Goal: Task Accomplishment & Management: Use online tool/utility

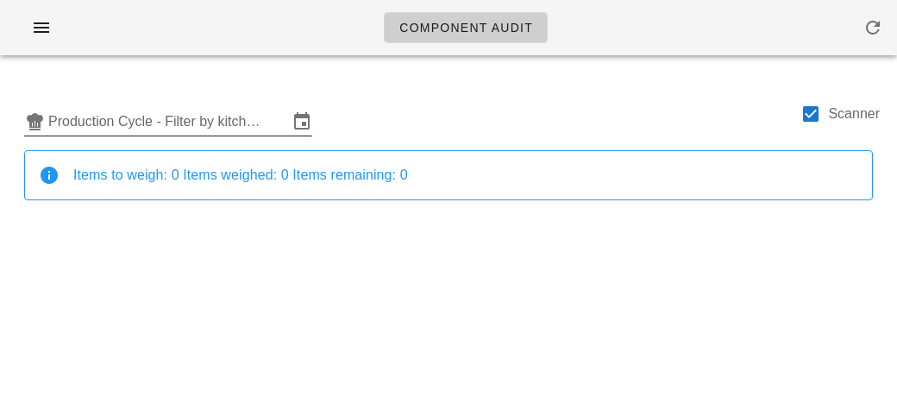
click at [92, 110] on input "Production Cycle - Filter by kitchen production schedules" at bounding box center [168, 122] width 240 height 28
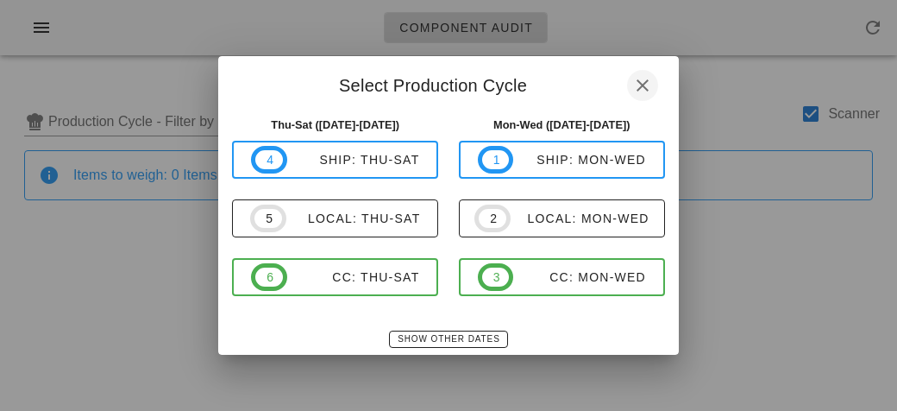
click at [635, 71] on button "button" at bounding box center [642, 85] width 31 height 31
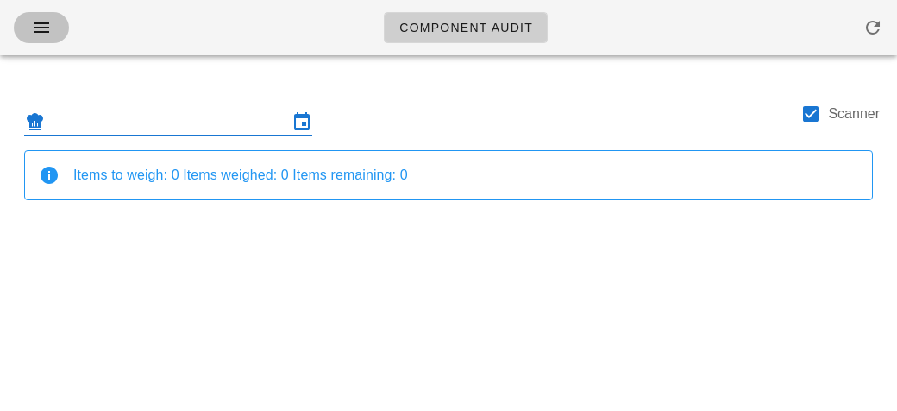
click at [25, 35] on button "button" at bounding box center [41, 27] width 55 height 31
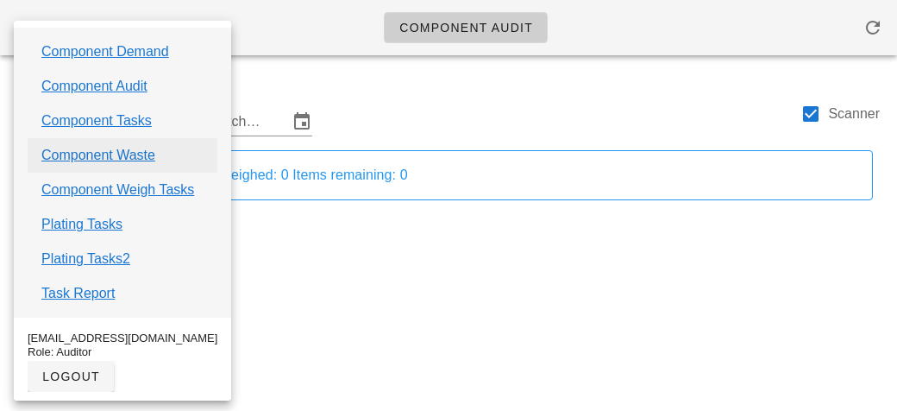
click at [54, 148] on link "Component Waste" at bounding box center [98, 155] width 114 height 21
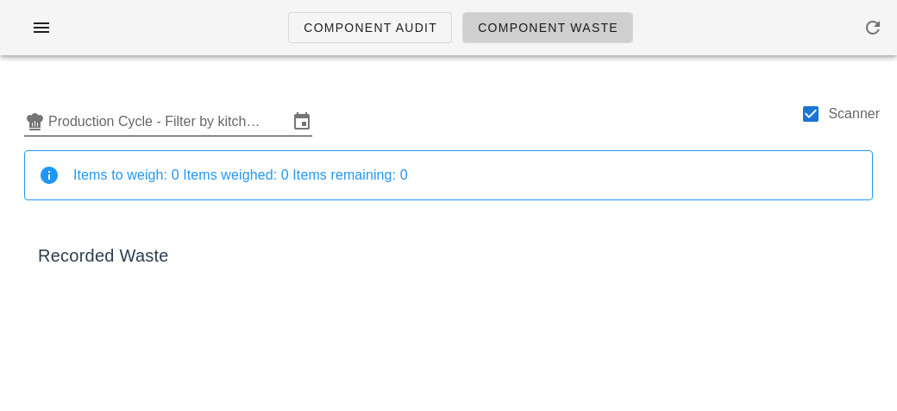
click at [129, 117] on input "Production Cycle - Filter by kitchen production schedules" at bounding box center [168, 122] width 240 height 28
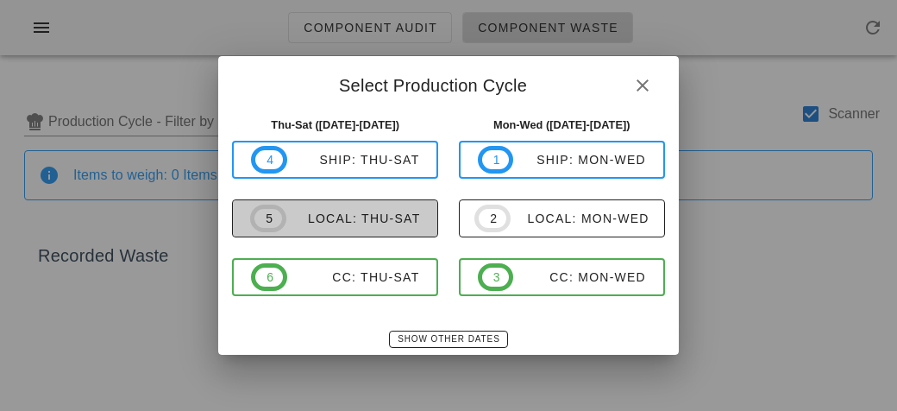
click at [319, 210] on span "5 local: Thu-Sat" at bounding box center [335, 218] width 170 height 28
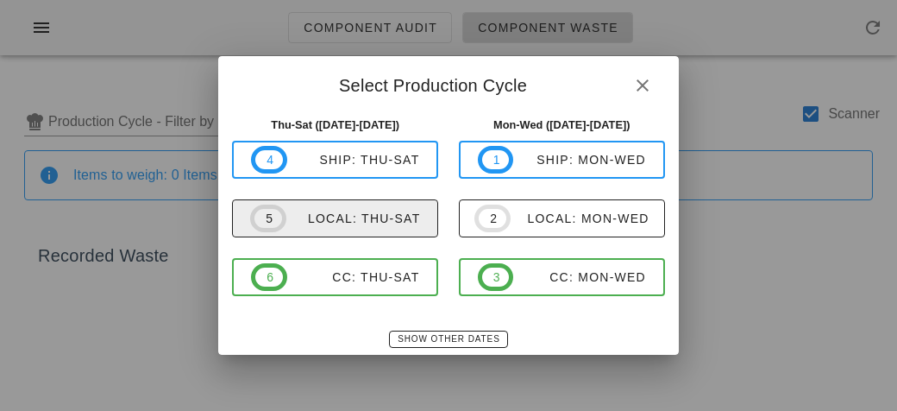
type input "local: Thu-Sat ([DATE]-[DATE])"
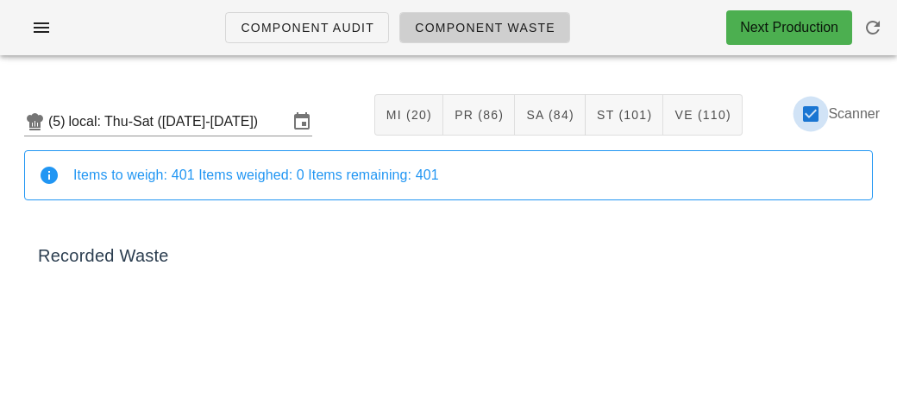
click at [811, 110] on div at bounding box center [810, 113] width 29 height 29
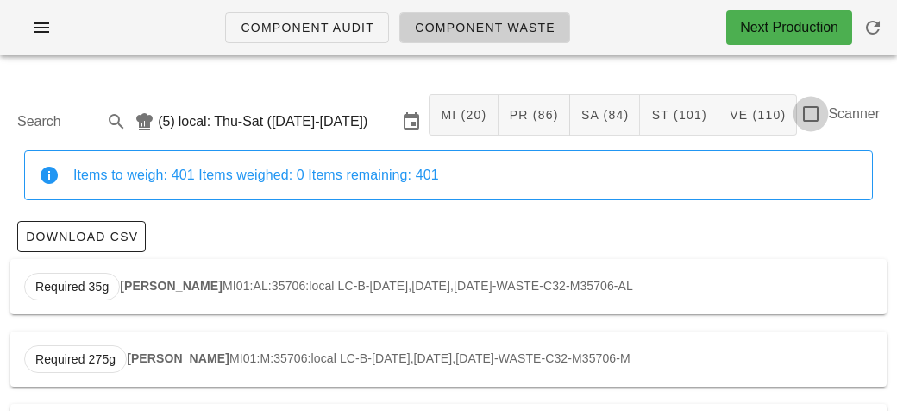
checkbox input "false"
click at [44, 123] on input "Search" at bounding box center [58, 122] width 82 height 28
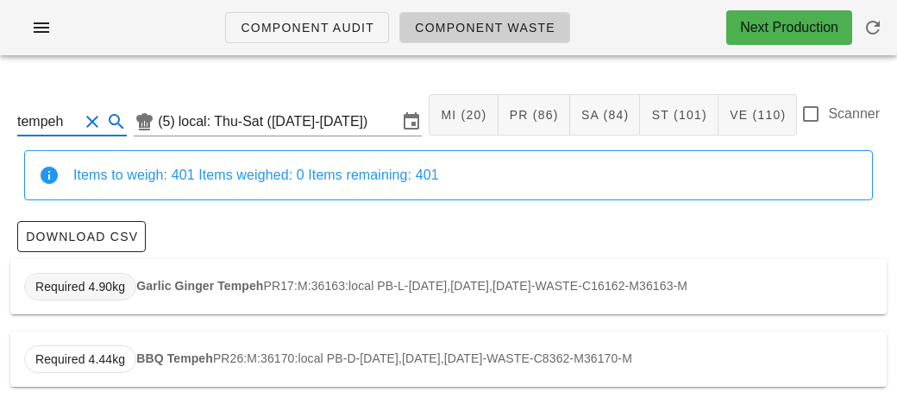
click at [132, 282] on span "Required 4.90kg" at bounding box center [80, 287] width 112 height 28
type input "PR17:M:36163:local"
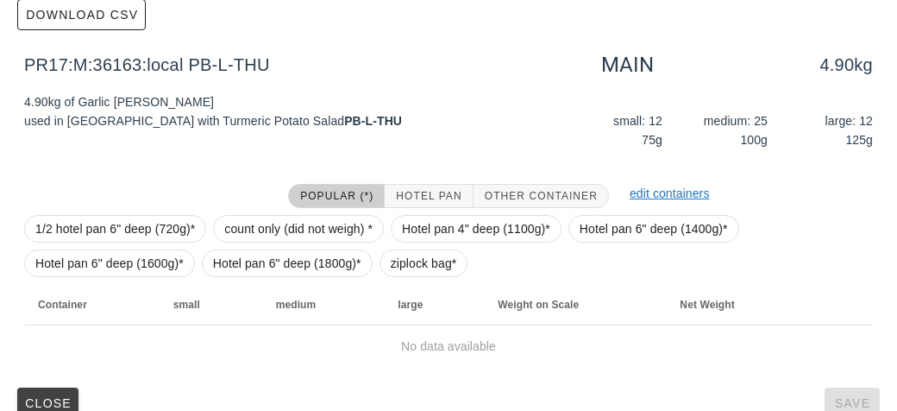
scroll to position [245, 0]
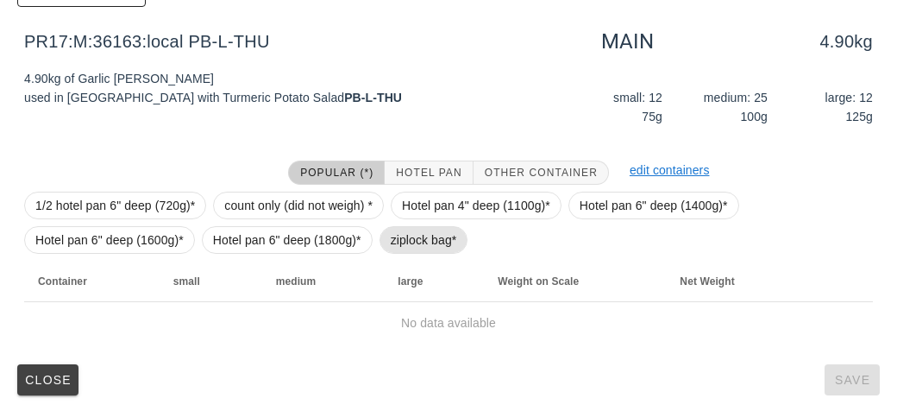
click at [386, 230] on span "ziplock bag*" at bounding box center [424, 240] width 89 height 28
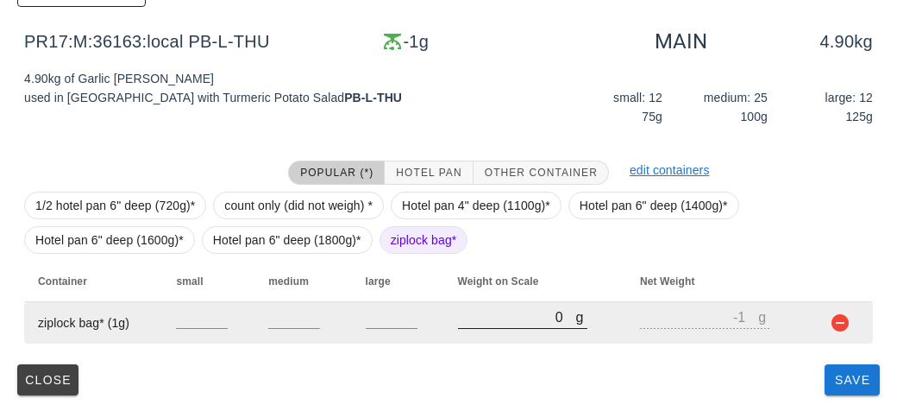
click at [475, 319] on input "0" at bounding box center [517, 316] width 118 height 22
type input "10"
type input "9"
type input "180"
type input "179"
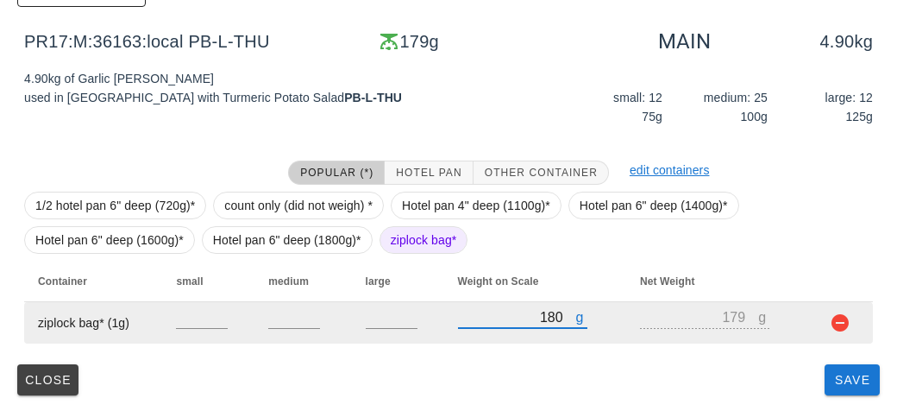
type input "1820"
type input "1819"
type input "1820"
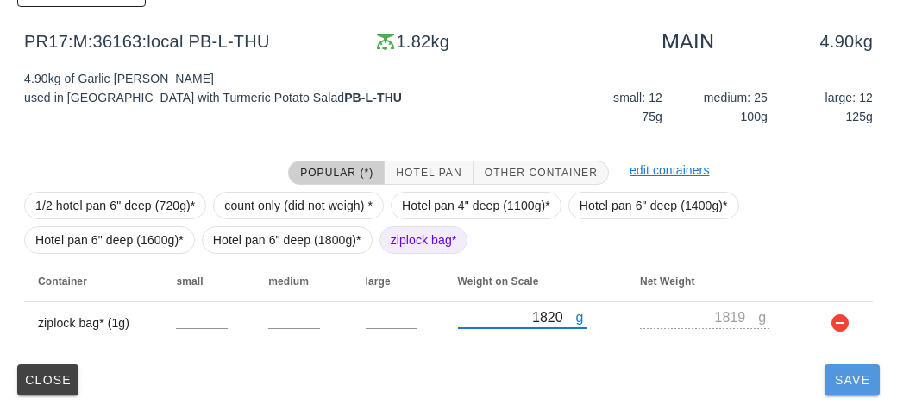
click at [845, 389] on button "Save" at bounding box center [852, 379] width 55 height 31
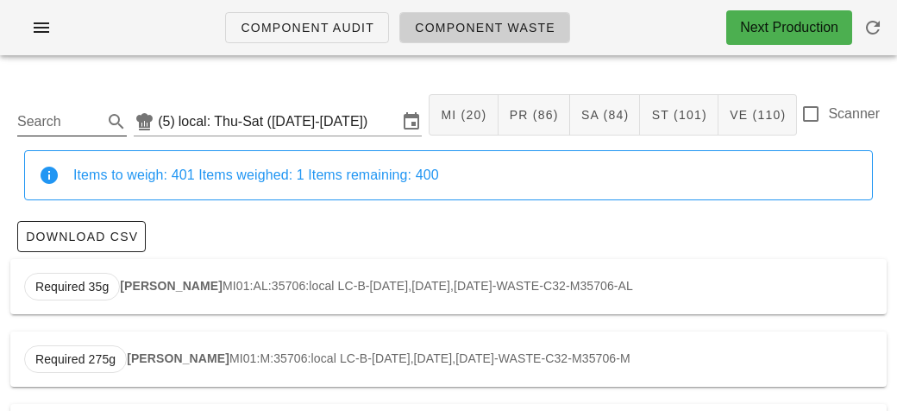
click at [79, 112] on input "Search" at bounding box center [58, 122] width 82 height 28
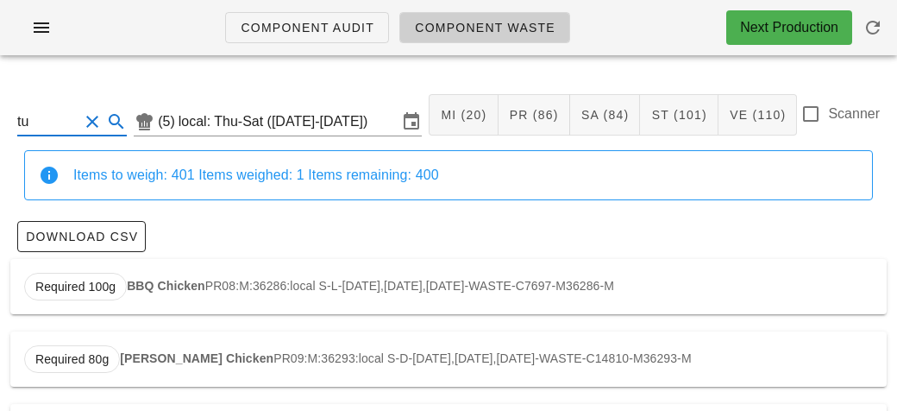
type input "t"
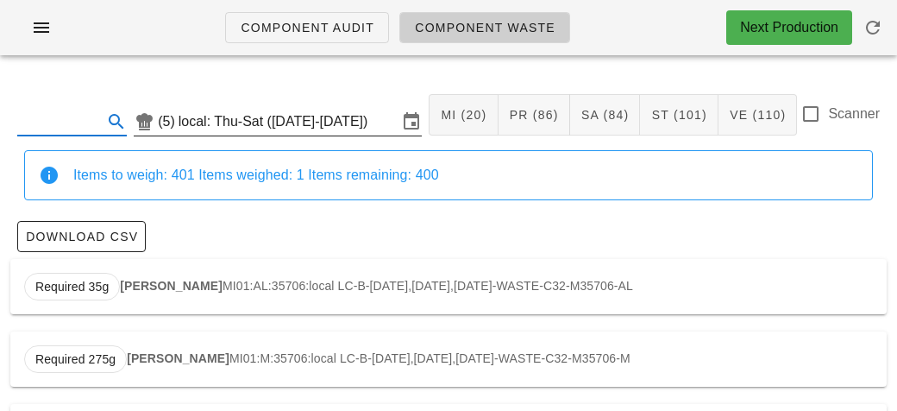
click at [279, 121] on input "local: Thu-Sat ([DATE]-[DATE])" at bounding box center [288, 122] width 219 height 28
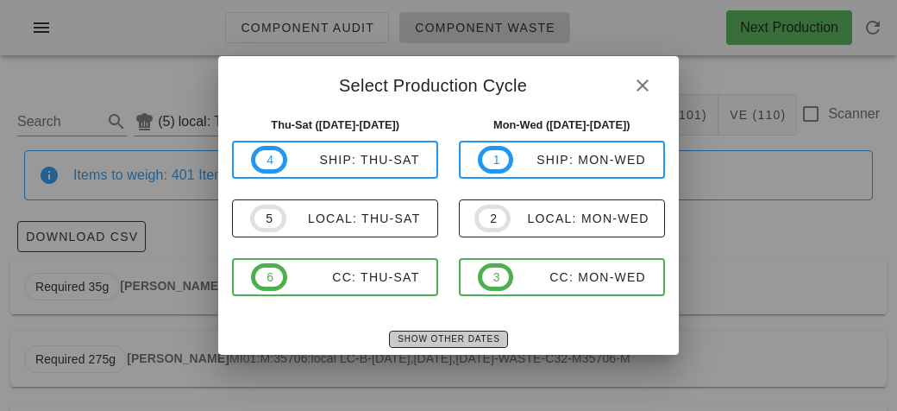
click at [410, 334] on span "Show Other Dates" at bounding box center [448, 338] width 103 height 9
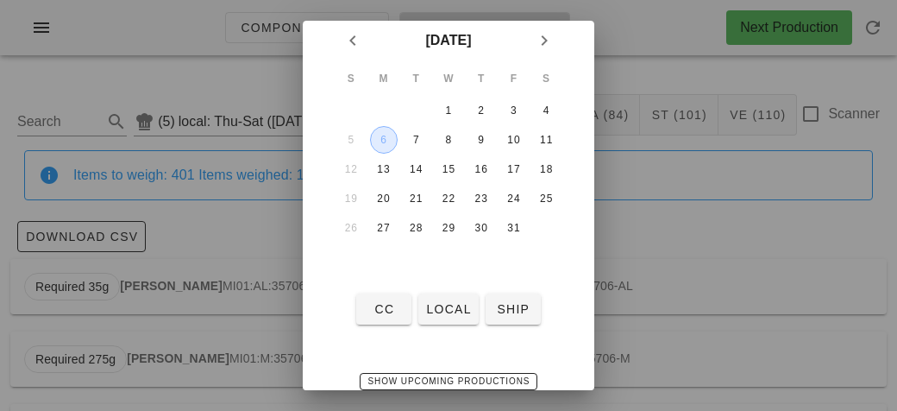
click at [381, 142] on div "6" at bounding box center [384, 140] width 26 height 12
click at [437, 302] on span "local" at bounding box center [448, 309] width 46 height 14
type input "local: Mon-Wed ([DATE]-[DATE])"
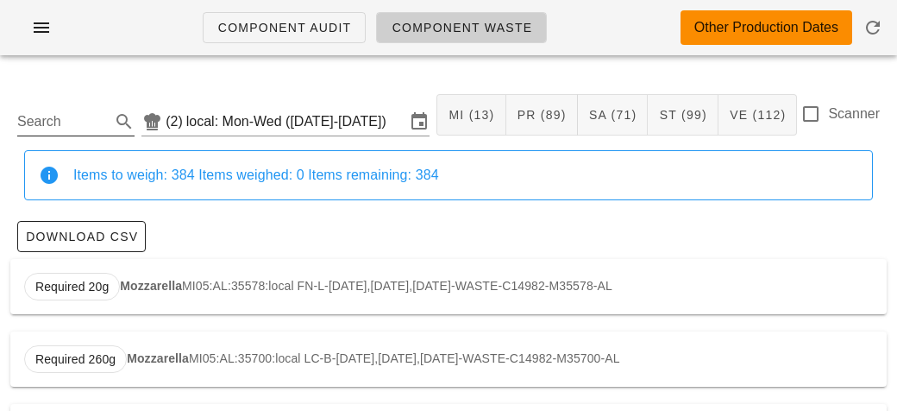
click at [60, 122] on input "Search" at bounding box center [62, 122] width 90 height 28
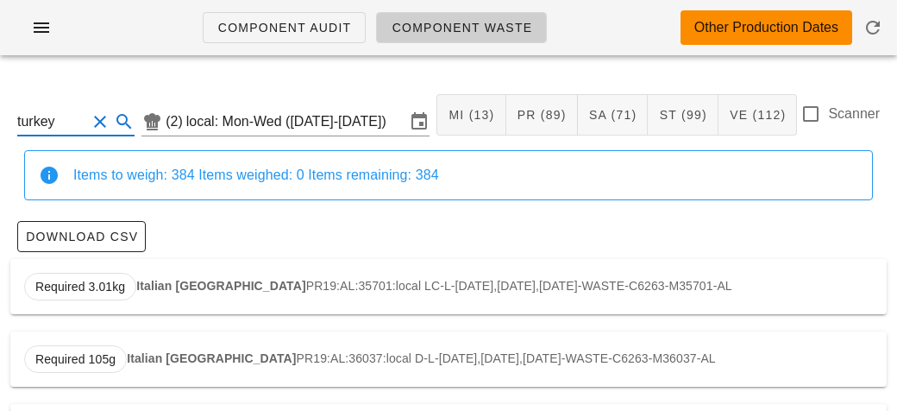
click at [146, 291] on strong "Italian [GEOGRAPHIC_DATA]" at bounding box center [220, 286] width 169 height 14
type input "PR19:AL:35701:local"
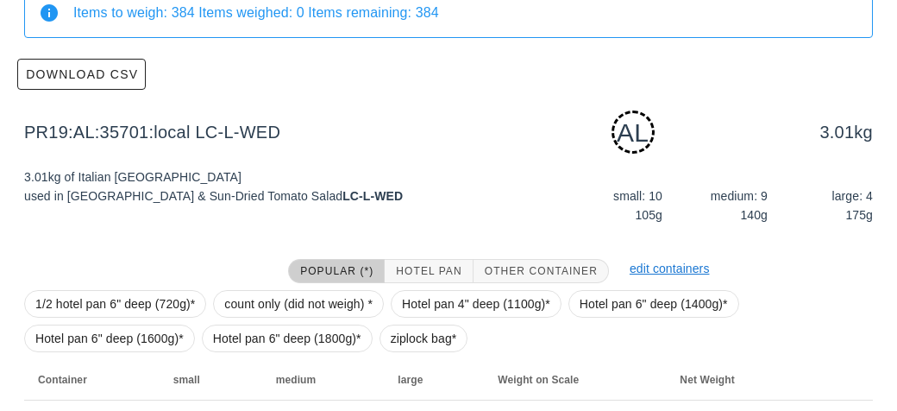
scroll to position [261, 0]
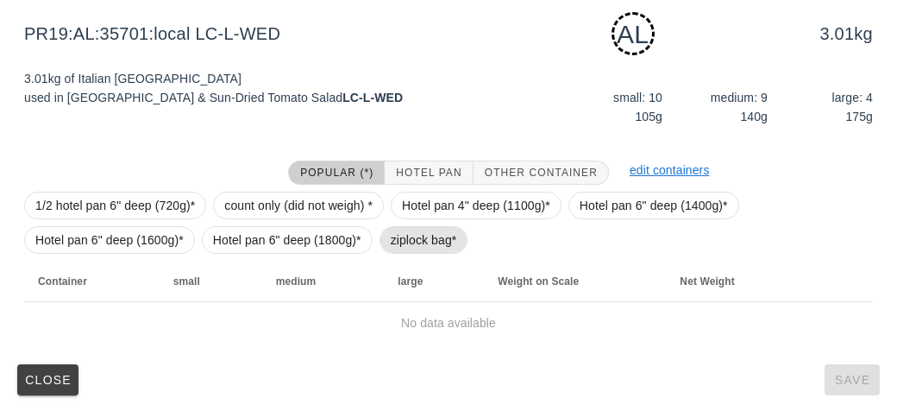
click at [392, 237] on span "ziplock bag*" at bounding box center [424, 240] width 66 height 26
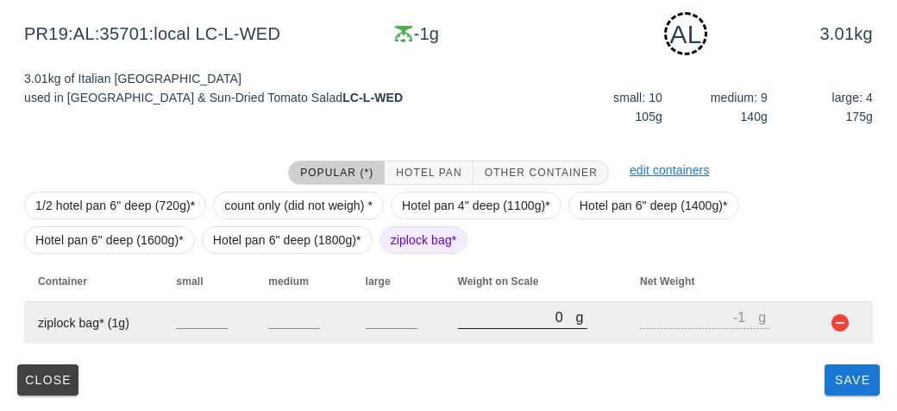
click at [471, 320] on input "0" at bounding box center [517, 316] width 118 height 22
type input "40"
type input "39"
type input "450"
type input "449"
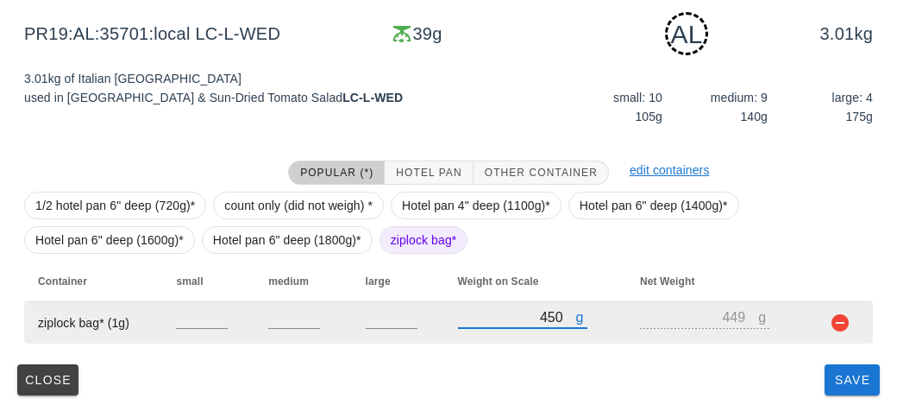
type input "4510"
type input "4509"
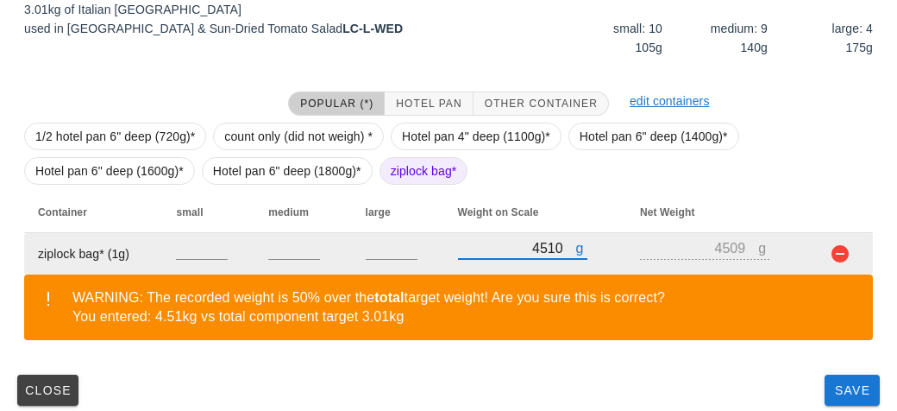
scroll to position [340, 0]
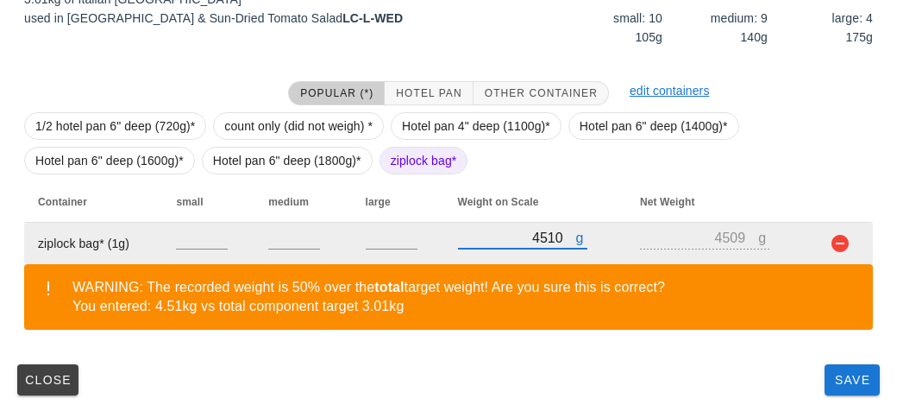
type input "4510"
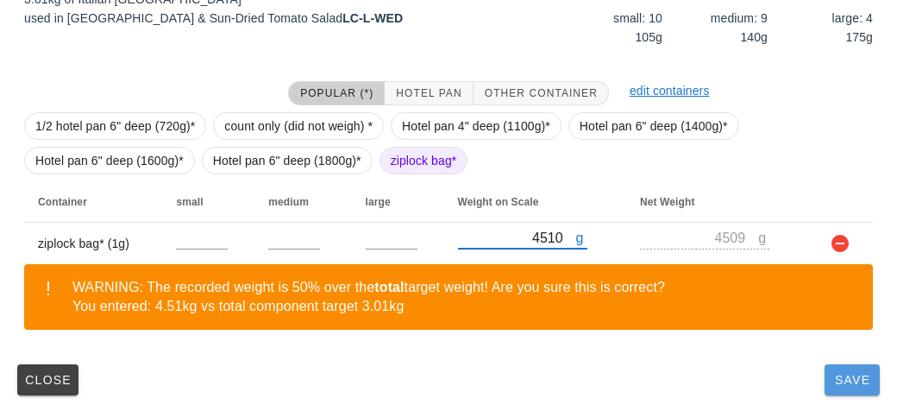
click at [832, 392] on button "Save" at bounding box center [852, 379] width 55 height 31
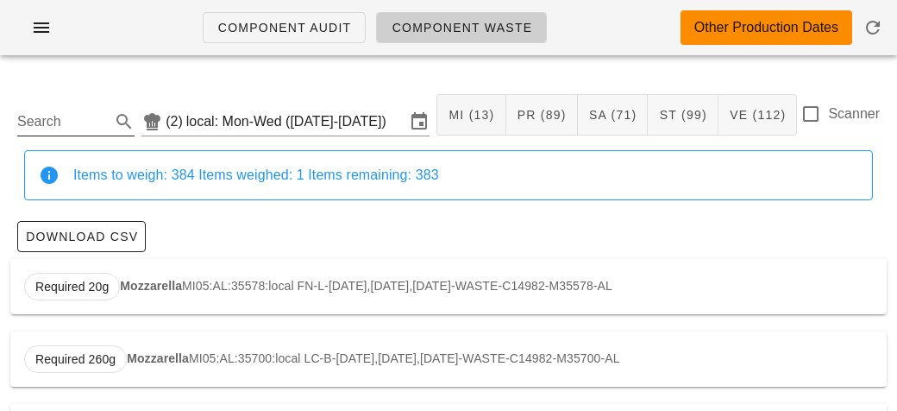
click at [63, 114] on input "Search" at bounding box center [62, 122] width 90 height 28
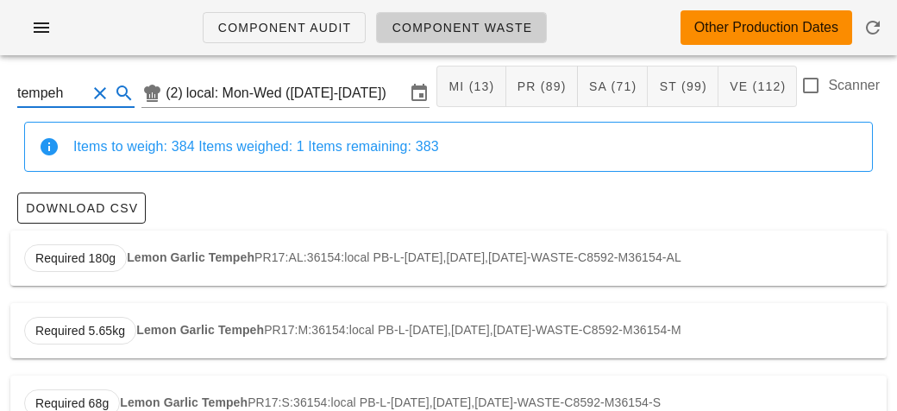
scroll to position [74, 0]
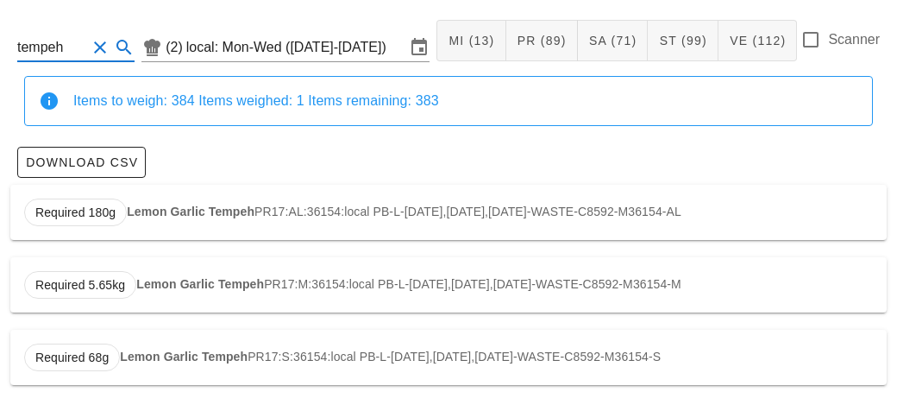
click at [137, 204] on strong "Lemon Garlic Tempeh" at bounding box center [191, 211] width 128 height 14
type input "PR17:AL:36154:local"
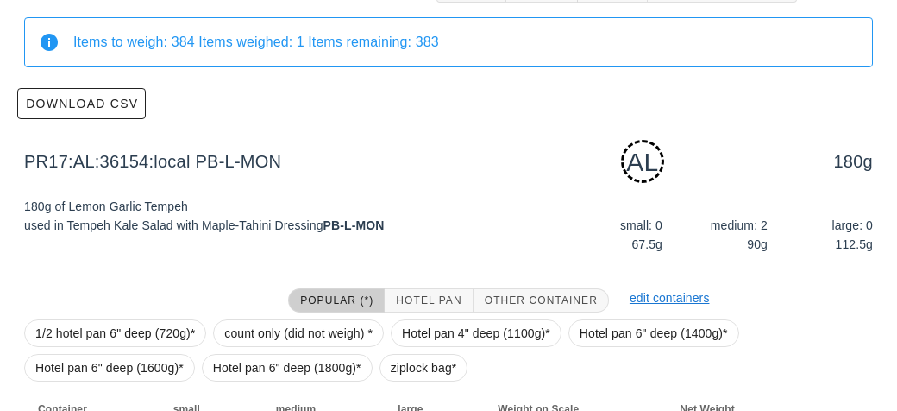
scroll to position [261, 0]
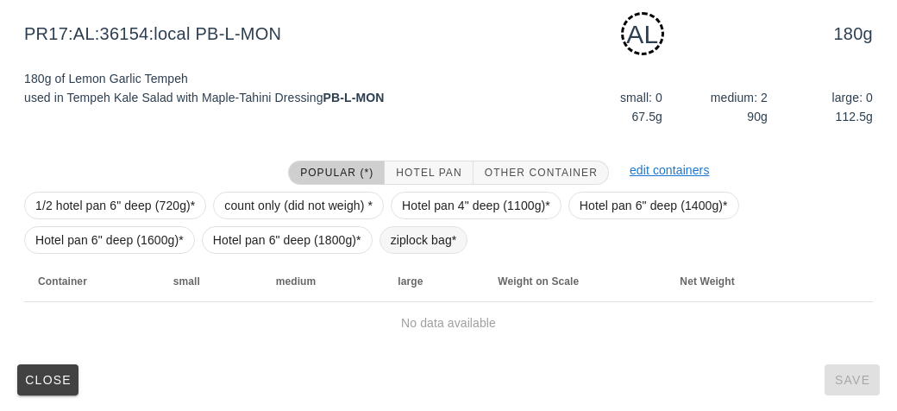
click at [421, 234] on span "ziplock bag*" at bounding box center [424, 240] width 66 height 26
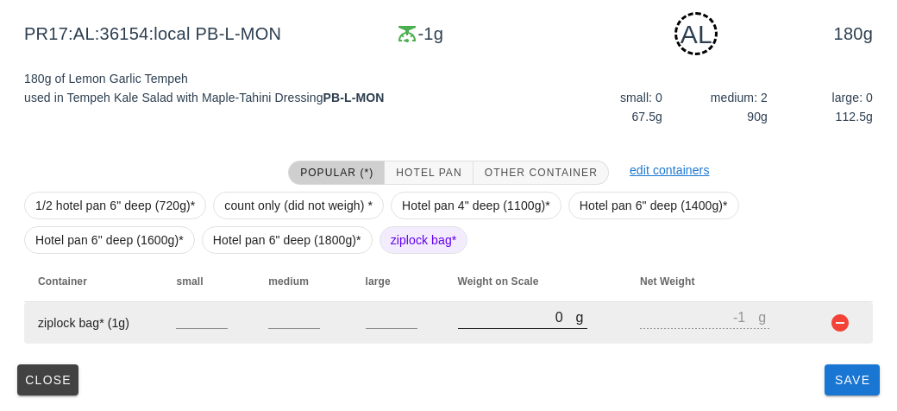
click at [485, 324] on input "0" at bounding box center [517, 316] width 118 height 22
type input "10"
type input "9"
type input "180"
type input "179"
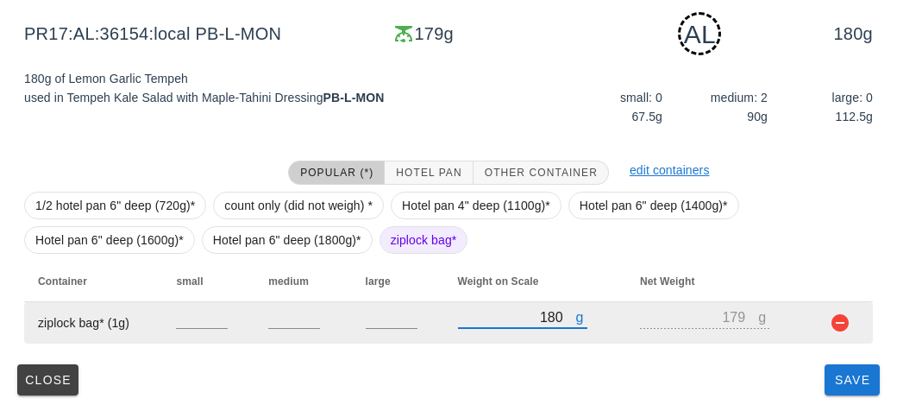
type input "1820"
type input "1819"
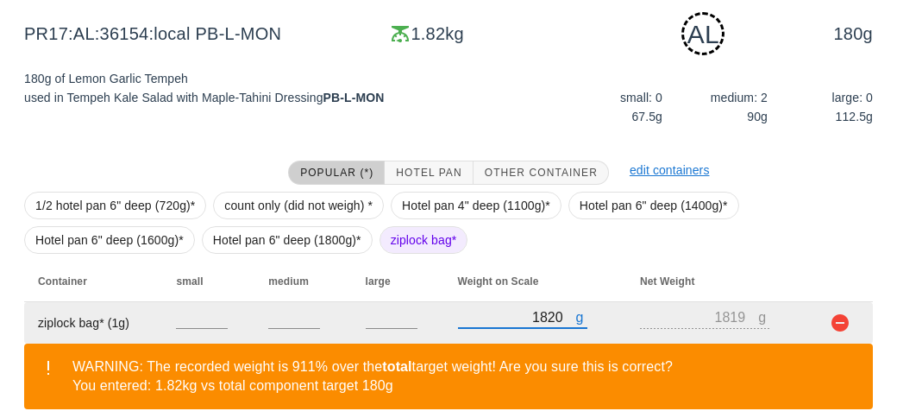
scroll to position [340, 0]
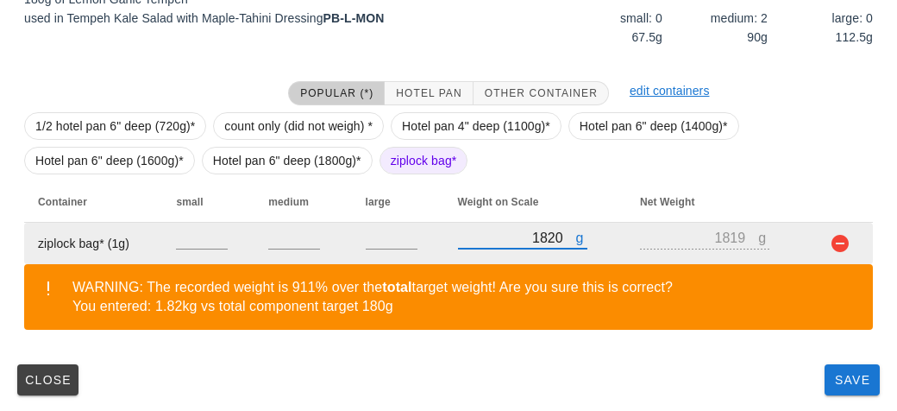
type input "1820"
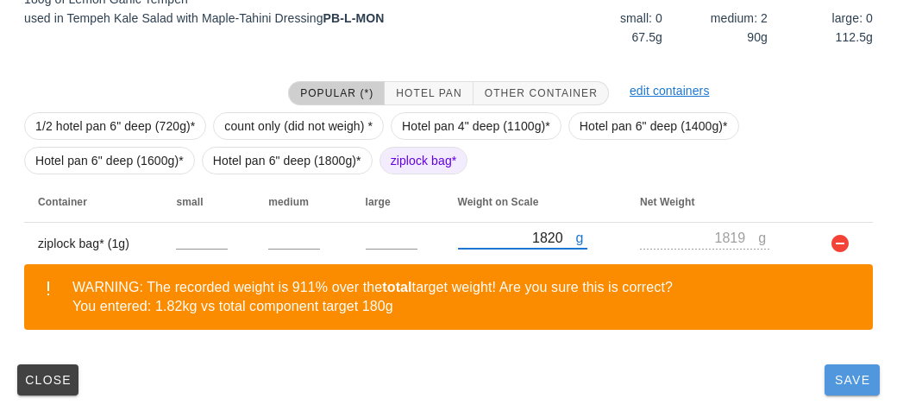
click at [839, 390] on button "Save" at bounding box center [852, 379] width 55 height 31
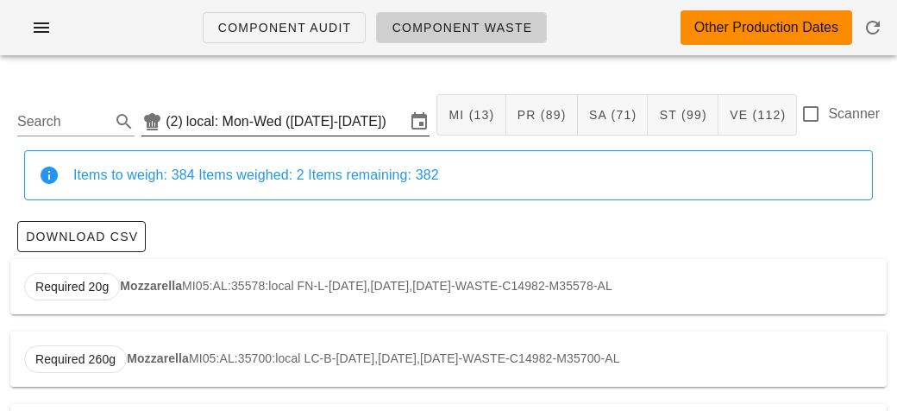
click at [239, 108] on input "local: Mon-Wed ([DATE]-[DATE])" at bounding box center [295, 122] width 219 height 28
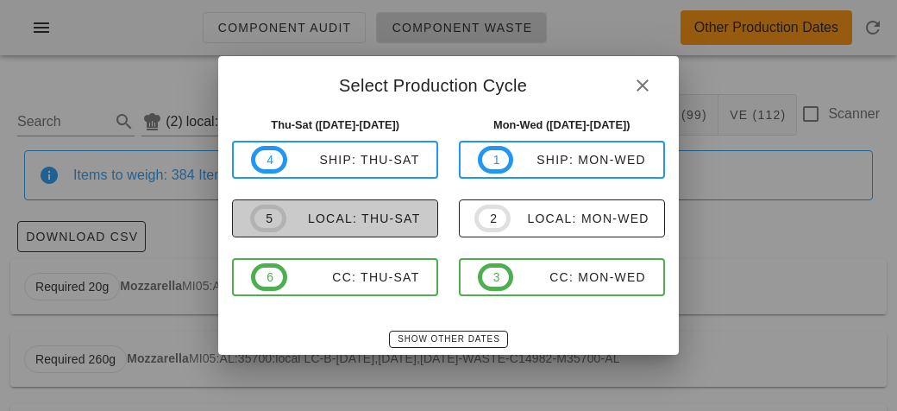
click at [345, 217] on div "local: Thu-Sat" at bounding box center [353, 218] width 135 height 14
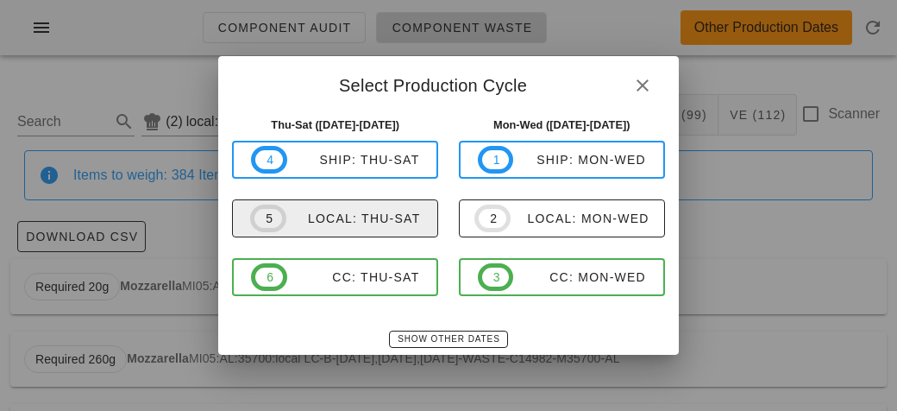
type input "local: Thu-Sat ([DATE]-[DATE])"
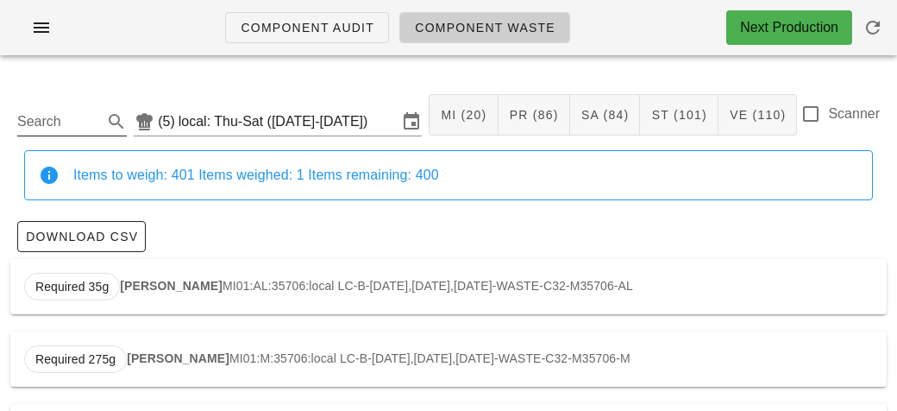
click at [35, 135] on div "Search" at bounding box center [72, 122] width 110 height 28
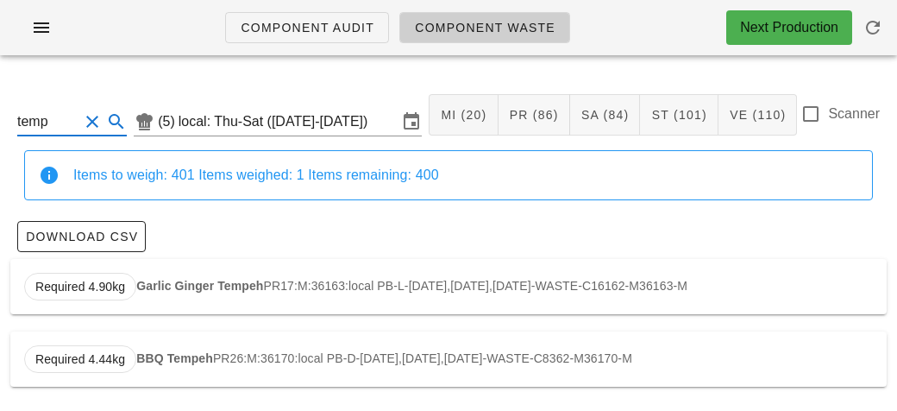
click at [149, 283] on strong "Garlic Ginger Tempeh" at bounding box center [199, 286] width 127 height 14
type input "PR17:M:36163:local"
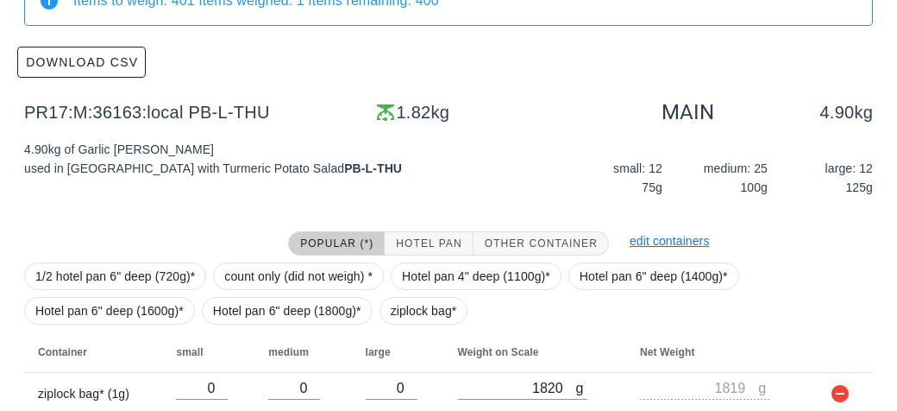
scroll to position [245, 0]
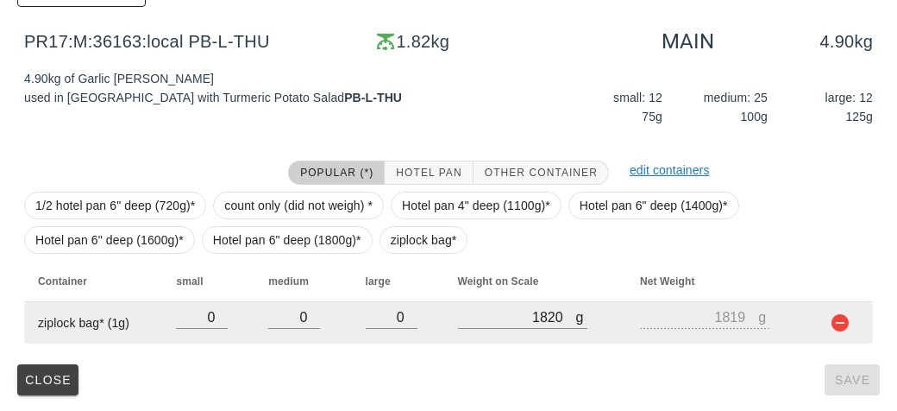
click at [821, 324] on td at bounding box center [841, 322] width 64 height 41
click at [835, 319] on button "button" at bounding box center [840, 322] width 21 height 21
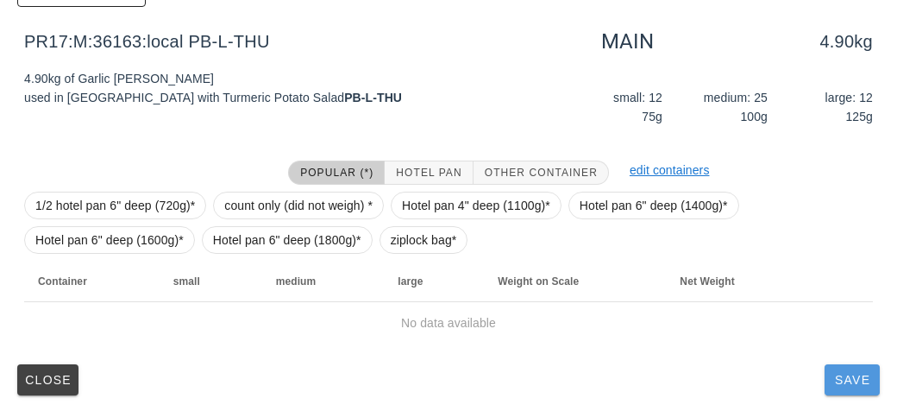
click at [845, 375] on span "Save" at bounding box center [852, 380] width 41 height 14
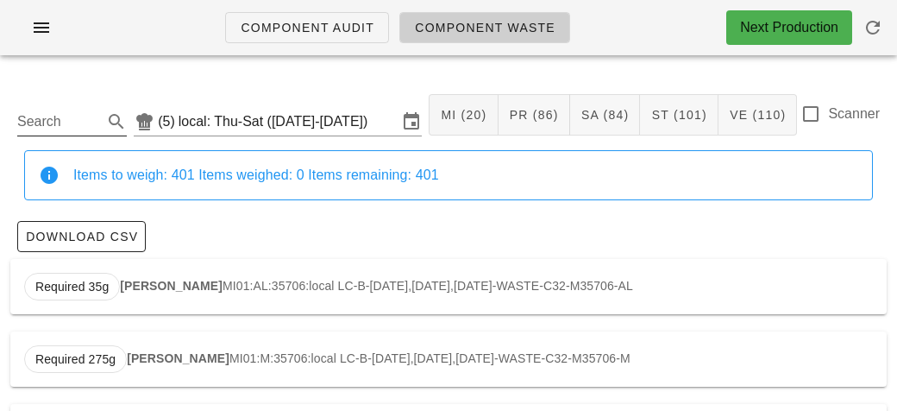
click at [42, 123] on input "Search" at bounding box center [58, 122] width 82 height 28
click at [244, 121] on input "local: Thu-Sat ([DATE]-[DATE])" at bounding box center [288, 122] width 219 height 28
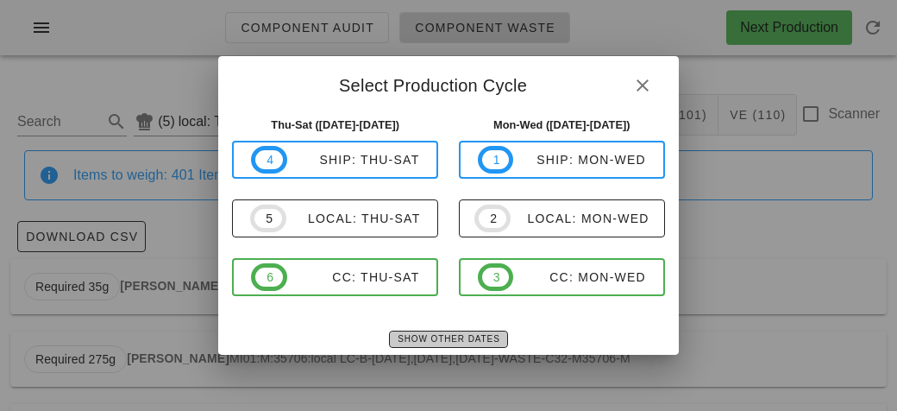
click at [432, 345] on button "Show Other Dates" at bounding box center [448, 338] width 118 height 17
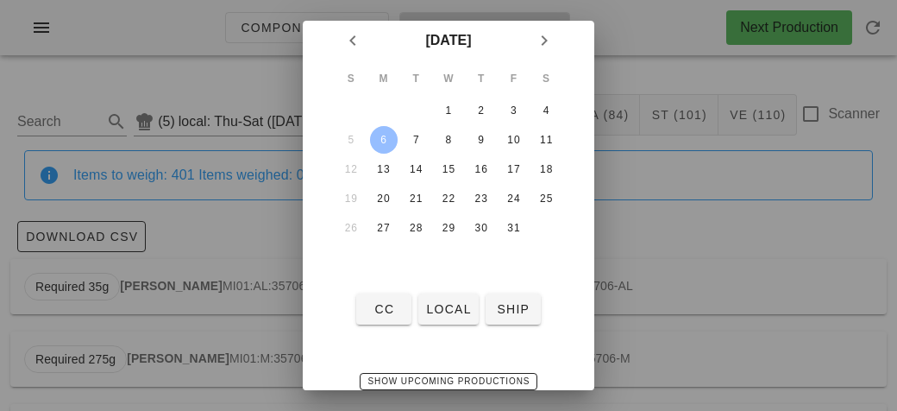
click at [374, 139] on div "6" at bounding box center [384, 140] width 28 height 12
click at [384, 134] on div "6" at bounding box center [384, 140] width 28 height 12
click at [427, 311] on span "local" at bounding box center [448, 309] width 46 height 14
type input "local: Mon-Wed ([DATE]-[DATE])"
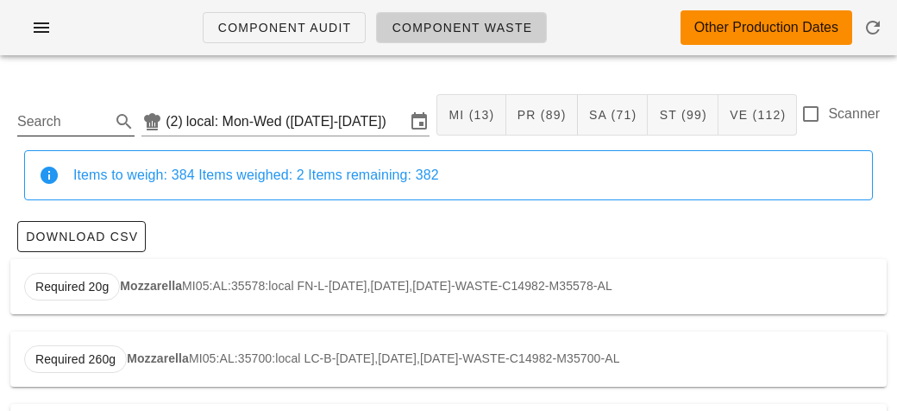
click at [36, 127] on input "Search" at bounding box center [62, 122] width 90 height 28
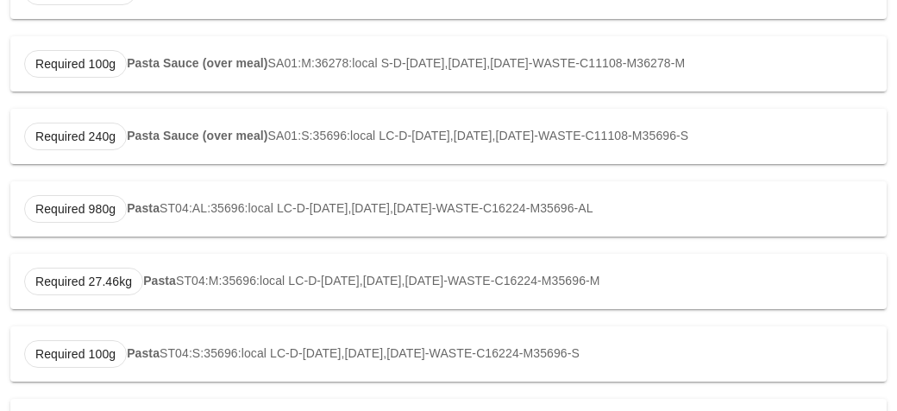
scroll to position [513, 0]
click at [144, 200] on strong "Pasta" at bounding box center [143, 207] width 33 height 14
type input "ST04:AL:35696:local"
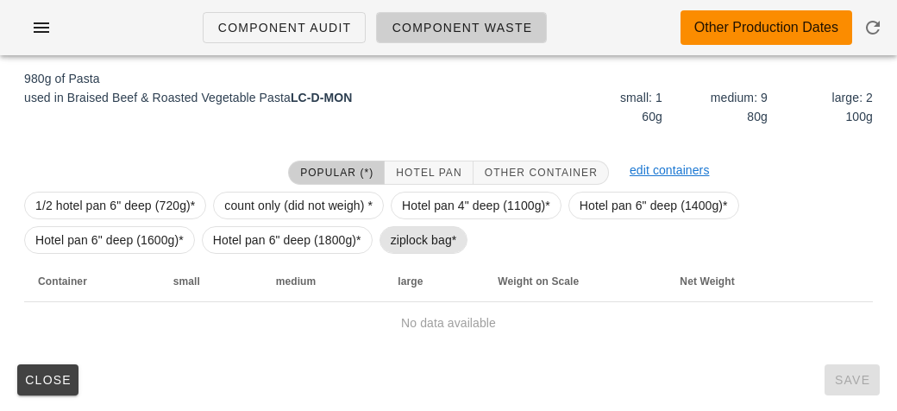
click at [393, 226] on span "ziplock bag*" at bounding box center [424, 240] width 89 height 28
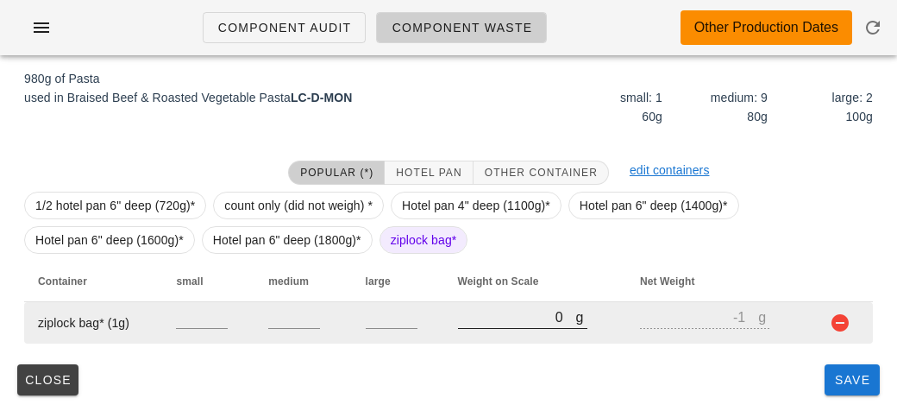
click at [512, 318] on input "0" at bounding box center [517, 316] width 118 height 22
type input "70"
type input "69"
type input "720"
type input "719"
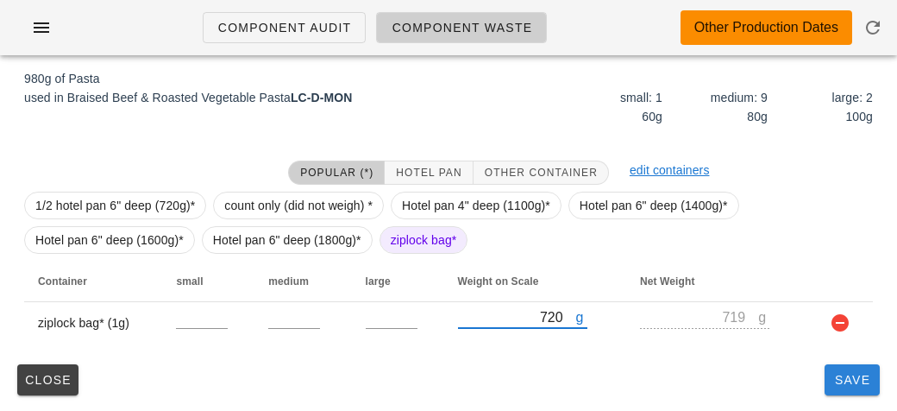
type input "720"
click at [858, 373] on span "Save" at bounding box center [852, 380] width 41 height 14
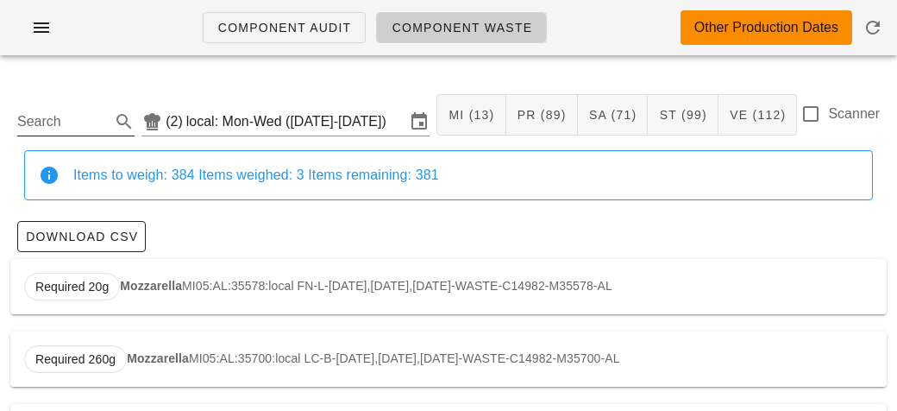
click at [38, 115] on input "Search" at bounding box center [62, 122] width 90 height 28
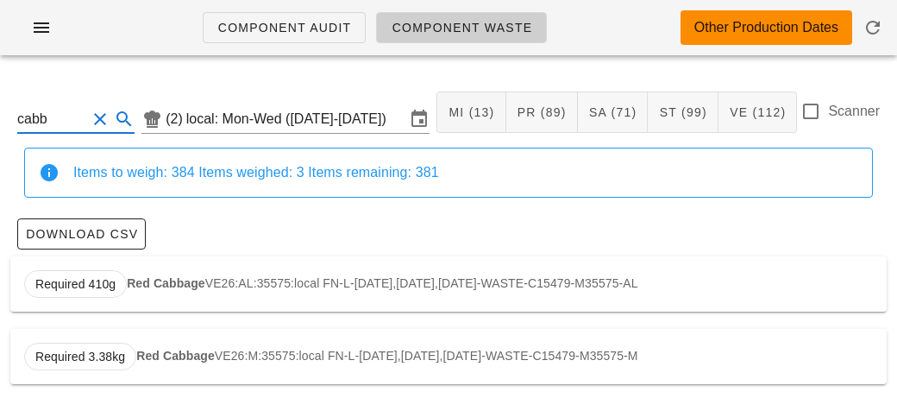
scroll to position [1, 0]
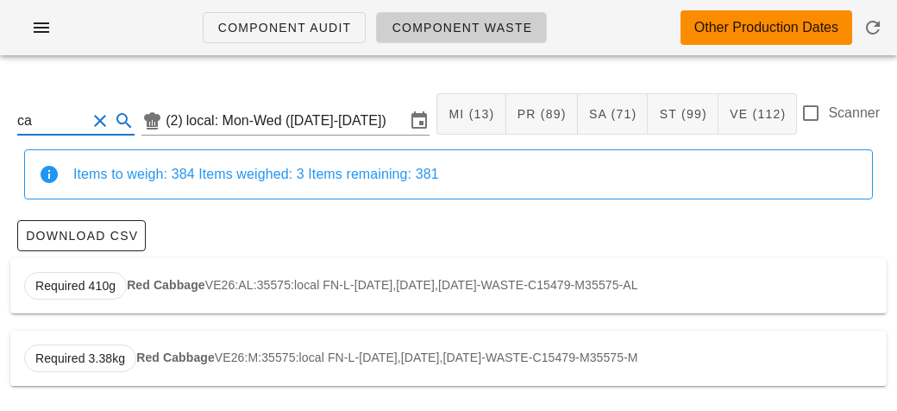
type input "c"
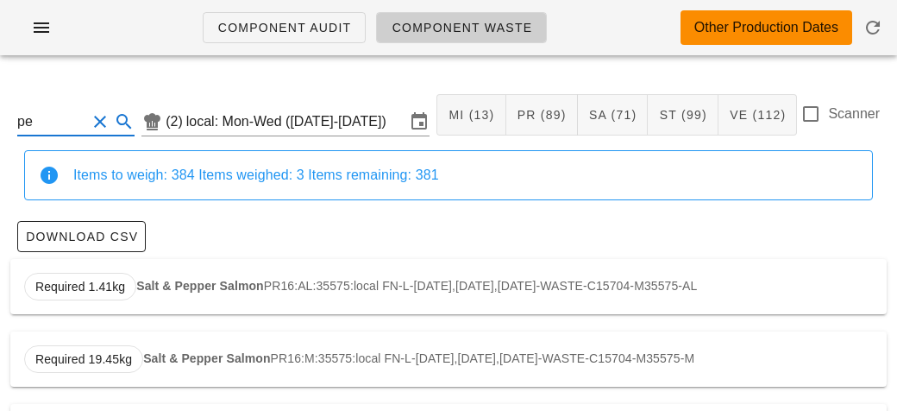
type input "p"
click at [163, 274] on div "Required 70g Quinoa with Parsley ST16:AL:35698:local LC-L-[DATE],[DATE],[DATE]-…" at bounding box center [448, 286] width 877 height 55
type input "ST16:AL:35698:local"
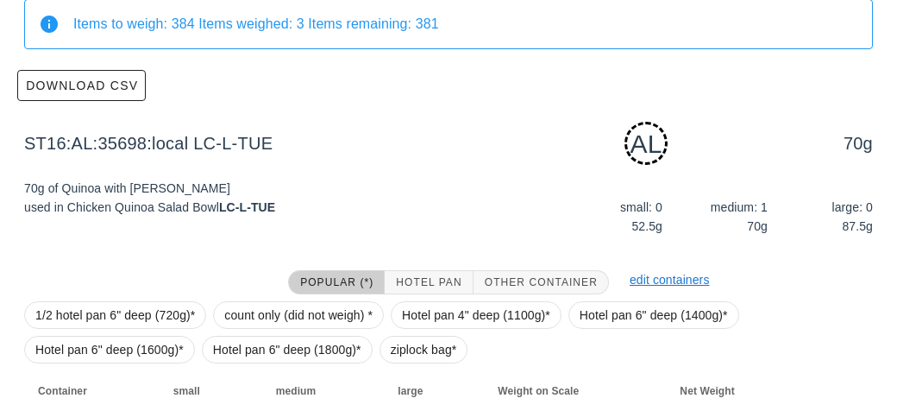
scroll to position [261, 0]
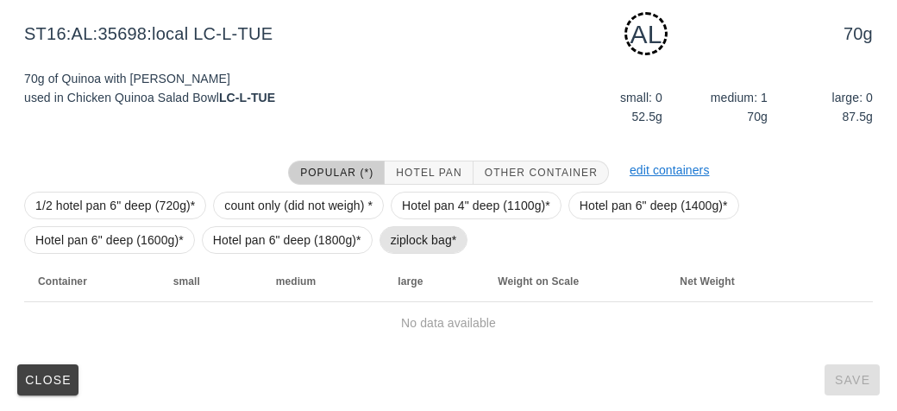
click at [392, 247] on span "ziplock bag*" at bounding box center [424, 240] width 66 height 26
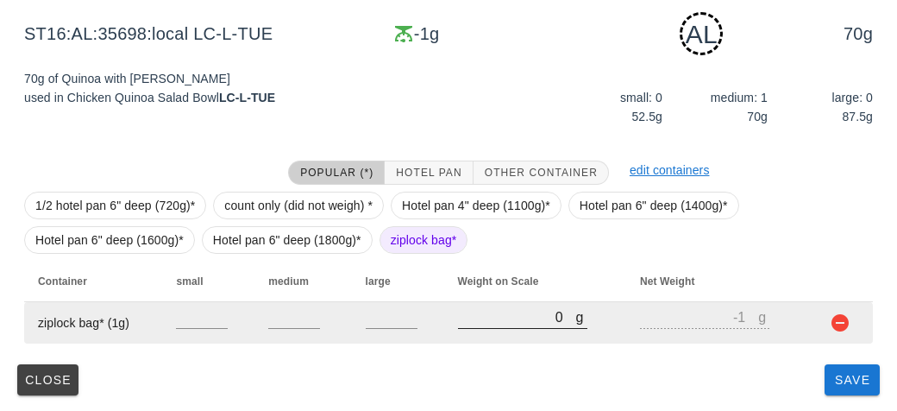
click at [481, 324] on input "0" at bounding box center [517, 316] width 118 height 22
type input "10"
type input "9"
type input "150"
type input "149"
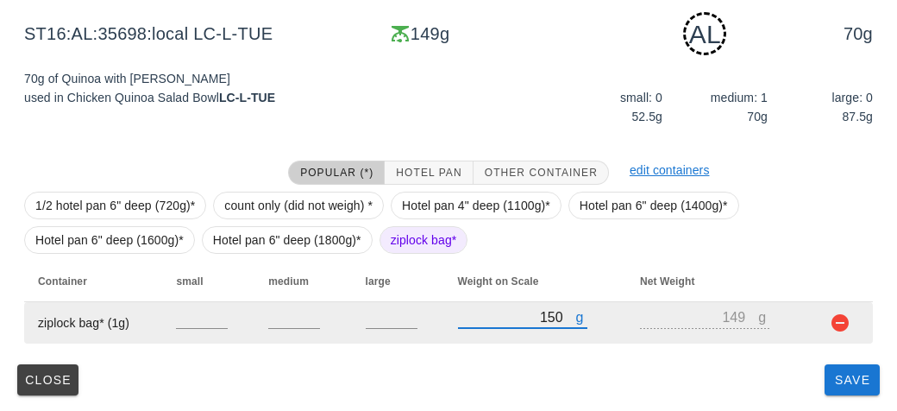
type input "1510"
type input "1509"
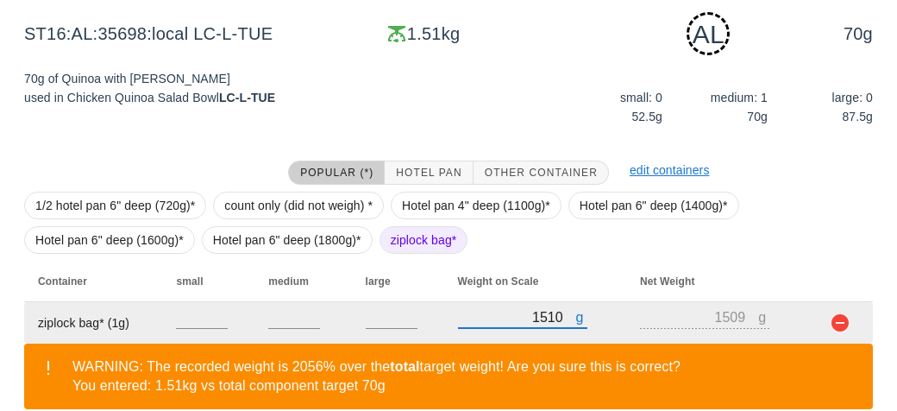
scroll to position [340, 0]
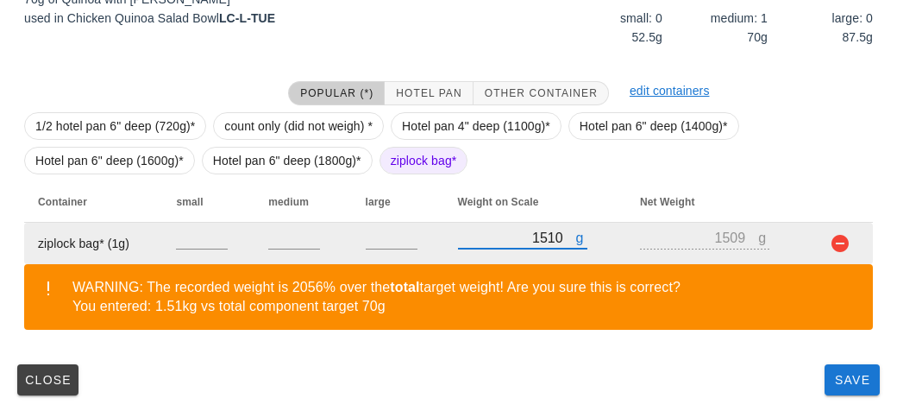
type input "1510"
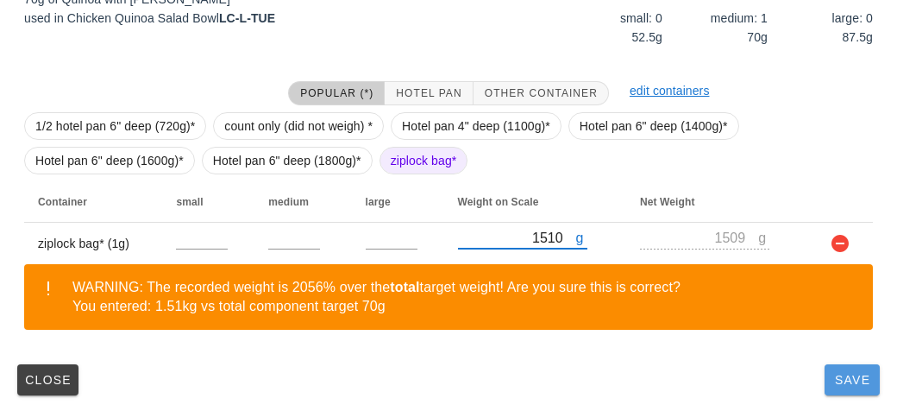
click at [852, 373] on span "Save" at bounding box center [852, 380] width 41 height 14
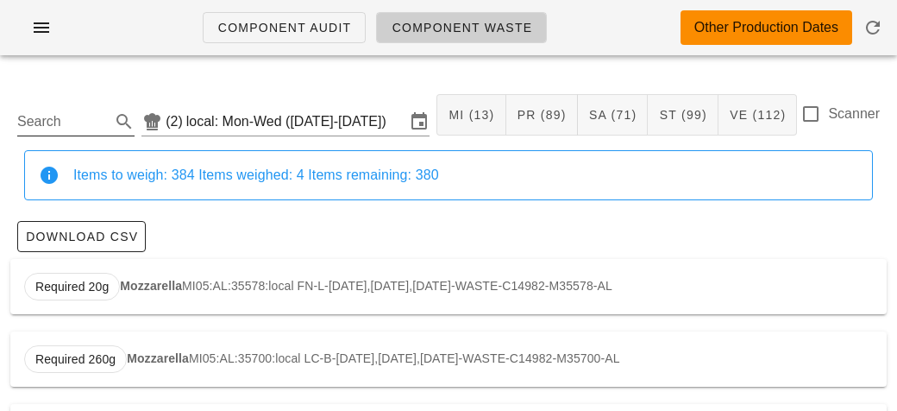
click at [48, 125] on input "Search" at bounding box center [62, 122] width 90 height 28
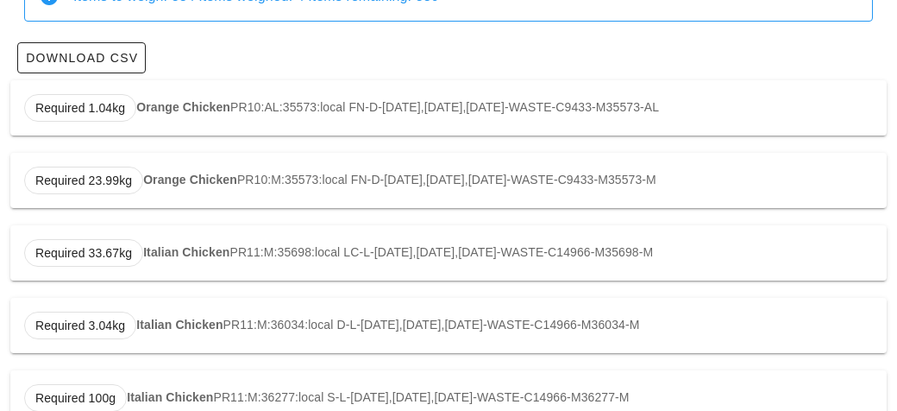
scroll to position [179, 0]
click at [148, 109] on strong "Orange Chicken" at bounding box center [183, 106] width 94 height 14
type input "PR10:AL:35573:local"
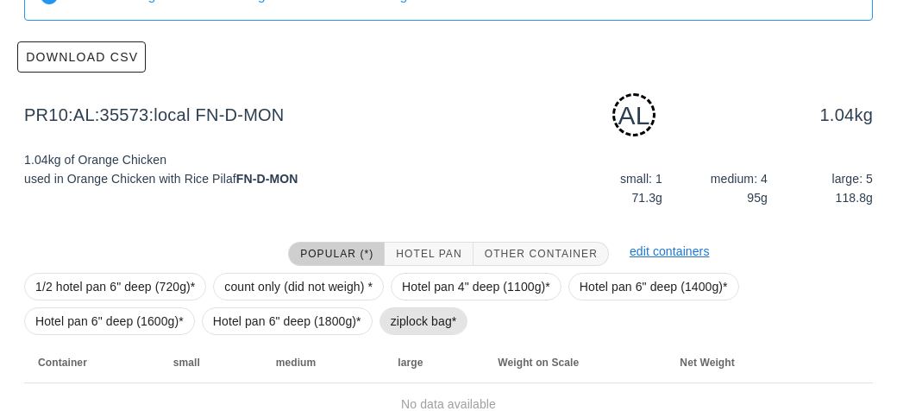
click at [414, 315] on span "ziplock bag*" at bounding box center [424, 321] width 66 height 26
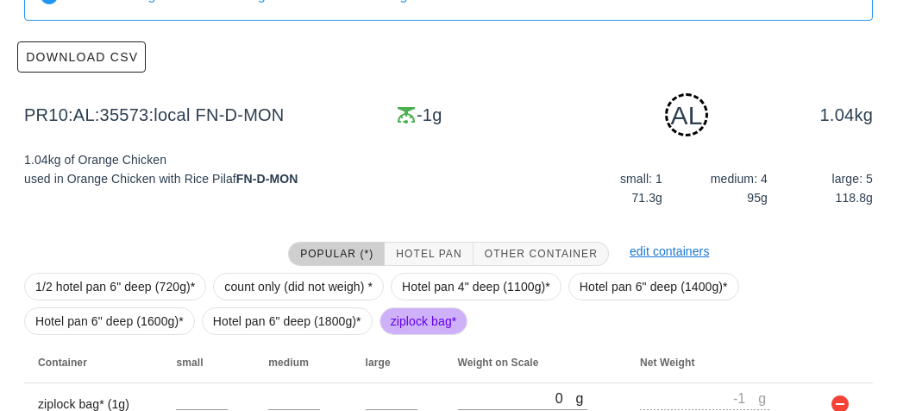
scroll to position [261, 0]
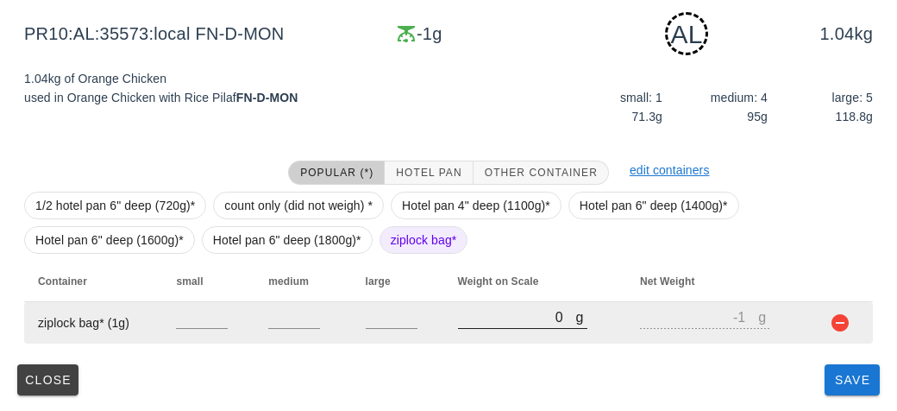
click at [484, 324] on input "0" at bounding box center [517, 316] width 118 height 22
type input "30"
type input "29"
type input "300"
type input "299"
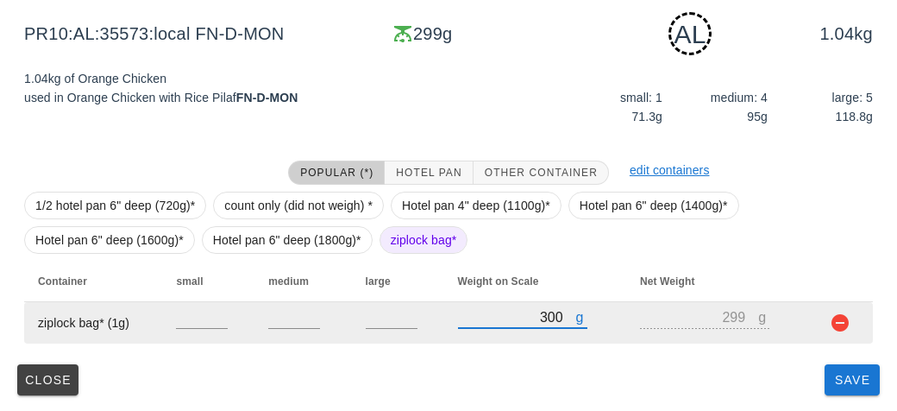
type input "300"
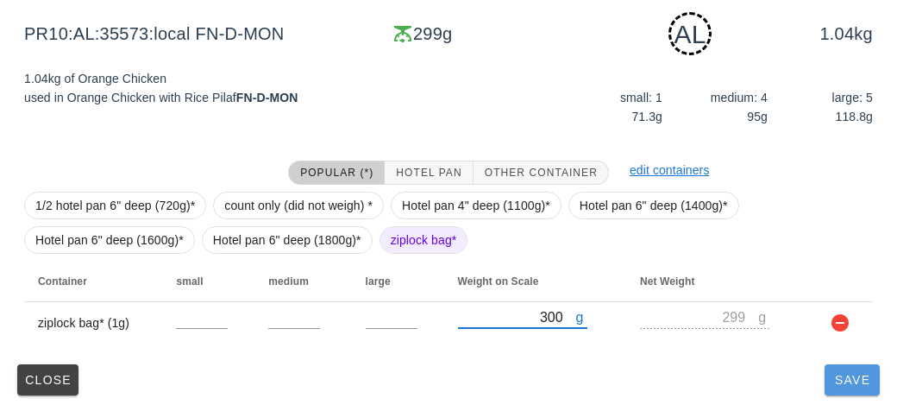
click at [861, 380] on span "Save" at bounding box center [852, 380] width 41 height 14
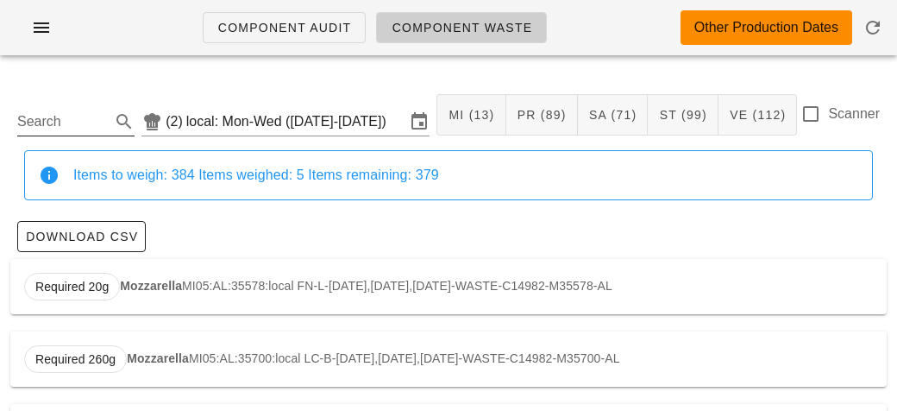
click at [68, 129] on input "Search" at bounding box center [62, 122] width 90 height 28
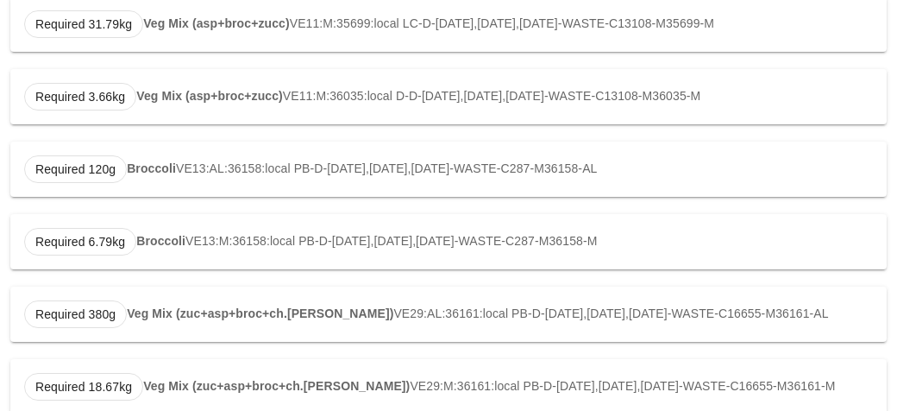
click at [136, 169] on strong "Broccoli" at bounding box center [151, 168] width 49 height 14
type input "VE13:AL:36158:local"
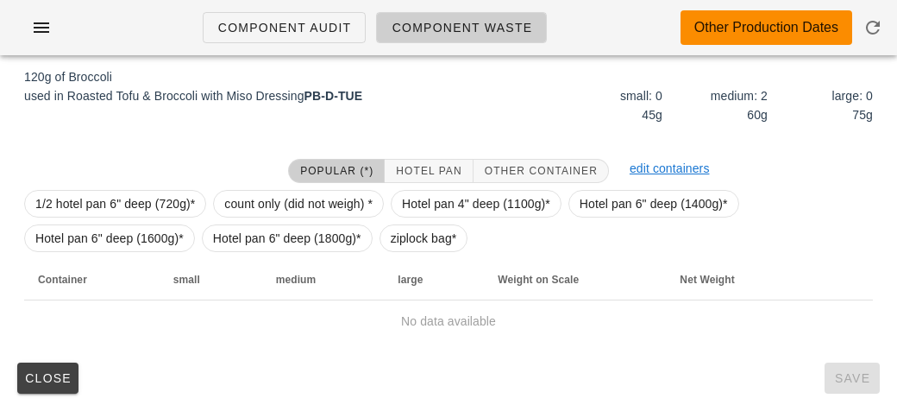
scroll to position [261, 0]
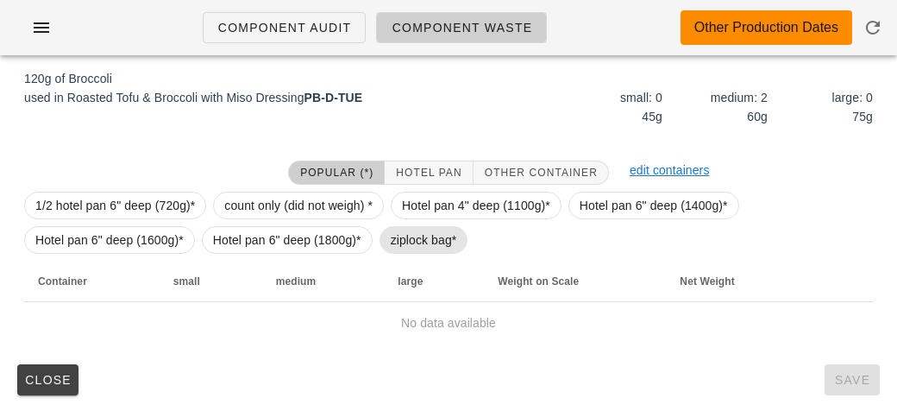
click at [398, 242] on span "ziplock bag*" at bounding box center [424, 240] width 66 height 26
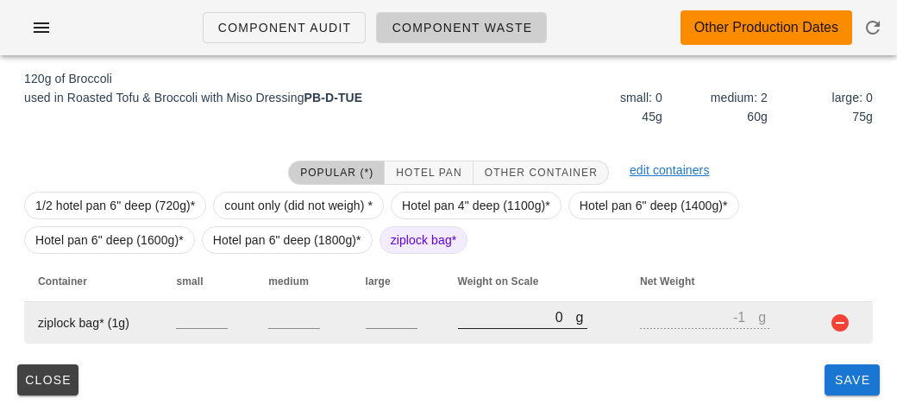
click at [497, 321] on input "0" at bounding box center [517, 316] width 118 height 22
type input "20"
type input "19"
type input "200"
type input "199"
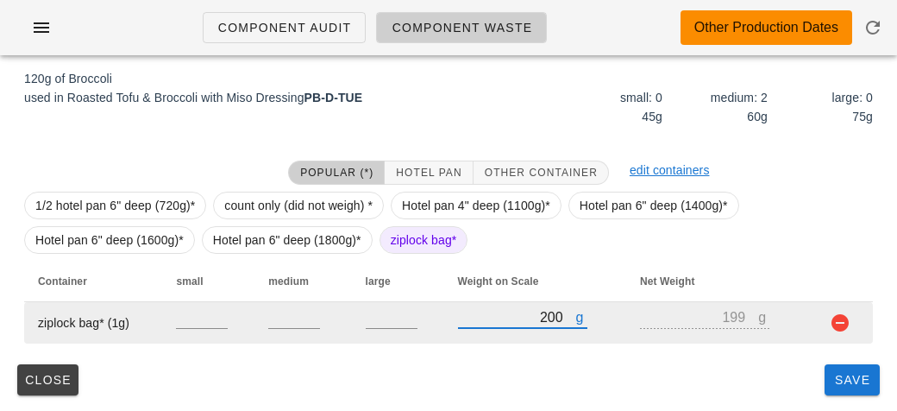
type input "200"
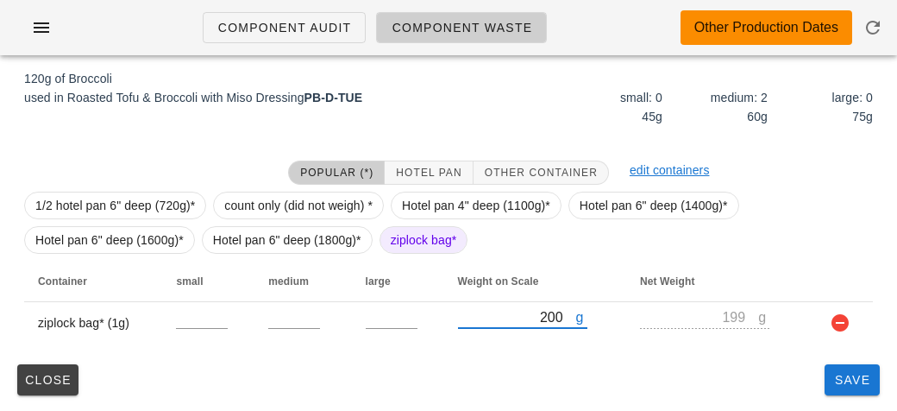
click at [844, 406] on div "VE13:AL:36158:local (2) local: Mon-Wed ([DATE]-[DATE]) MI (13) PR (89) SA (71) …" at bounding box center [448, 110] width 897 height 604
click at [846, 373] on span "Save" at bounding box center [852, 380] width 41 height 14
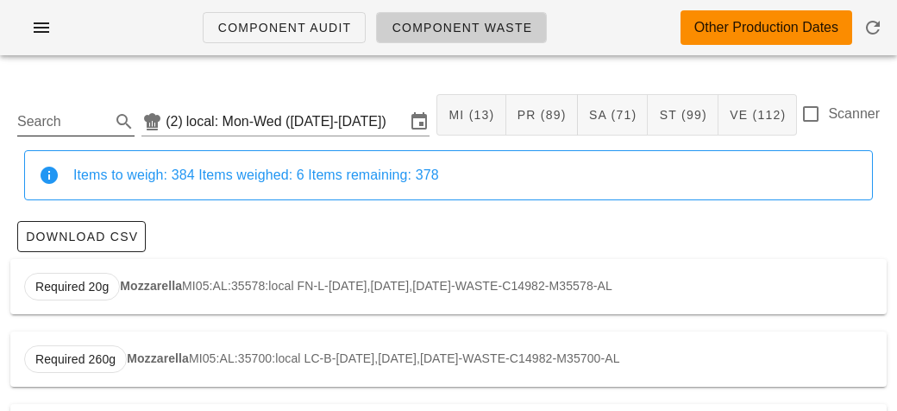
click at [55, 127] on input "Search" at bounding box center [62, 122] width 90 height 28
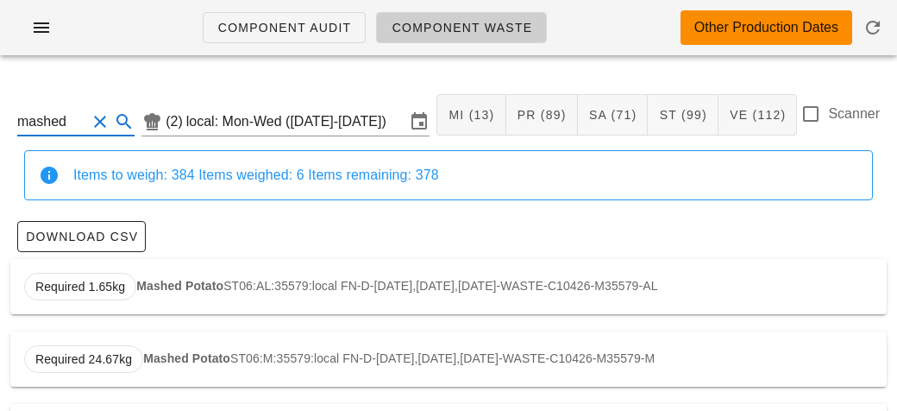
click at [160, 280] on strong "Mashed Potato" at bounding box center [179, 286] width 87 height 14
type input "ST06:AL:35579:local"
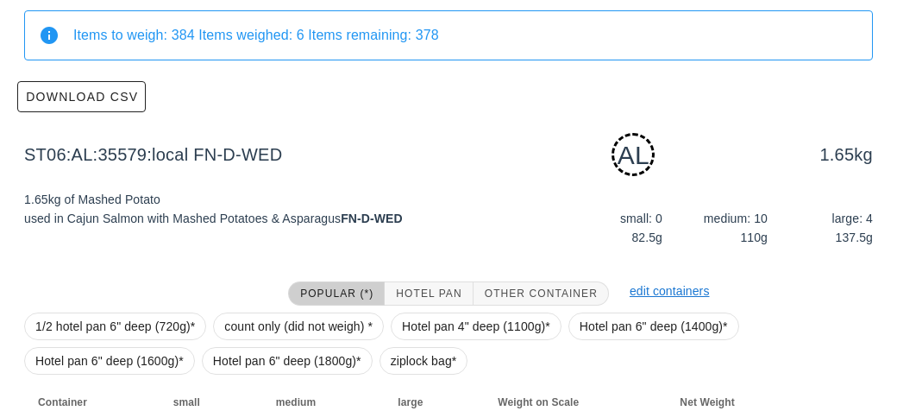
scroll to position [261, 0]
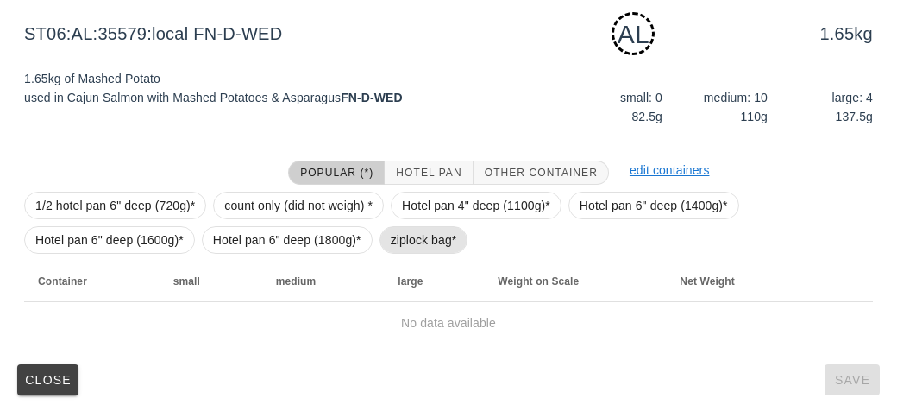
click at [426, 236] on span "ziplock bag*" at bounding box center [424, 240] width 66 height 26
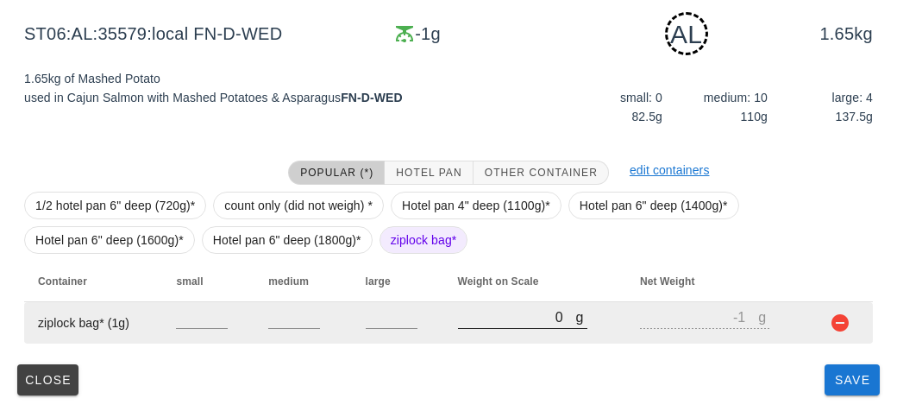
click at [495, 324] on input "0" at bounding box center [517, 316] width 118 height 22
type input "70"
type input "69"
type input "730"
type input "729"
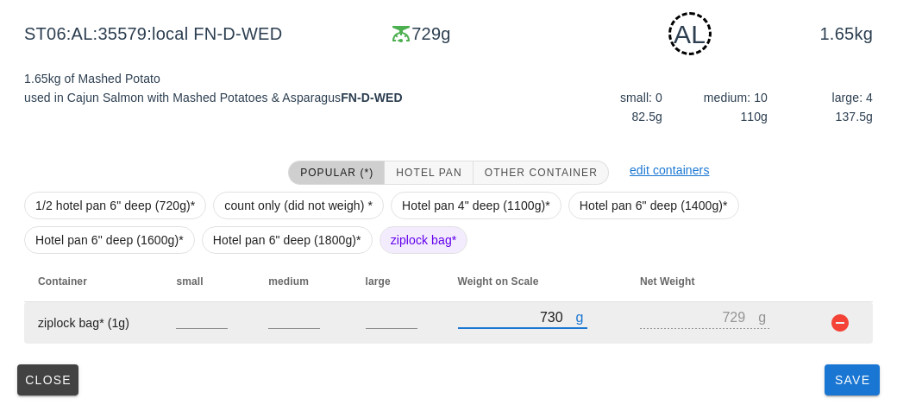
type input "730"
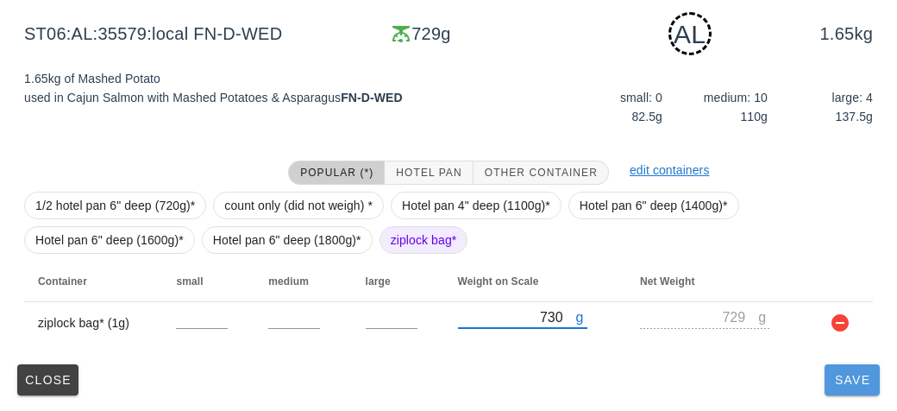
click at [832, 376] on span "Save" at bounding box center [852, 380] width 41 height 14
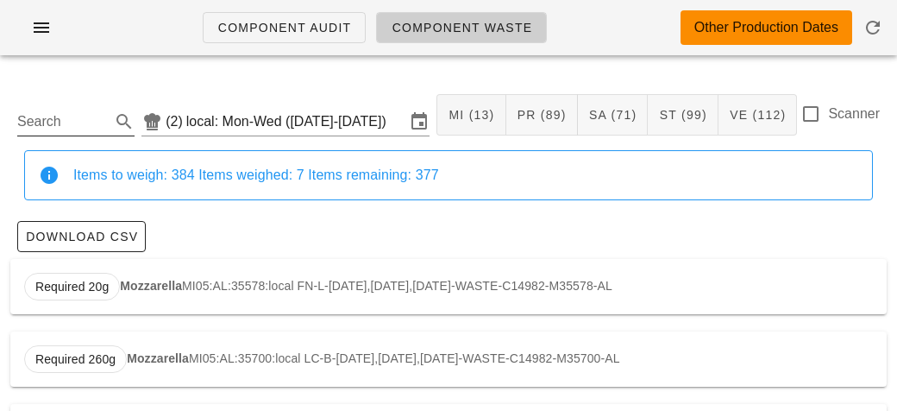
click at [33, 115] on input "Search" at bounding box center [62, 122] width 90 height 28
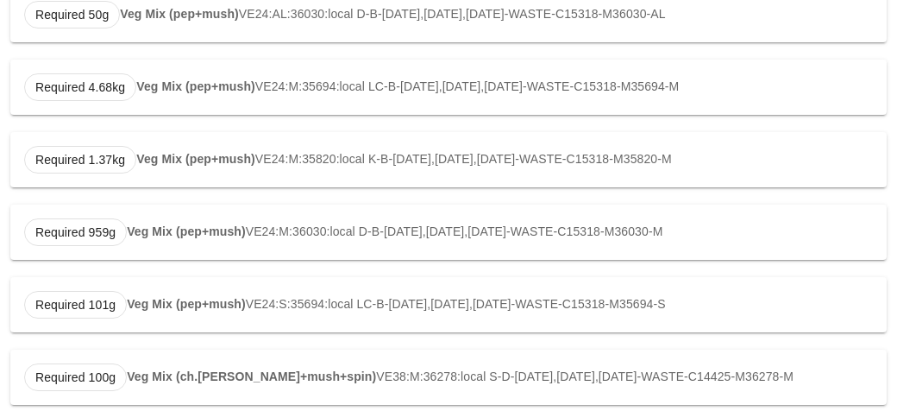
scroll to position [726, 0]
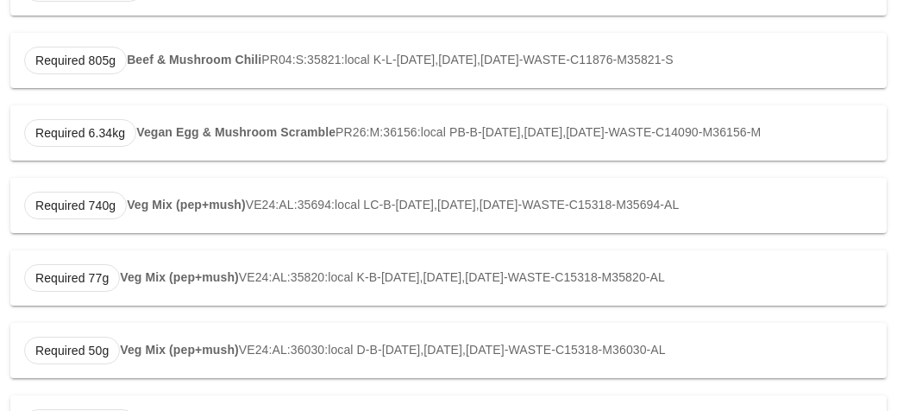
click at [169, 211] on div "Required 740g Veg Mix (pep+mush) VE24:AL:35694:local LC-B-[DATE],[DATE],[DATE]-…" at bounding box center [448, 205] width 877 height 55
type input "VE24:AL:35694:local"
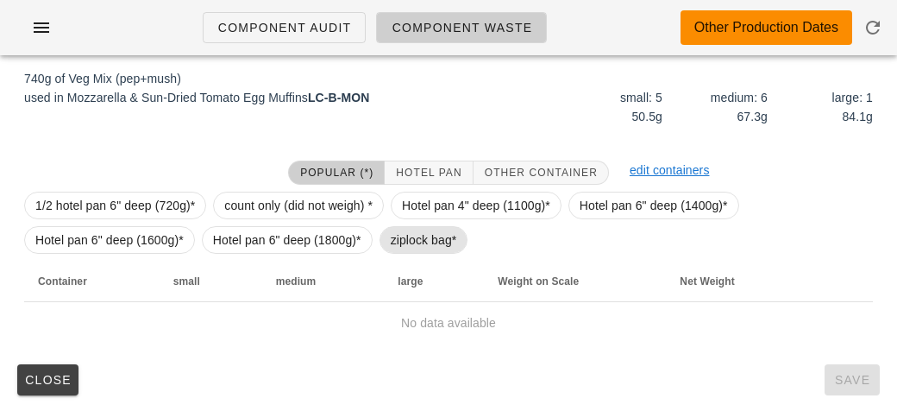
click at [399, 233] on span "ziplock bag*" at bounding box center [424, 240] width 66 height 26
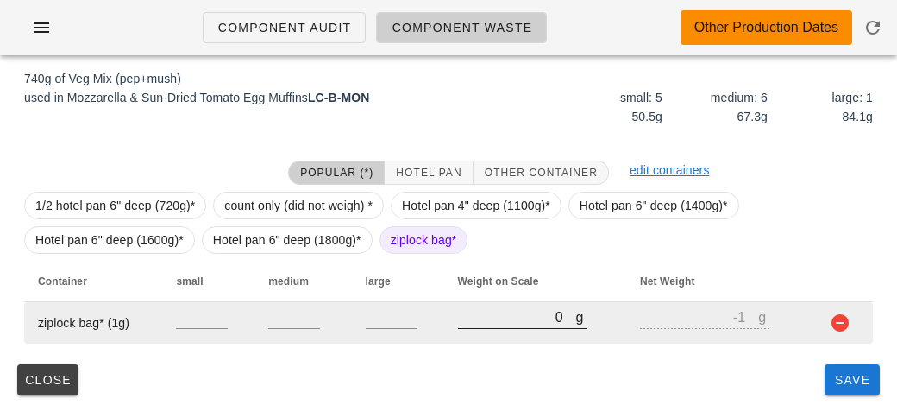
click at [481, 326] on input "0" at bounding box center [517, 316] width 118 height 22
type input "120"
type input "119"
type input "1220"
type input "1219"
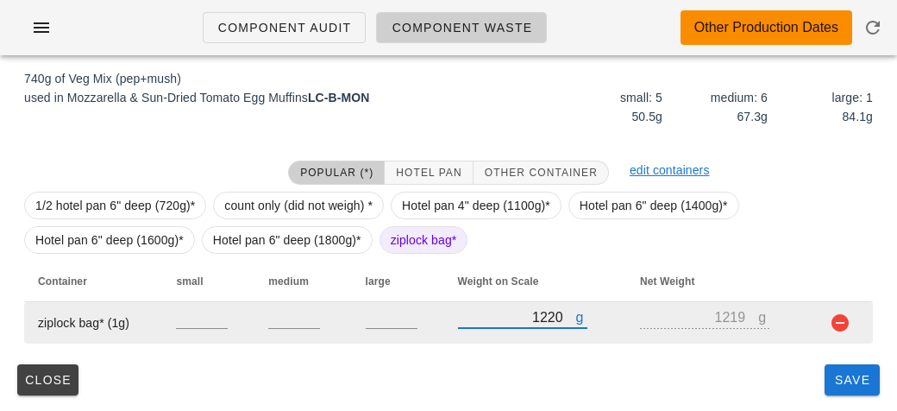
type input "1220"
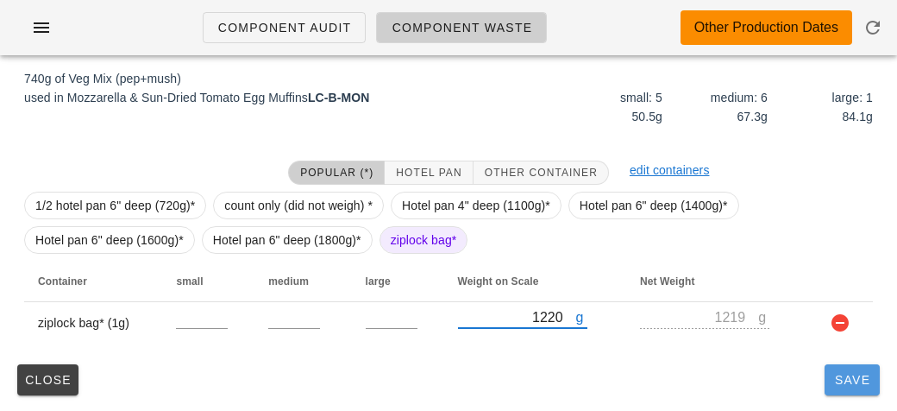
click at [845, 382] on span "Save" at bounding box center [852, 380] width 41 height 14
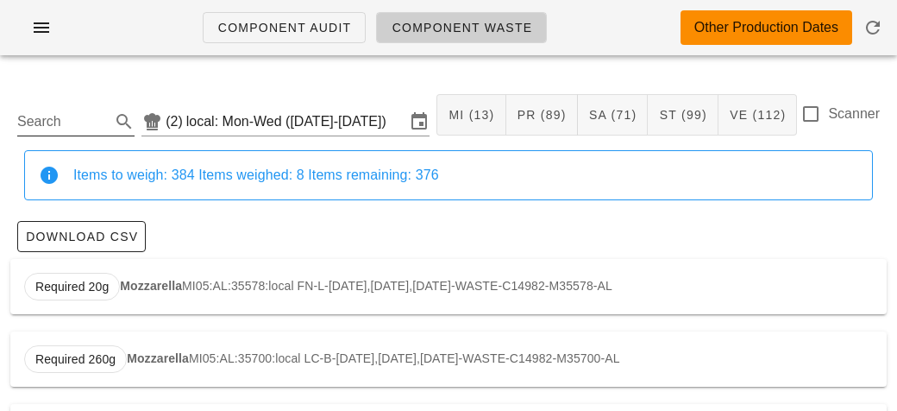
click at [26, 126] on input "Search" at bounding box center [62, 122] width 90 height 28
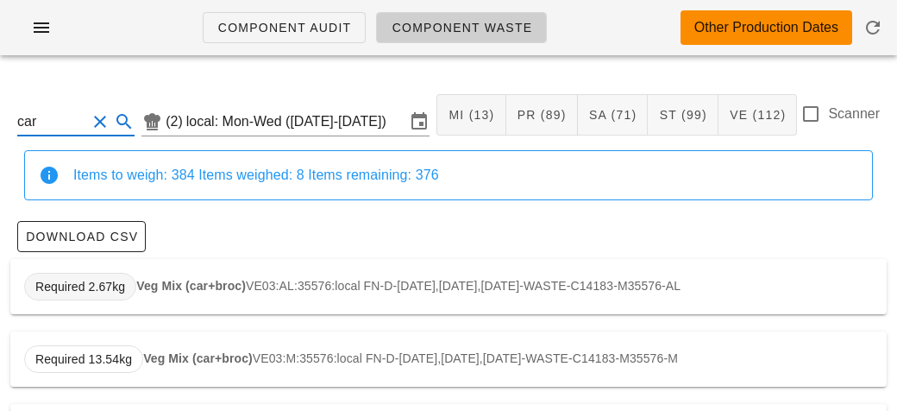
click at [127, 286] on span "Required 2.67kg" at bounding box center [80, 287] width 112 height 28
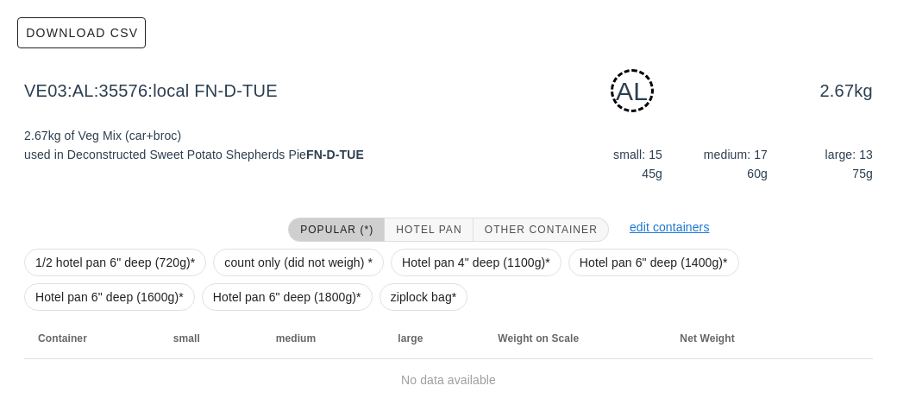
scroll to position [261, 0]
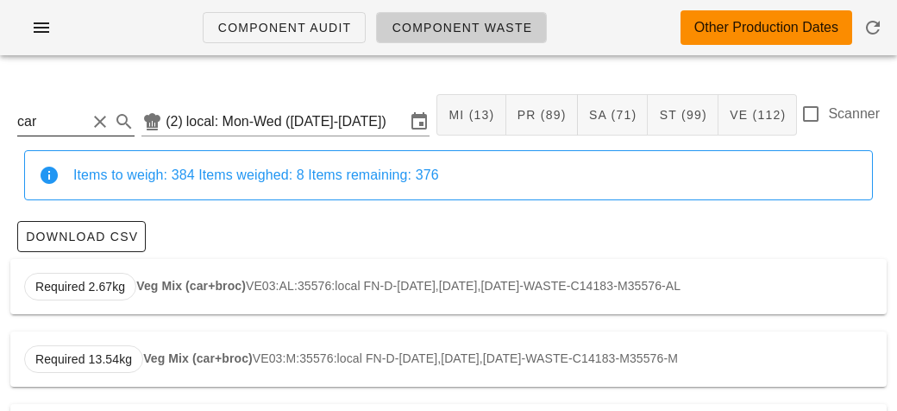
click at [78, 126] on input "car" at bounding box center [51, 122] width 69 height 28
type input "c"
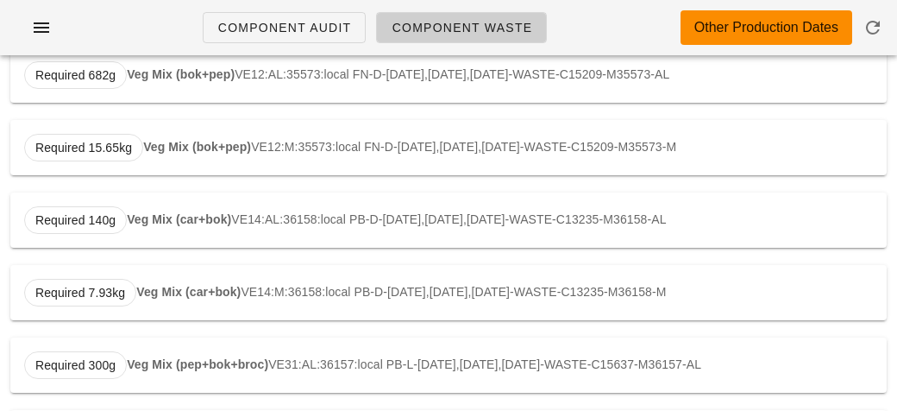
scroll to position [207, 0]
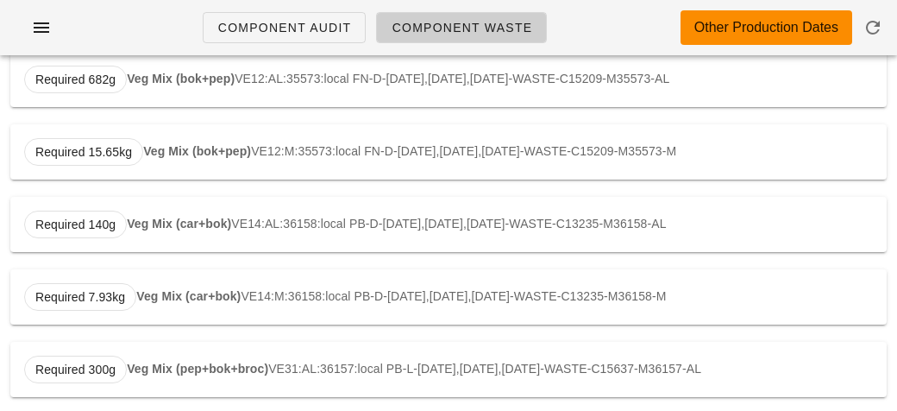
click at [148, 217] on strong "Veg Mix (car+bok)" at bounding box center [179, 224] width 104 height 14
type input "VE14:AL:36158:local"
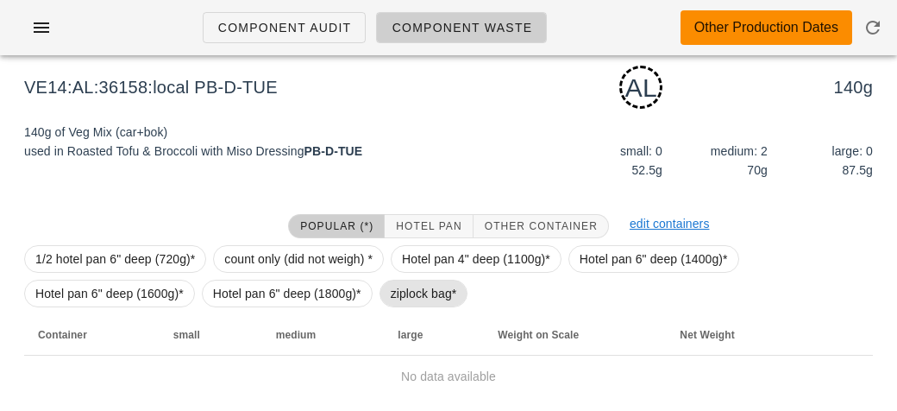
click at [391, 293] on span "ziplock bag*" at bounding box center [424, 293] width 66 height 26
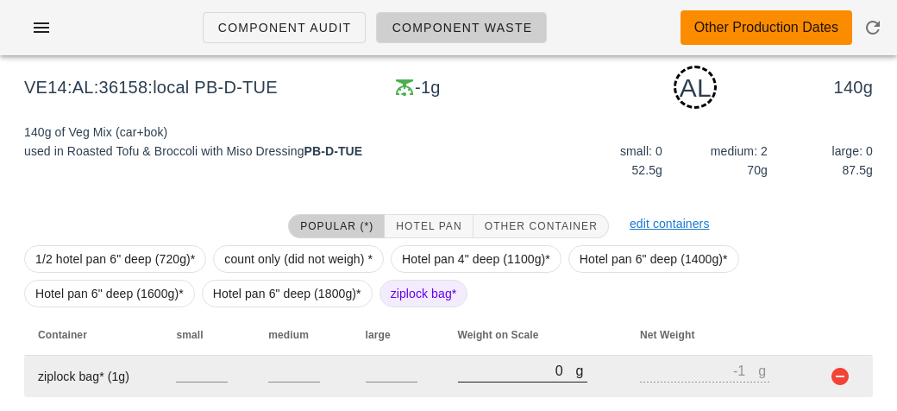
click at [489, 378] on input "0" at bounding box center [517, 370] width 118 height 22
type input "20"
type input "19"
type input "230"
type input "229"
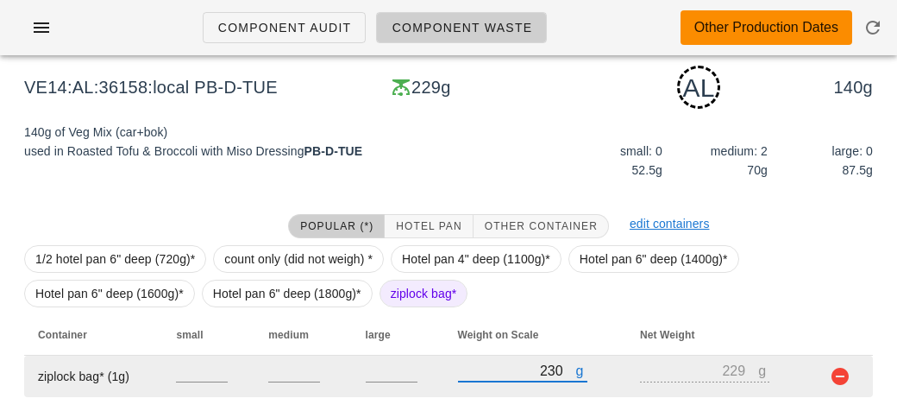
scroll to position [261, 0]
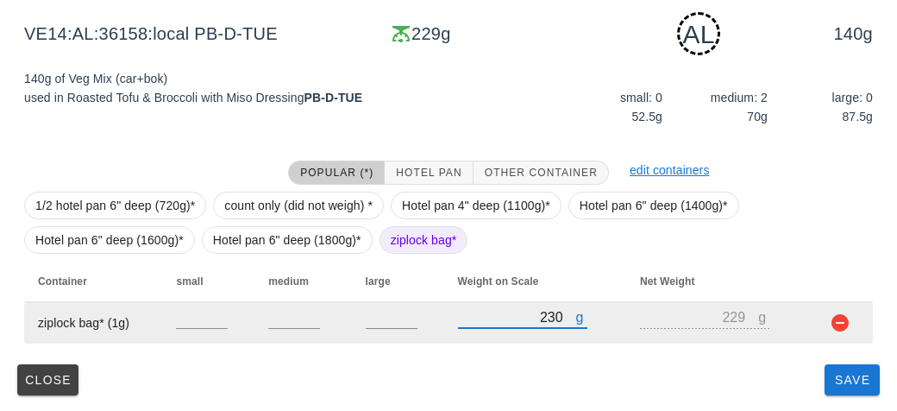
type input "230"
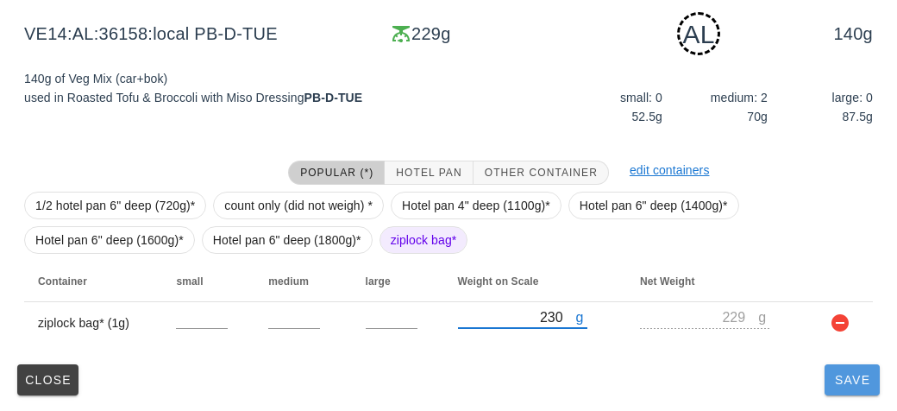
click at [861, 393] on button "Save" at bounding box center [852, 379] width 55 height 31
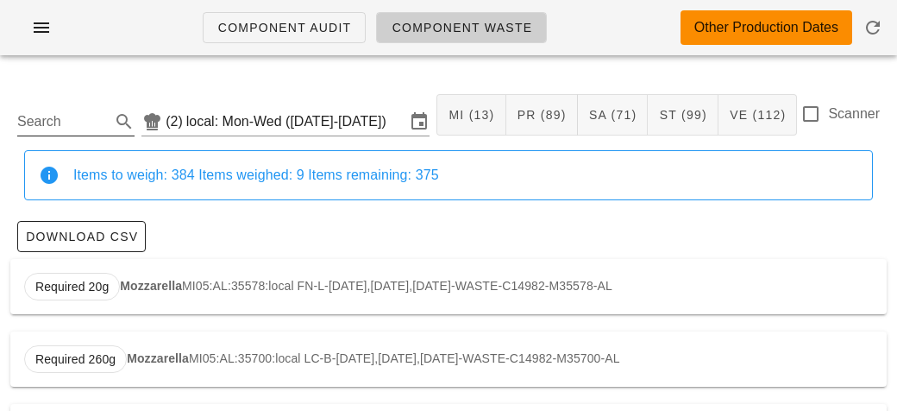
click at [47, 118] on input "Search" at bounding box center [62, 122] width 90 height 28
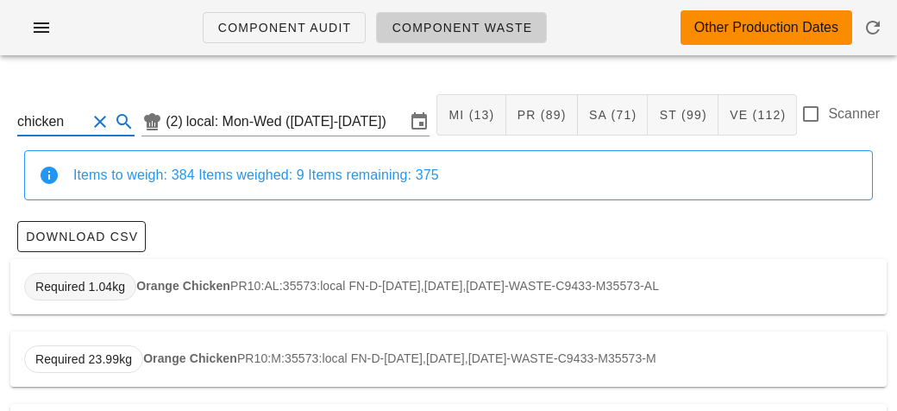
click at [123, 280] on span "Required 1.04kg" at bounding box center [80, 287] width 90 height 26
type input "PR10:AL:35573:local"
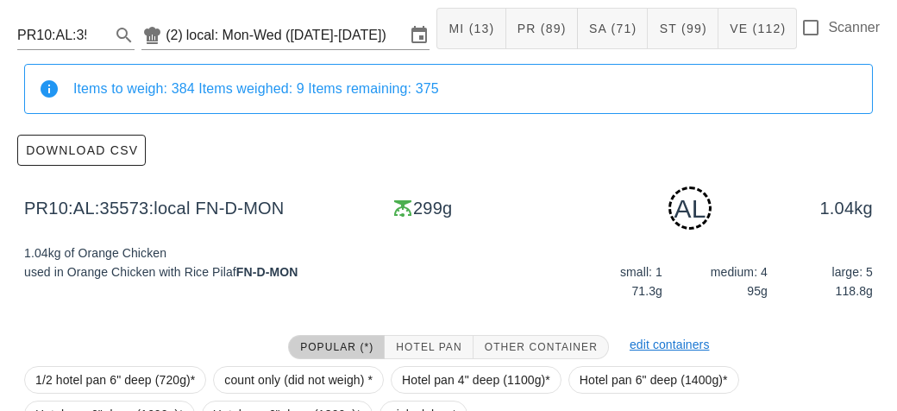
scroll to position [261, 0]
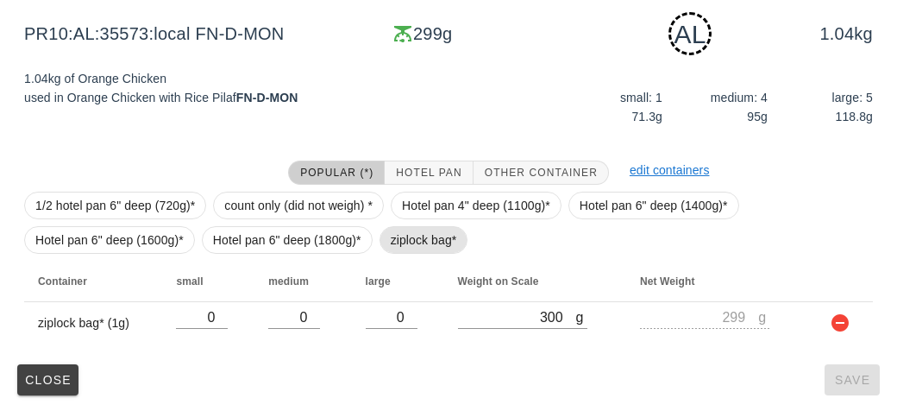
click at [416, 239] on span "ziplock bag*" at bounding box center [424, 240] width 66 height 26
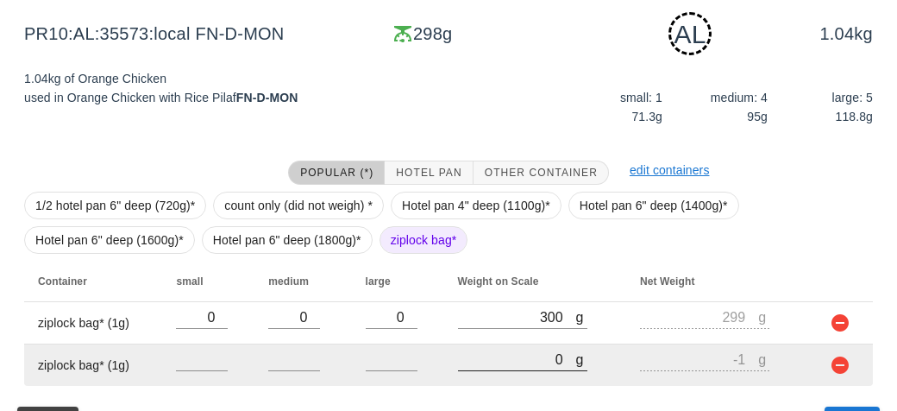
click at [501, 360] on input "0" at bounding box center [517, 359] width 118 height 22
type input "70"
type input "69"
type input "710"
type input "709"
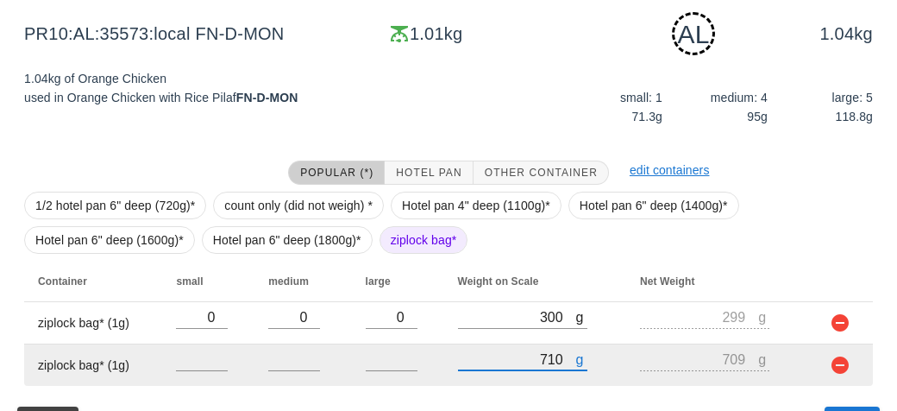
scroll to position [298, 0]
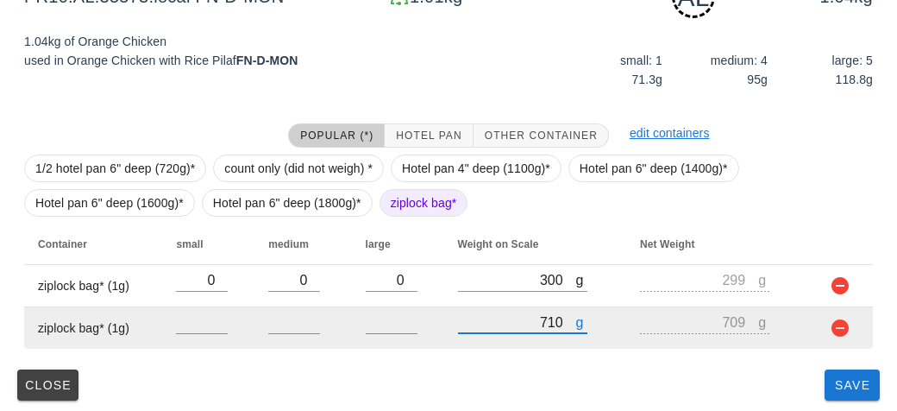
type input "710"
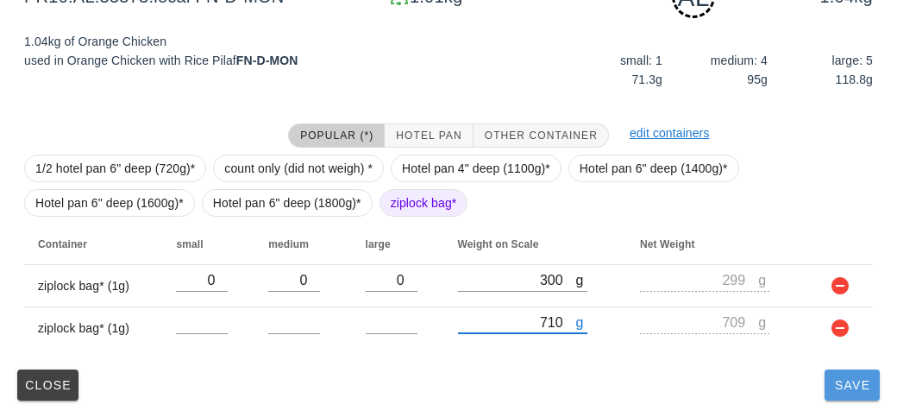
click at [852, 387] on span "Save" at bounding box center [852, 385] width 41 height 14
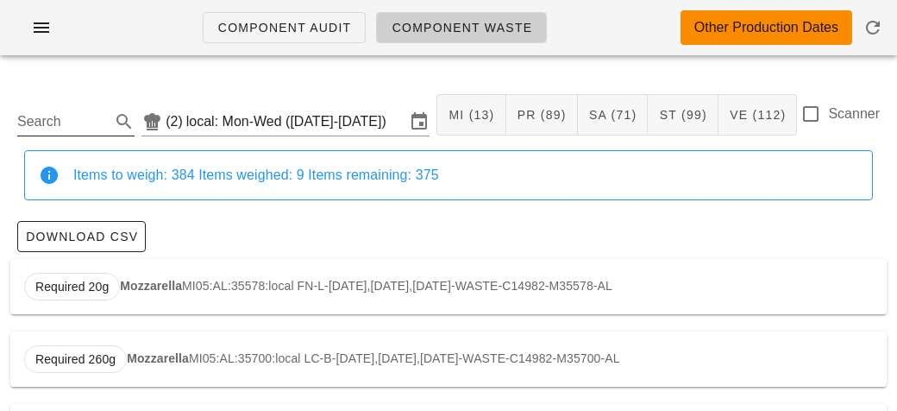
click at [68, 115] on input "Search" at bounding box center [62, 122] width 90 height 28
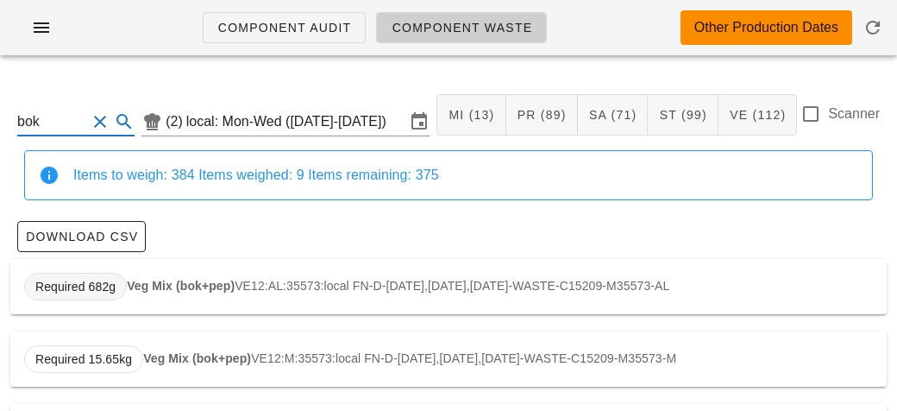
click at [119, 278] on span "Required 682g" at bounding box center [75, 287] width 103 height 28
type input "VE12:AL:35573:local"
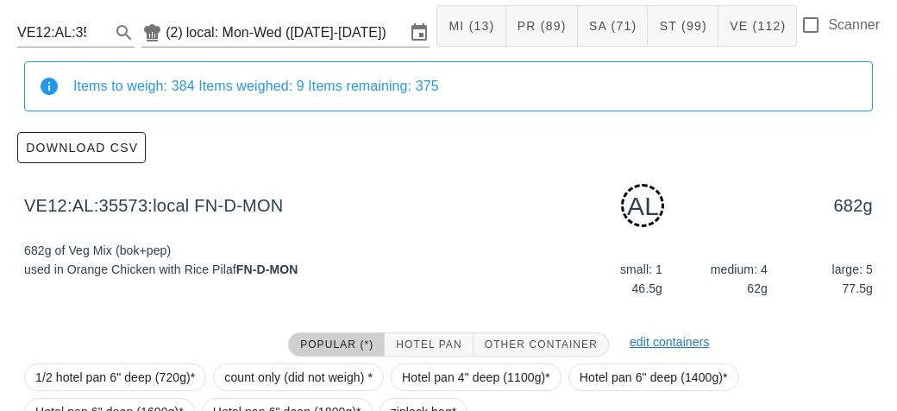
scroll to position [261, 0]
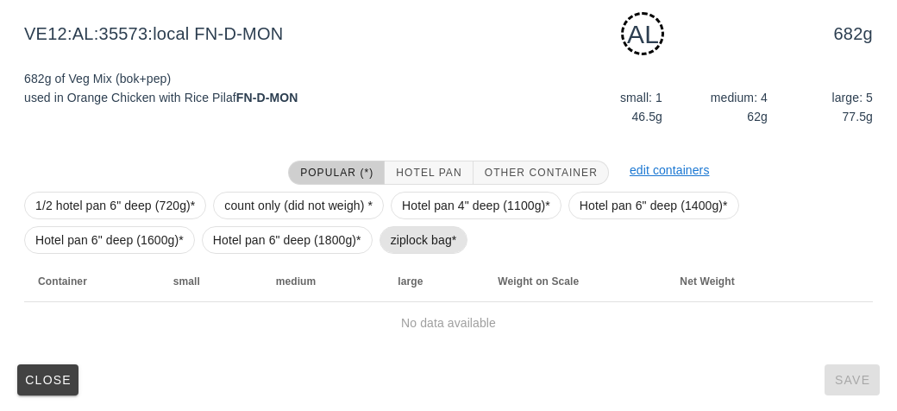
click at [380, 242] on span "ziplock bag*" at bounding box center [424, 240] width 89 height 28
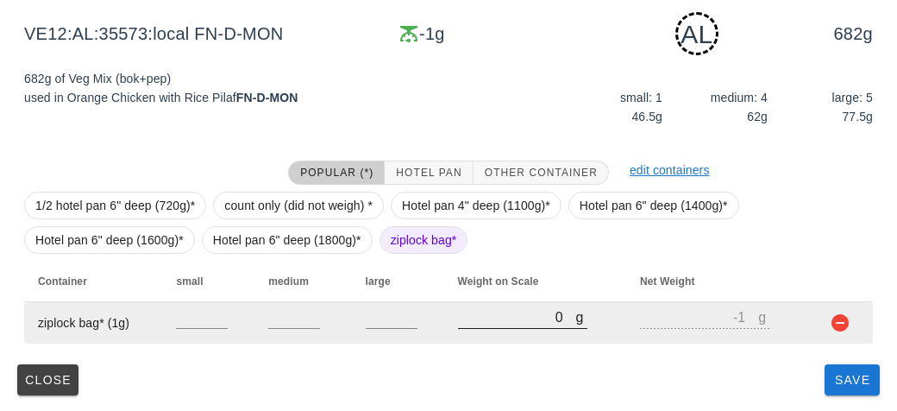
click at [490, 321] on input "0" at bounding box center [517, 316] width 118 height 22
type input "30"
type input "29"
type input "310"
type input "309"
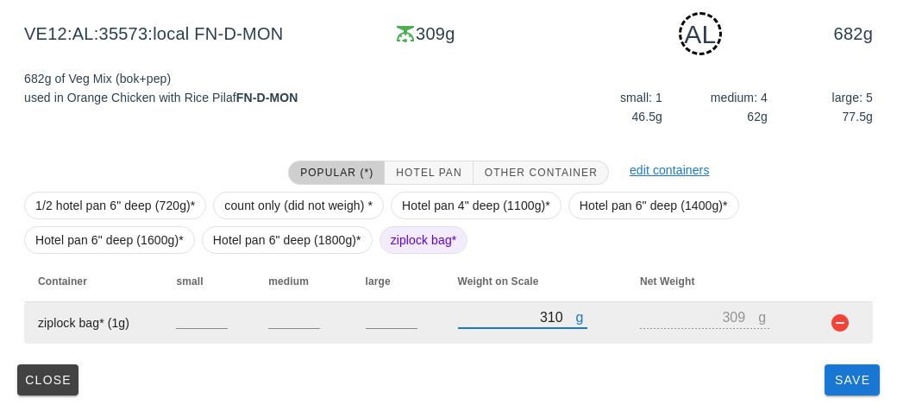
type input "3180"
type input "3179"
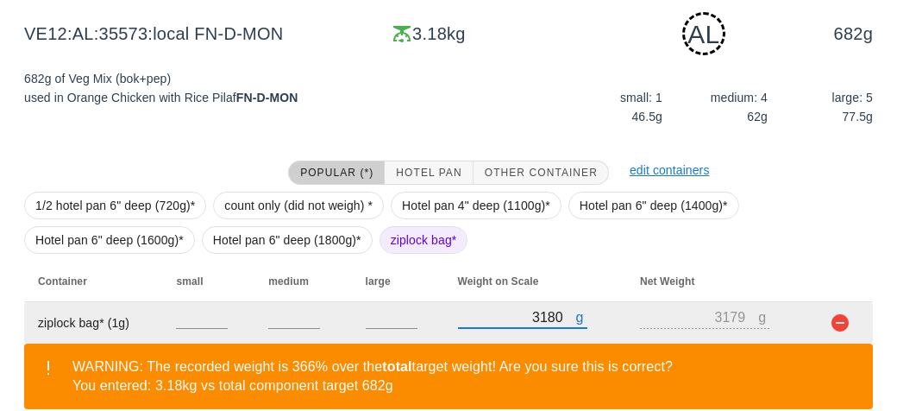
scroll to position [340, 0]
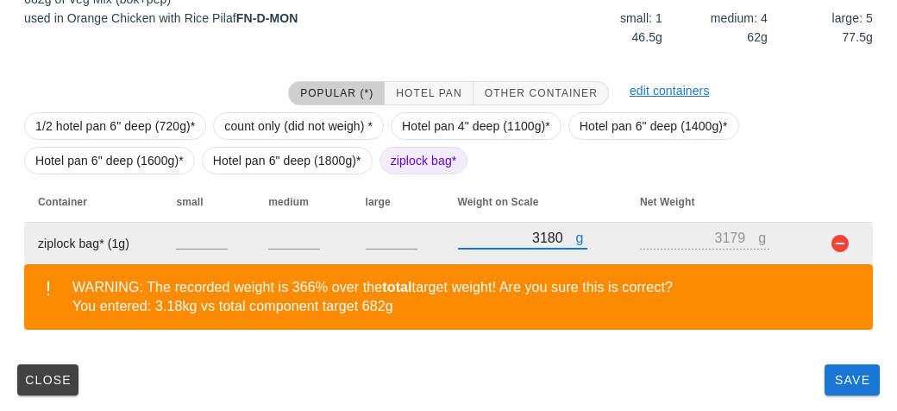
type input "3180"
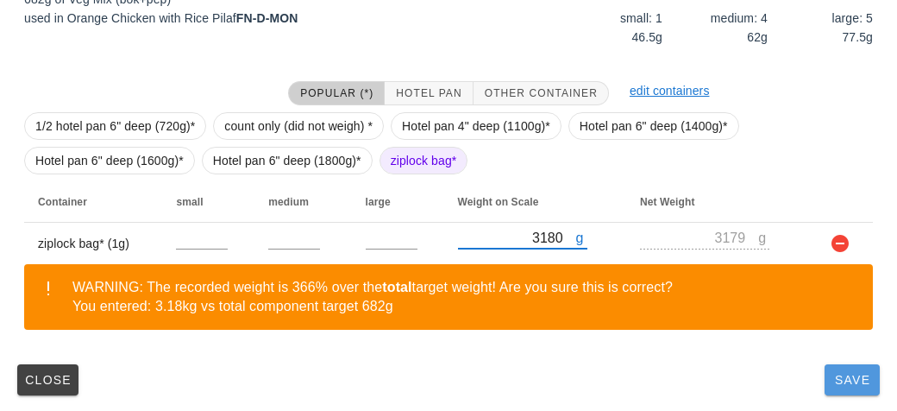
click at [839, 380] on span "Save" at bounding box center [852, 380] width 41 height 14
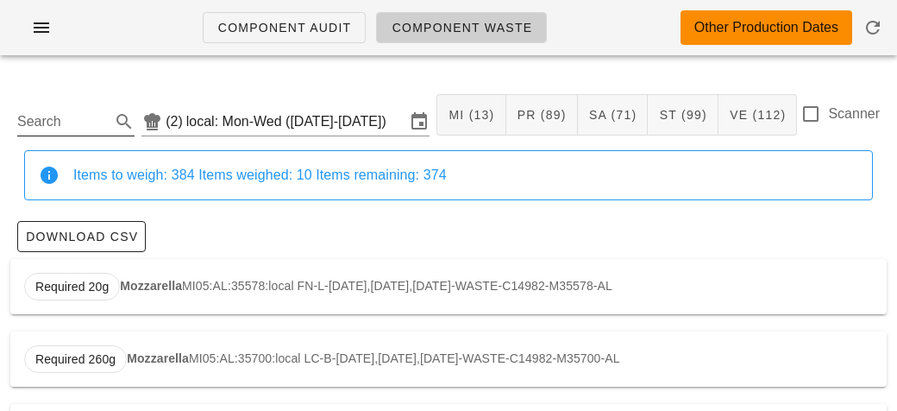
click at [71, 123] on input "Search" at bounding box center [62, 122] width 90 height 28
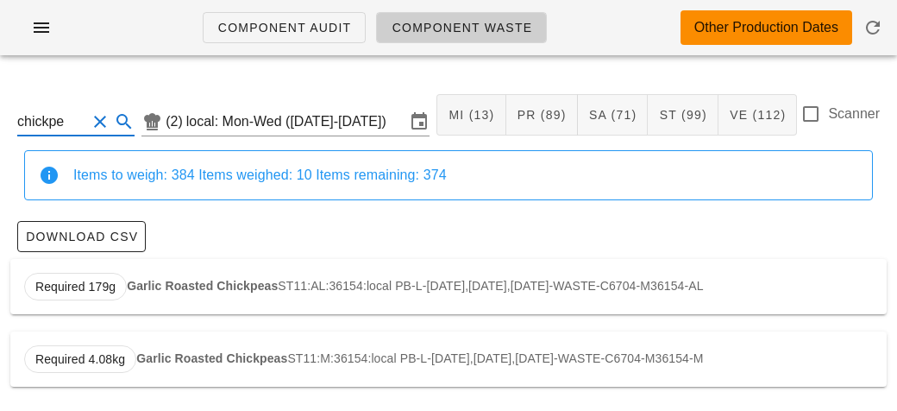
click at [151, 292] on div "Required 179g Garlic Roasted Chickpeas ST11:AL:36154:local PB-L-[DATE],[DATE],[…" at bounding box center [448, 286] width 877 height 55
type input "ST11:AL:36154:local"
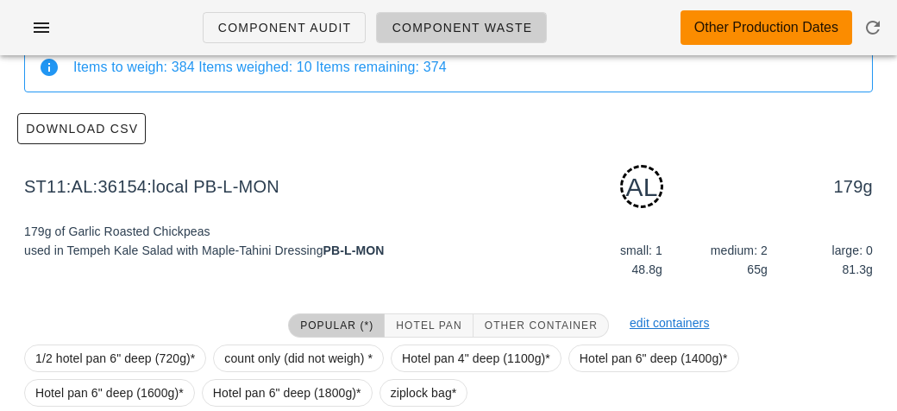
scroll to position [261, 0]
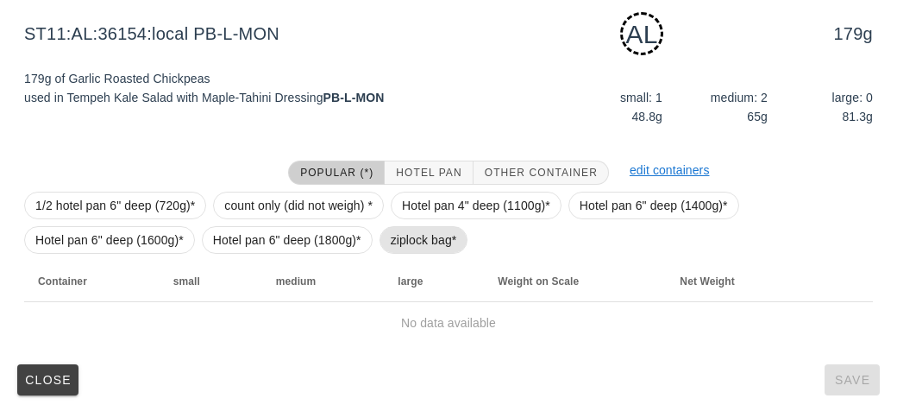
click at [401, 238] on span "ziplock bag*" at bounding box center [424, 240] width 66 height 26
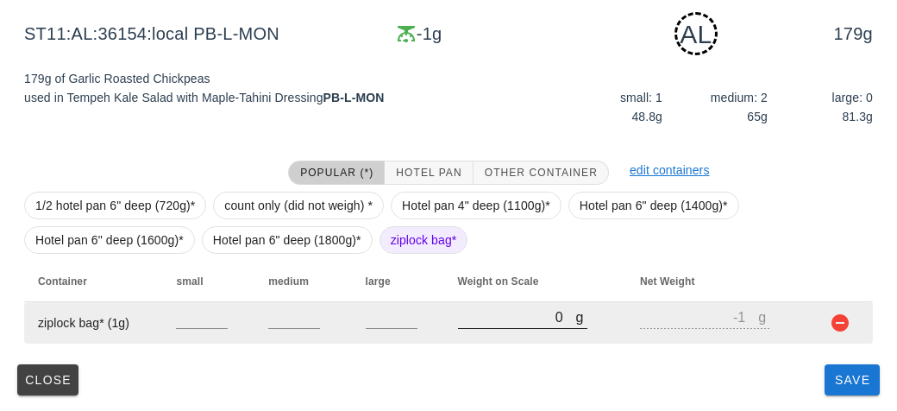
click at [493, 319] on input "0" at bounding box center [517, 316] width 118 height 22
type input "30"
type input "29"
type input "370"
type input "369"
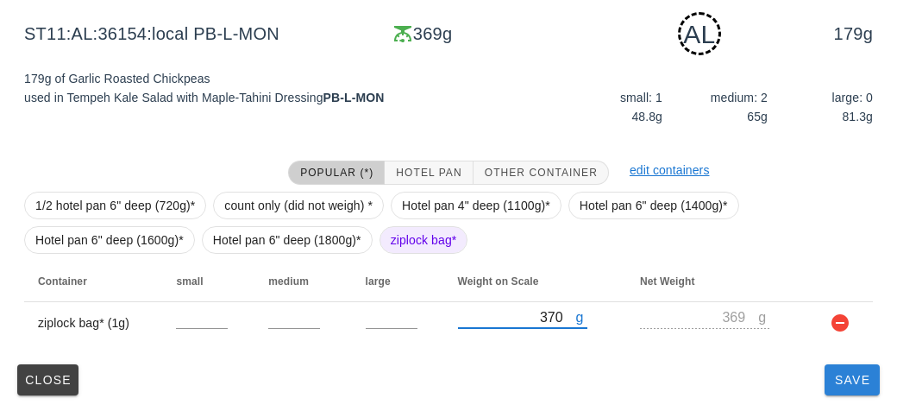
type input "370"
click at [844, 373] on span "Save" at bounding box center [852, 380] width 41 height 14
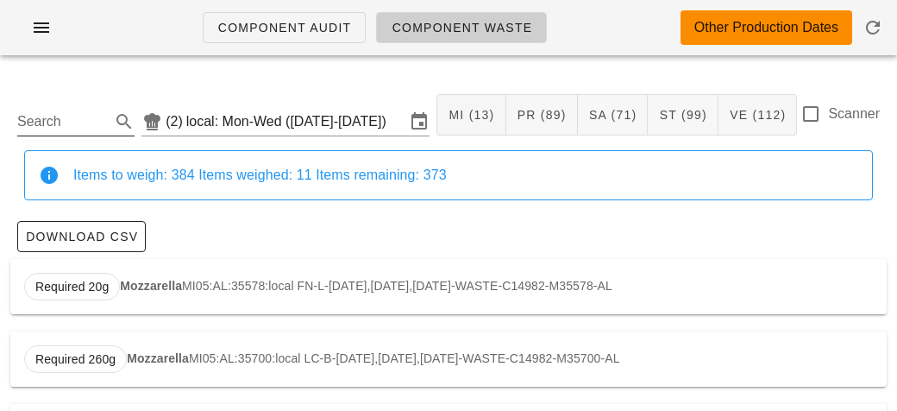
click at [44, 113] on input "Search" at bounding box center [62, 122] width 90 height 28
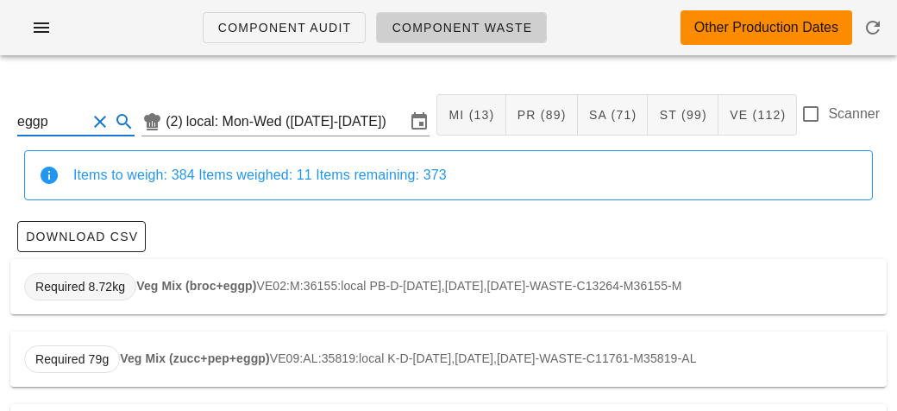
click at [134, 280] on span "Required 8.72kg" at bounding box center [80, 287] width 112 height 28
type input "VE02:M:36155:local"
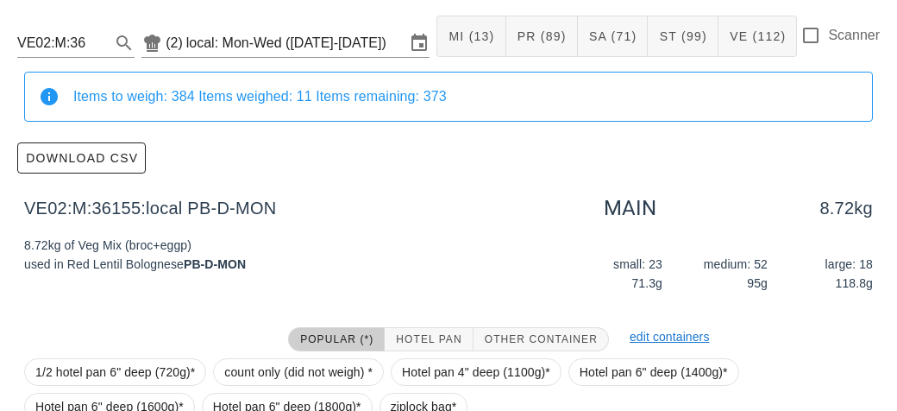
scroll to position [245, 0]
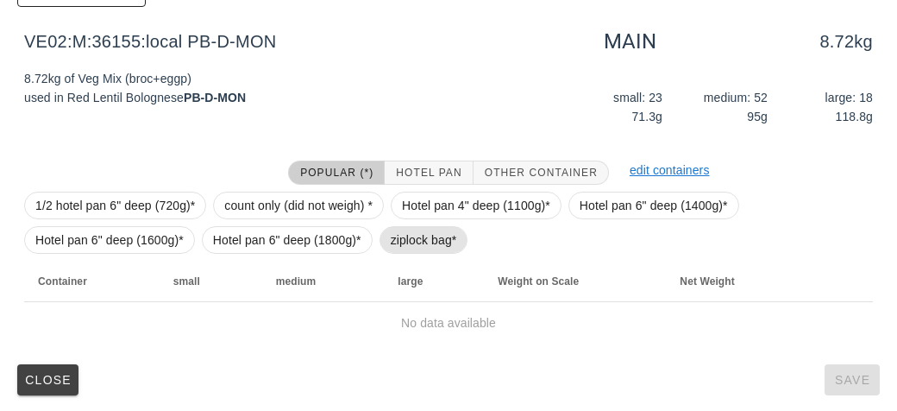
click at [384, 246] on span "ziplock bag*" at bounding box center [424, 240] width 89 height 28
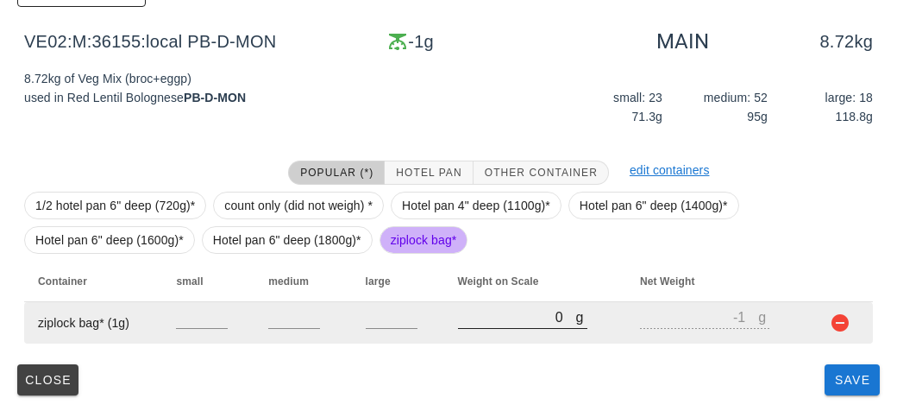
click at [463, 327] on div "g 0" at bounding box center [522, 316] width 129 height 22
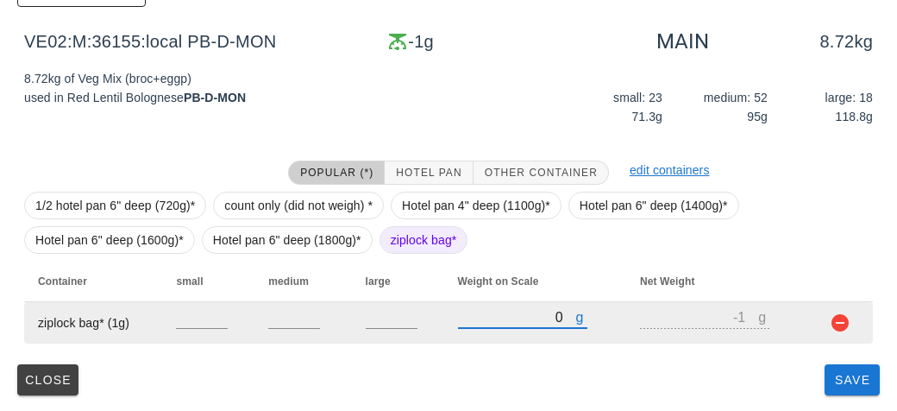
click at [490, 321] on input "0" at bounding box center [517, 316] width 118 height 22
type input "20"
type input "19"
type input "290"
type input "289"
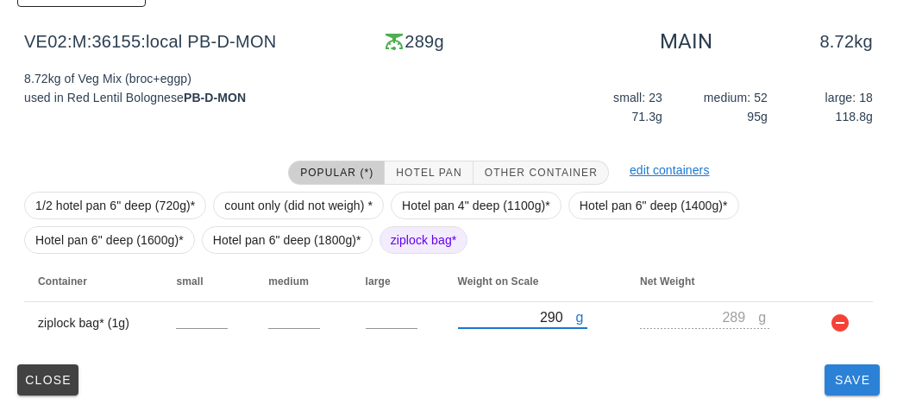
type input "290"
click at [844, 384] on span "Save" at bounding box center [852, 380] width 41 height 14
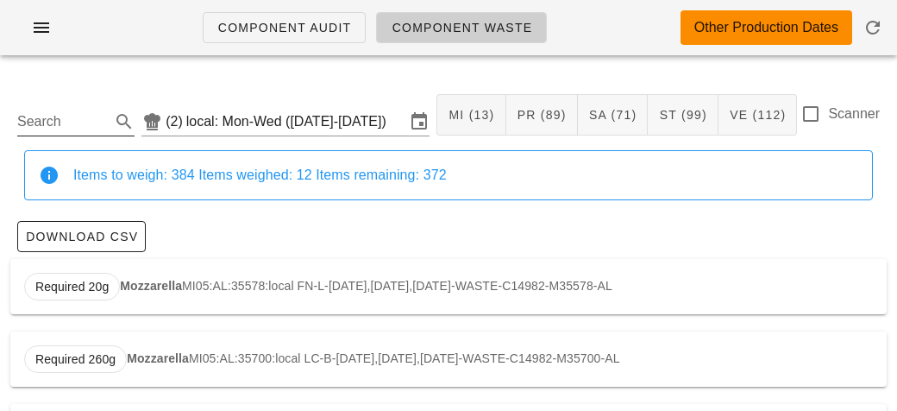
click at [39, 124] on input "Search" at bounding box center [62, 122] width 90 height 28
click at [126, 288] on span "Required 1.02kg" at bounding box center [80, 287] width 112 height 28
type input "VE20:AL:35575:local"
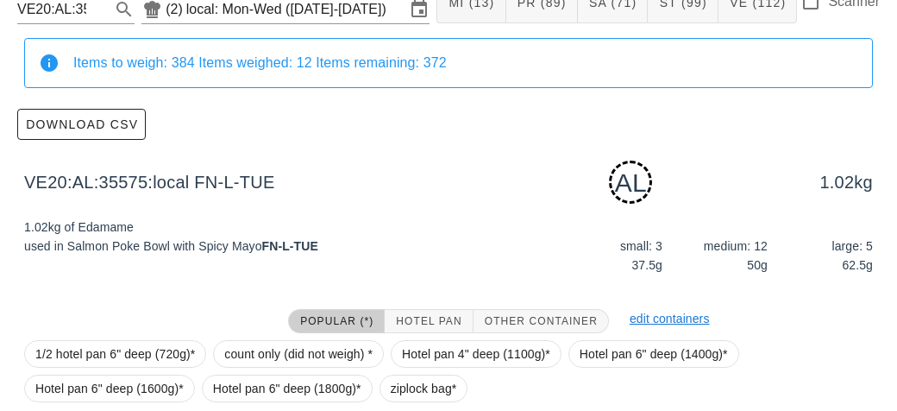
scroll to position [261, 0]
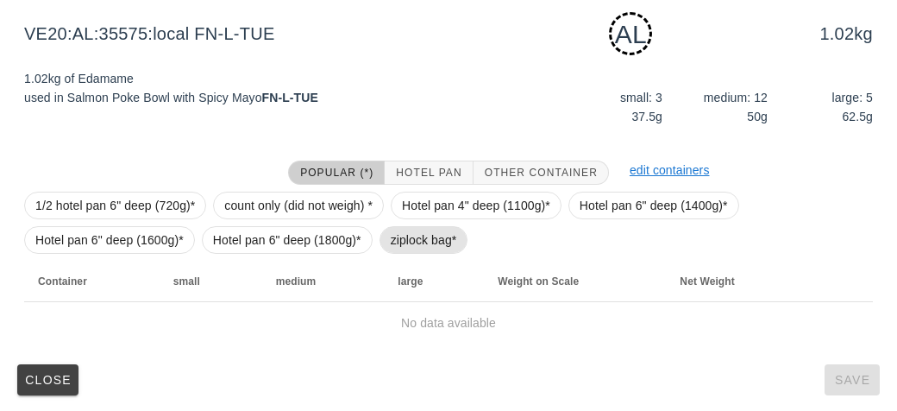
click at [391, 239] on span "ziplock bag*" at bounding box center [424, 240] width 66 height 26
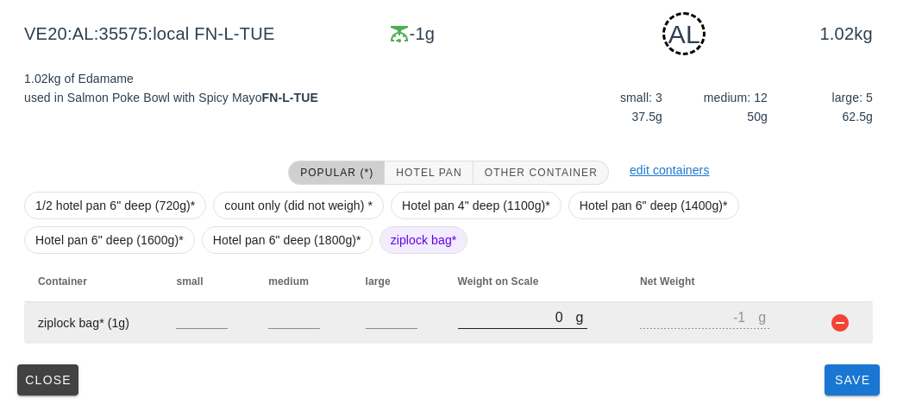
click at [484, 318] on input "0" at bounding box center [517, 316] width 118 height 22
type input "40"
type input "39"
type input "400"
type input "399"
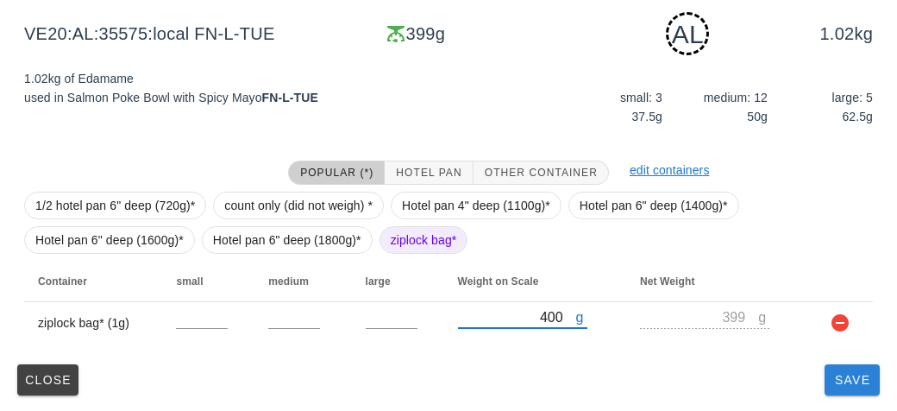
type input "400"
click at [844, 393] on button "Save" at bounding box center [852, 379] width 55 height 31
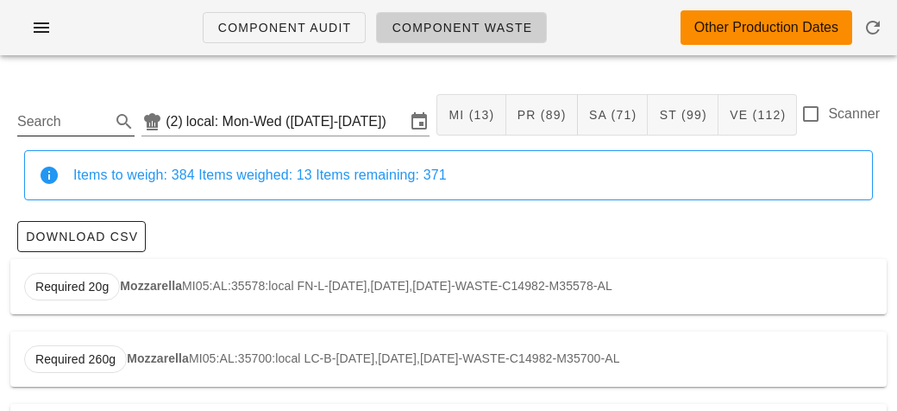
click at [63, 118] on input "Search" at bounding box center [62, 122] width 90 height 28
click at [137, 285] on strong "Brown Rice" at bounding box center [160, 286] width 67 height 14
type input "ST02:AL:36038:local"
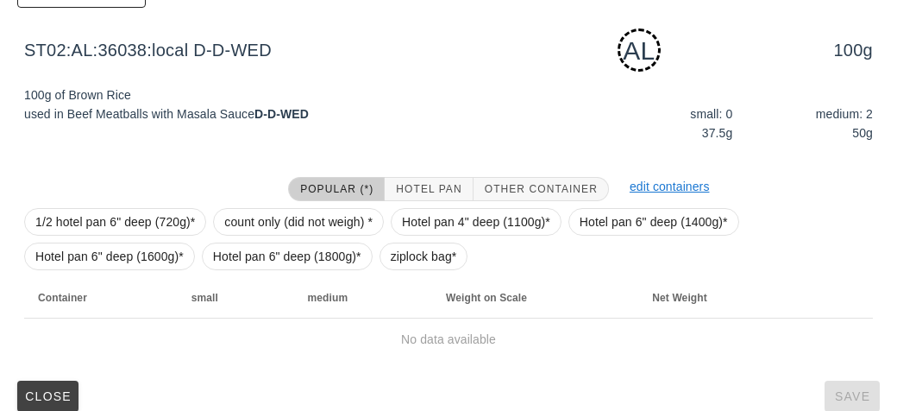
scroll to position [246, 0]
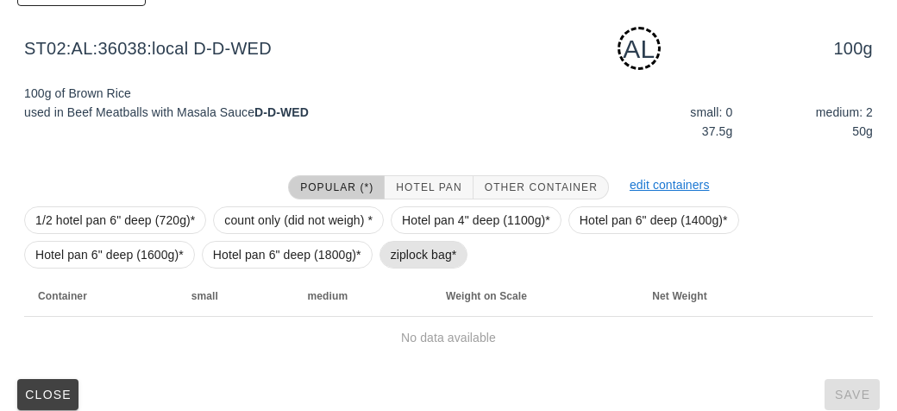
click at [399, 264] on span "ziplock bag*" at bounding box center [424, 255] width 66 height 26
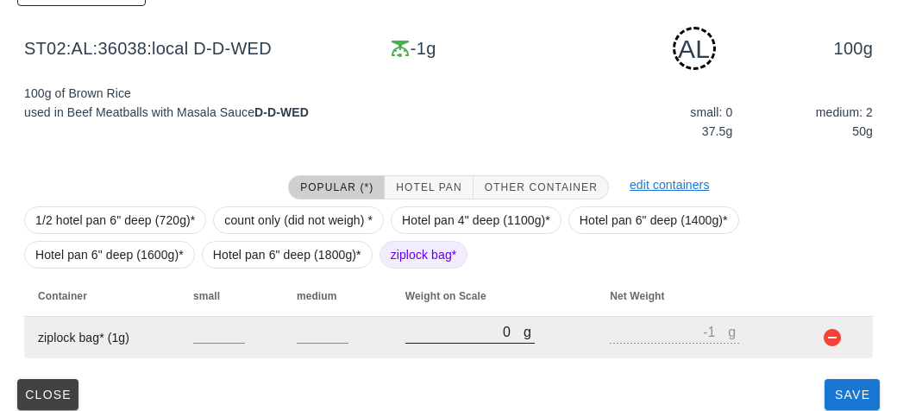
click at [453, 325] on input "0" at bounding box center [465, 331] width 118 height 22
type input "40"
type input "39"
type input "480"
type input "479"
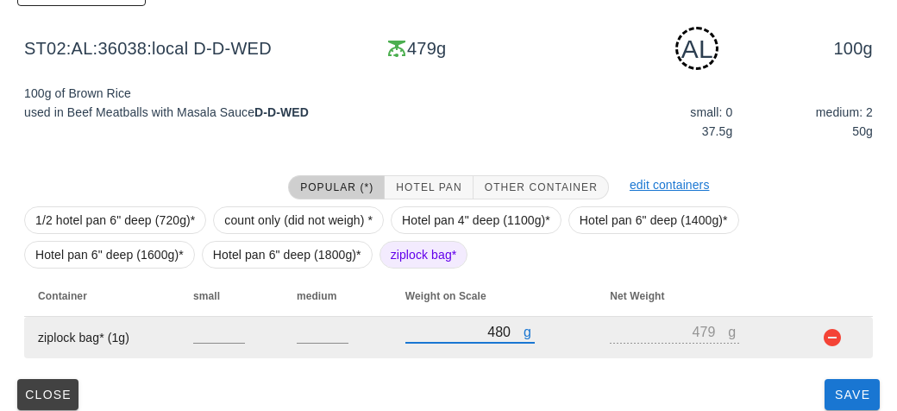
scroll to position [261, 0]
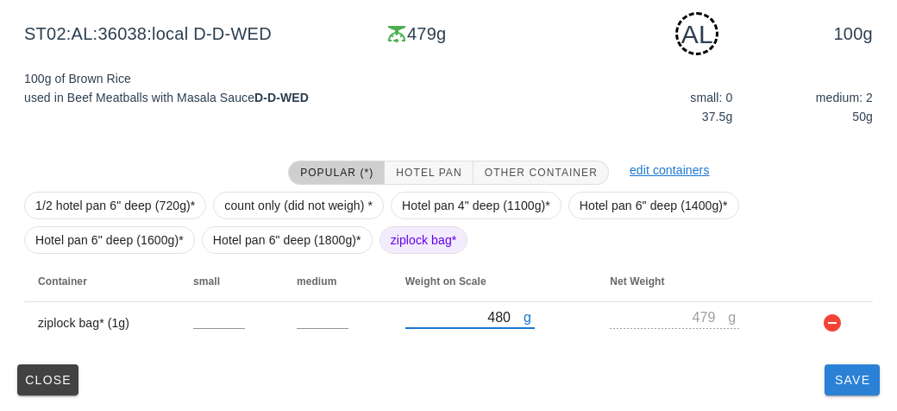
type input "480"
click at [839, 380] on span "Save" at bounding box center [852, 380] width 41 height 14
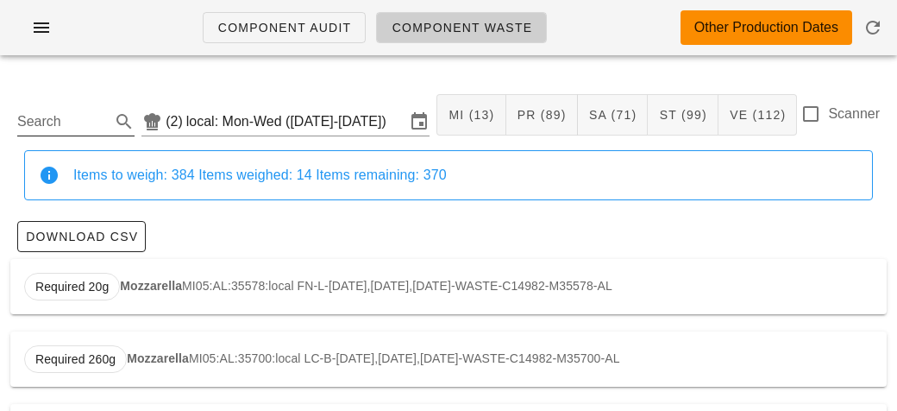
click at [65, 118] on input "Search" at bounding box center [62, 122] width 90 height 28
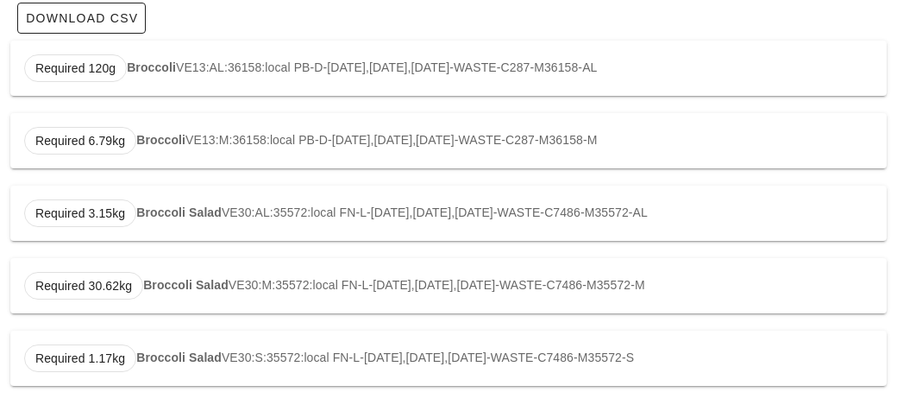
scroll to position [214, 0]
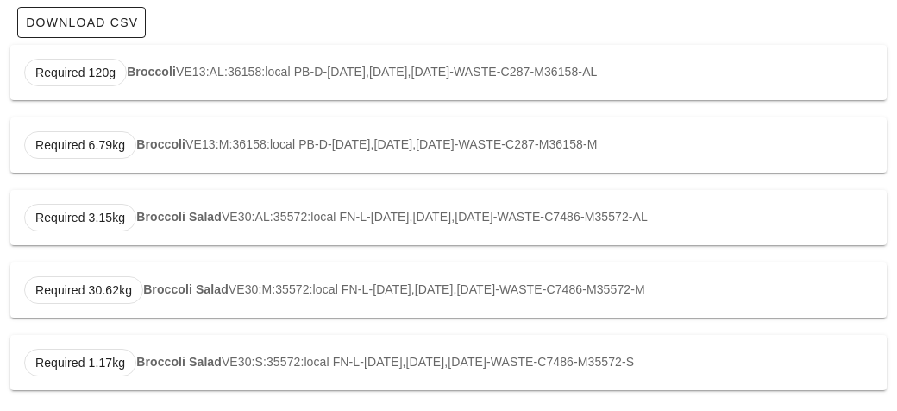
click at [154, 220] on strong "Broccoli Salad" at bounding box center [178, 217] width 85 height 14
type input "VE30:AL:35572:local"
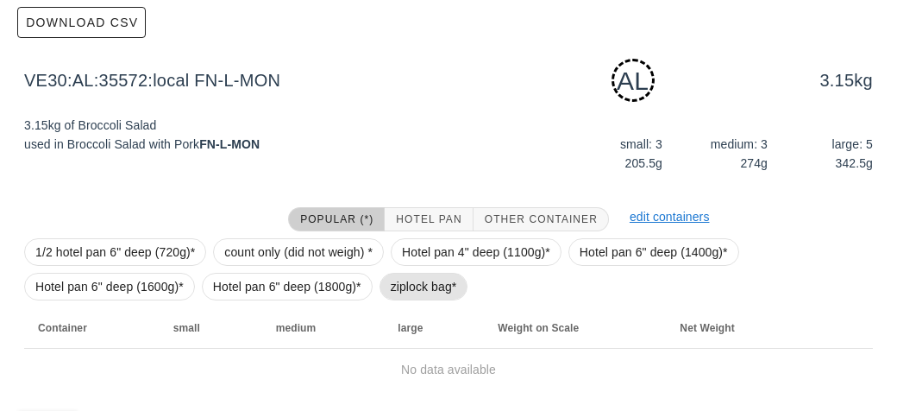
click at [405, 288] on span "ziplock bag*" at bounding box center [424, 287] width 66 height 26
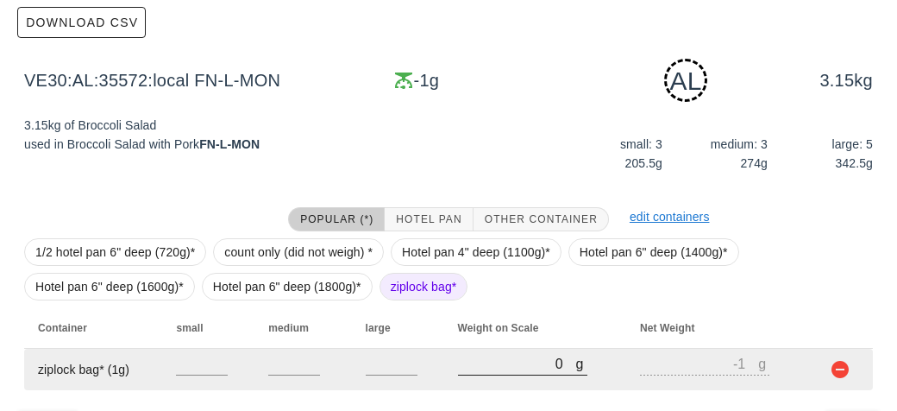
click at [469, 357] on input "0" at bounding box center [517, 363] width 118 height 22
type input "30"
type input "29"
type input "360"
type input "359"
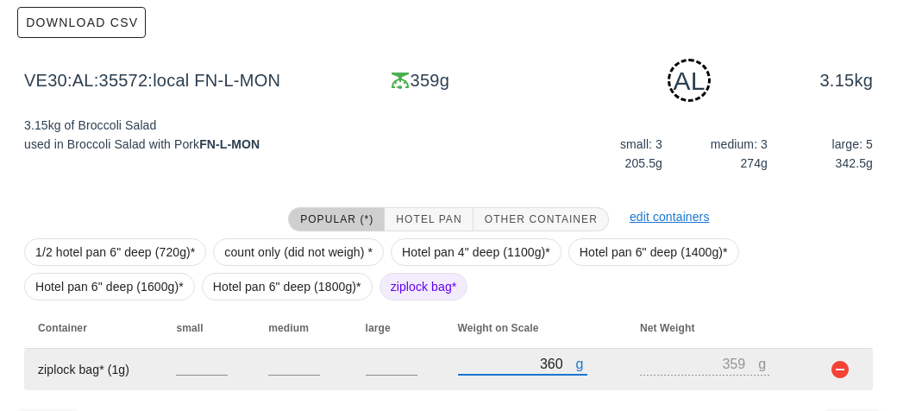
scroll to position [261, 0]
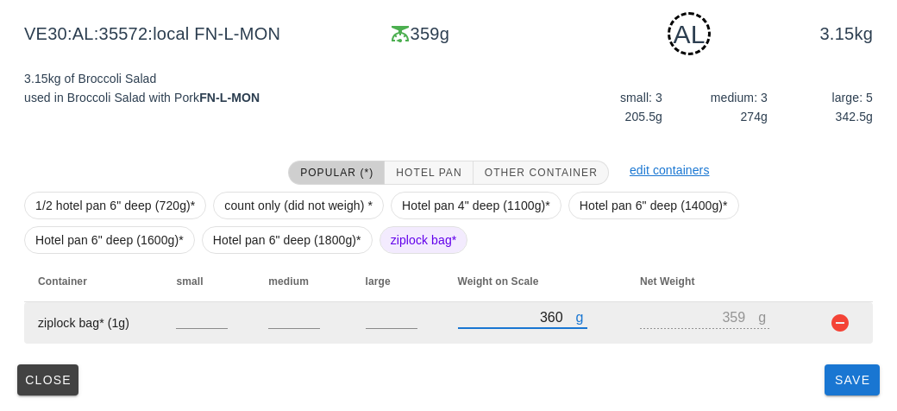
type input "360"
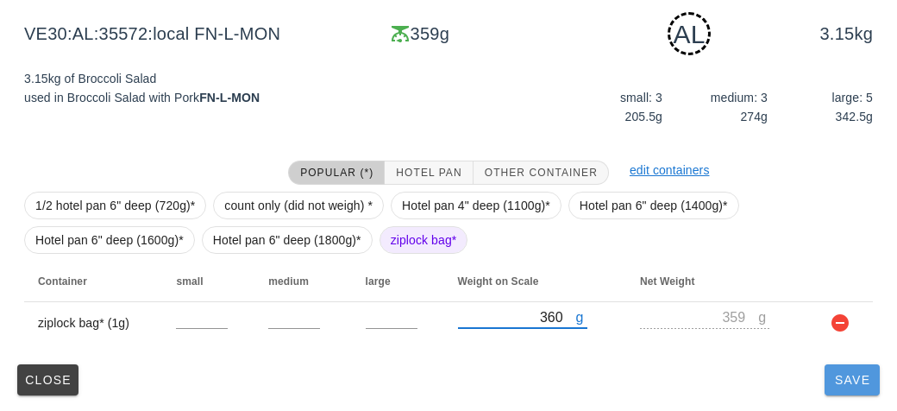
click at [842, 387] on button "Save" at bounding box center [852, 379] width 55 height 31
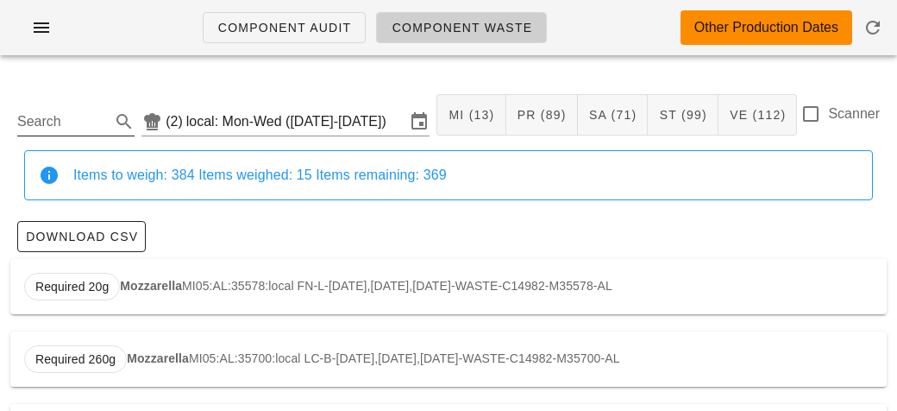
click at [60, 117] on input "Search" at bounding box center [62, 122] width 90 height 28
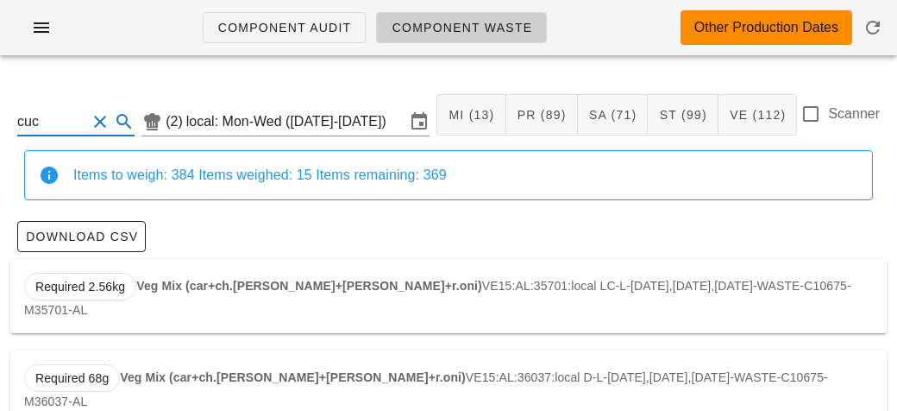
click at [201, 291] on strong "Veg Mix (car+ch.[PERSON_NAME]+[PERSON_NAME]+r.oni)" at bounding box center [309, 286] width 346 height 14
type input "VE15:AL:35701:local"
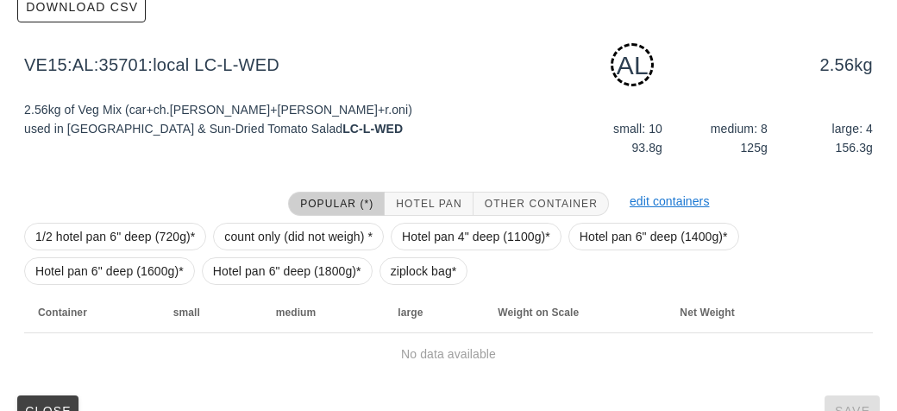
scroll to position [261, 0]
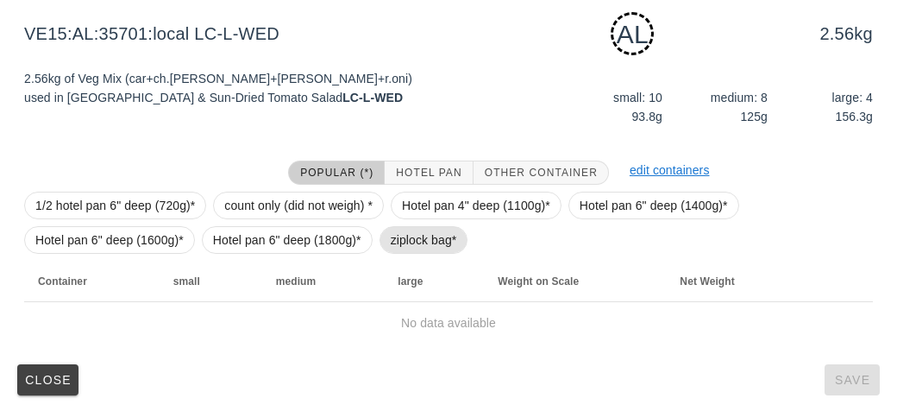
click at [392, 251] on span "ziplock bag*" at bounding box center [424, 240] width 66 height 26
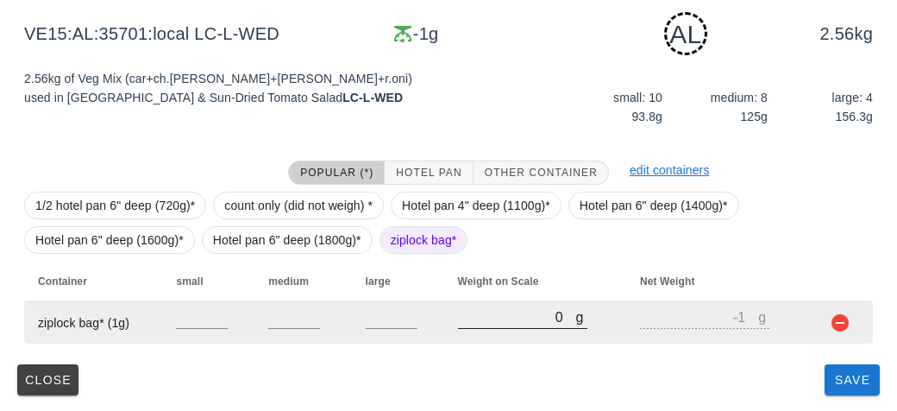
click at [494, 324] on input "0" at bounding box center [517, 316] width 118 height 22
type input "20"
type input "19"
type input "250"
type input "249"
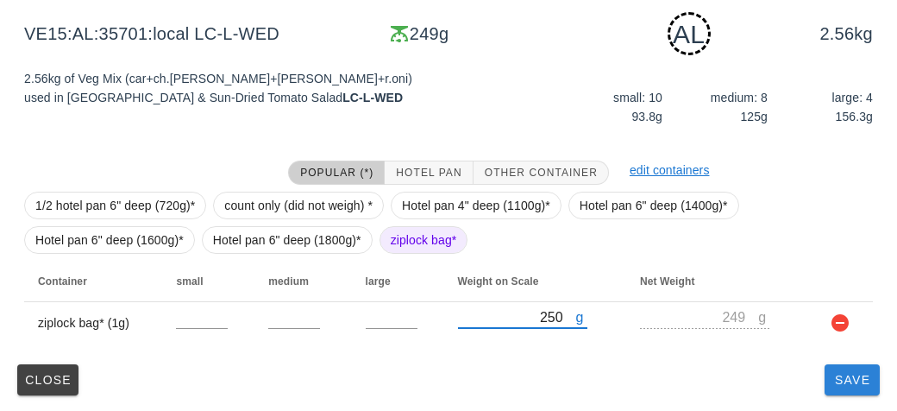
type input "250"
click at [841, 387] on button "Save" at bounding box center [852, 379] width 55 height 31
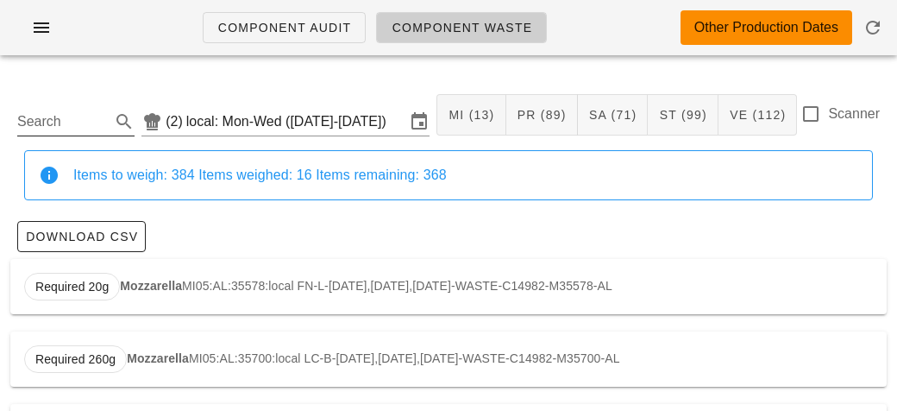
click at [57, 113] on input "Search" at bounding box center [62, 122] width 90 height 28
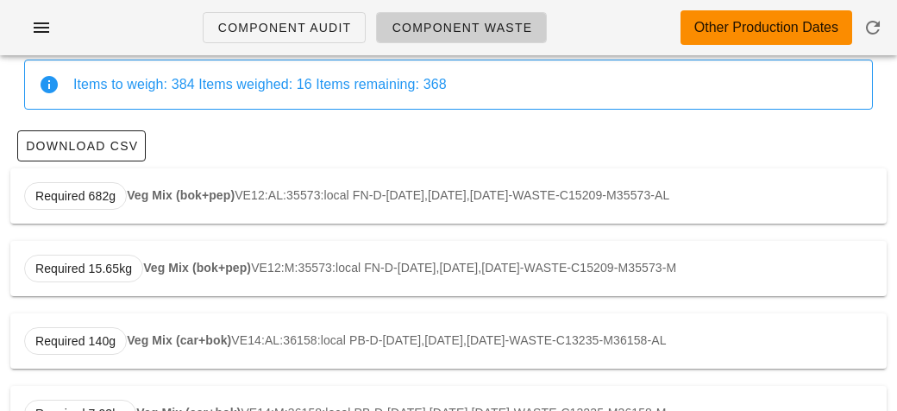
click at [133, 193] on strong "Veg Mix (bok+pep)" at bounding box center [181, 195] width 108 height 14
type input "VE12:AL:35573:local"
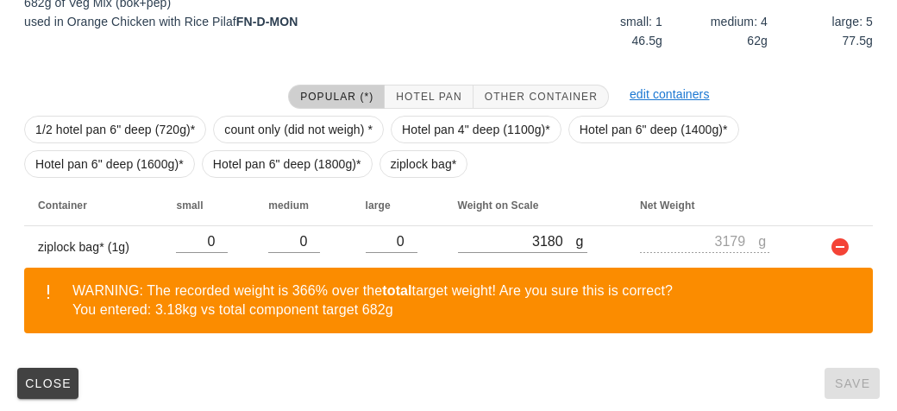
scroll to position [340, 0]
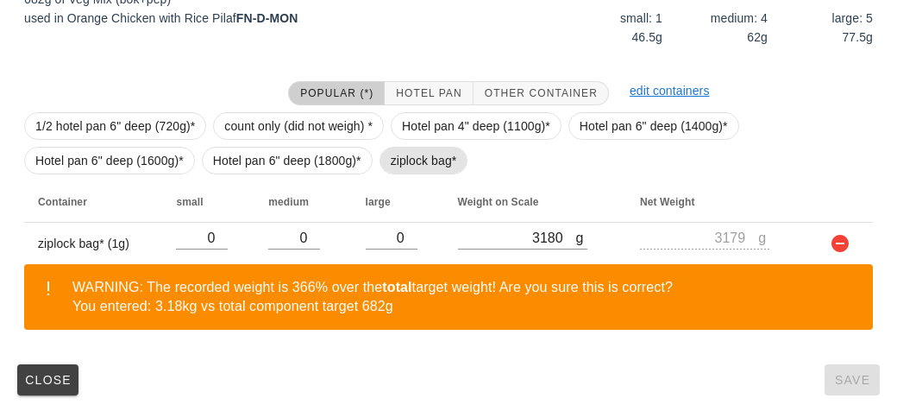
click at [393, 160] on span "ziplock bag*" at bounding box center [424, 161] width 66 height 26
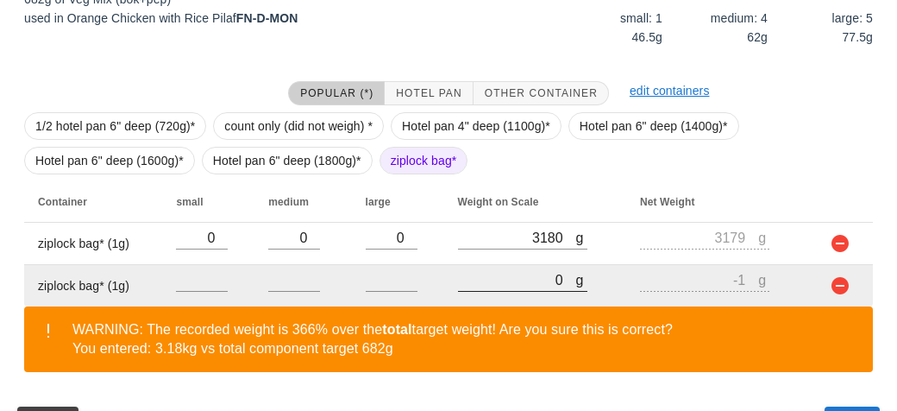
click at [500, 280] on input "0" at bounding box center [517, 279] width 118 height 22
type input "40"
type input "39"
type input "400"
type input "399"
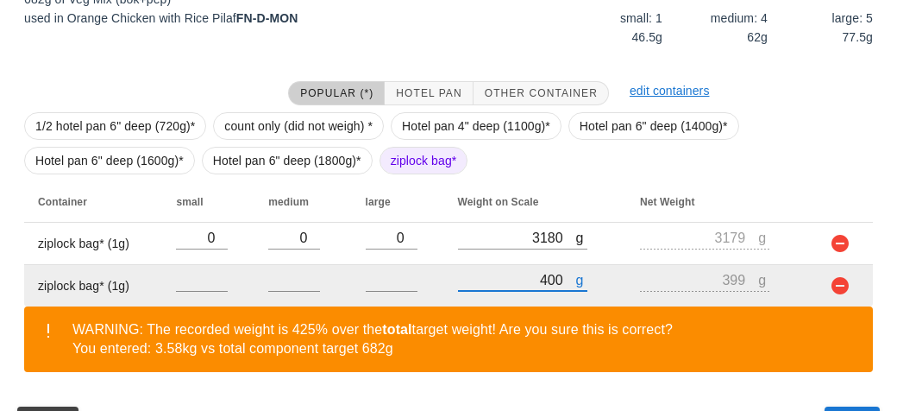
type input "4050"
type input "4049"
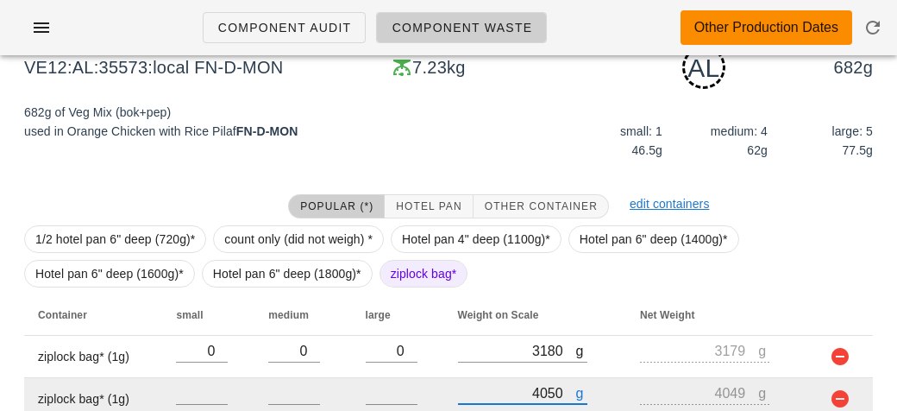
scroll to position [382, 0]
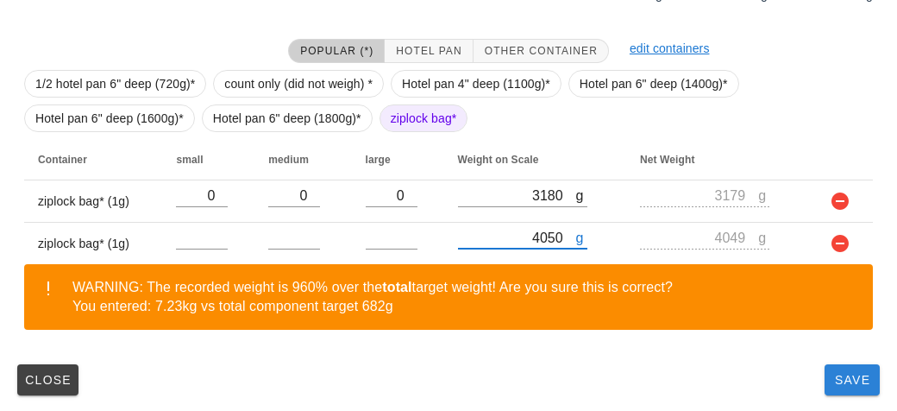
type input "4050"
click at [839, 382] on span "Save" at bounding box center [852, 380] width 41 height 14
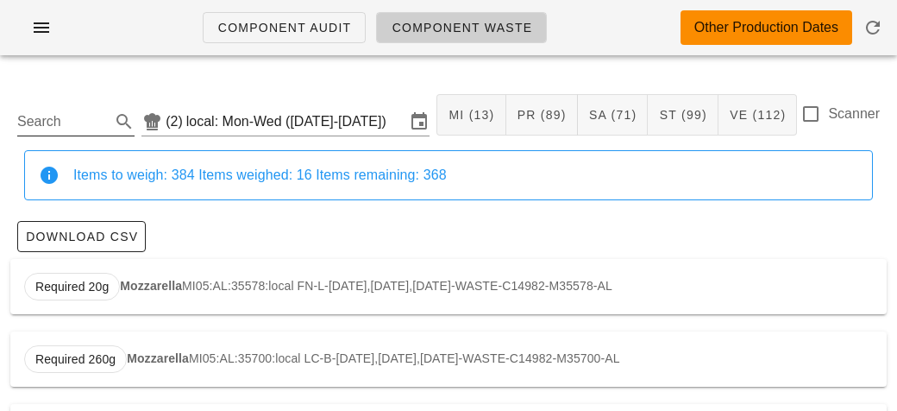
click at [60, 97] on div "Search" at bounding box center [75, 116] width 117 height 38
click at [72, 129] on input "Search" at bounding box center [62, 122] width 90 height 28
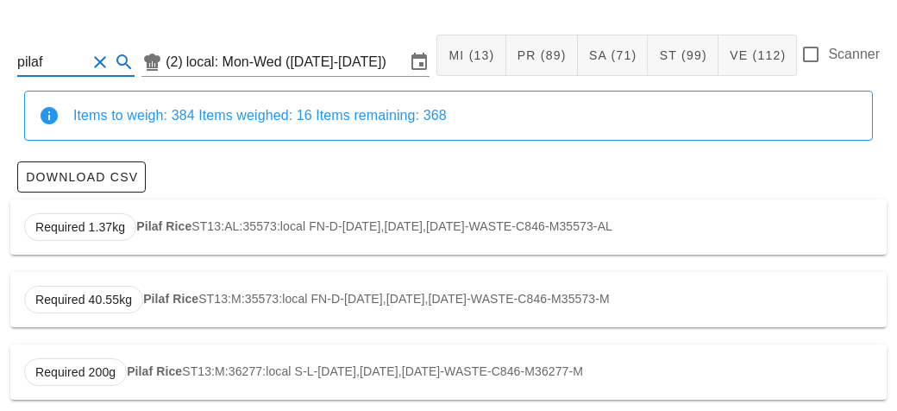
scroll to position [147, 0]
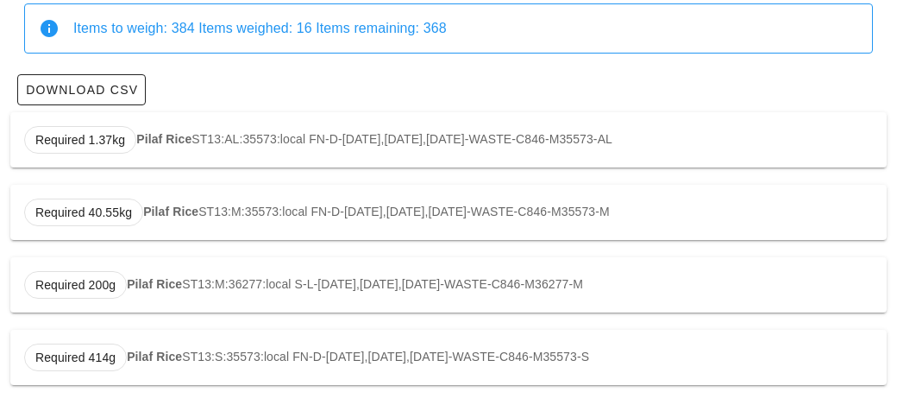
click at [160, 139] on strong "Pilaf Rice" at bounding box center [163, 139] width 55 height 14
type input "ST13:AL:35573:local"
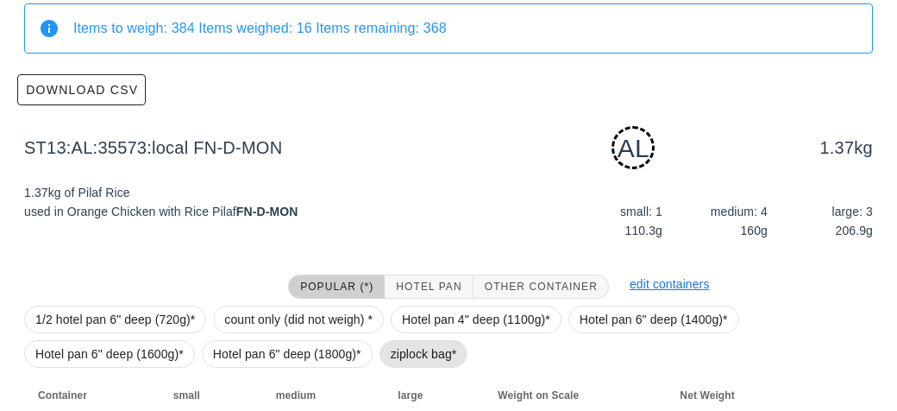
click at [397, 349] on span "ziplock bag*" at bounding box center [424, 354] width 66 height 26
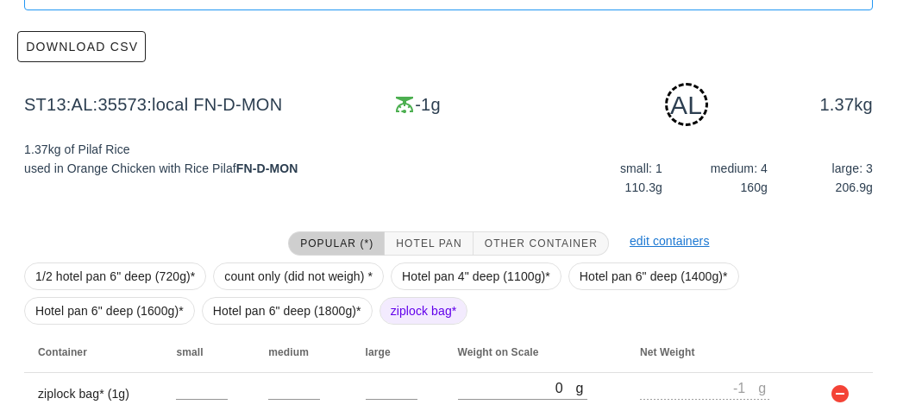
scroll to position [261, 0]
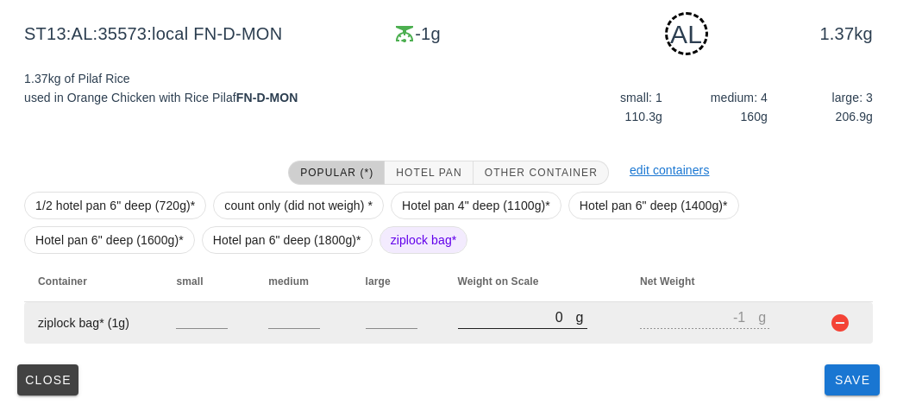
click at [486, 318] on input "0" at bounding box center [517, 316] width 118 height 22
type input "20"
type input "19"
type input "290"
type input "289"
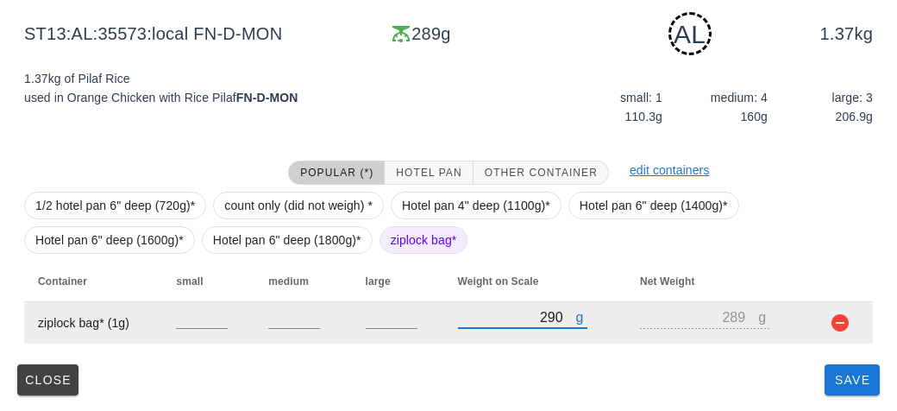
type input "2930"
type input "2929"
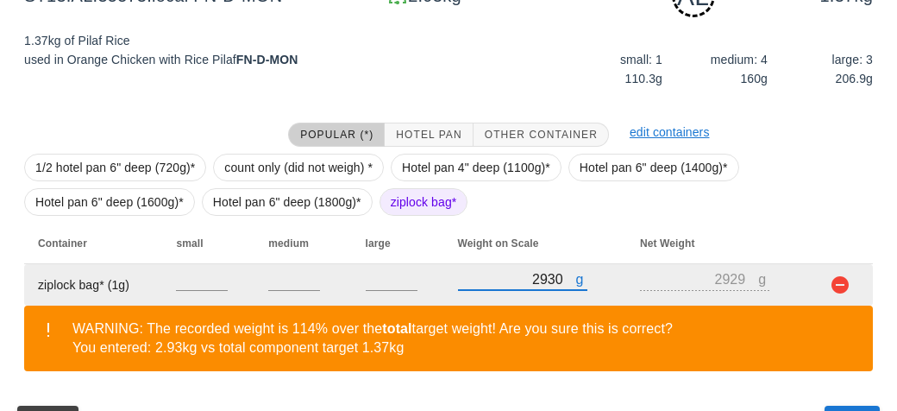
scroll to position [340, 0]
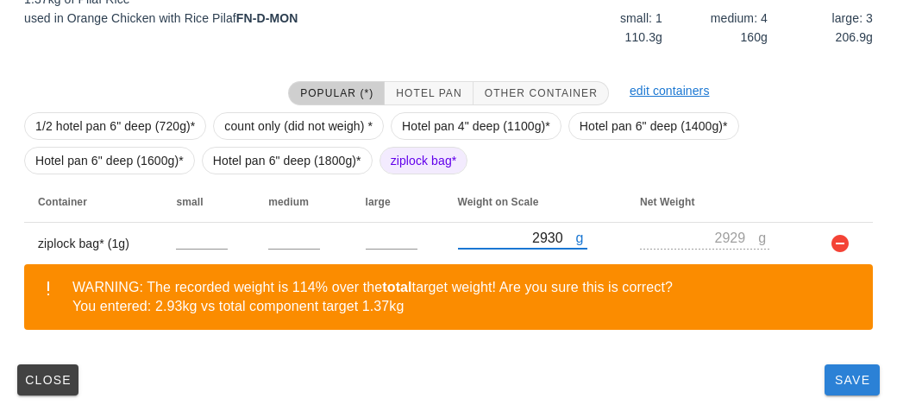
type input "2930"
click at [841, 386] on button "Save" at bounding box center [852, 379] width 55 height 31
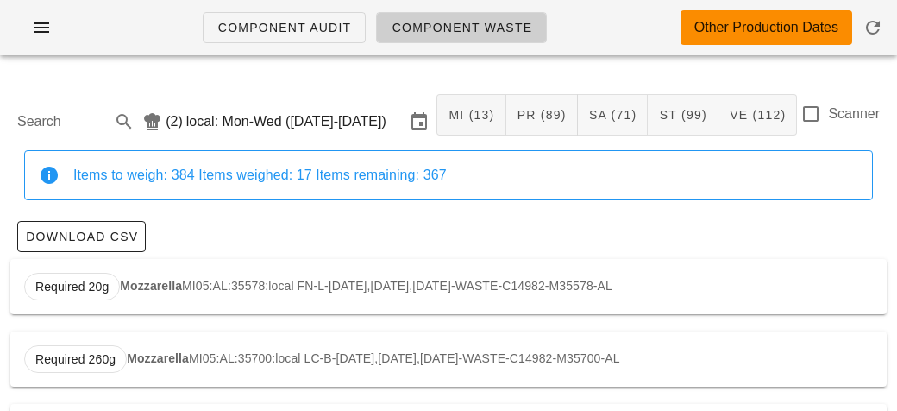
click at [63, 118] on input "Search" at bounding box center [62, 122] width 90 height 28
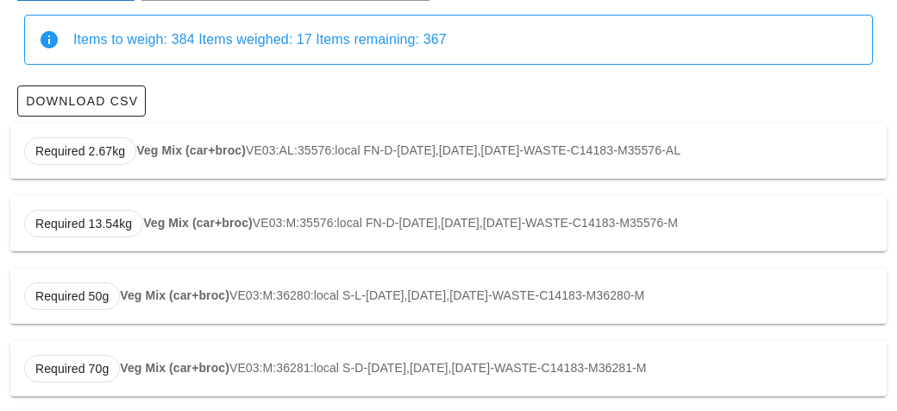
scroll to position [170, 0]
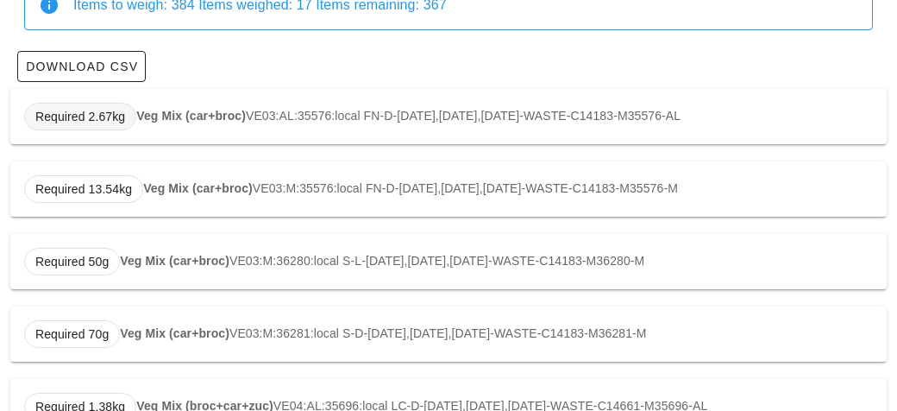
click at [126, 104] on span "Required 2.67kg" at bounding box center [80, 117] width 112 height 28
type input "VE03:AL:35576:local"
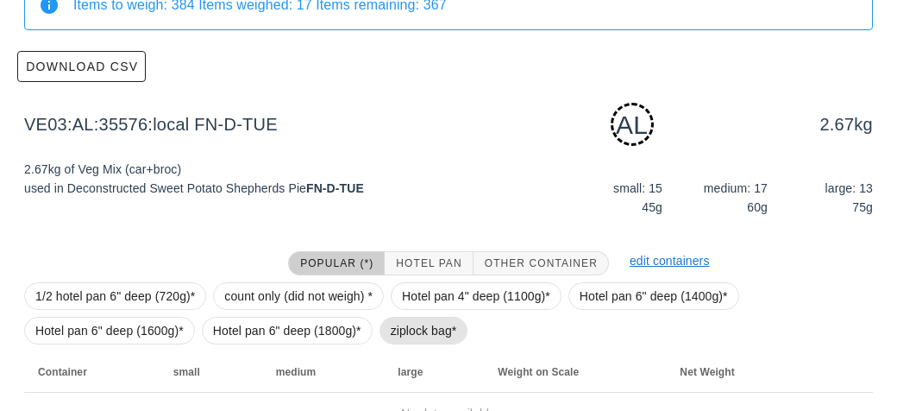
click at [385, 333] on span "ziplock bag*" at bounding box center [424, 331] width 89 height 28
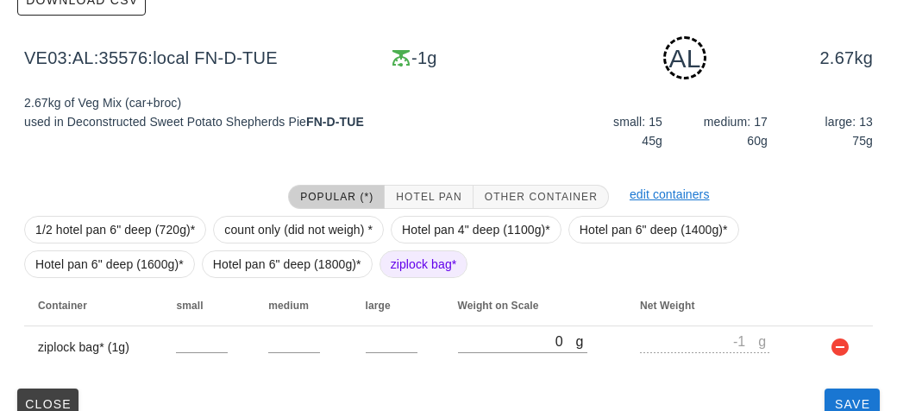
scroll to position [261, 0]
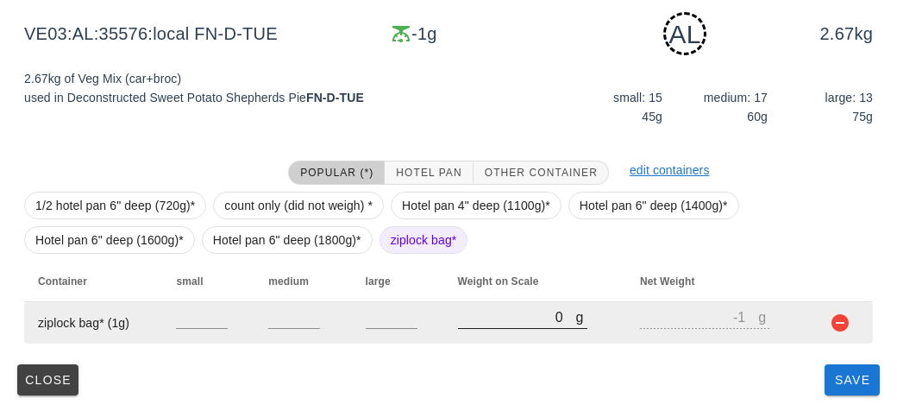
click at [486, 318] on input "0" at bounding box center [517, 316] width 118 height 22
type input "30"
type input "29"
type input "300"
type input "299"
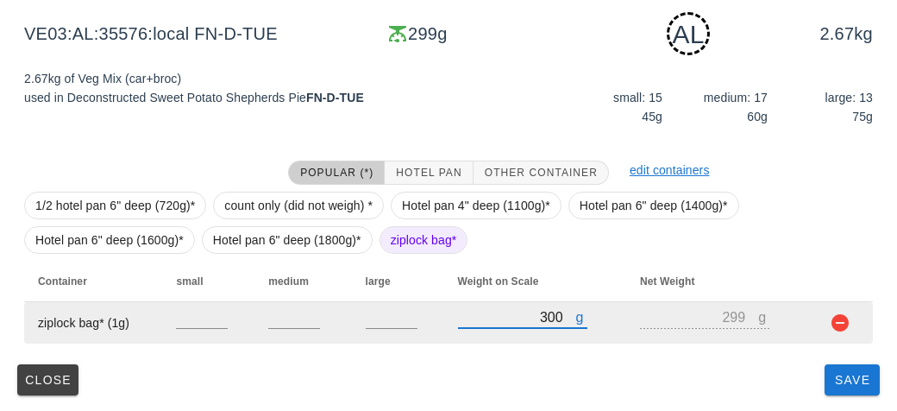
type input "300"
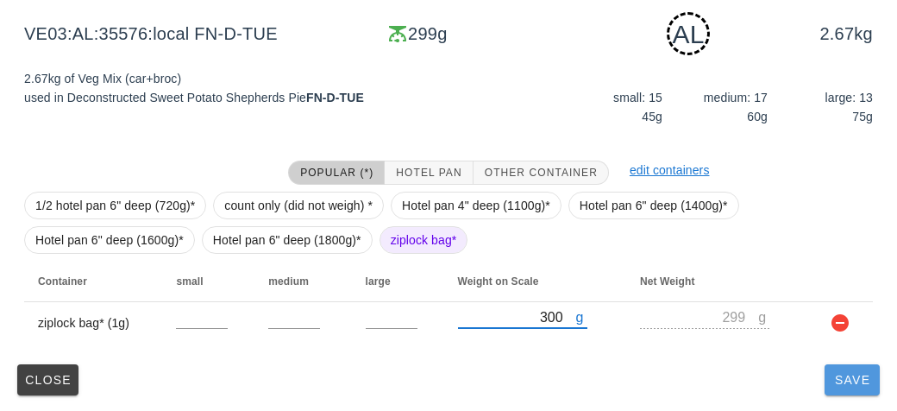
click at [850, 387] on button "Save" at bounding box center [852, 379] width 55 height 31
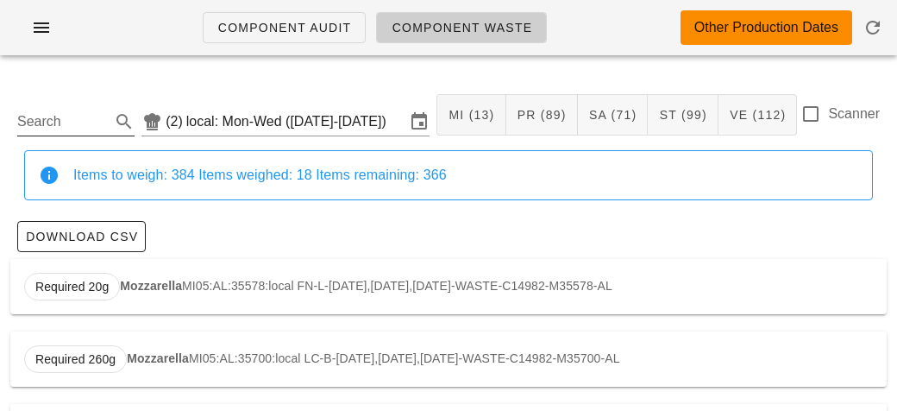
click at [71, 118] on input "Search" at bounding box center [62, 122] width 90 height 28
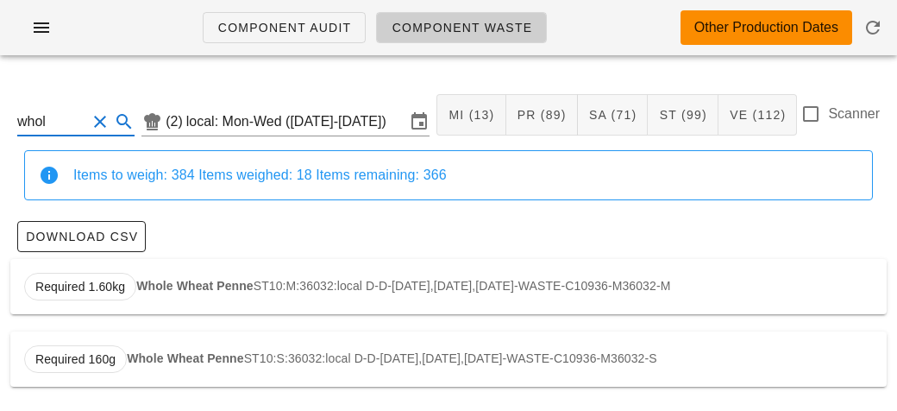
click at [144, 287] on strong "Whole Wheat Penne" at bounding box center [194, 286] width 117 height 14
type input "ST10:M:36032:local"
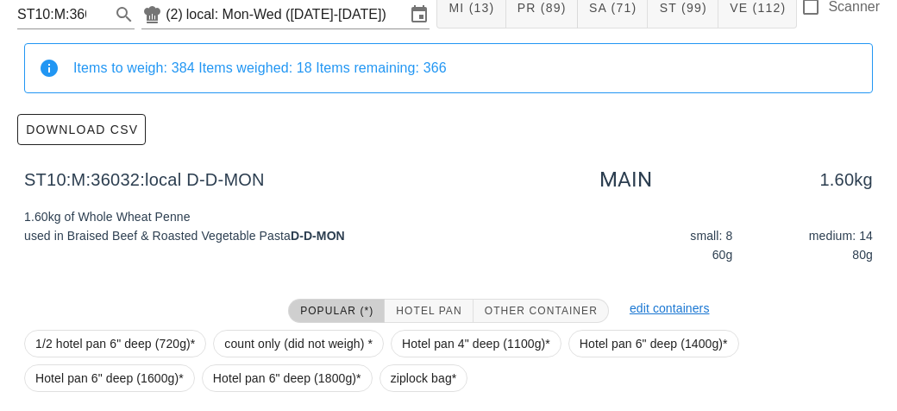
scroll to position [245, 0]
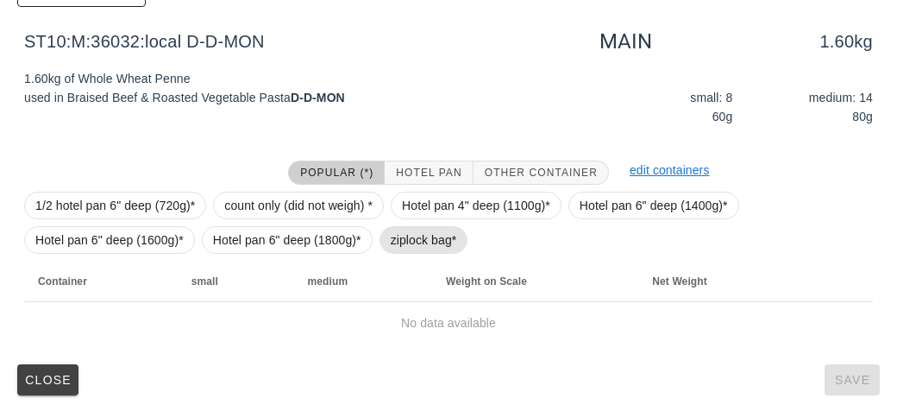
click at [396, 239] on span "ziplock bag*" at bounding box center [424, 240] width 66 height 26
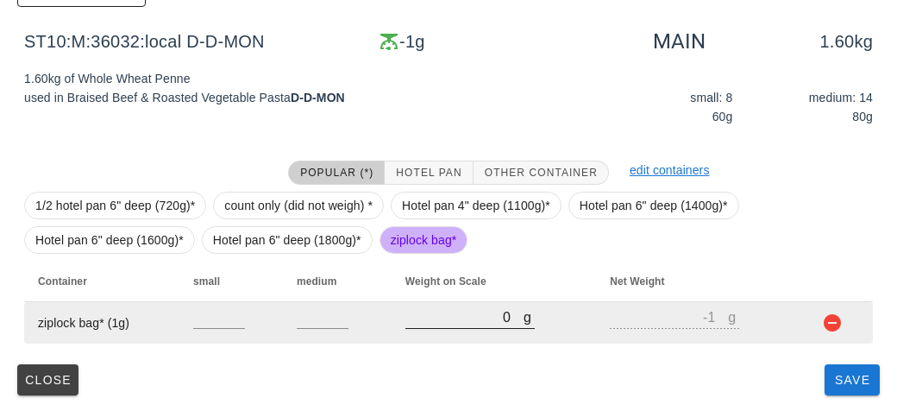
click at [487, 322] on input "0" at bounding box center [465, 316] width 118 height 22
type input "30"
type input "29"
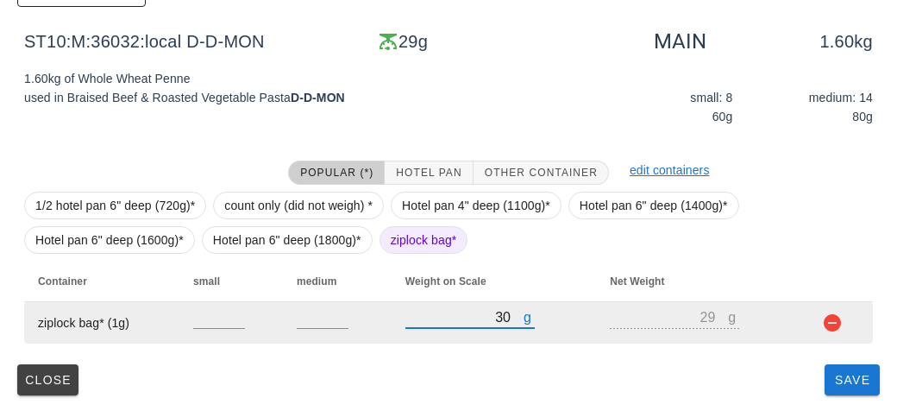
type input "390"
type input "389"
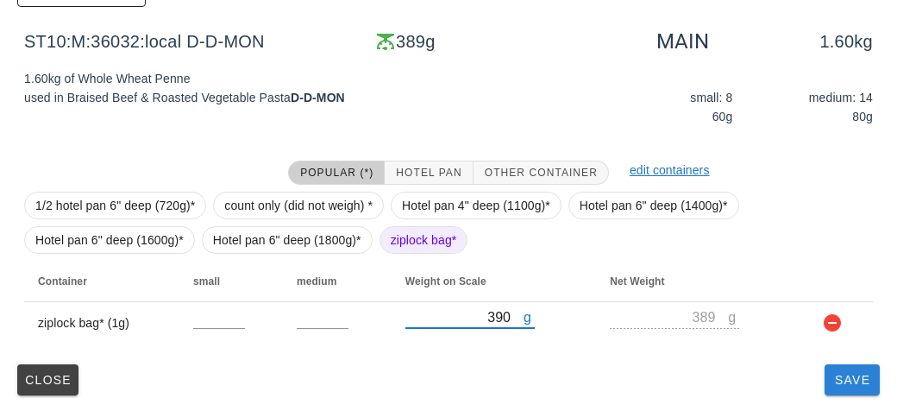
type input "390"
click at [861, 384] on span "Save" at bounding box center [852, 380] width 41 height 14
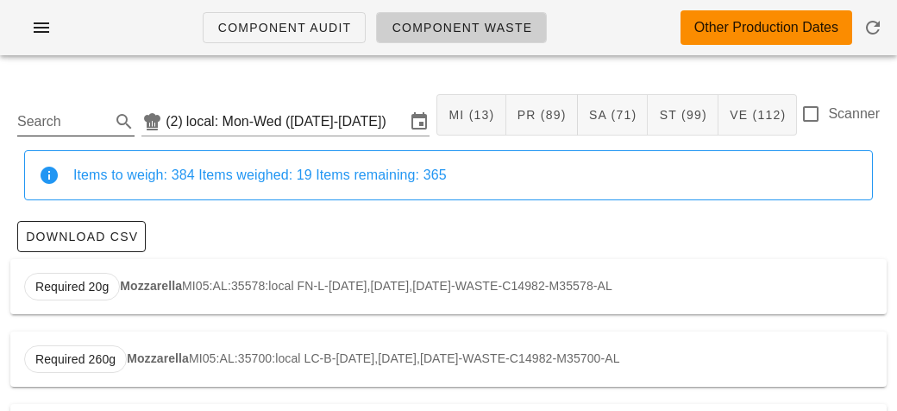
click at [50, 116] on input "Search" at bounding box center [62, 122] width 90 height 28
type input "t"
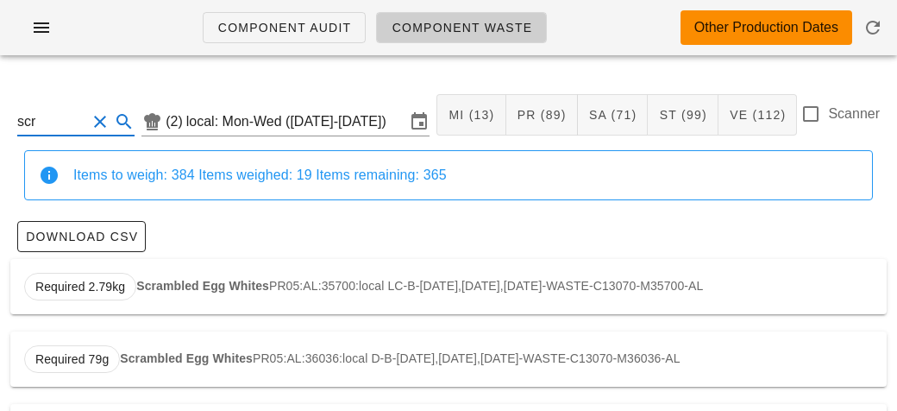
click at [34, 123] on input "scr" at bounding box center [51, 122] width 69 height 28
type input "s"
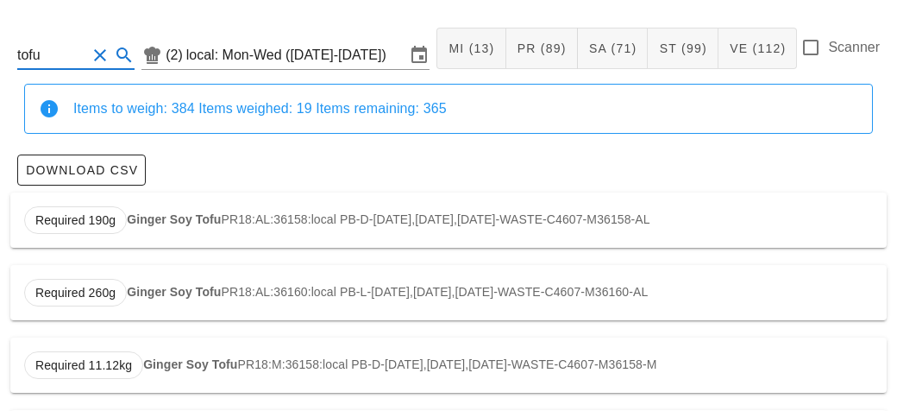
scroll to position [147, 0]
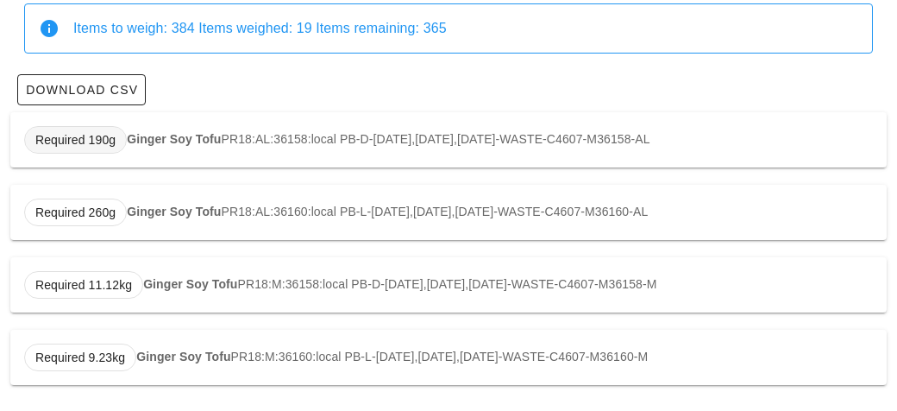
click at [114, 142] on span "Required 190g" at bounding box center [75, 140] width 80 height 26
type input "PR18:AL:36158:local"
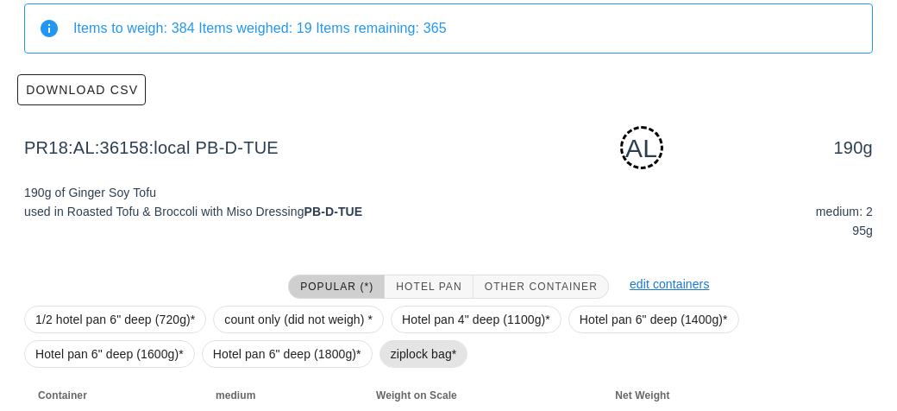
click at [382, 357] on span "ziplock bag*" at bounding box center [424, 354] width 89 height 28
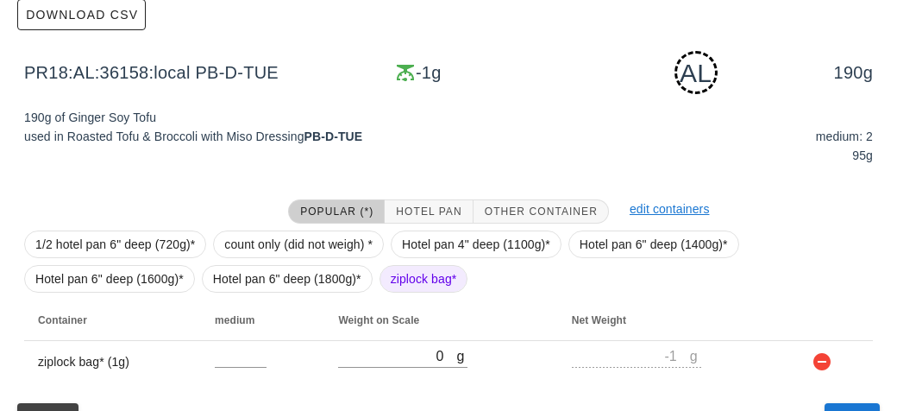
scroll to position [261, 0]
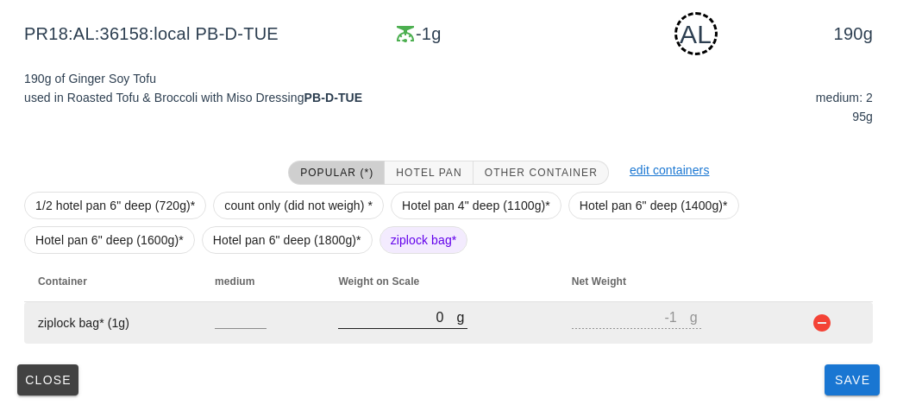
click at [426, 321] on input "0" at bounding box center [397, 316] width 118 height 22
type input "30"
type input "29"
type input "340"
type input "339"
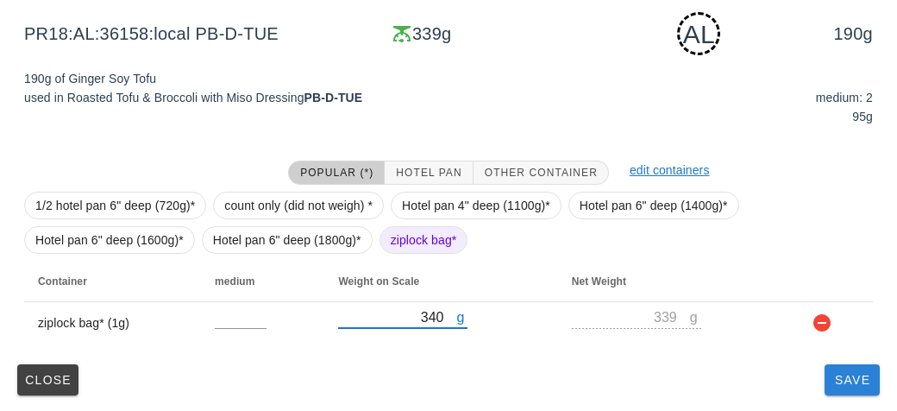
type input "340"
click at [833, 389] on button "Save" at bounding box center [852, 379] width 55 height 31
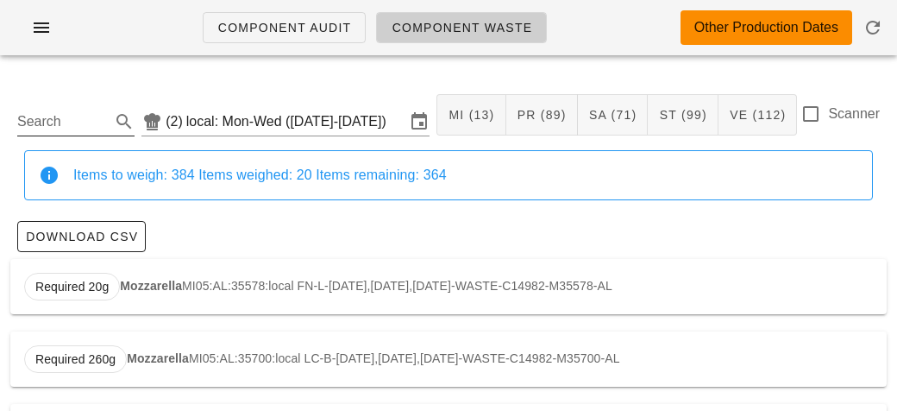
click at [41, 128] on input "Search" at bounding box center [62, 122] width 90 height 28
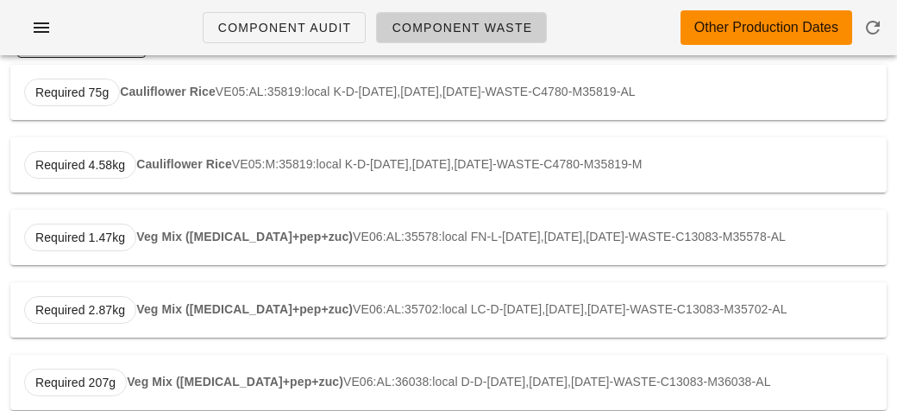
scroll to position [193, 0]
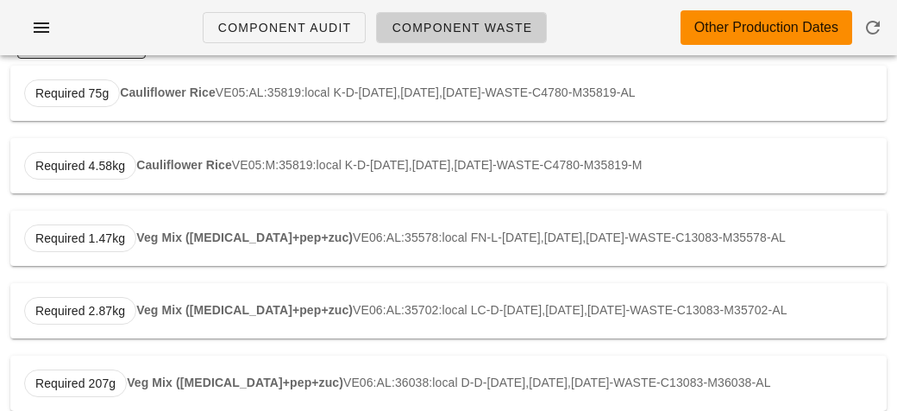
click at [166, 225] on div "Required 1.47kg Veg Mix ([MEDICAL_DATA]+pep+zuc) VE06:AL:35578:local FN-L-[DATE…" at bounding box center [448, 238] width 877 height 55
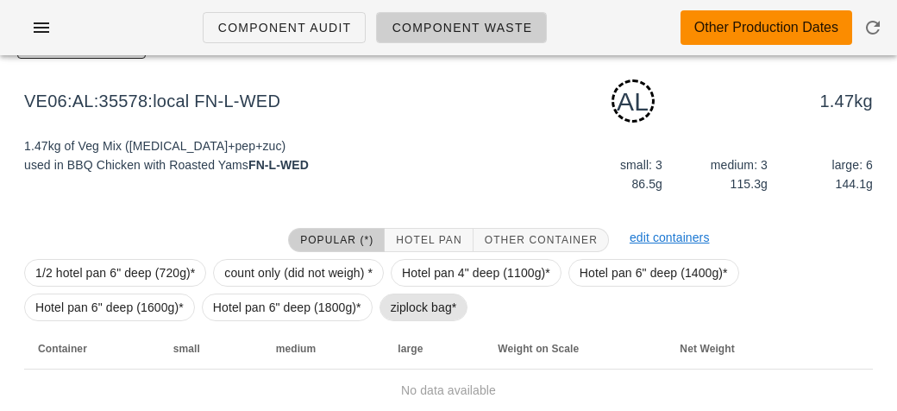
click at [384, 312] on span "ziplock bag*" at bounding box center [424, 307] width 89 height 28
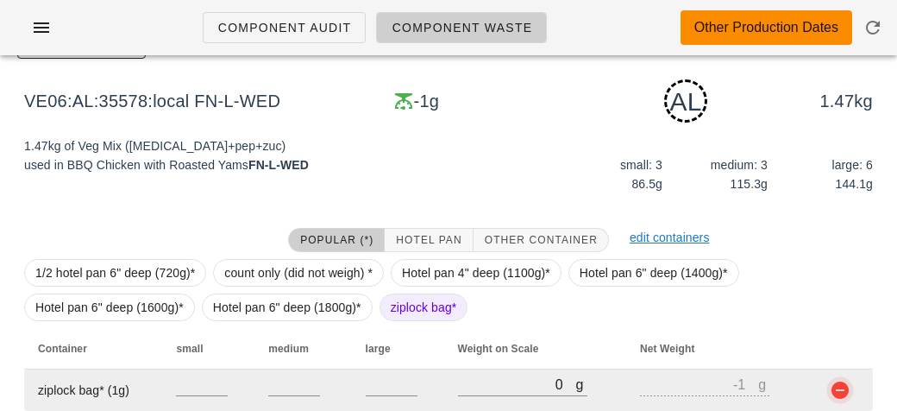
click at [842, 398] on button "button" at bounding box center [840, 390] width 21 height 21
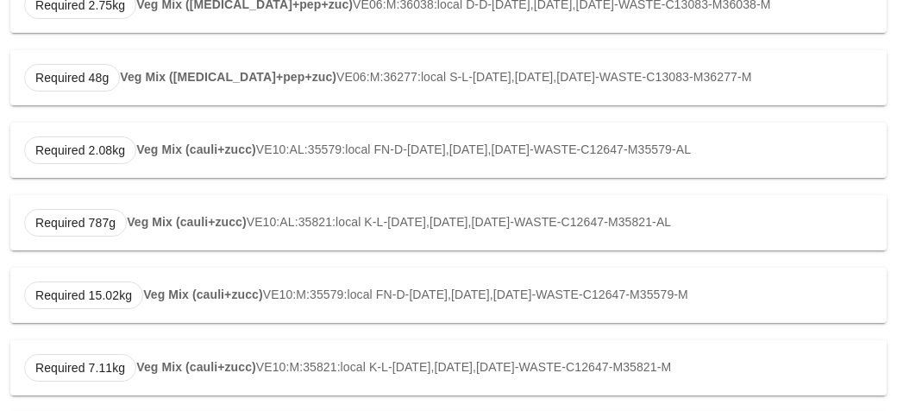
scroll to position [790, 0]
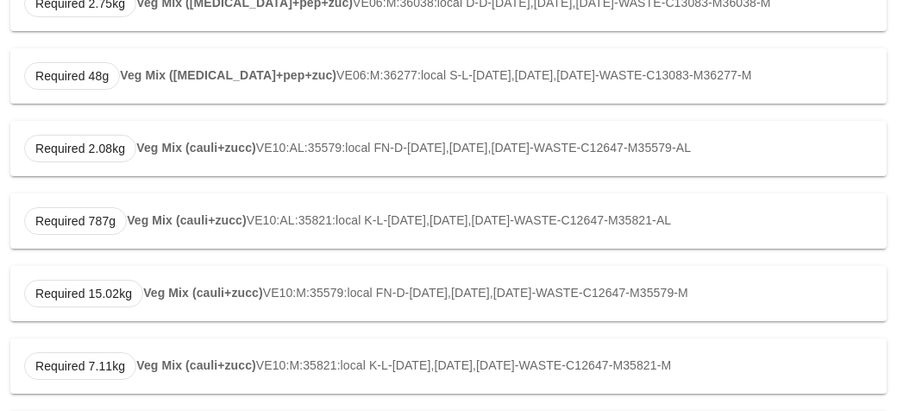
click at [205, 156] on div "Required 2.08kg Veg Mix (cauli+zucc) VE10:AL:35579:local FN-D-[DATE],[DATE],[DA…" at bounding box center [448, 148] width 877 height 55
type input "VE10:AL:35579:local"
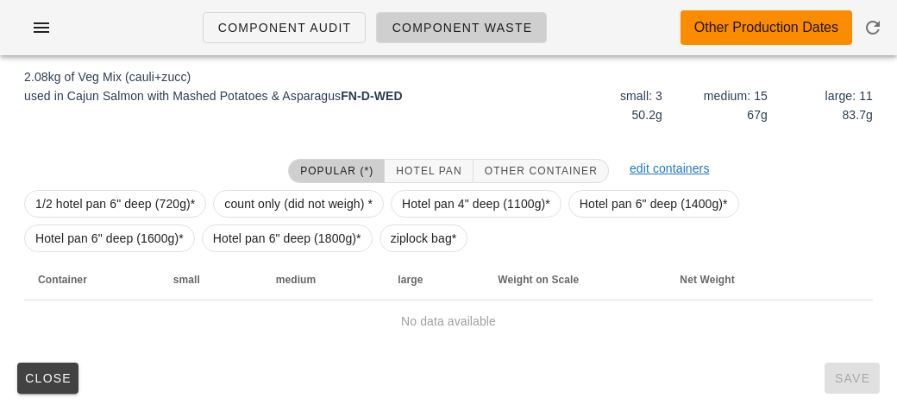
scroll to position [261, 0]
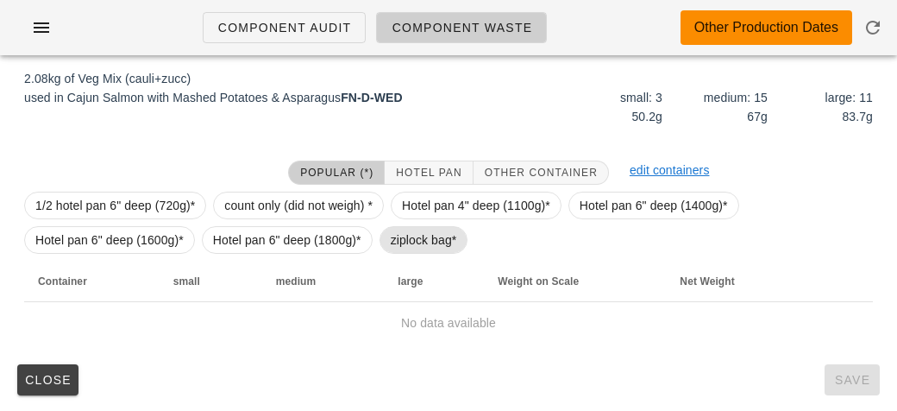
click at [423, 242] on span "ziplock bag*" at bounding box center [424, 240] width 66 height 26
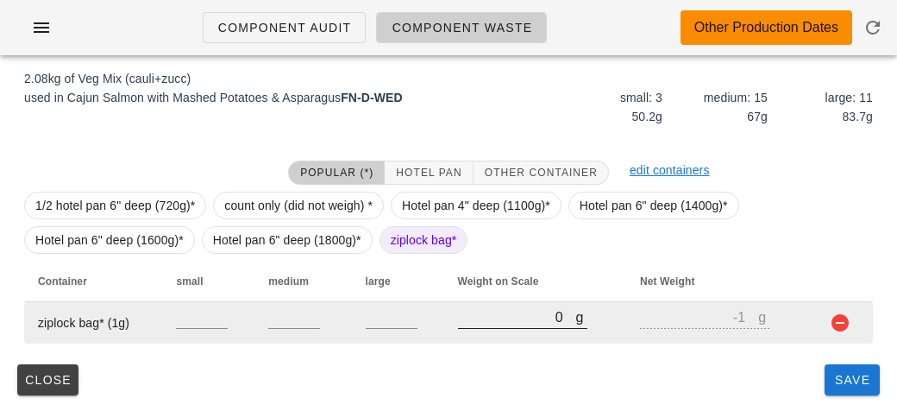
click at [481, 322] on input "0" at bounding box center [517, 316] width 118 height 22
type input "10"
type input "9"
type input "110"
type input "109"
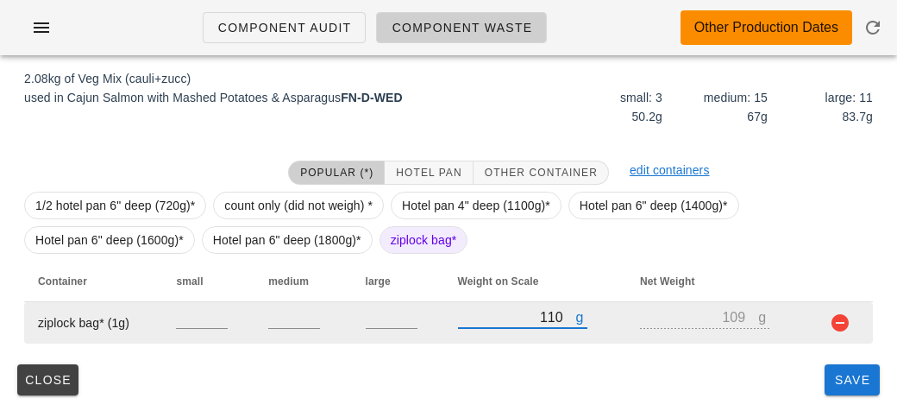
type input "1100"
type input "1099"
type input "1100"
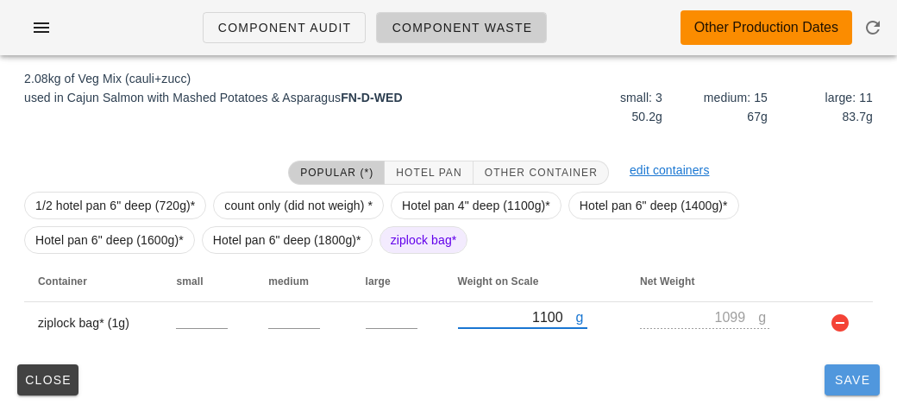
click at [864, 364] on button "Save" at bounding box center [852, 379] width 55 height 31
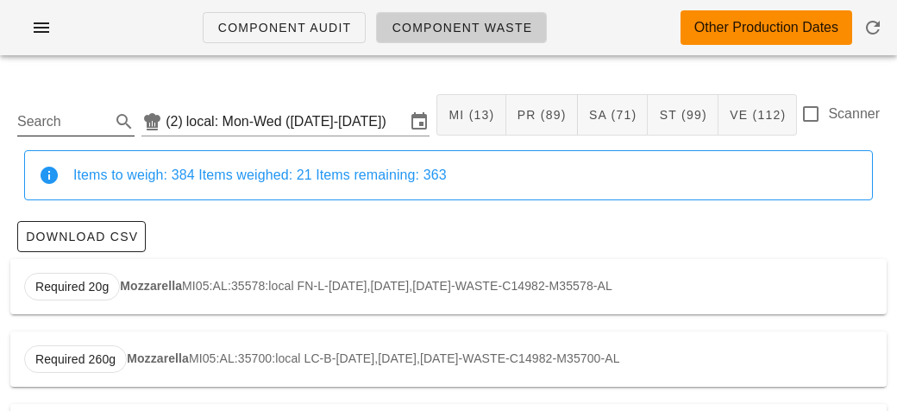
click at [41, 127] on input "Search" at bounding box center [62, 122] width 90 height 28
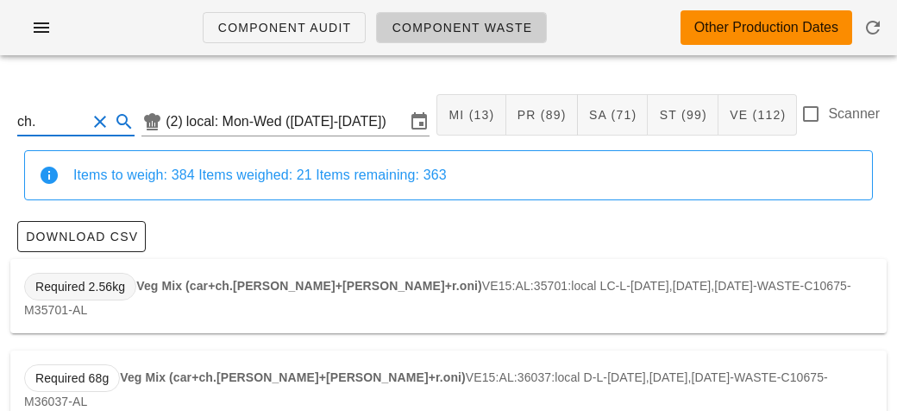
click at [134, 286] on span "Required 2.56kg" at bounding box center [80, 287] width 112 height 28
type input "VE15:AL:35701:local"
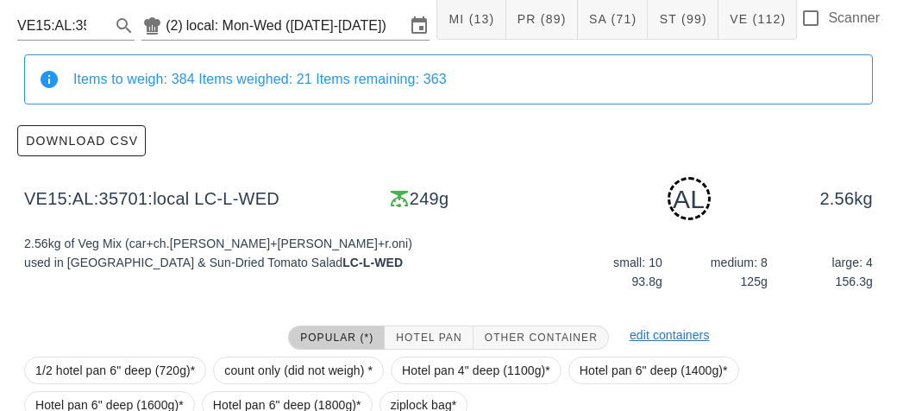
scroll to position [261, 0]
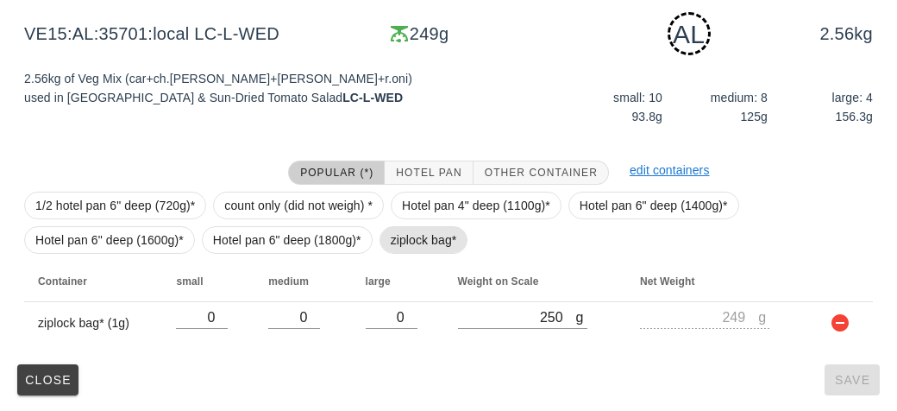
click at [399, 242] on span "ziplock bag*" at bounding box center [424, 240] width 66 height 26
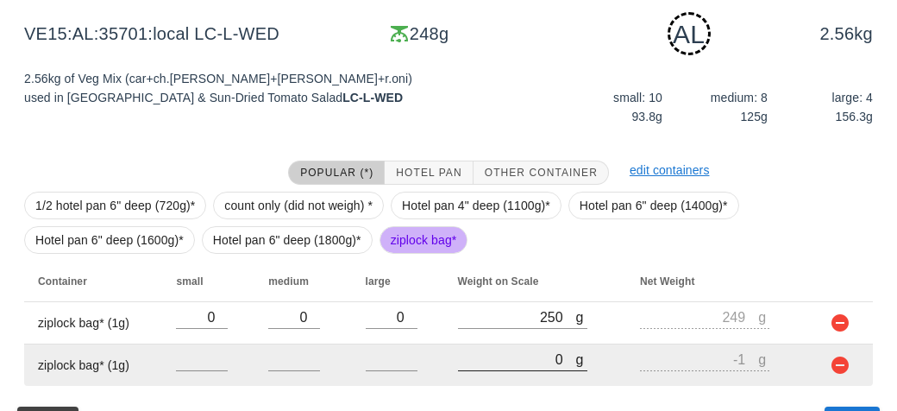
click at [510, 360] on input "0" at bounding box center [517, 359] width 118 height 22
type input "40"
type input "39"
type input "440"
type input "439"
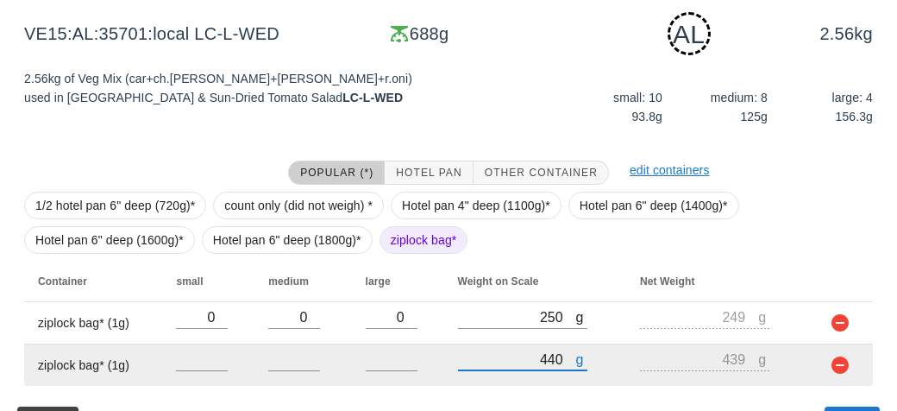
scroll to position [302, 0]
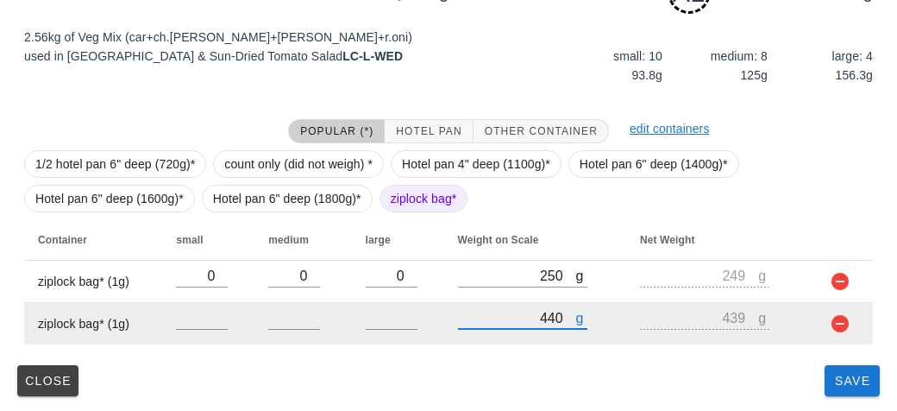
type input "440"
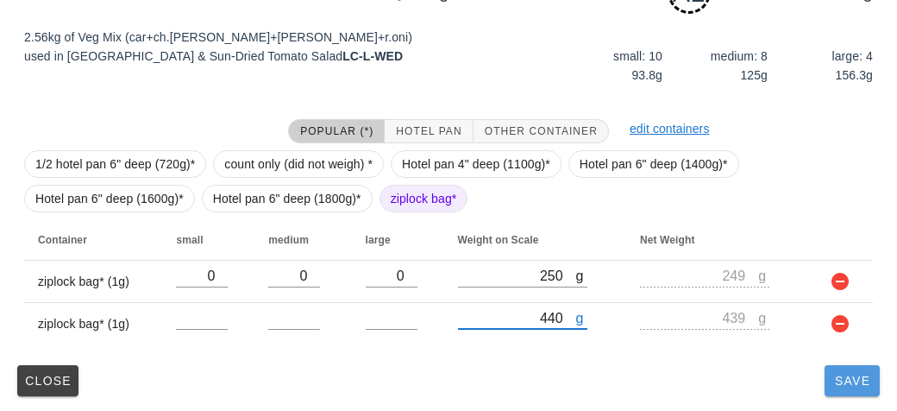
click at [850, 387] on button "Save" at bounding box center [852, 380] width 55 height 31
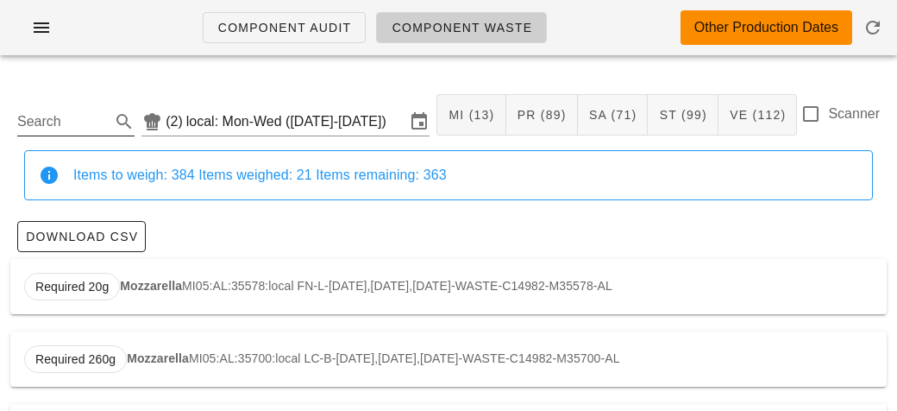
click at [49, 115] on input "Search" at bounding box center [62, 122] width 90 height 28
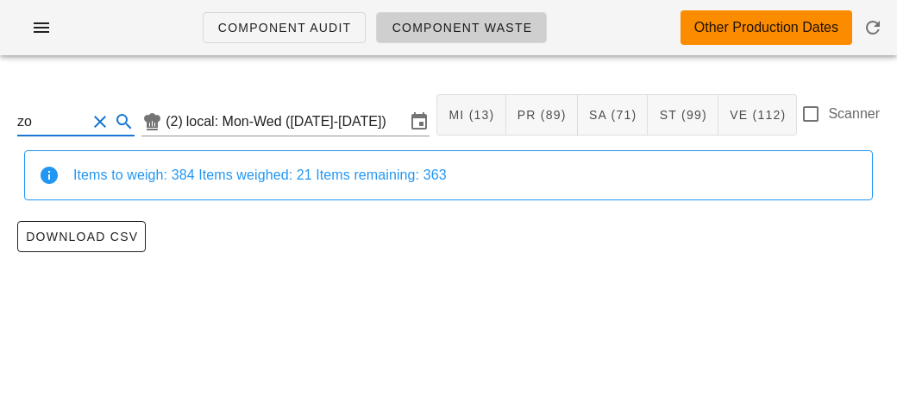
type input "z"
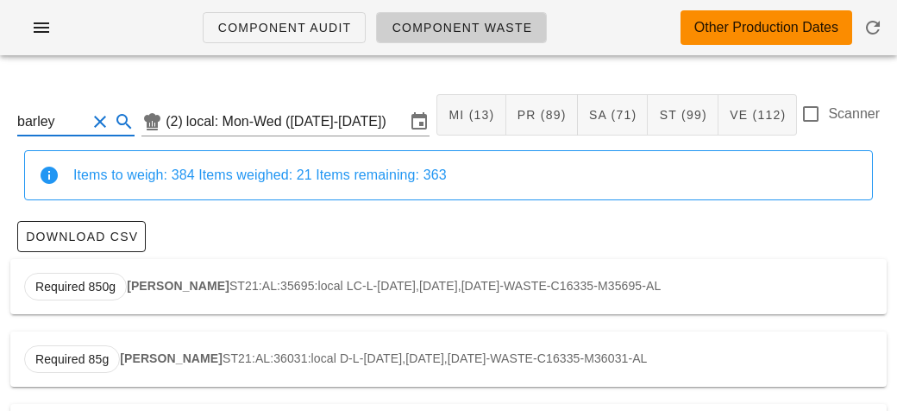
click at [154, 292] on div "Required 850g Herbed Barley ST21:AL:35695:local LC-L-[DATE],[DATE],[DATE]-WASTE…" at bounding box center [448, 286] width 877 height 55
type input "ST21:AL:35695:local"
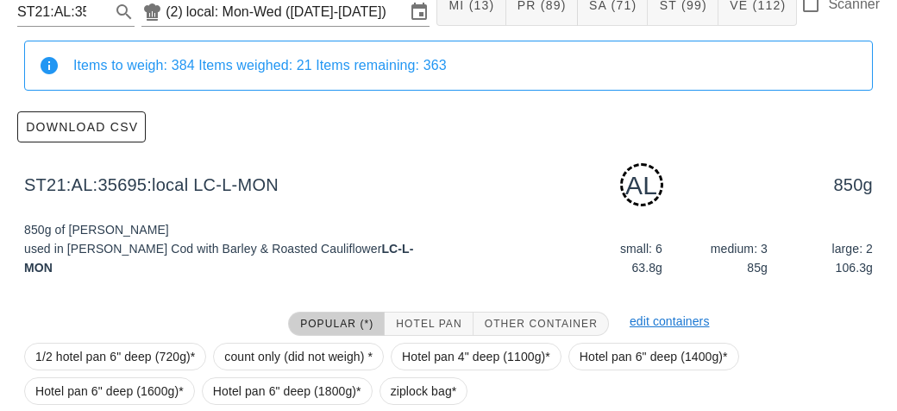
scroll to position [261, 0]
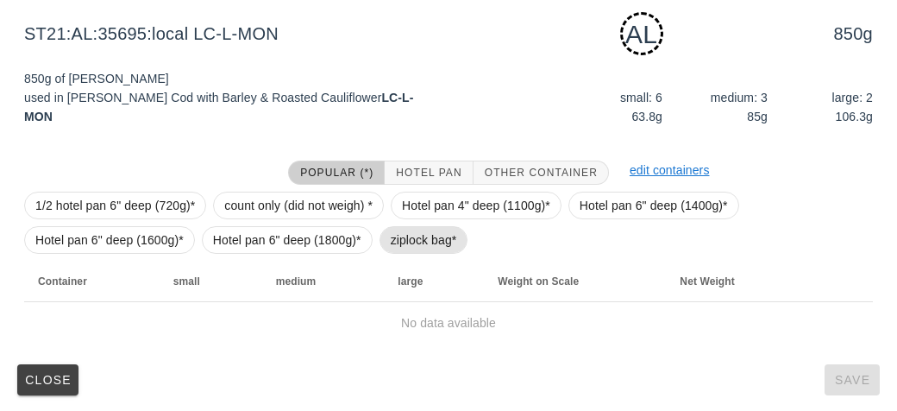
click at [399, 243] on span "ziplock bag*" at bounding box center [424, 240] width 66 height 26
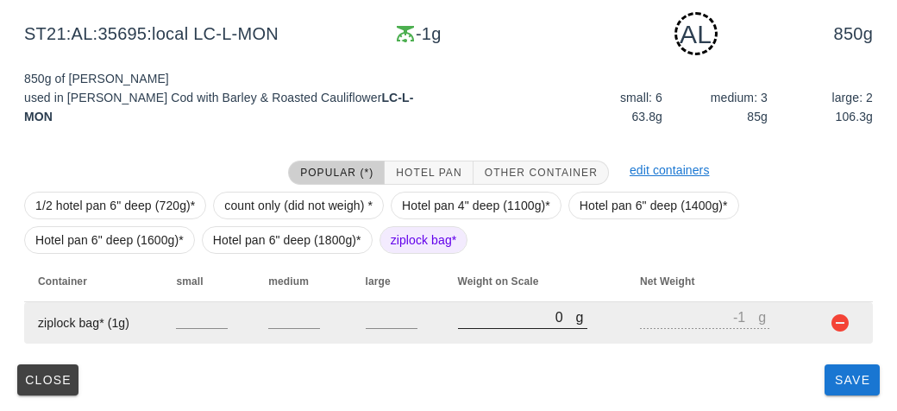
click at [505, 313] on input "0" at bounding box center [517, 316] width 118 height 22
type input "10"
type input "9"
type input "180"
type input "179"
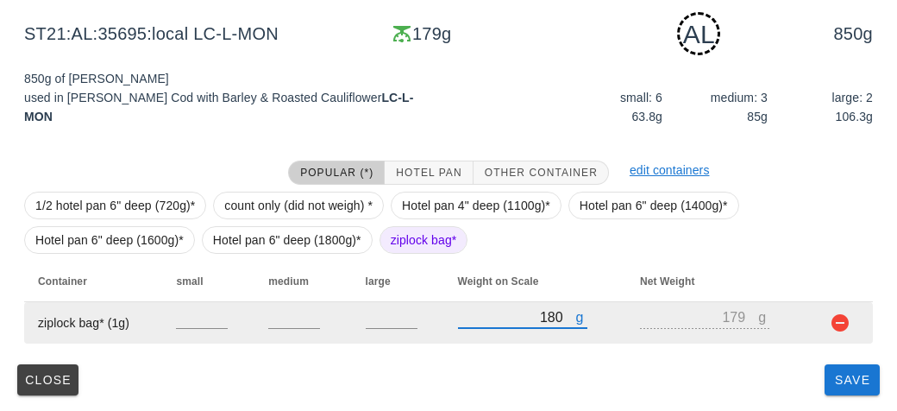
type input "1840"
type input "1839"
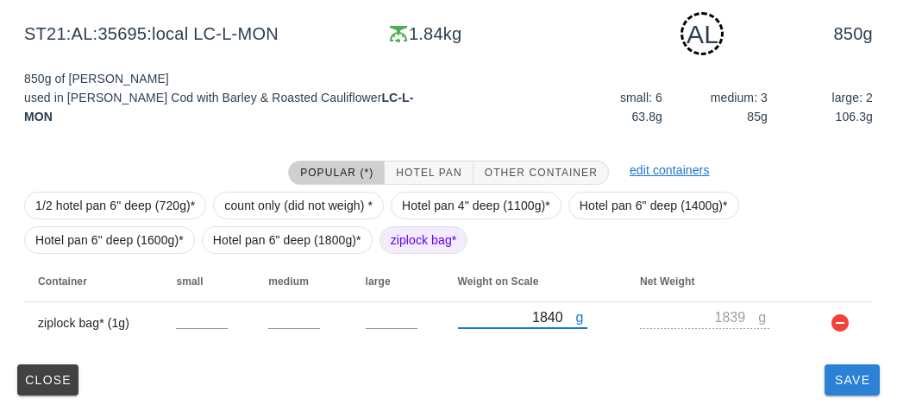
type input "1840"
click at [856, 375] on span "Save" at bounding box center [852, 380] width 41 height 14
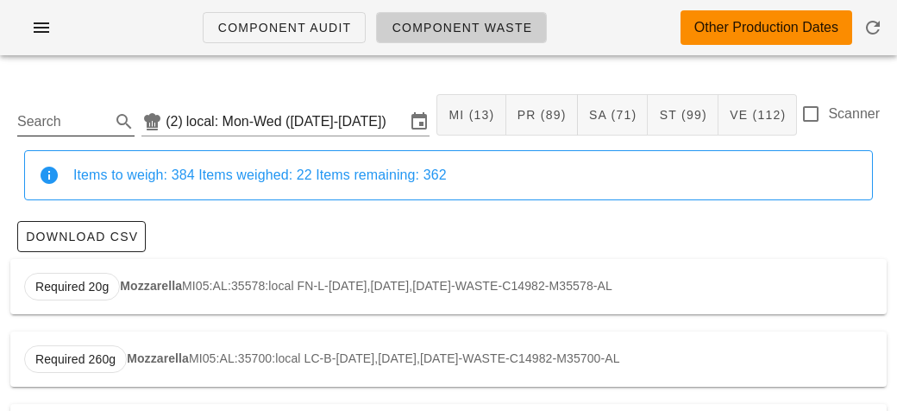
click at [37, 123] on input "Search" at bounding box center [62, 122] width 90 height 28
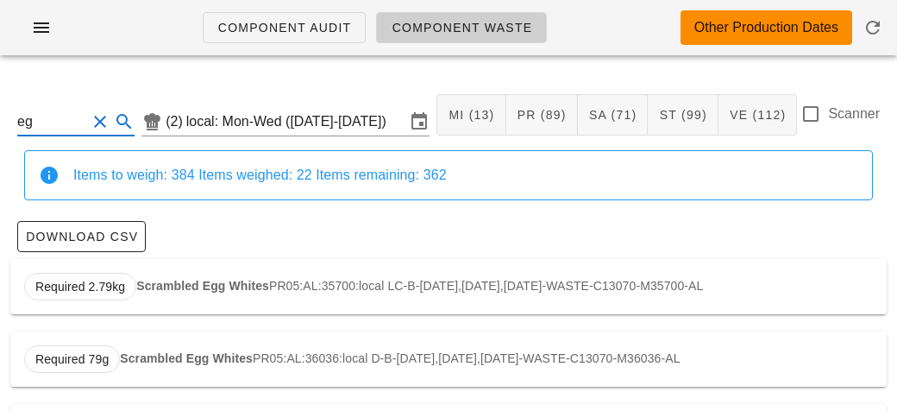
type input "e"
click at [47, 134] on input "egg" at bounding box center [51, 122] width 69 height 28
type input "e"
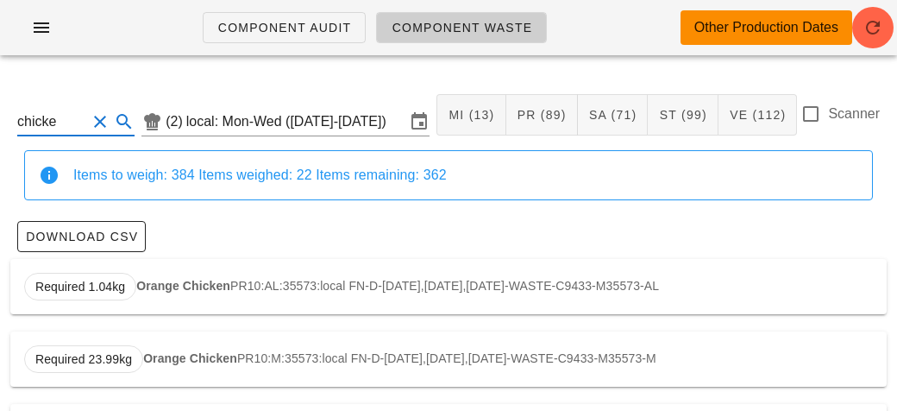
click at [176, 299] on div "Required 1.04kg Orange Chicken PR10:AL:35573:local FN-D-[DATE],[DATE],[DATE]-WA…" at bounding box center [448, 286] width 877 height 55
type input "PR10:AL:35573:local"
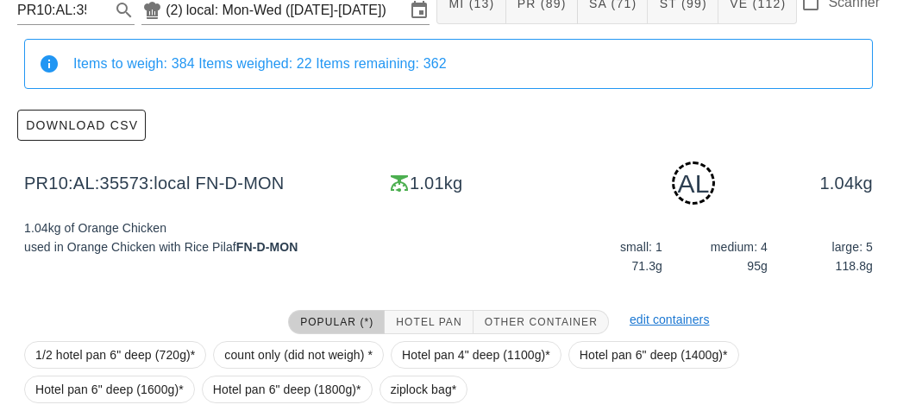
scroll to position [302, 0]
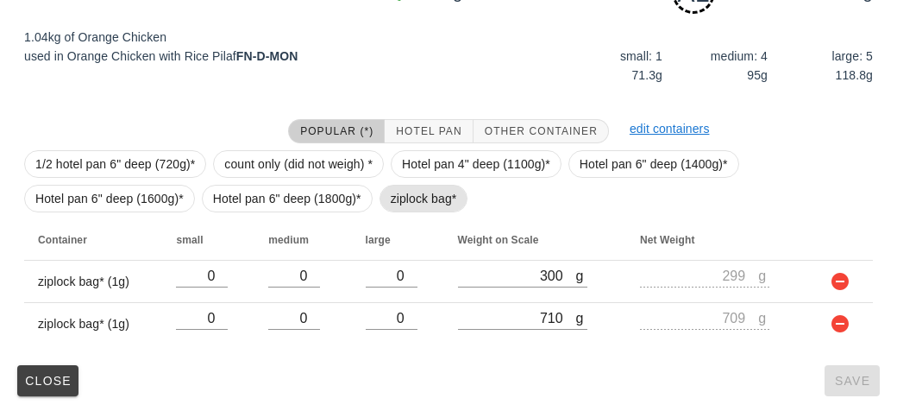
click at [401, 204] on span "ziplock bag*" at bounding box center [424, 198] width 66 height 26
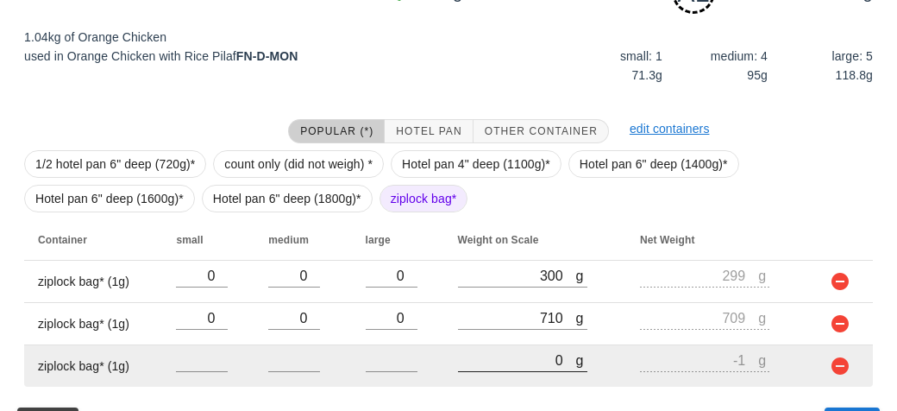
click at [537, 366] on input "0" at bounding box center [517, 360] width 118 height 22
type input "40"
type input "39"
type input "420"
type input "419"
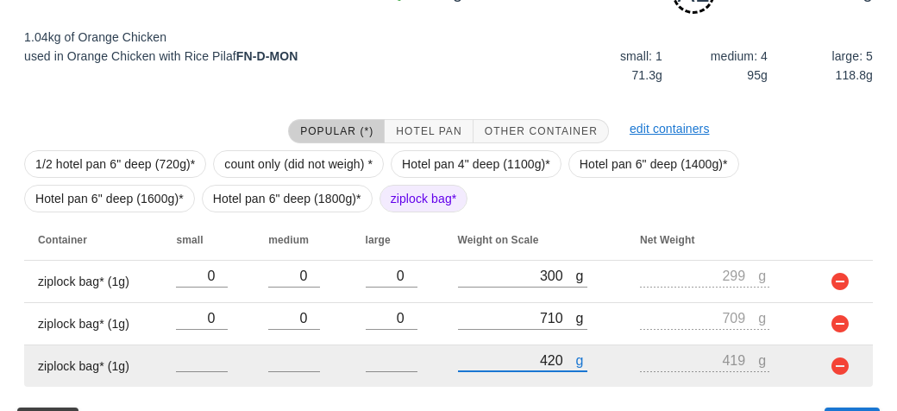
scroll to position [345, 0]
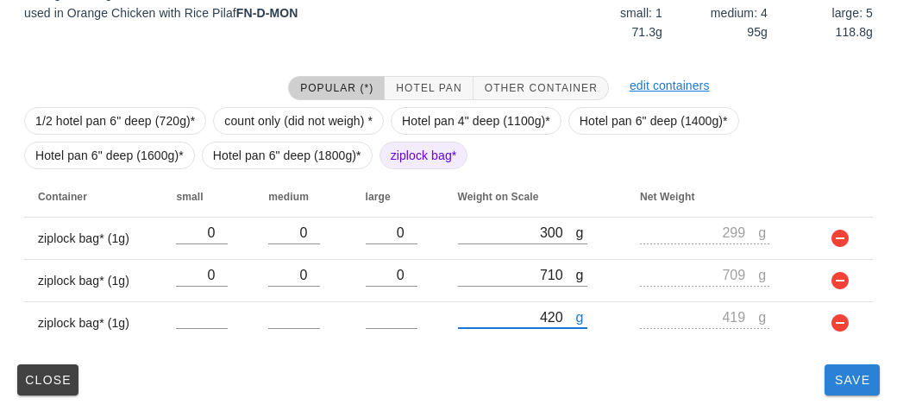
type input "420"
click at [842, 375] on span "Save" at bounding box center [852, 380] width 41 height 14
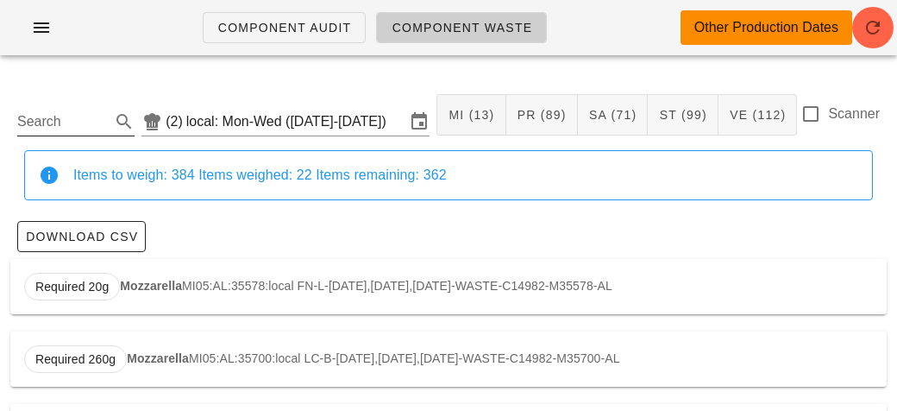
click at [39, 124] on input "Search" at bounding box center [62, 122] width 90 height 28
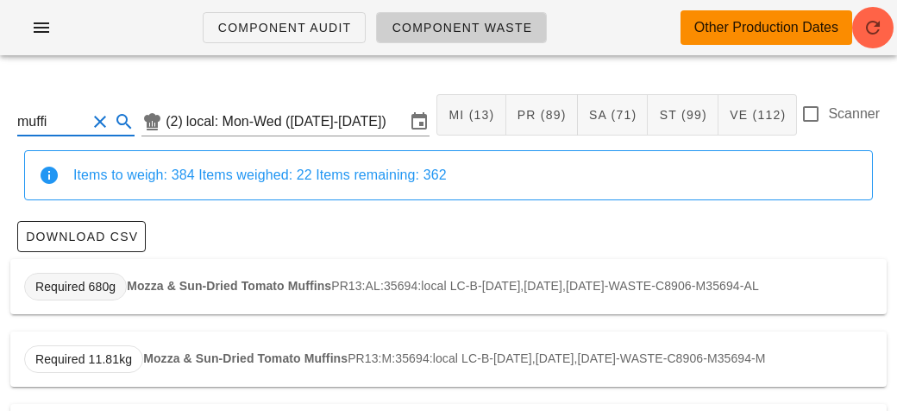
click at [120, 274] on span "Required 680g" at bounding box center [75, 287] width 103 height 28
type input "PR13:AL:35694:local"
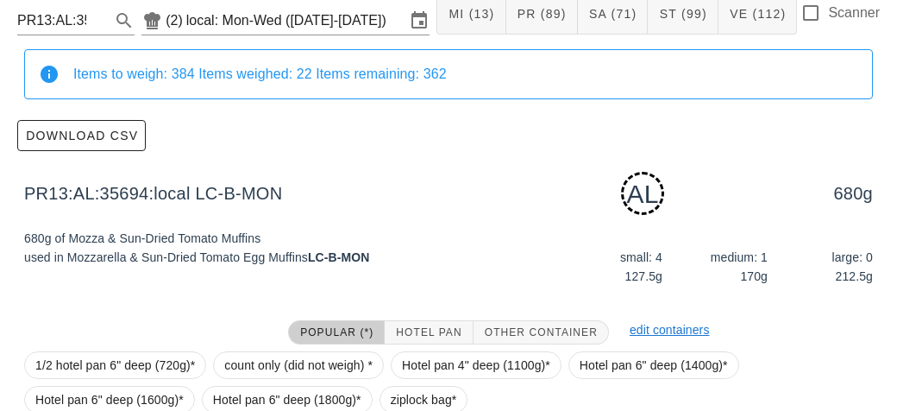
scroll to position [261, 0]
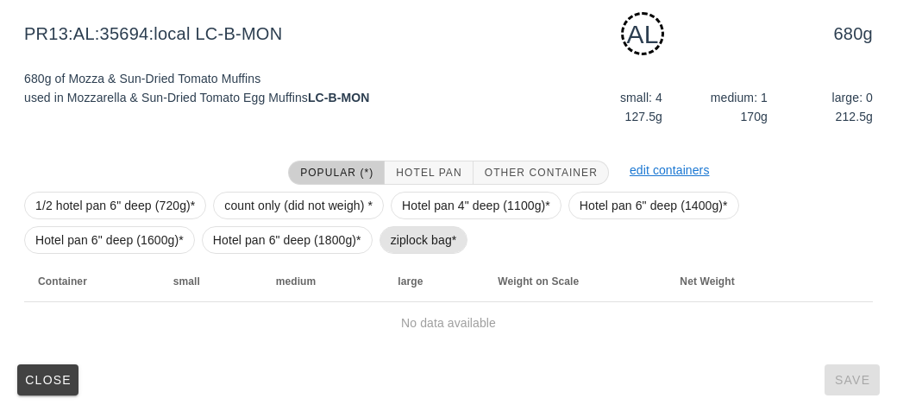
click at [394, 249] on span "ziplock bag*" at bounding box center [424, 240] width 66 height 26
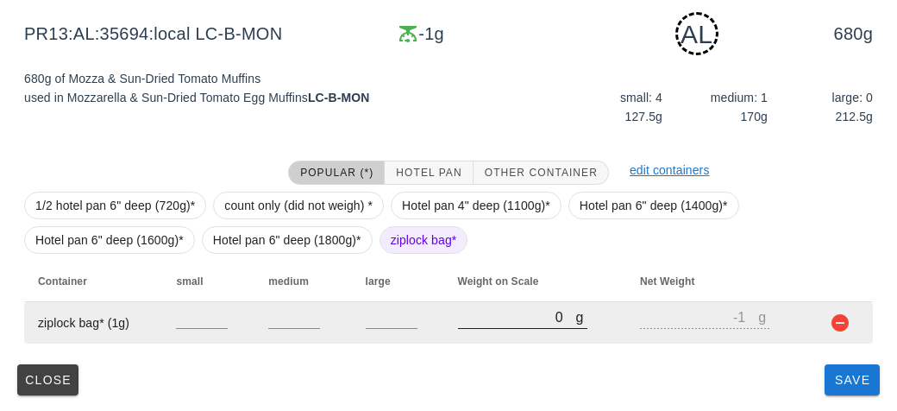
click at [472, 320] on input "0" at bounding box center [517, 316] width 118 height 22
type input "20"
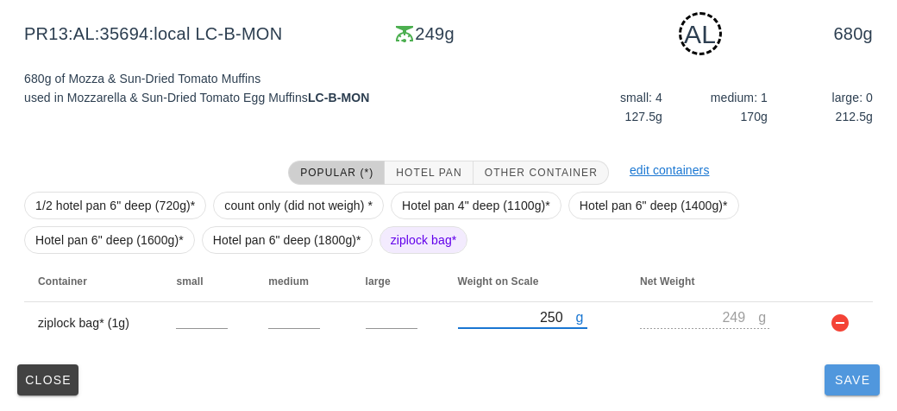
click at [834, 382] on span "Save" at bounding box center [852, 380] width 41 height 14
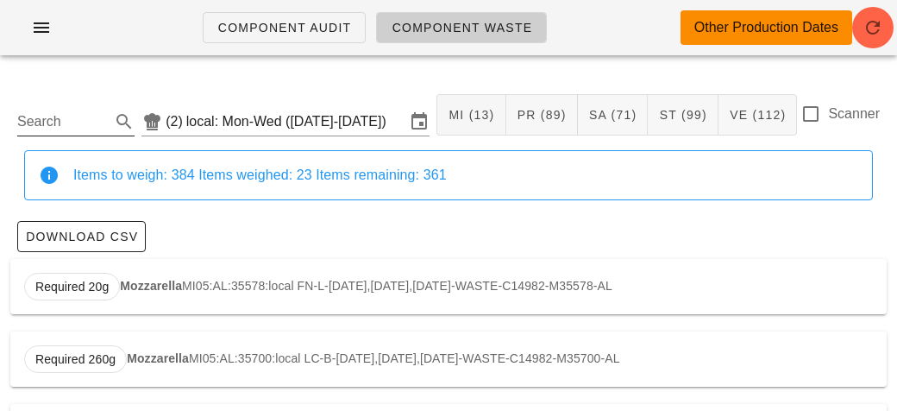
click at [74, 122] on input "Search" at bounding box center [62, 122] width 90 height 28
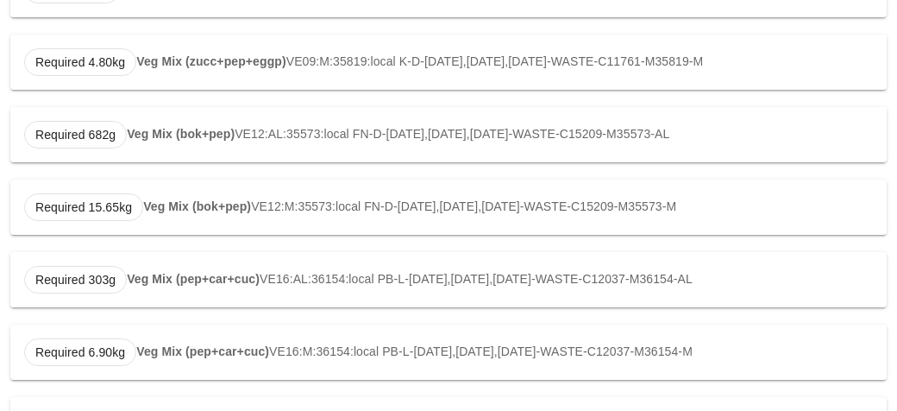
scroll to position [1024, 0]
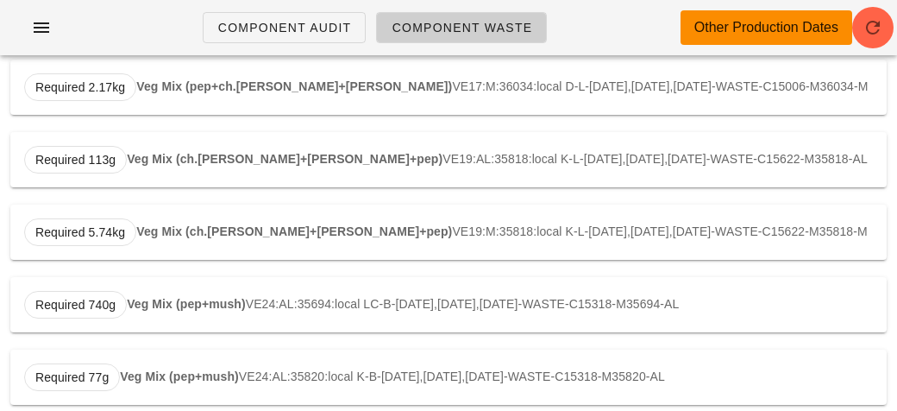
click at [142, 297] on strong "Veg Mix (pep+mush)" at bounding box center [186, 304] width 119 height 14
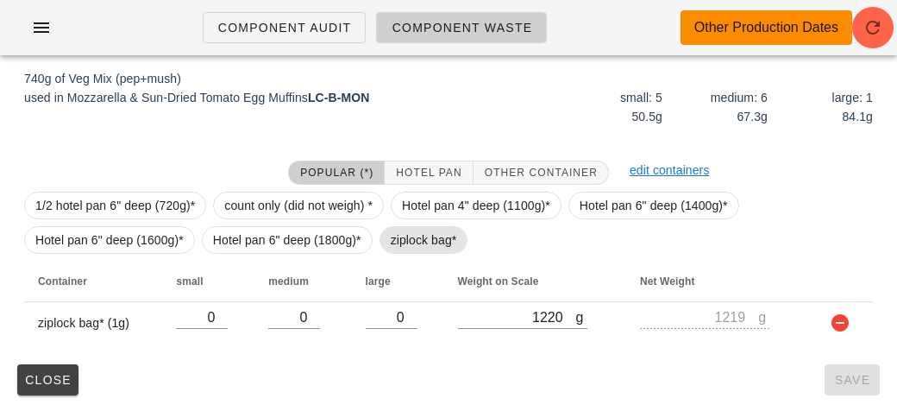
click at [381, 236] on span "ziplock bag*" at bounding box center [424, 240] width 89 height 28
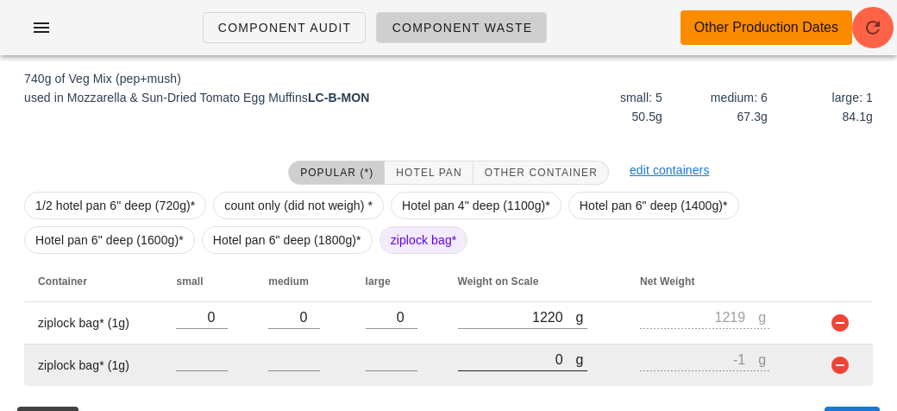
click at [493, 355] on input "0" at bounding box center [517, 359] width 118 height 22
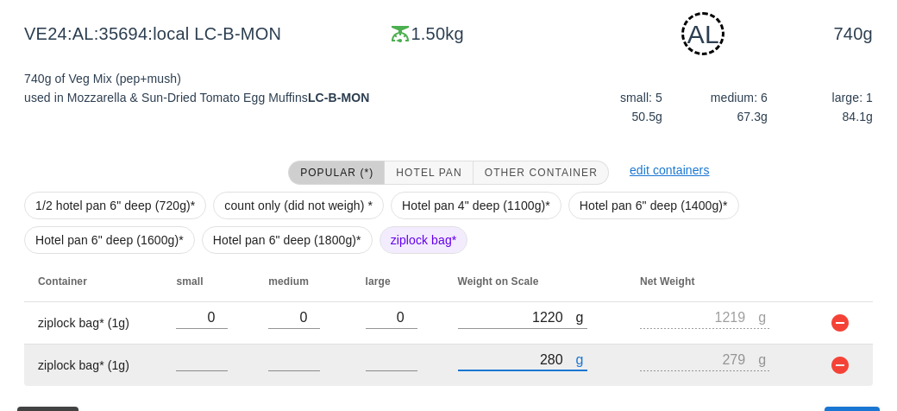
scroll to position [302, 0]
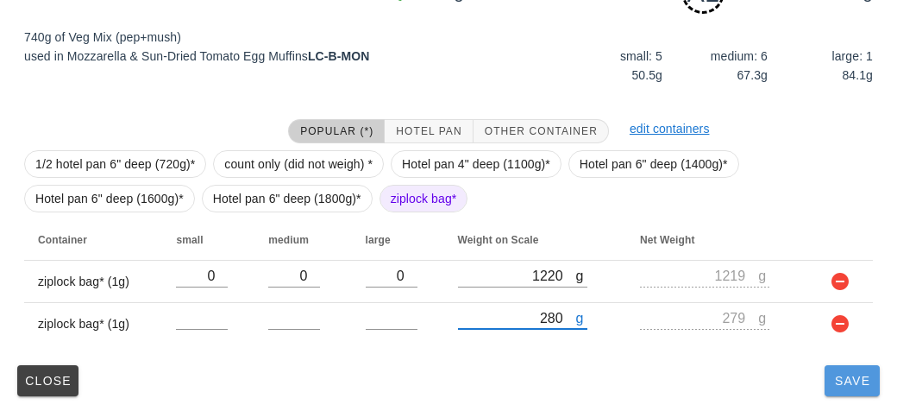
click at [833, 376] on span "Save" at bounding box center [852, 381] width 41 height 14
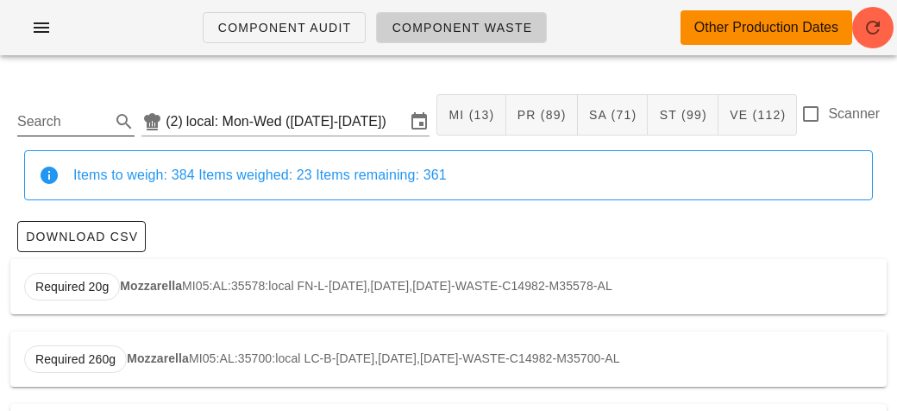
click at [27, 119] on input "Search" at bounding box center [62, 122] width 90 height 28
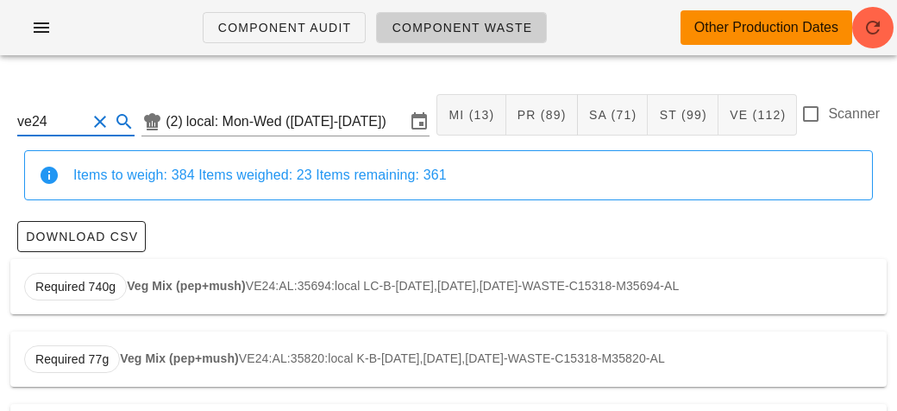
click at [135, 274] on div "Required 740g Veg Mix (pep+mush) VE24:AL:35694:local LC-B-[DATE],[DATE],[DATE]-…" at bounding box center [448, 286] width 877 height 55
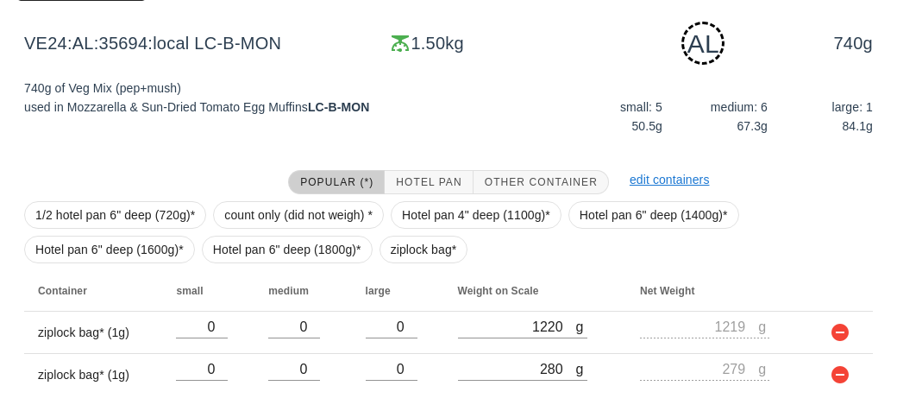
scroll to position [302, 0]
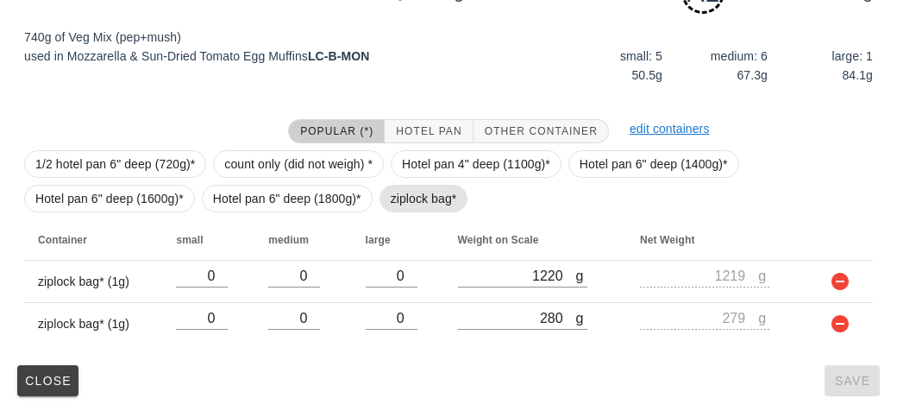
click at [397, 202] on span "ziplock bag*" at bounding box center [424, 198] width 66 height 26
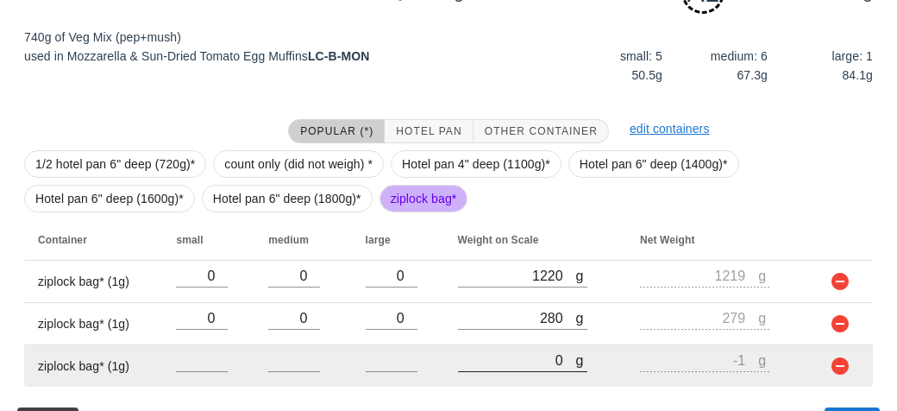
click at [493, 352] on input "0" at bounding box center [517, 360] width 118 height 22
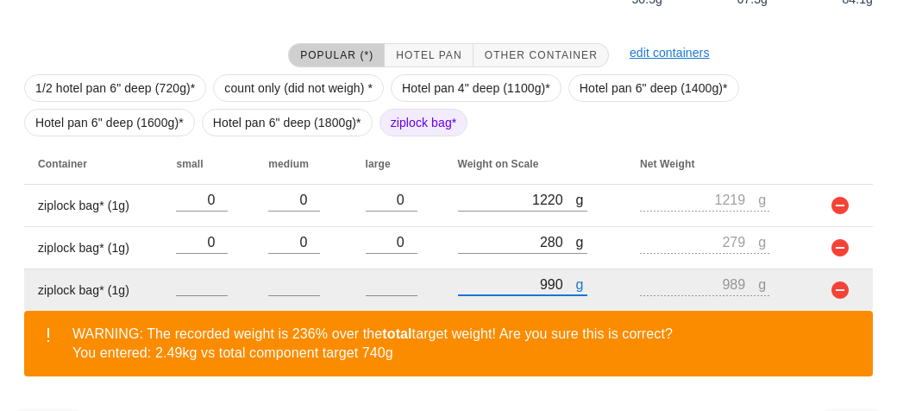
scroll to position [424, 0]
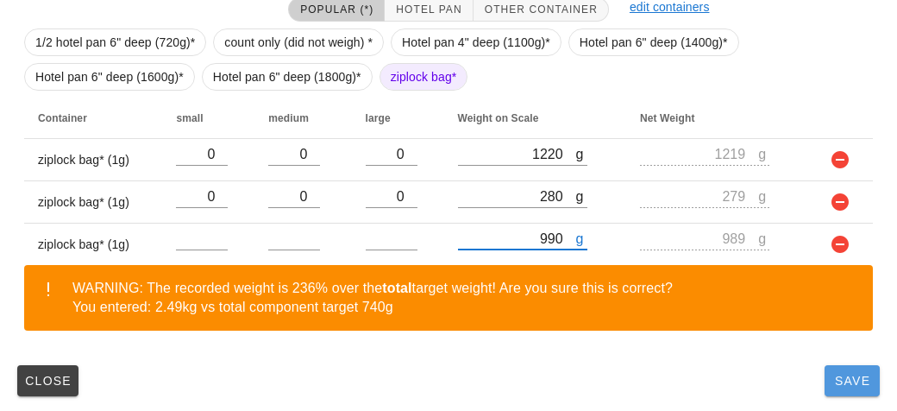
click at [861, 379] on span "Save" at bounding box center [852, 381] width 41 height 14
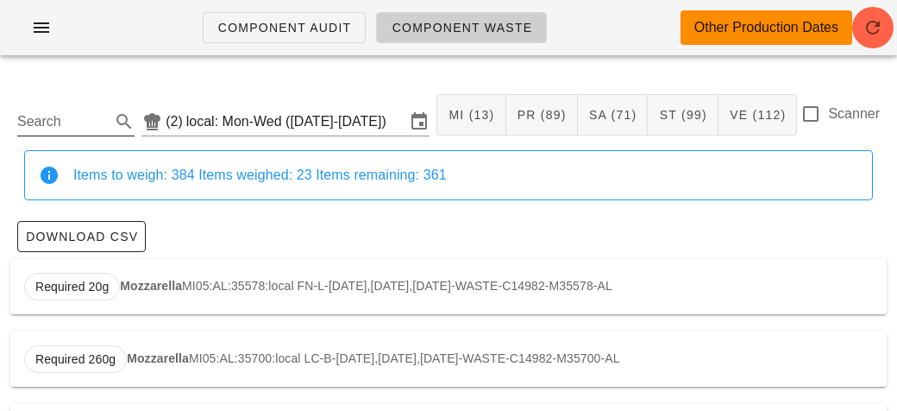
click at [46, 112] on input "Search" at bounding box center [62, 122] width 90 height 28
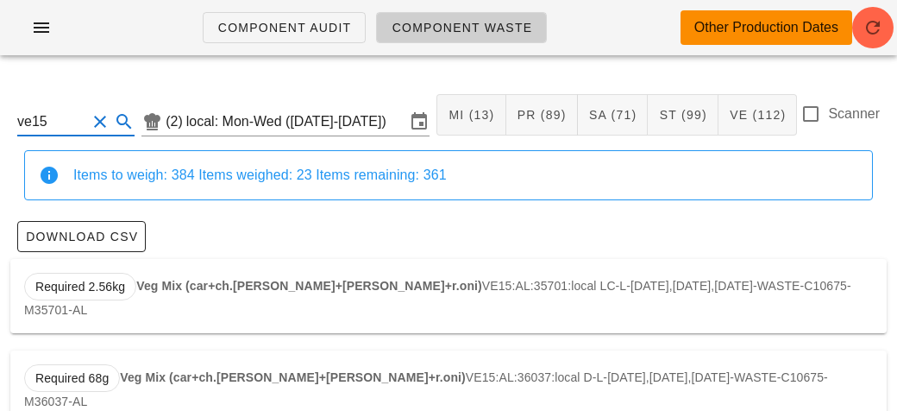
click at [143, 280] on strong "Veg Mix (car+ch.[PERSON_NAME]+[PERSON_NAME]+r.oni)" at bounding box center [309, 286] width 346 height 14
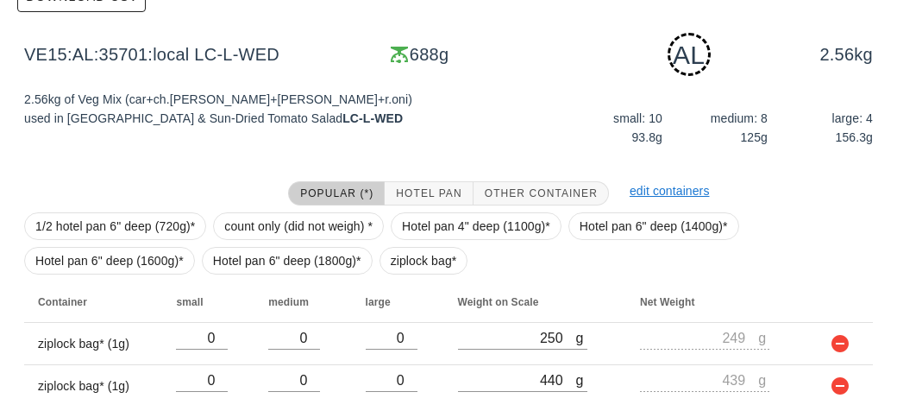
scroll to position [302, 0]
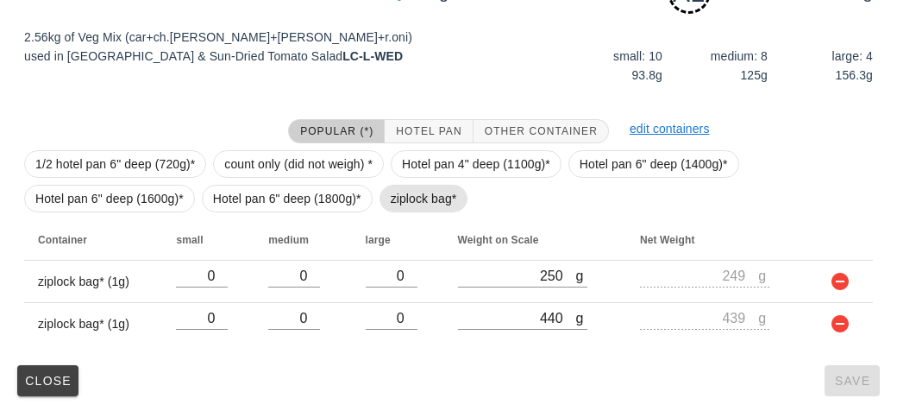
click at [406, 207] on span "ziplock bag*" at bounding box center [424, 198] width 66 height 26
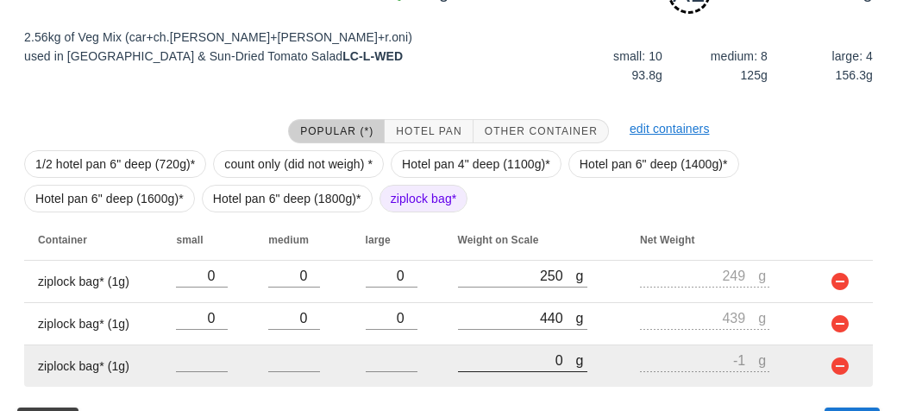
click at [509, 356] on input "0" at bounding box center [517, 360] width 118 height 22
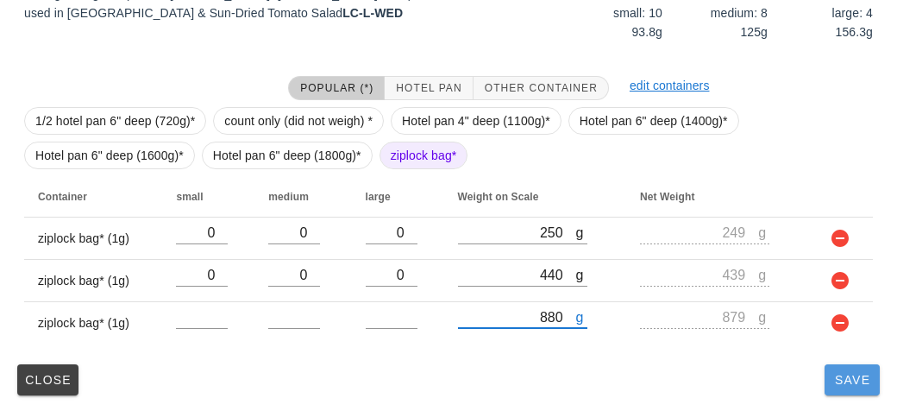
click at [847, 378] on span "Save" at bounding box center [852, 380] width 41 height 14
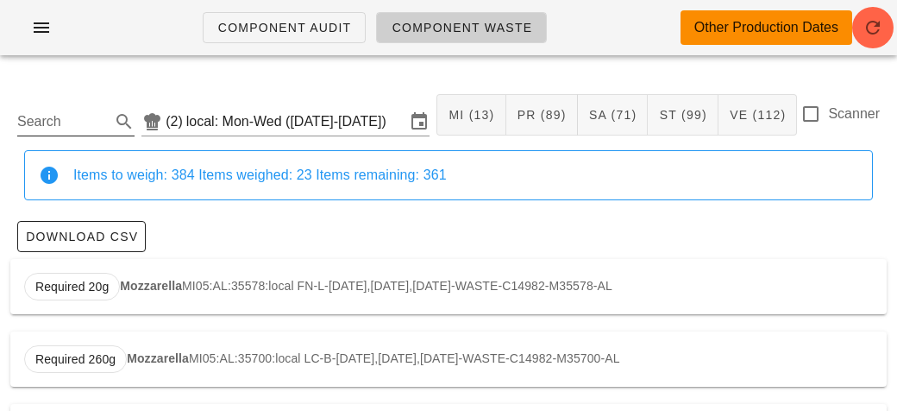
click at [40, 123] on input "Search" at bounding box center [62, 122] width 90 height 28
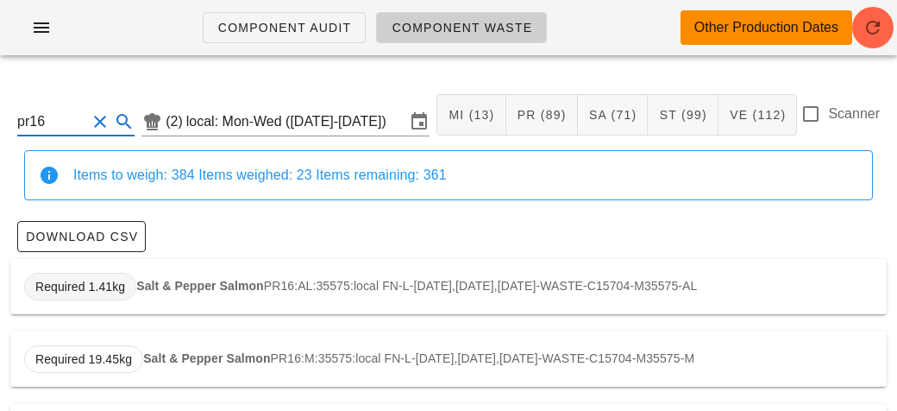
click at [132, 276] on span "Required 1.41kg" at bounding box center [80, 287] width 112 height 28
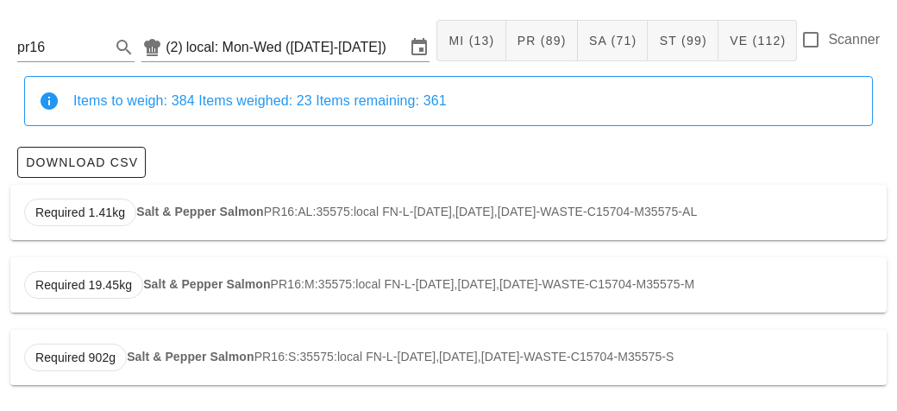
click at [217, 360] on strong "Salt & Pepper Salmon" at bounding box center [190, 356] width 127 height 14
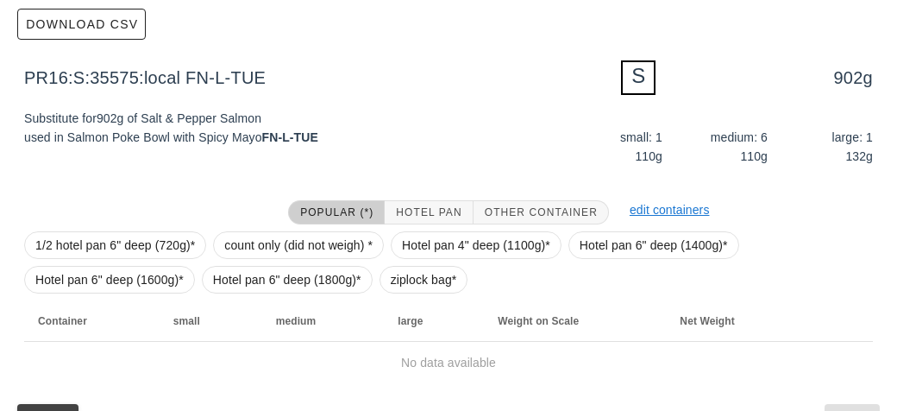
scroll to position [252, 0]
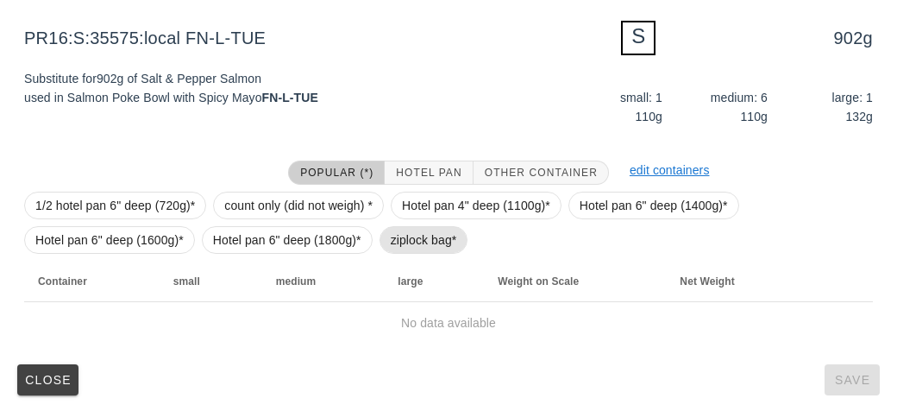
click at [387, 242] on span "ziplock bag*" at bounding box center [424, 240] width 89 height 28
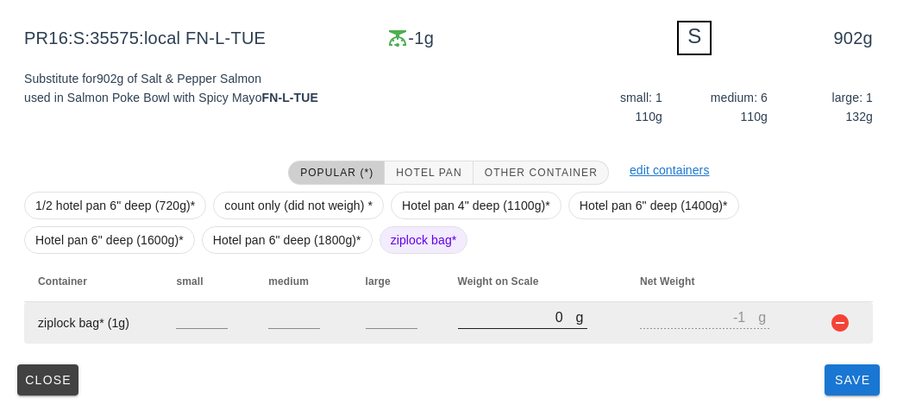
click at [484, 323] on input "0" at bounding box center [517, 316] width 118 height 22
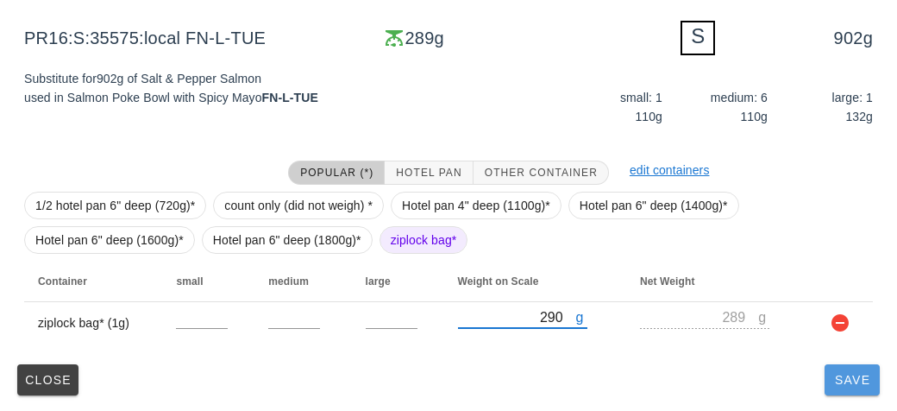
click at [844, 377] on span "Save" at bounding box center [852, 380] width 41 height 14
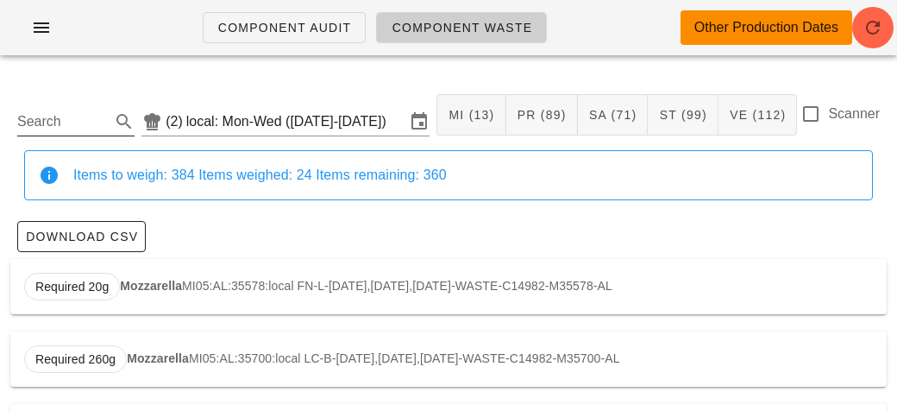
click at [49, 125] on input "Search" at bounding box center [62, 122] width 90 height 28
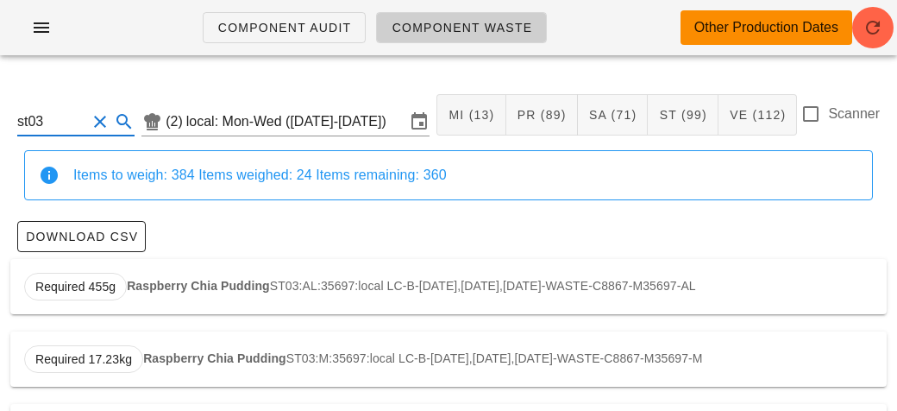
click at [156, 286] on strong "Raspberry Chia Pudding" at bounding box center [198, 286] width 143 height 14
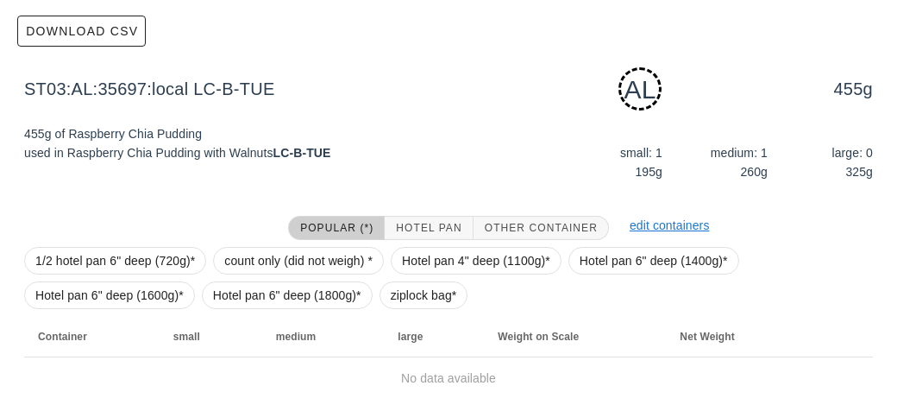
scroll to position [261, 0]
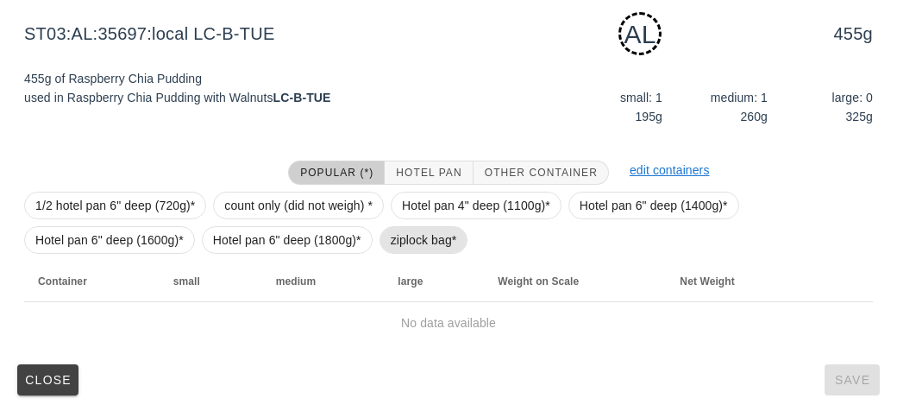
click at [393, 242] on span "ziplock bag*" at bounding box center [424, 240] width 66 height 26
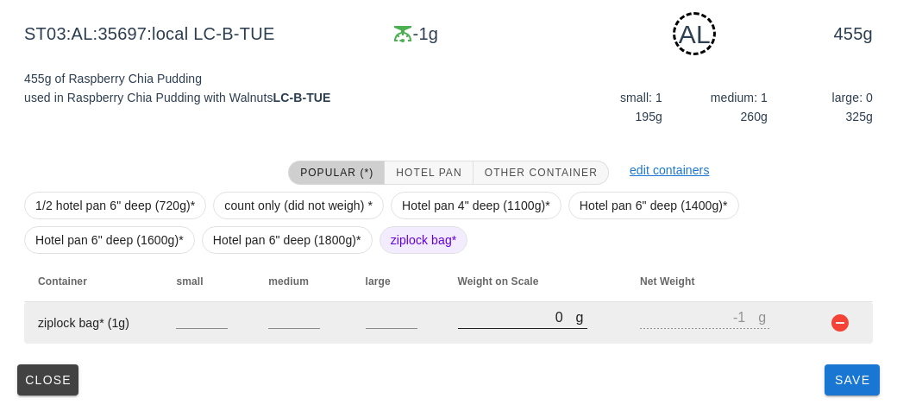
click at [490, 319] on input "0" at bounding box center [517, 316] width 118 height 22
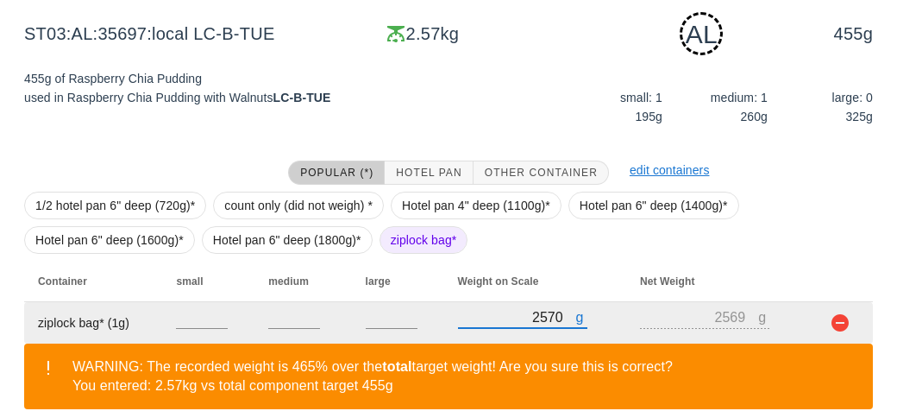
scroll to position [340, 0]
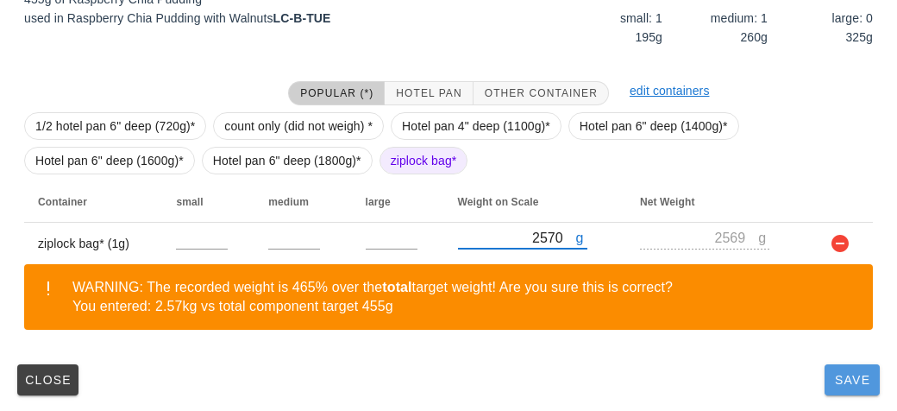
click at [839, 390] on button "Save" at bounding box center [852, 379] width 55 height 31
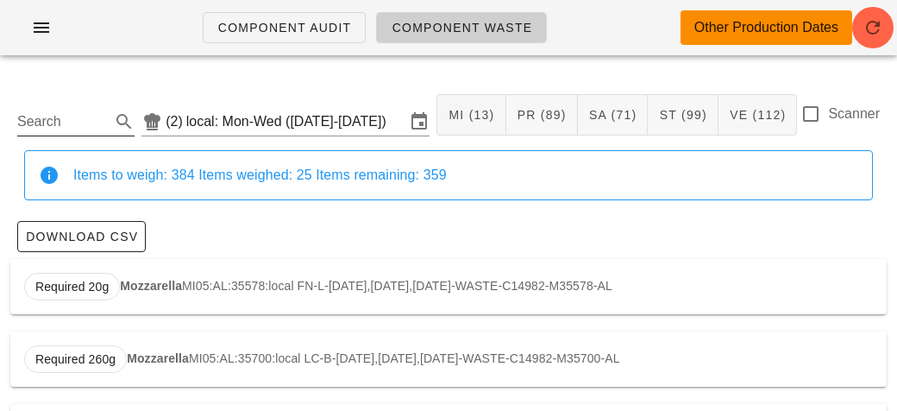
click at [47, 112] on input "Search" at bounding box center [62, 122] width 90 height 28
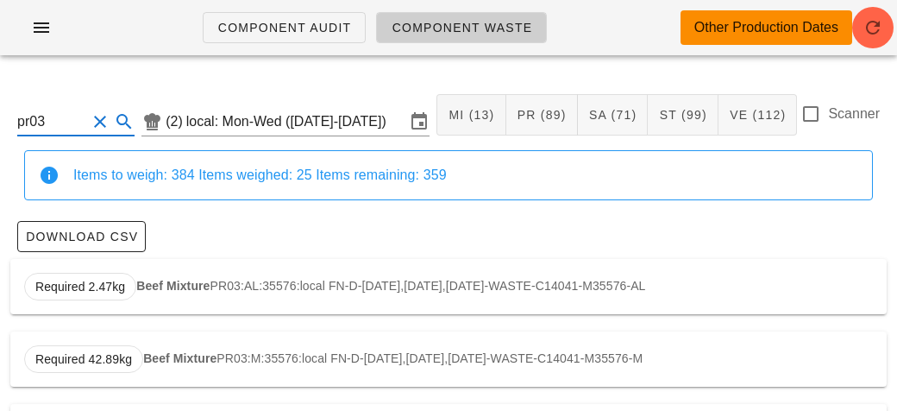
scroll to position [74, 0]
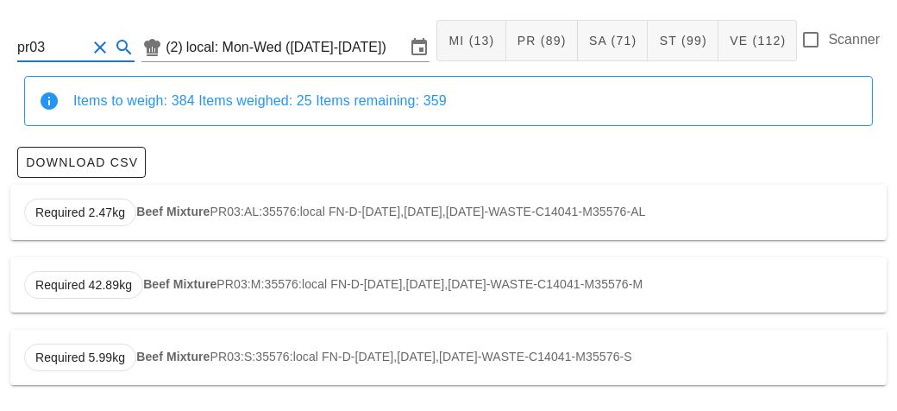
click at [181, 344] on div "Required 5.99kg Beef Mixture PR03:S:35576:local FN-D-[DATE],[DATE],[DATE]-WASTE…" at bounding box center [448, 357] width 877 height 55
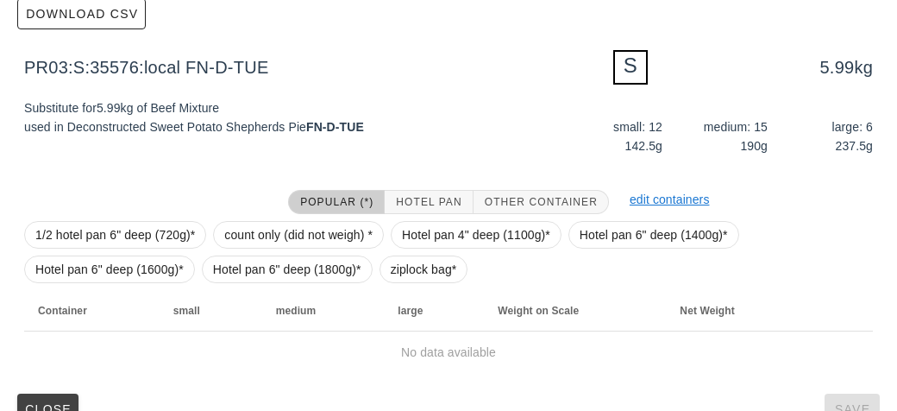
scroll to position [252, 0]
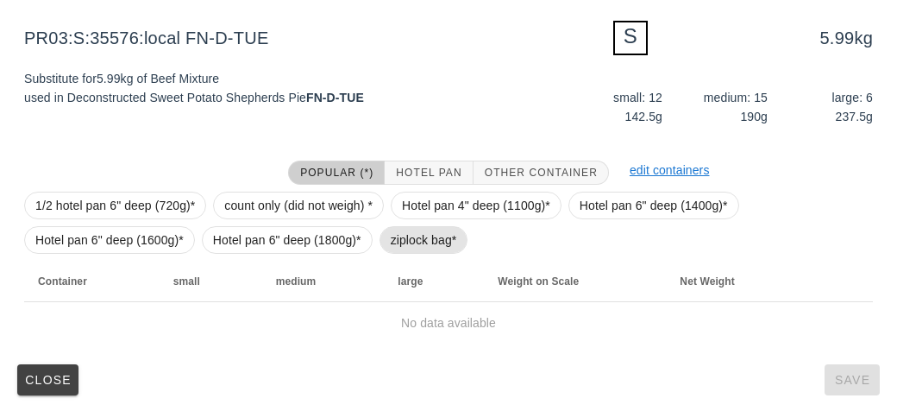
click at [413, 241] on span "ziplock bag*" at bounding box center [424, 240] width 66 height 26
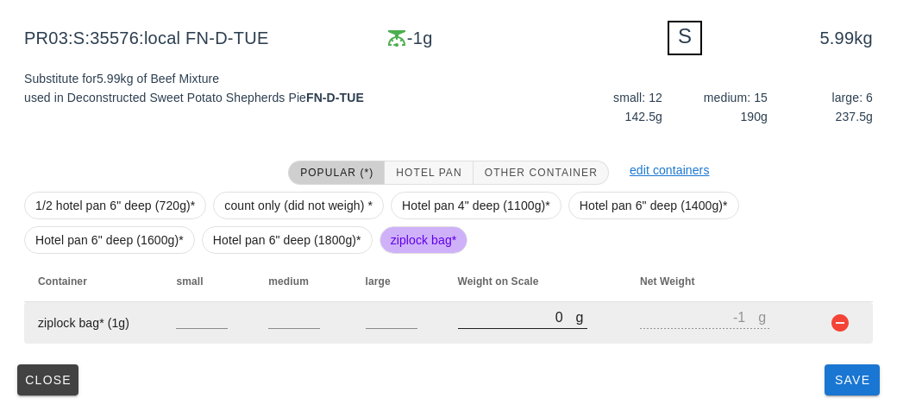
click at [487, 319] on input "0" at bounding box center [517, 316] width 118 height 22
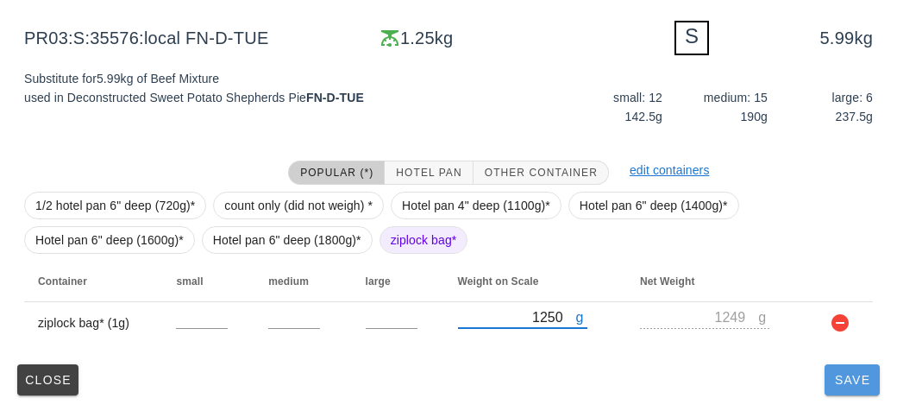
click at [865, 392] on button "Save" at bounding box center [852, 379] width 55 height 31
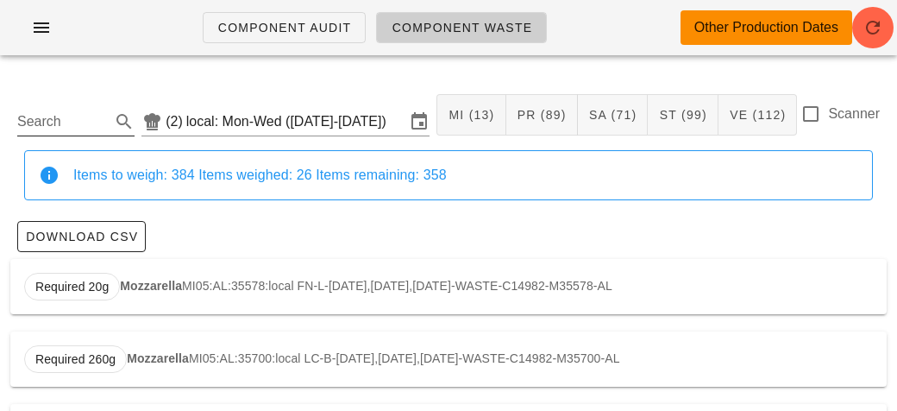
click at [84, 123] on input "Search" at bounding box center [62, 122] width 90 height 28
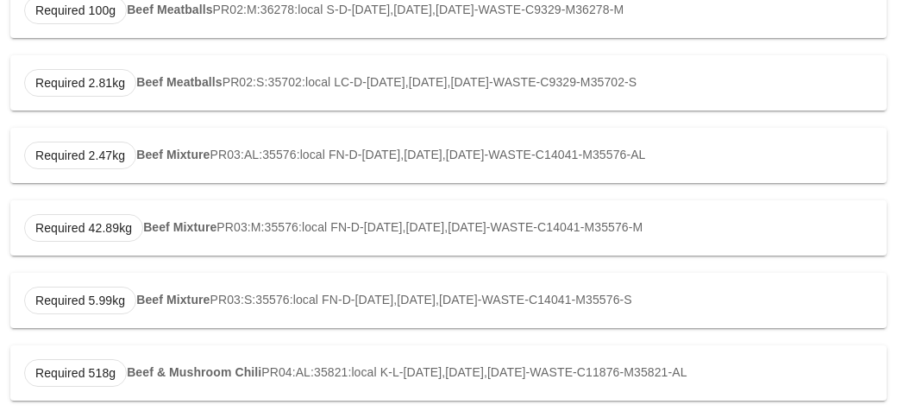
click at [162, 308] on div "Required 5.99kg Beef Mixture PR03:S:35576:local FN-D-[DATE],[DATE],[DATE]-WASTE…" at bounding box center [448, 300] width 877 height 55
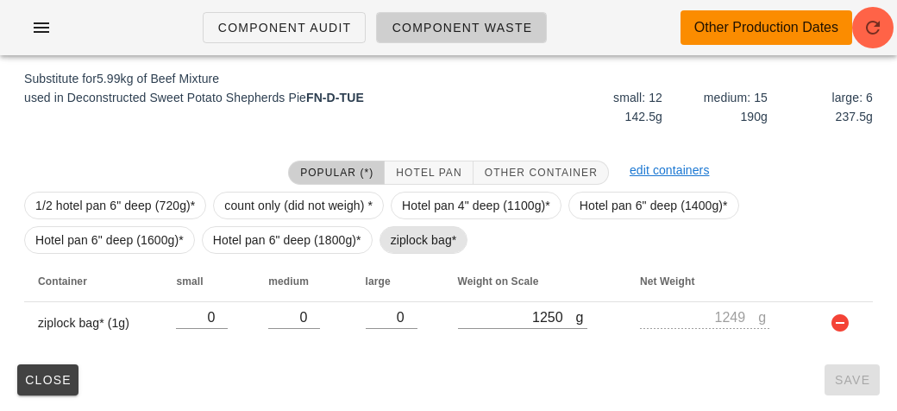
click at [385, 244] on span "ziplock bag*" at bounding box center [424, 240] width 89 height 28
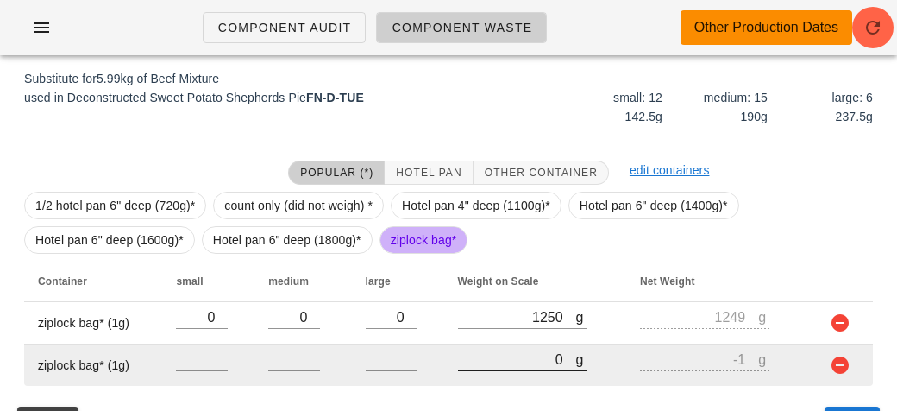
click at [484, 351] on input "0" at bounding box center [517, 359] width 118 height 22
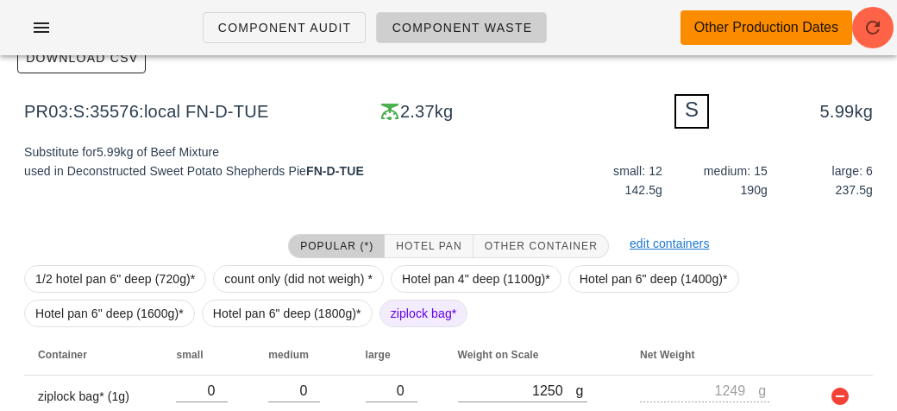
scroll to position [294, 0]
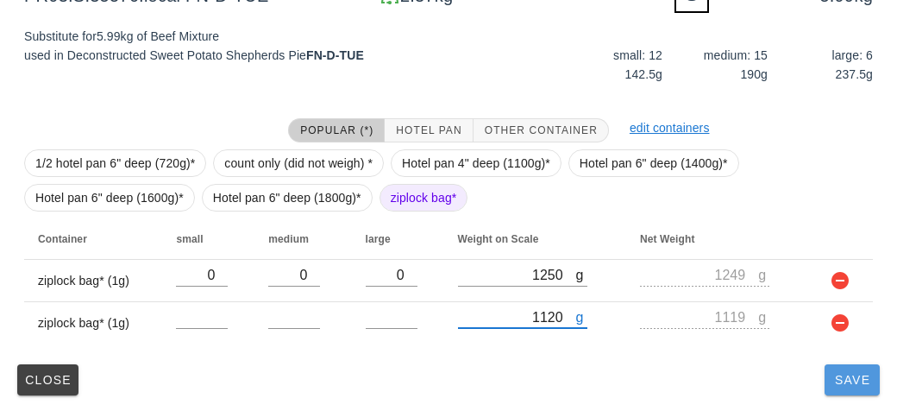
click at [836, 389] on button "Save" at bounding box center [852, 379] width 55 height 31
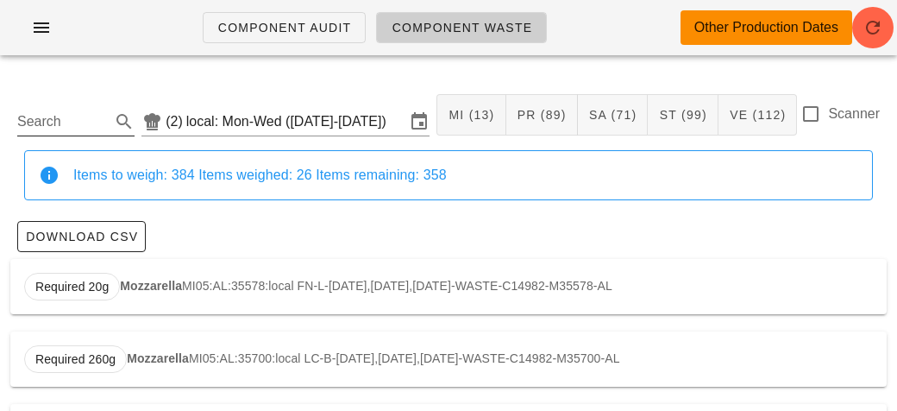
click at [48, 121] on input "Search" at bounding box center [62, 122] width 90 height 28
click at [123, 286] on span "Required 280g" at bounding box center [75, 287] width 103 height 28
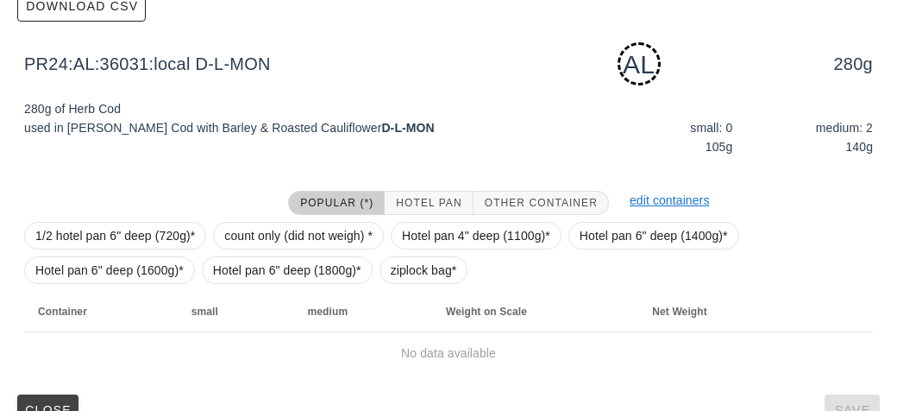
scroll to position [261, 0]
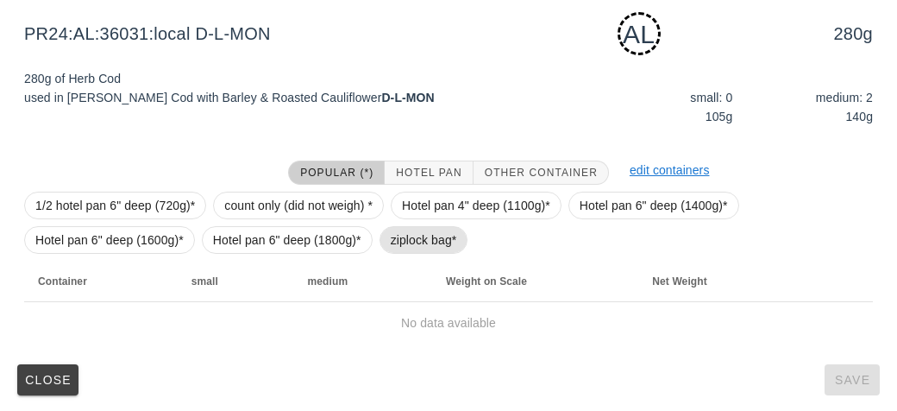
click at [405, 236] on span "ziplock bag*" at bounding box center [424, 240] width 66 height 26
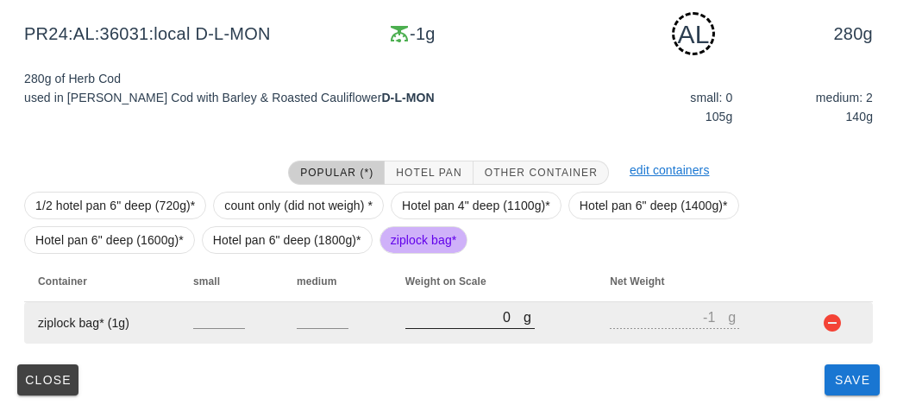
click at [491, 316] on input "0" at bounding box center [465, 316] width 118 height 22
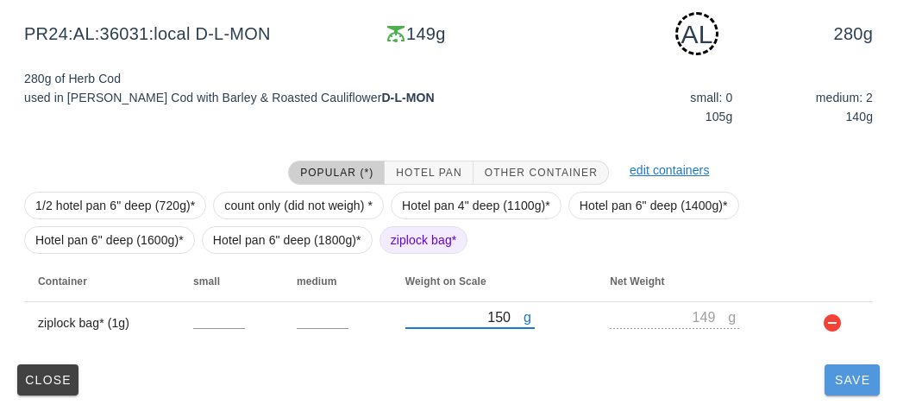
click at [846, 381] on span "Save" at bounding box center [852, 380] width 41 height 14
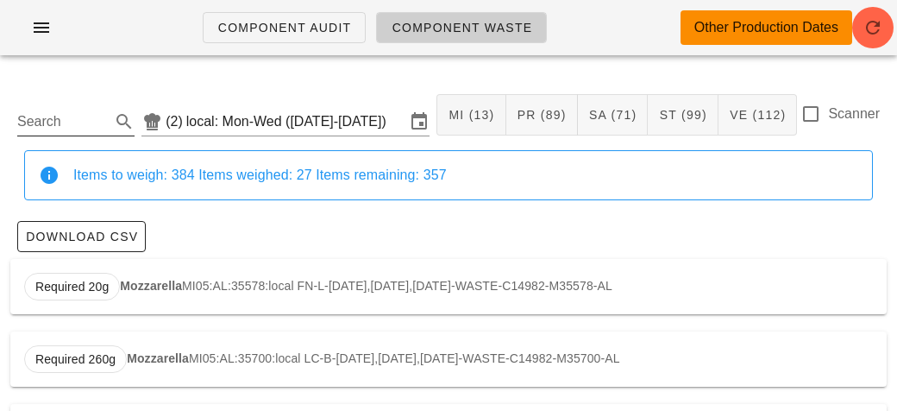
click at [54, 126] on input "Search" at bounding box center [62, 122] width 90 height 28
click at [123, 298] on div "Required 930g Wilted Spinach VE08:AL:35700:local LC-B-[DATE],[DATE],[DATE]-WAST…" at bounding box center [448, 286] width 877 height 55
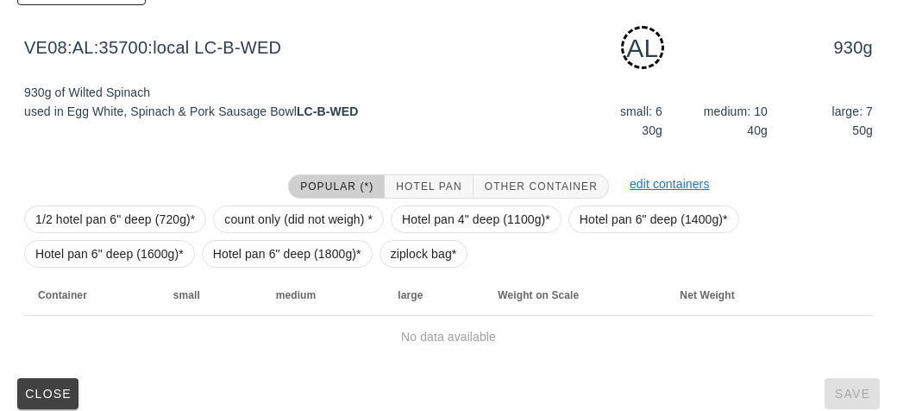
scroll to position [261, 0]
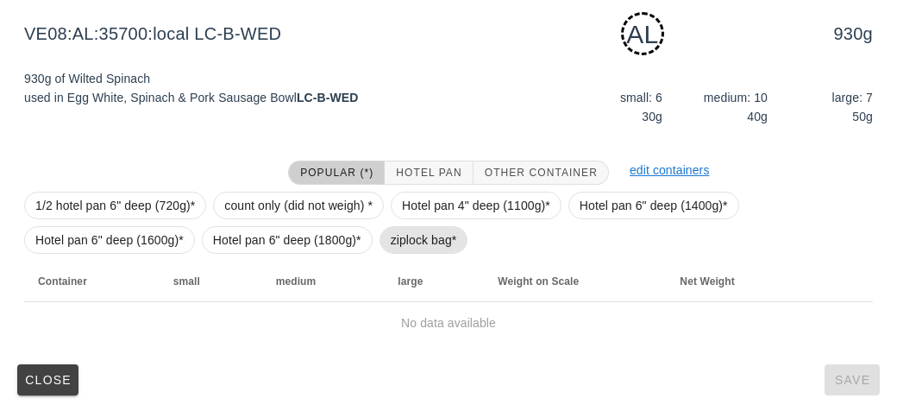
click at [399, 242] on span "ziplock bag*" at bounding box center [424, 240] width 66 height 26
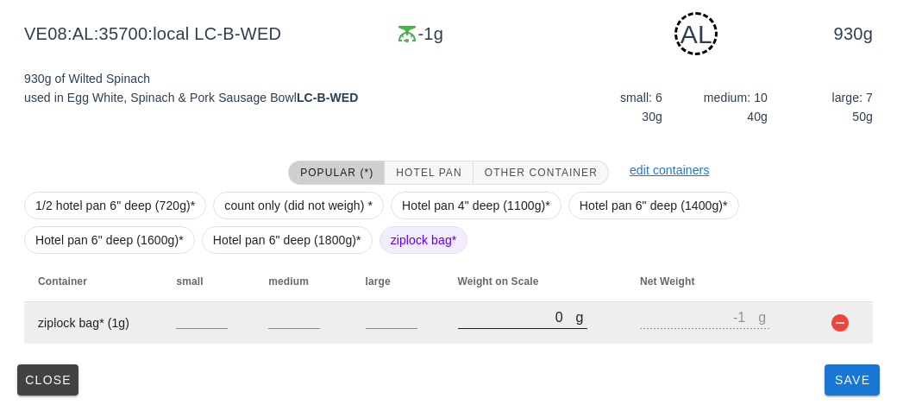
click at [467, 324] on input "0" at bounding box center [517, 316] width 118 height 22
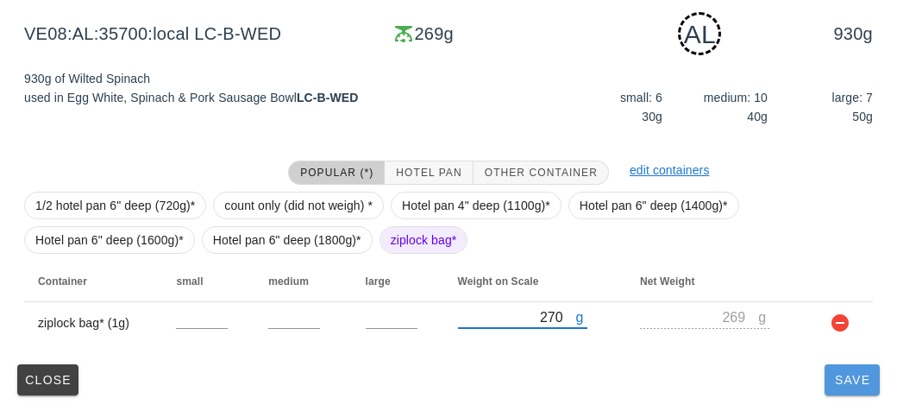
click at [827, 384] on button "Save" at bounding box center [852, 379] width 55 height 31
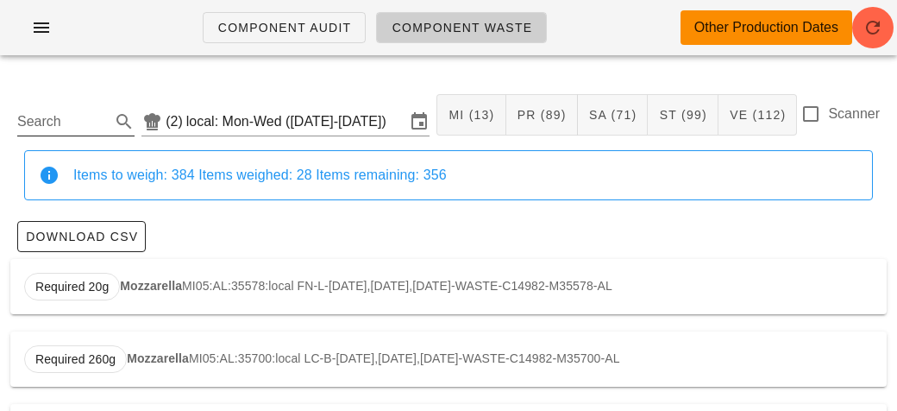
click at [54, 121] on input "Search" at bounding box center [62, 122] width 90 height 28
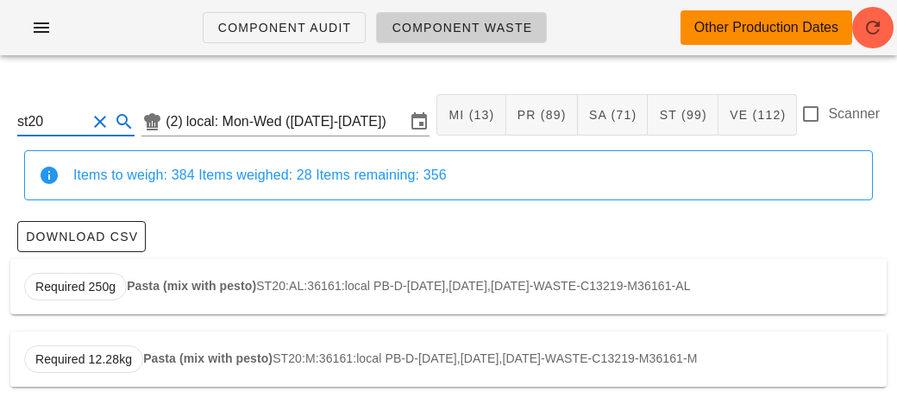
click at [206, 287] on strong "Pasta (mix with pesto)" at bounding box center [191, 286] width 129 height 14
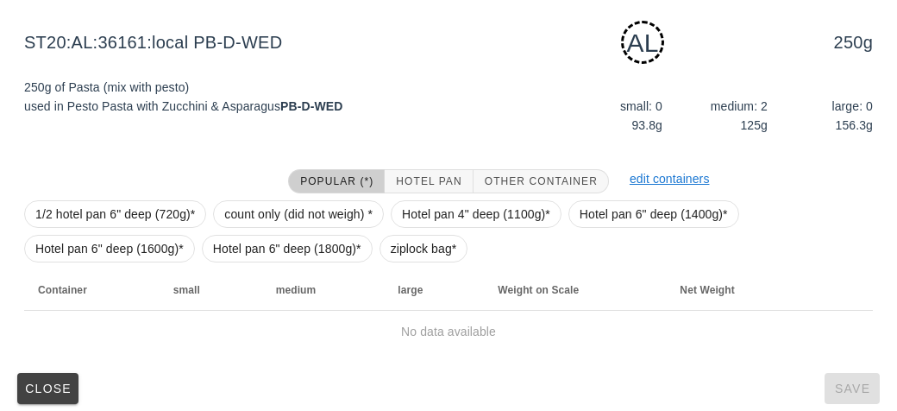
scroll to position [261, 0]
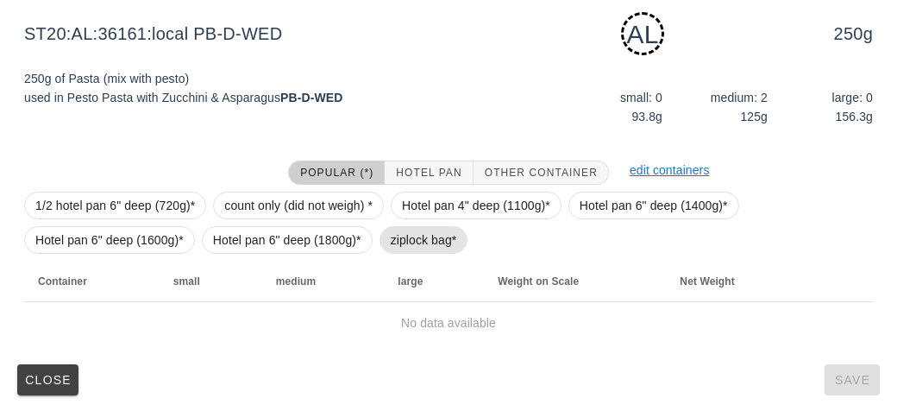
click at [398, 236] on span "ziplock bag*" at bounding box center [424, 240] width 66 height 26
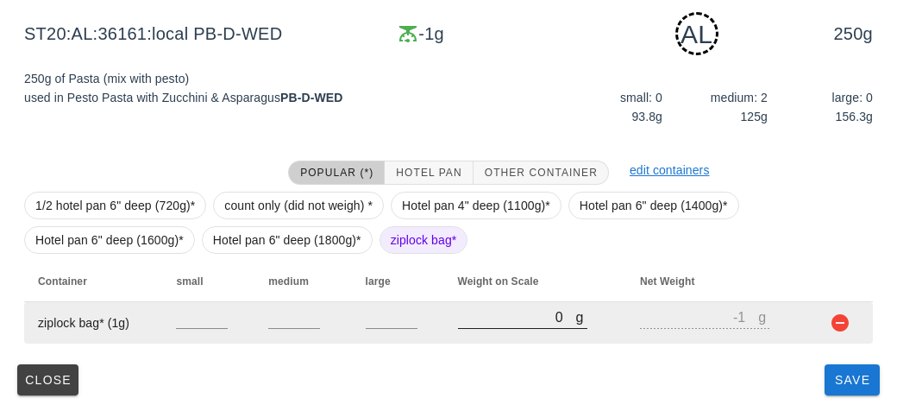
click at [473, 324] on input "0" at bounding box center [517, 316] width 118 height 22
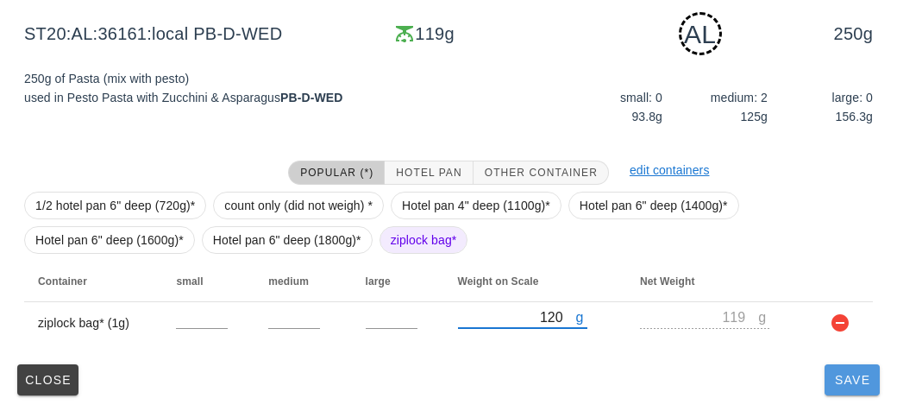
click at [832, 374] on span "Save" at bounding box center [852, 380] width 41 height 14
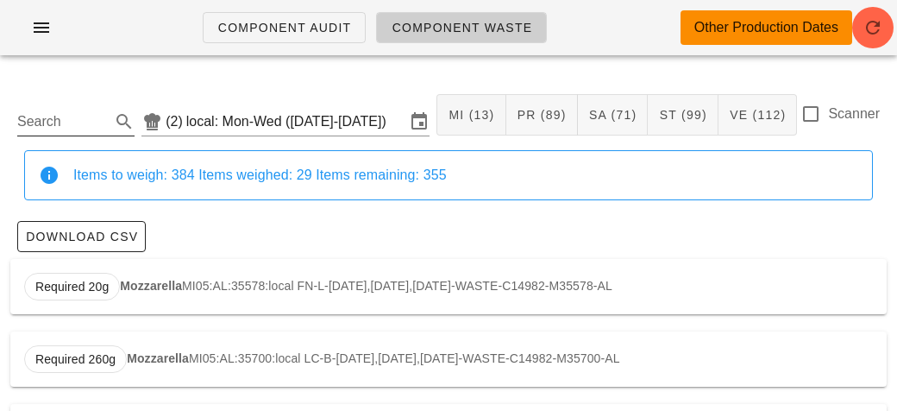
click at [58, 129] on input "Search" at bounding box center [62, 122] width 90 height 28
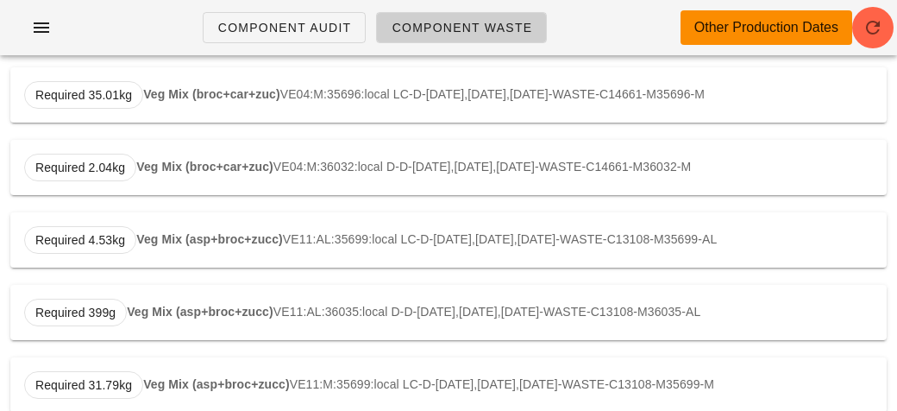
click at [195, 232] on strong "Veg Mix (asp+broc+zucc)" at bounding box center [209, 239] width 147 height 14
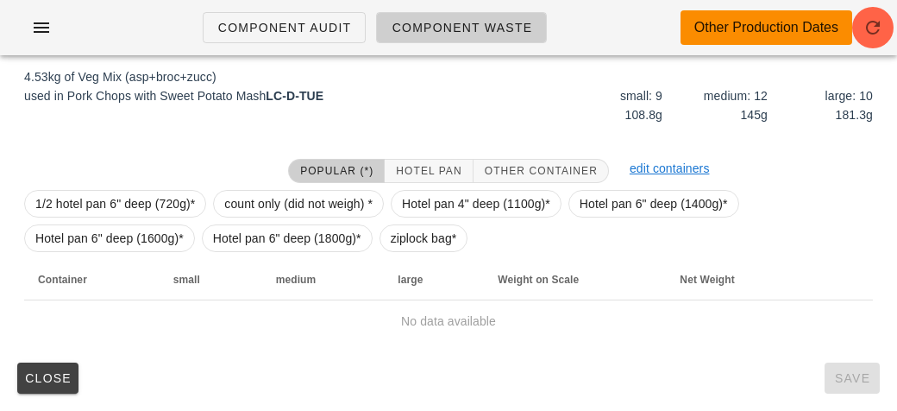
scroll to position [261, 0]
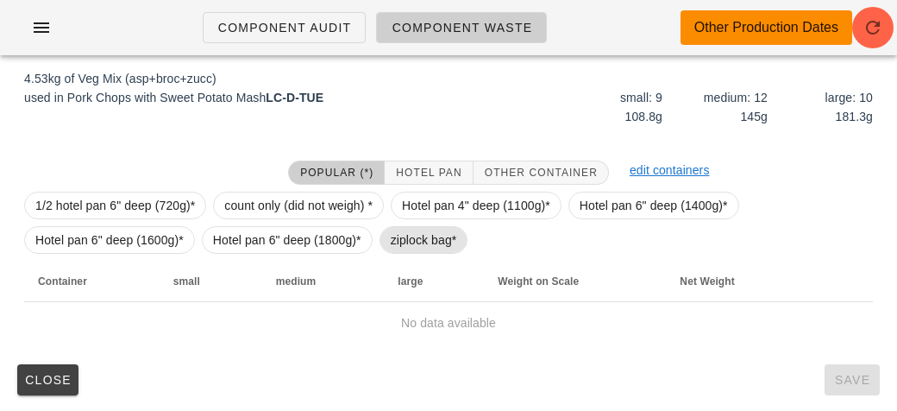
click at [413, 237] on span "ziplock bag*" at bounding box center [424, 240] width 66 height 26
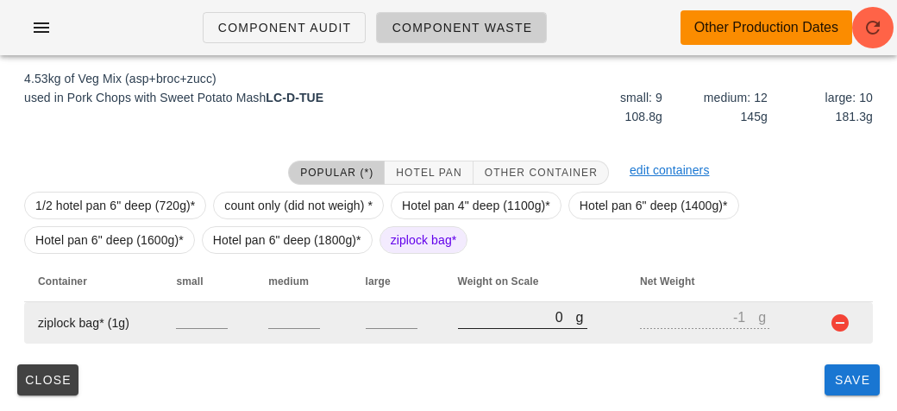
click at [486, 315] on input "0" at bounding box center [517, 316] width 118 height 22
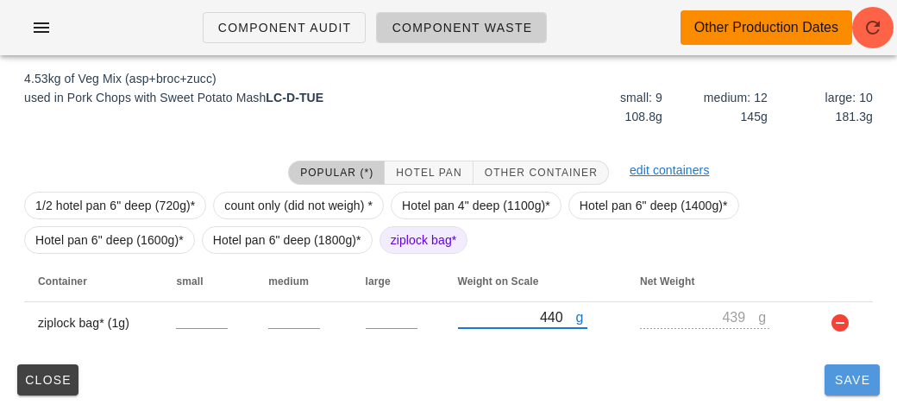
click at [842, 391] on button "Save" at bounding box center [852, 379] width 55 height 31
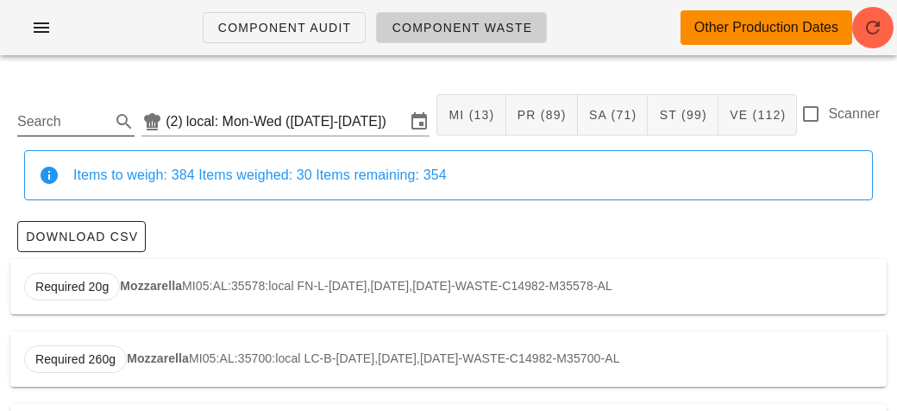
click at [63, 113] on input "Search" at bounding box center [62, 122] width 90 height 28
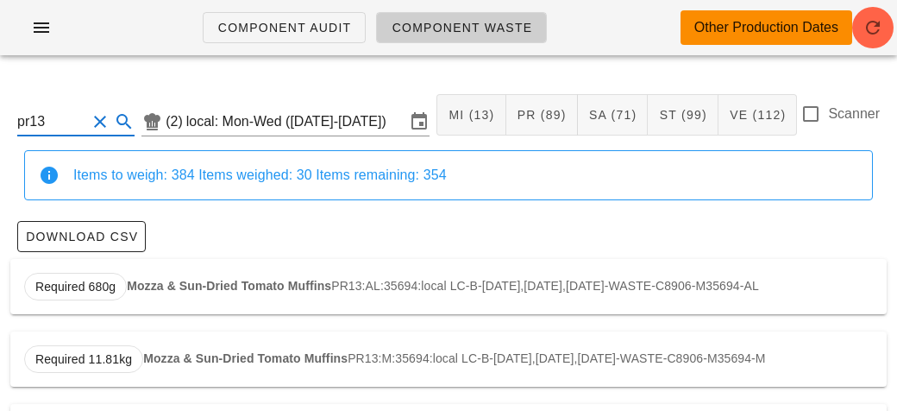
click at [181, 272] on div "Required 680g Mozza & Sun-Dried Tomato Muffins PR13:AL:35694:local LC-B-[DATE],…" at bounding box center [448, 286] width 877 height 55
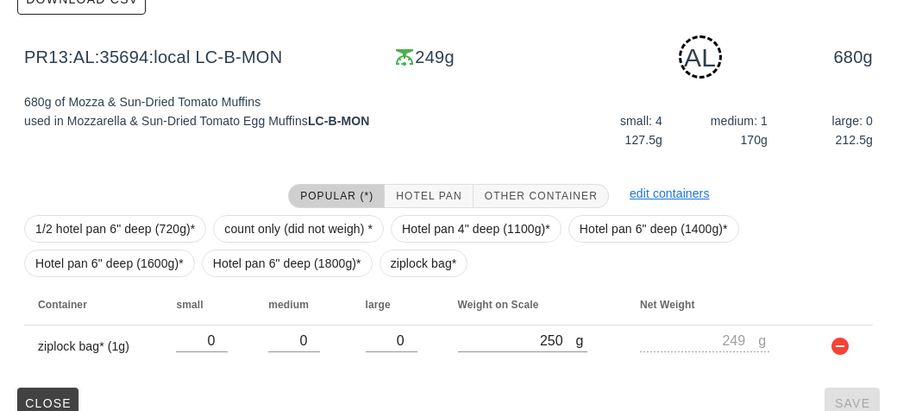
scroll to position [261, 0]
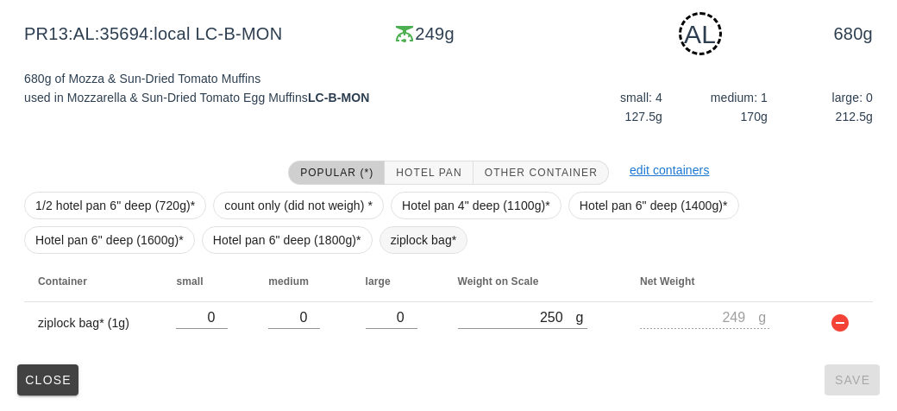
click at [415, 246] on span "ziplock bag*" at bounding box center [424, 240] width 66 height 26
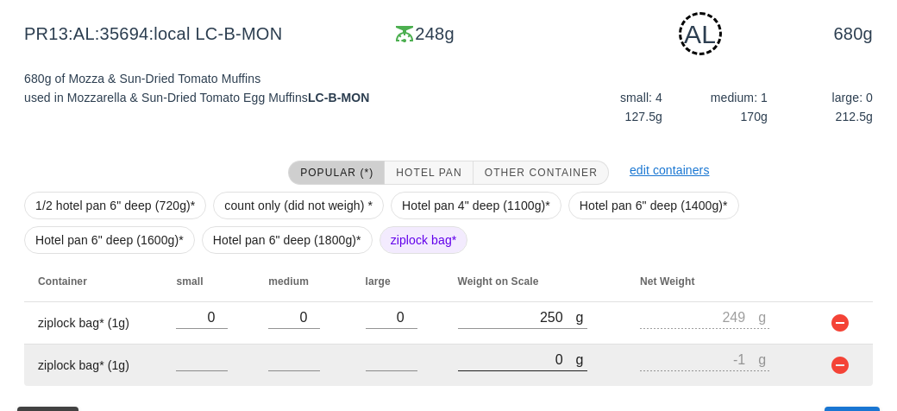
click at [492, 360] on input "0" at bounding box center [517, 359] width 118 height 22
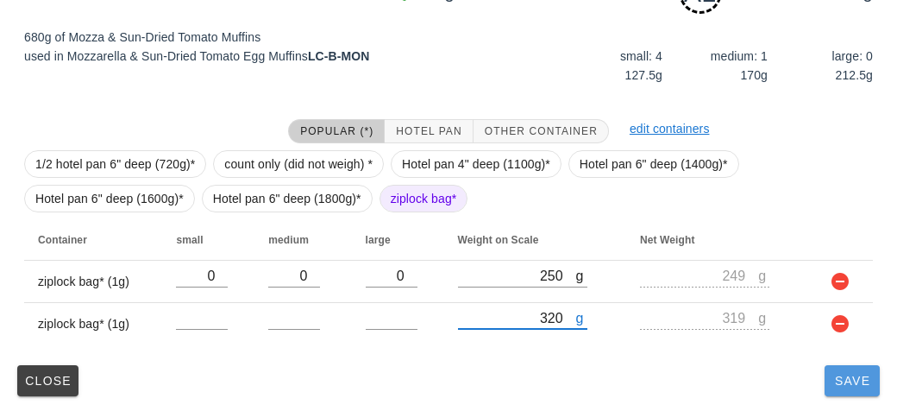
click at [834, 387] on button "Save" at bounding box center [852, 380] width 55 height 31
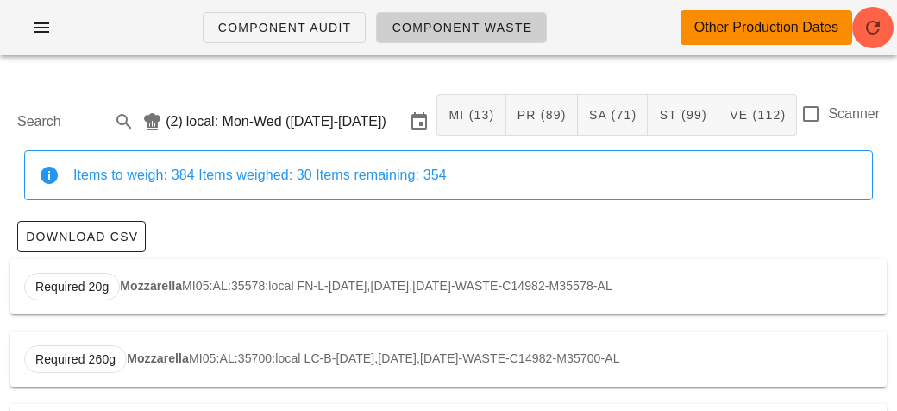
click at [57, 113] on input "Search" at bounding box center [62, 122] width 90 height 28
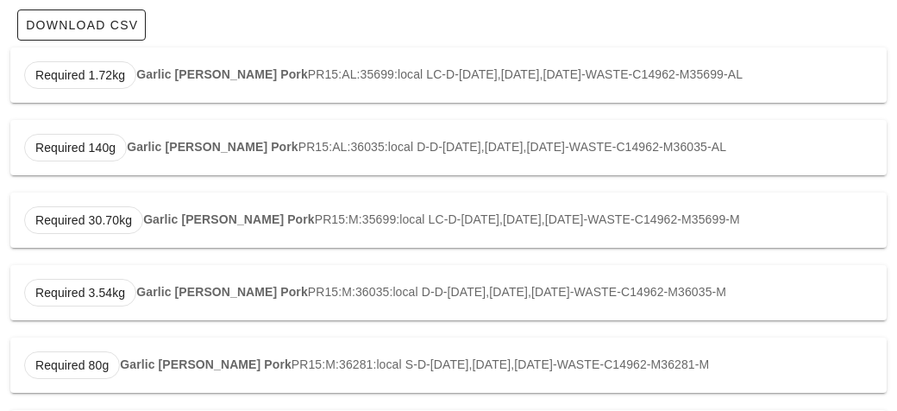
scroll to position [364, 0]
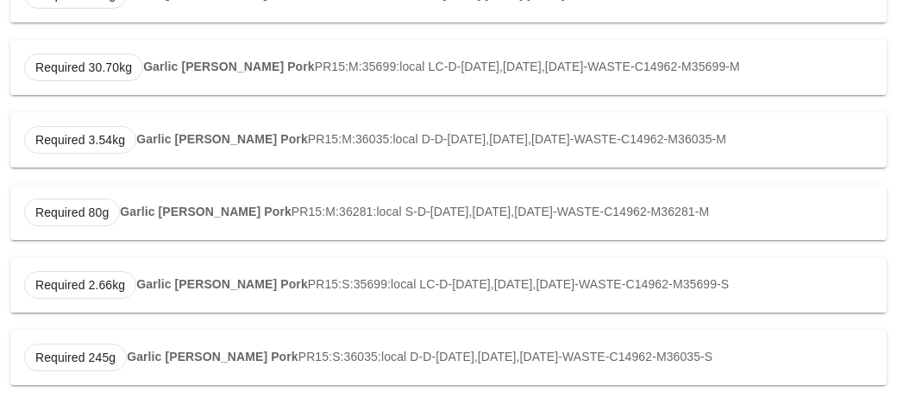
click at [250, 294] on div "Required 2.66kg Garlic [PERSON_NAME] Pork PR15:S:35699:local LC-D-[DATE],[DATE]…" at bounding box center [448, 284] width 877 height 55
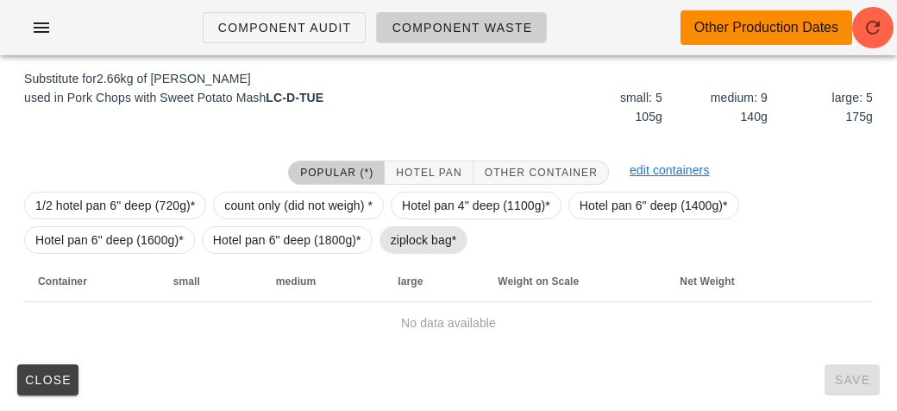
click at [387, 235] on span "ziplock bag*" at bounding box center [424, 240] width 89 height 28
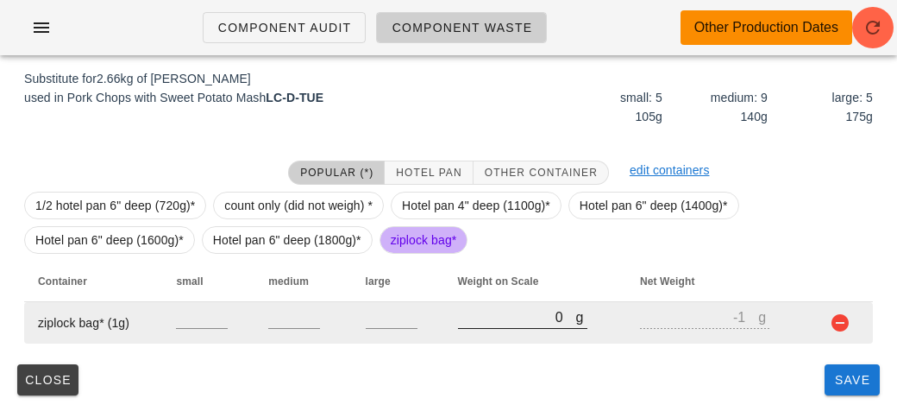
click at [506, 323] on input "0" at bounding box center [517, 316] width 118 height 22
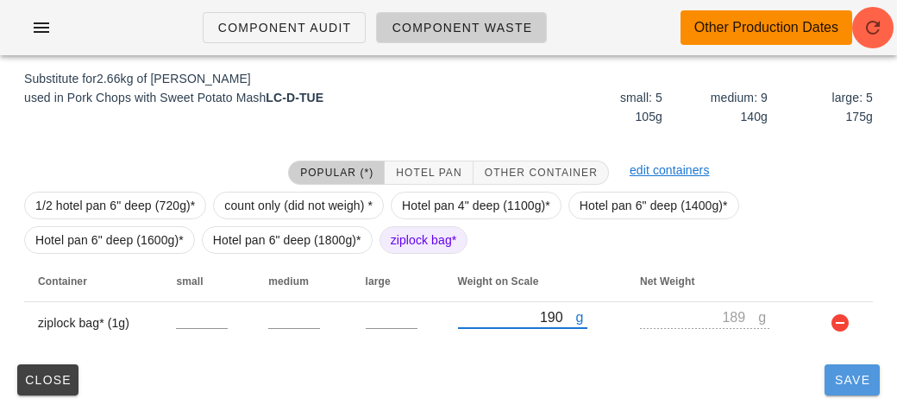
click at [849, 388] on button "Save" at bounding box center [852, 379] width 55 height 31
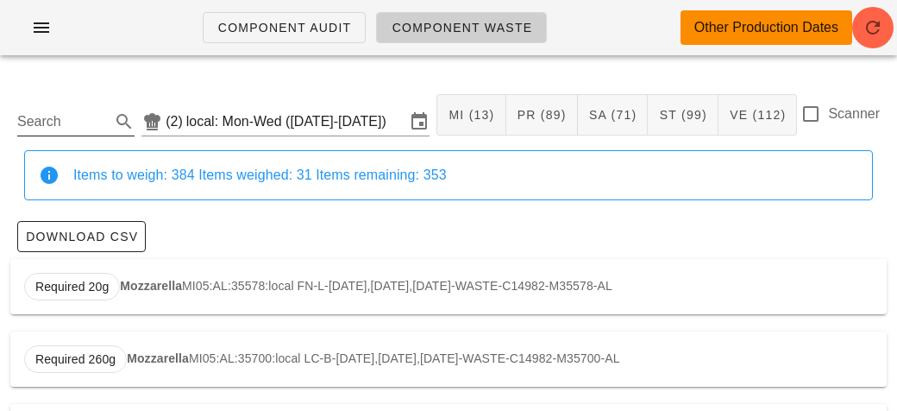
click at [44, 118] on input "Search" at bounding box center [62, 122] width 90 height 28
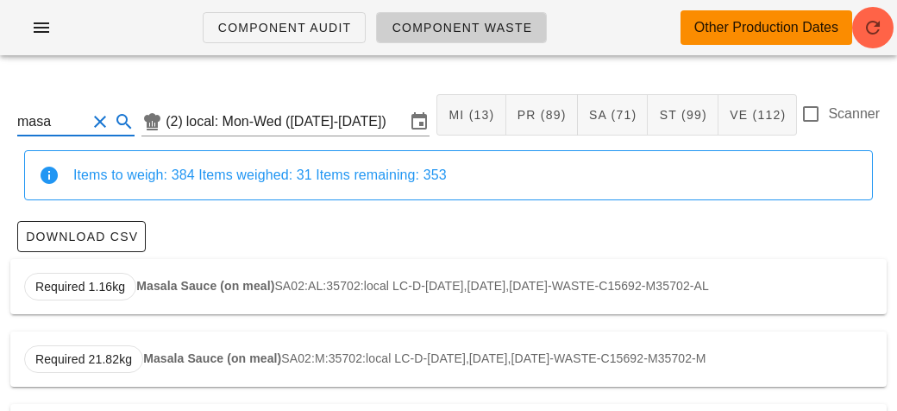
click at [134, 275] on div "Required 1.16kg Masala Sauce (on meal) SA02:AL:35702:local LC-D-[DATE],[DATE],[…" at bounding box center [448, 286] width 877 height 55
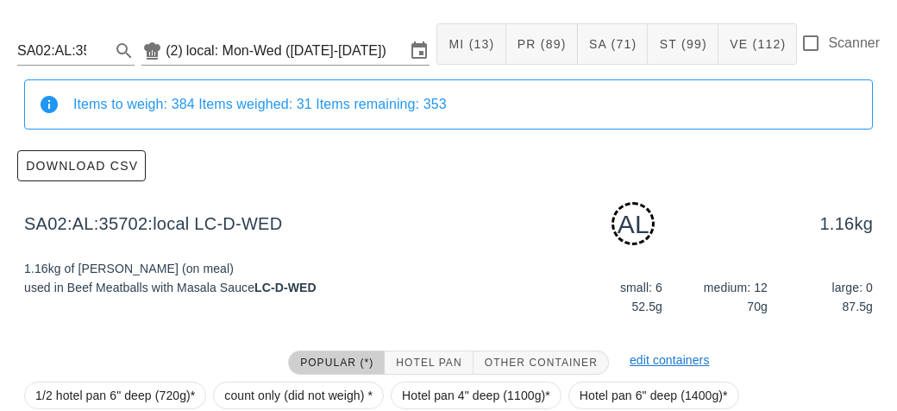
scroll to position [261, 0]
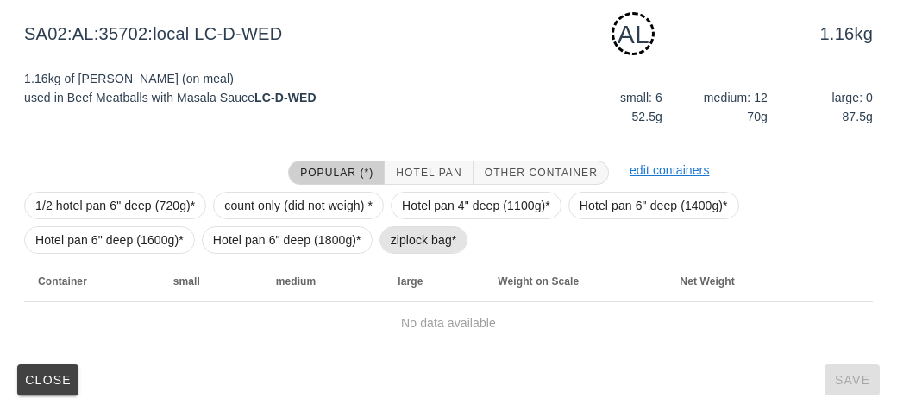
click at [410, 248] on span "ziplock bag*" at bounding box center [424, 240] width 66 height 26
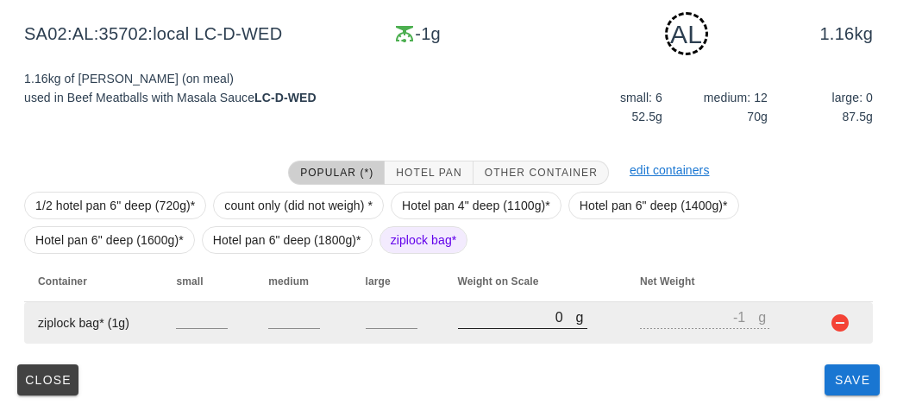
click at [479, 323] on input "0" at bounding box center [517, 316] width 118 height 22
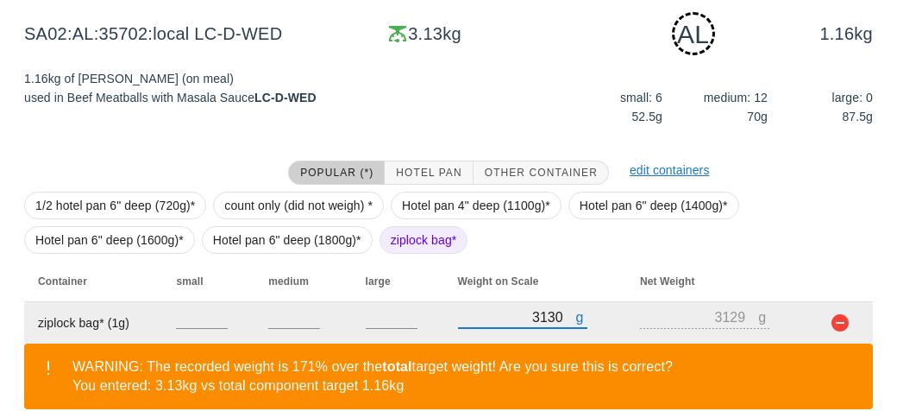
scroll to position [340, 0]
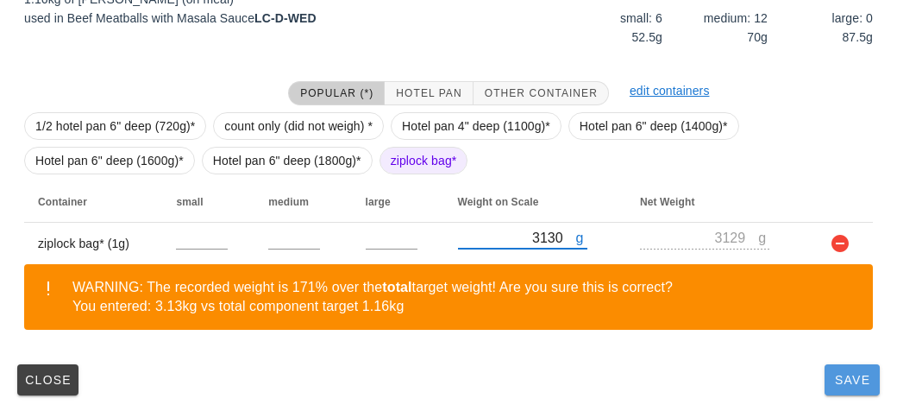
click at [846, 377] on span "Save" at bounding box center [852, 380] width 41 height 14
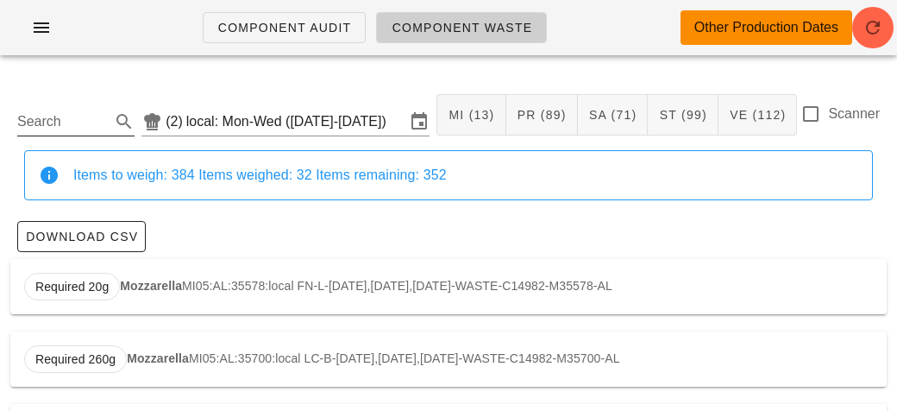
click at [19, 126] on input "Search" at bounding box center [62, 122] width 90 height 28
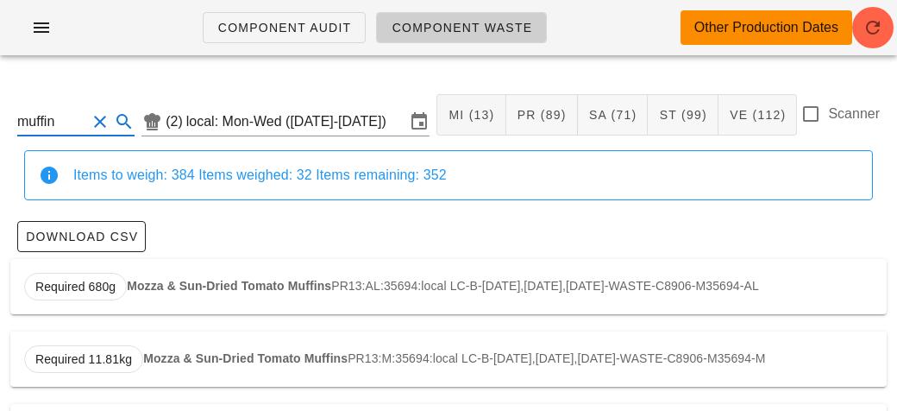
click at [157, 299] on div "Required 680g Mozza & Sun-Dried Tomato Muffins PR13:AL:35694:local LC-B-[DATE],…" at bounding box center [448, 286] width 877 height 55
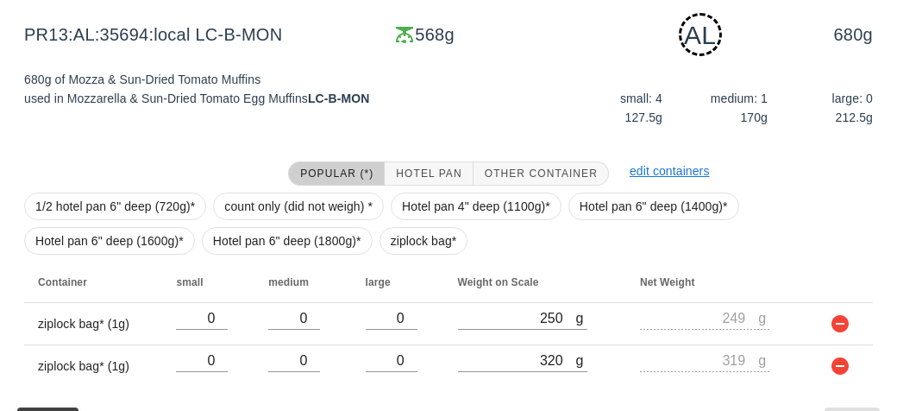
scroll to position [302, 0]
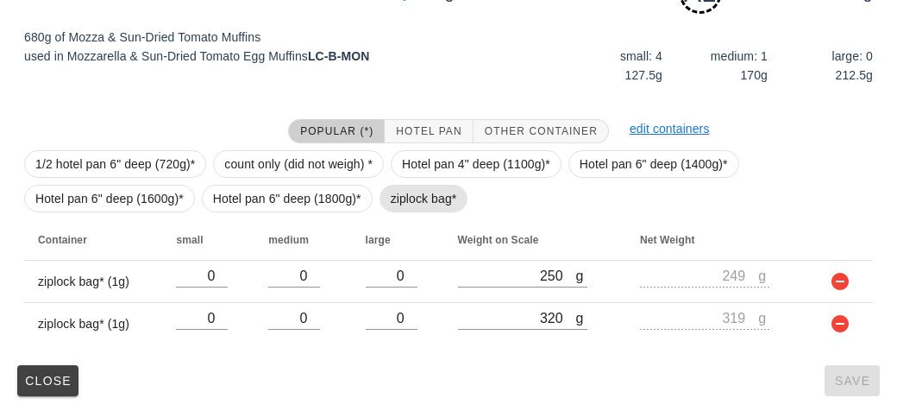
click at [391, 190] on span "ziplock bag*" at bounding box center [424, 198] width 66 height 26
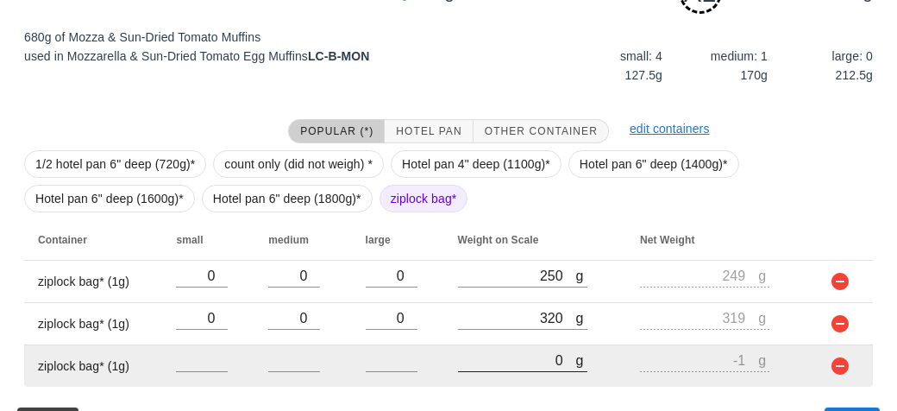
click at [506, 352] on input "0" at bounding box center [517, 360] width 118 height 22
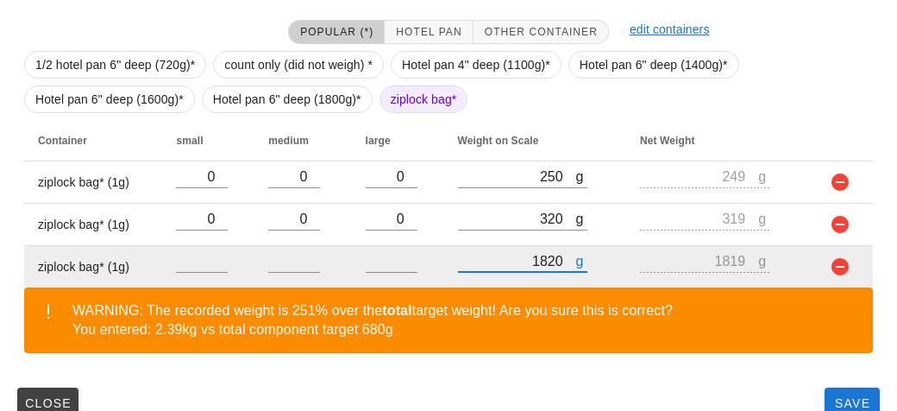
scroll to position [424, 0]
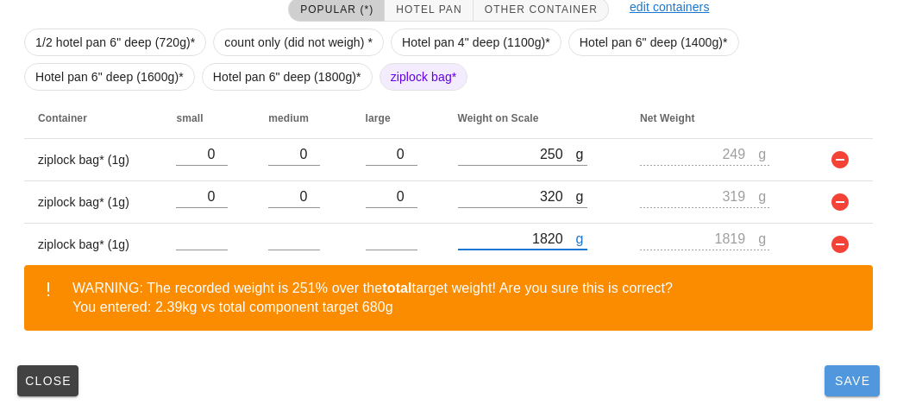
click at [845, 380] on span "Save" at bounding box center [852, 381] width 41 height 14
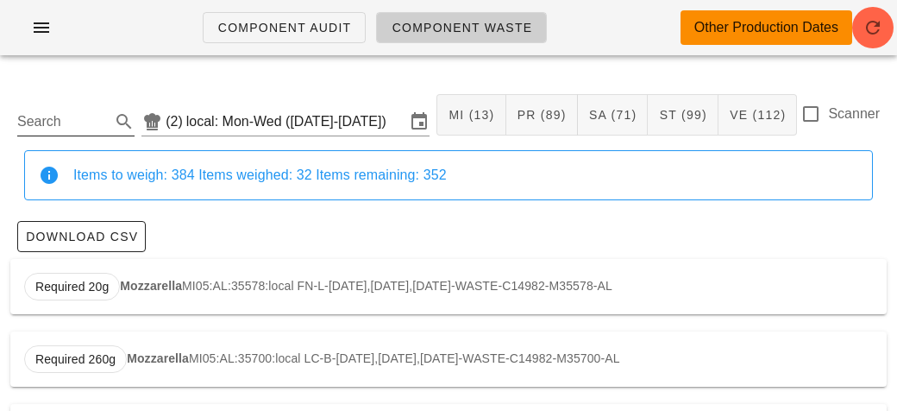
click at [58, 112] on input "Search" at bounding box center [62, 122] width 90 height 28
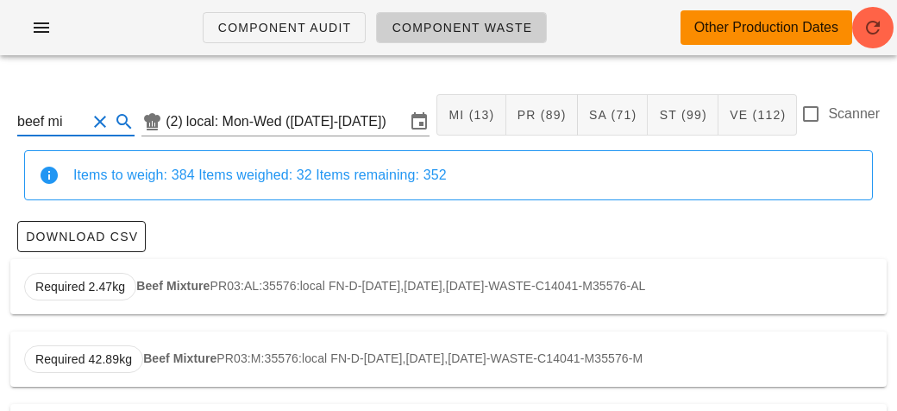
click at [186, 296] on div "Required 2.47kg Beef Mixture PR03:AL:35576:local FN-D-[DATE],[DATE],[DATE]-WAST…" at bounding box center [448, 286] width 877 height 55
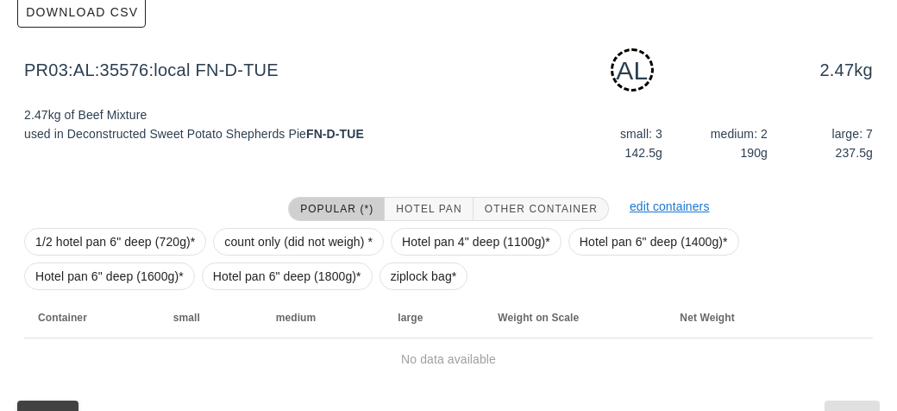
scroll to position [261, 0]
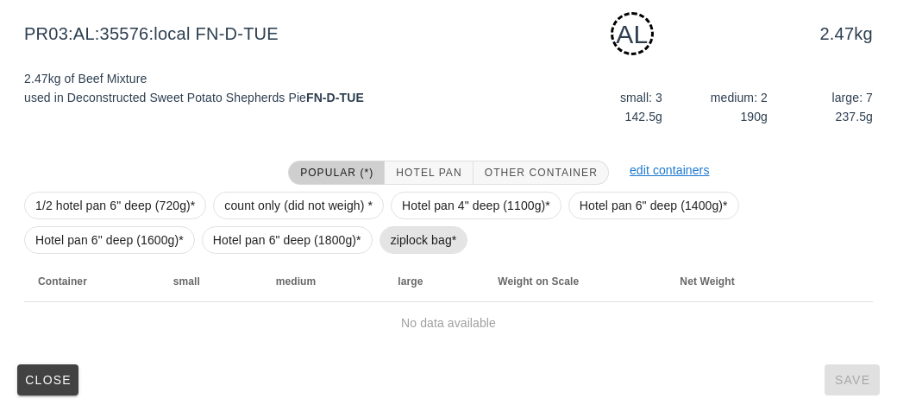
click at [418, 231] on span "ziplock bag*" at bounding box center [424, 240] width 66 height 26
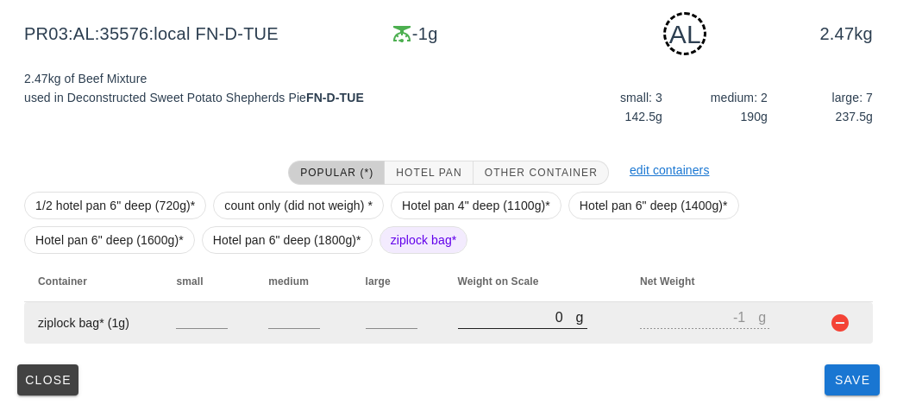
click at [485, 322] on input "0" at bounding box center [517, 316] width 118 height 22
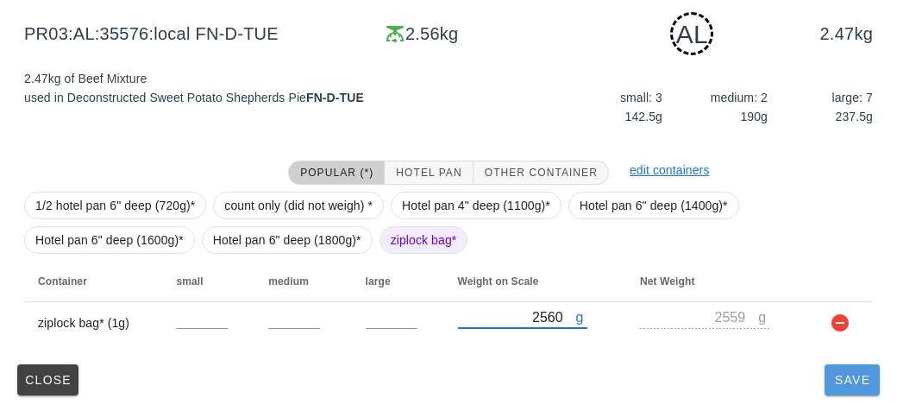
click at [848, 376] on span "Save" at bounding box center [852, 380] width 41 height 14
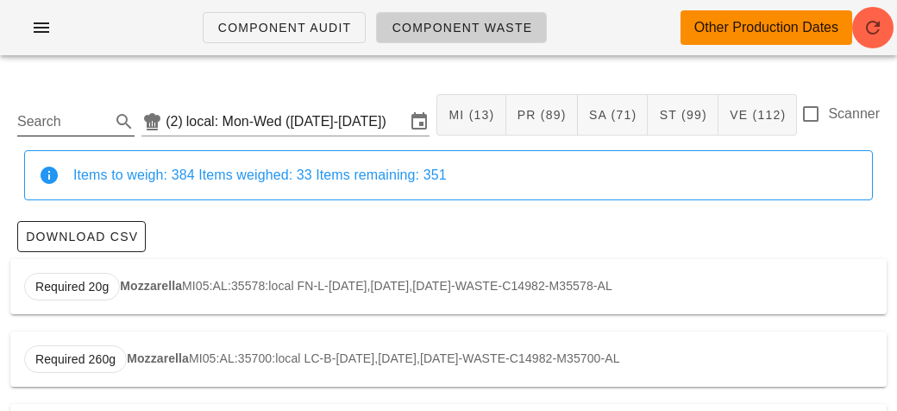
click at [44, 123] on input "Search" at bounding box center [62, 122] width 90 height 28
click at [148, 280] on strong "Asparagus" at bounding box center [167, 286] width 63 height 14
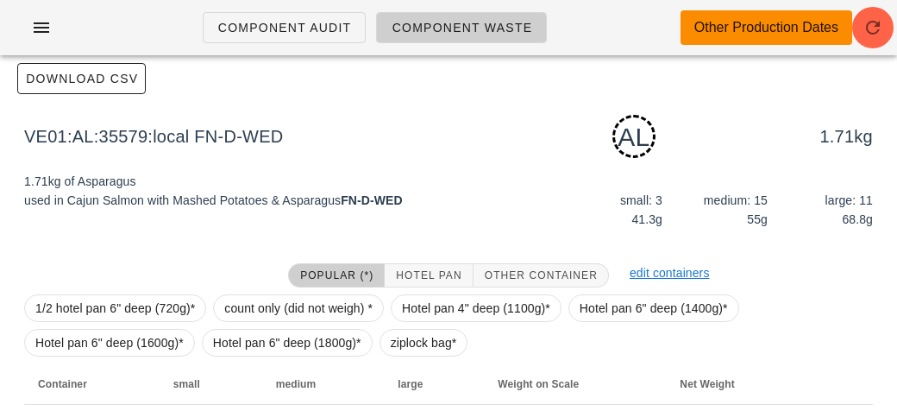
scroll to position [261, 0]
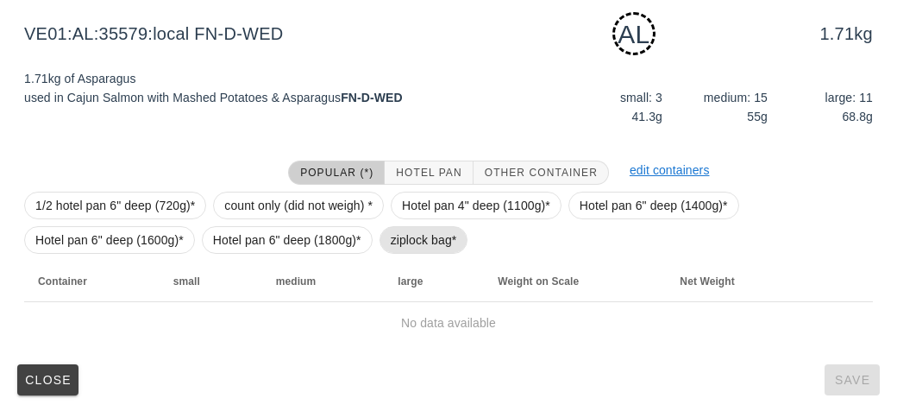
click at [406, 236] on span "ziplock bag*" at bounding box center [424, 240] width 66 height 26
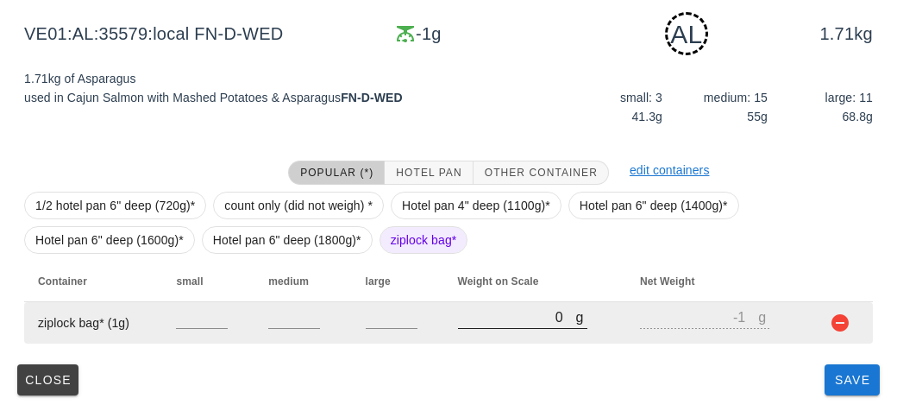
click at [477, 311] on input "0" at bounding box center [517, 316] width 118 height 22
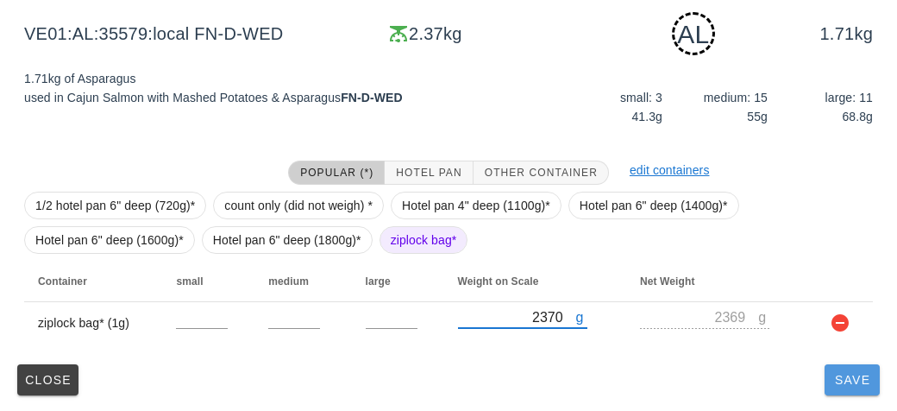
click at [832, 382] on span "Save" at bounding box center [852, 380] width 41 height 14
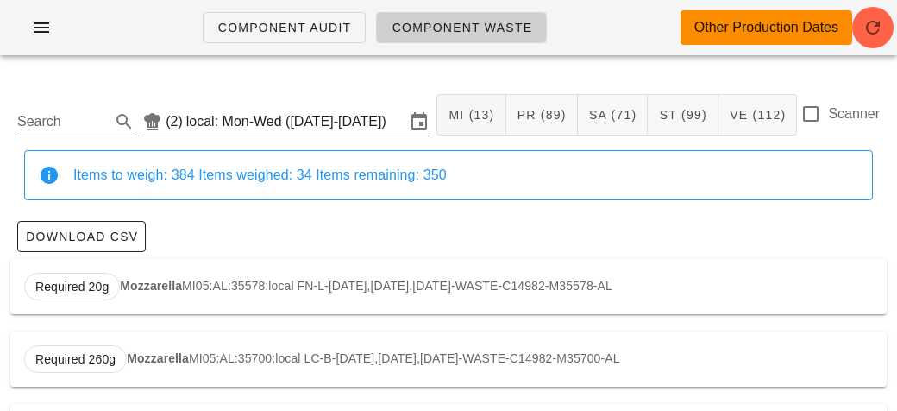
click at [60, 112] on input "Search" at bounding box center [62, 122] width 90 height 28
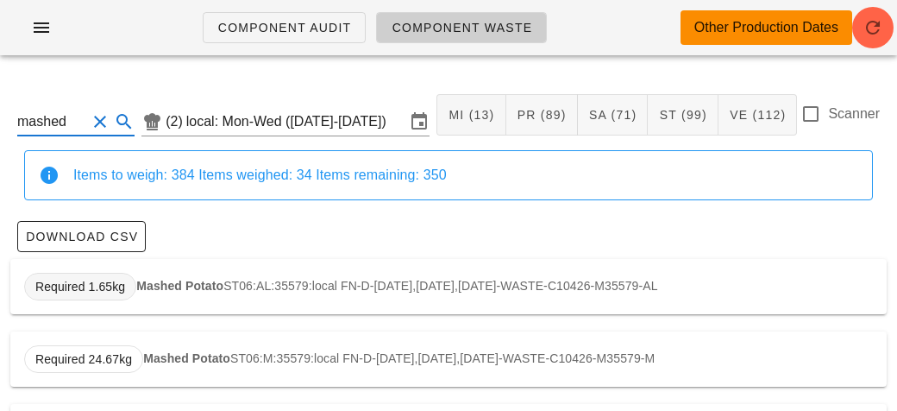
click at [133, 290] on span "Required 1.65kg" at bounding box center [80, 287] width 112 height 28
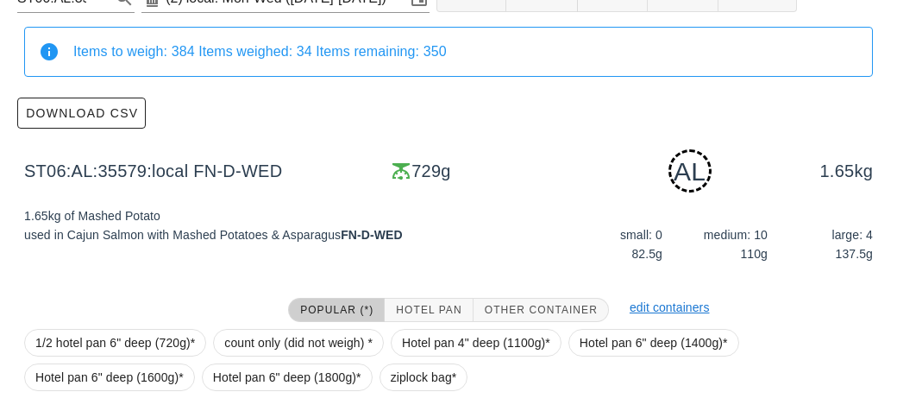
scroll to position [261, 0]
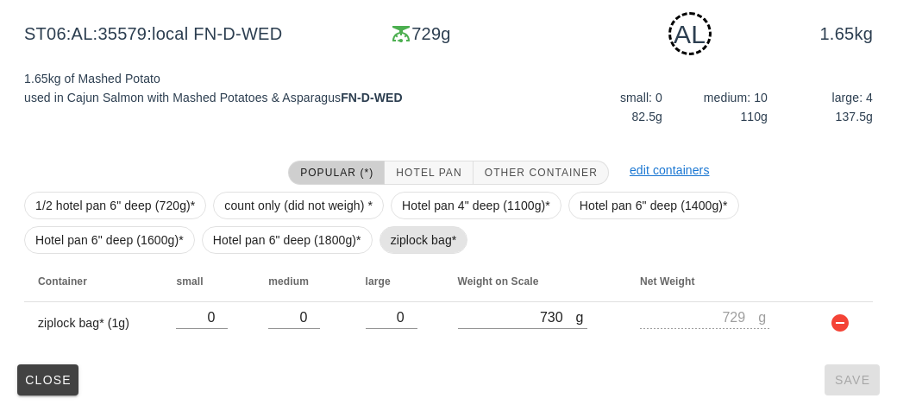
click at [398, 246] on span "ziplock bag*" at bounding box center [424, 240] width 66 height 26
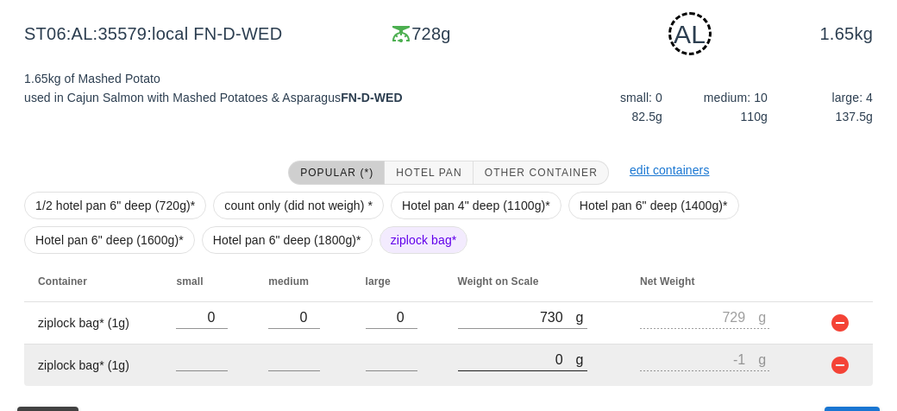
click at [488, 364] on input "0" at bounding box center [517, 359] width 118 height 22
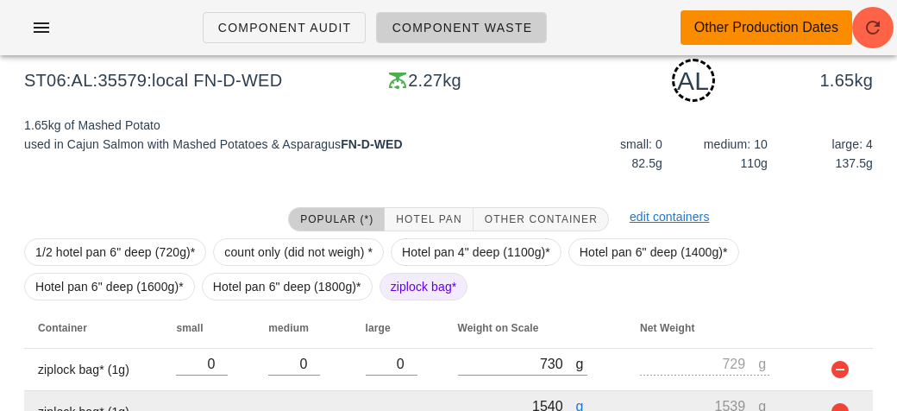
scroll to position [302, 0]
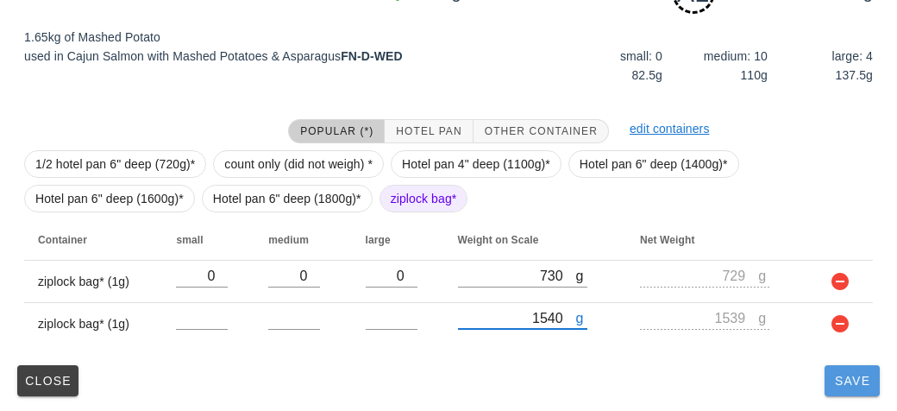
click at [836, 392] on button "Save" at bounding box center [852, 380] width 55 height 31
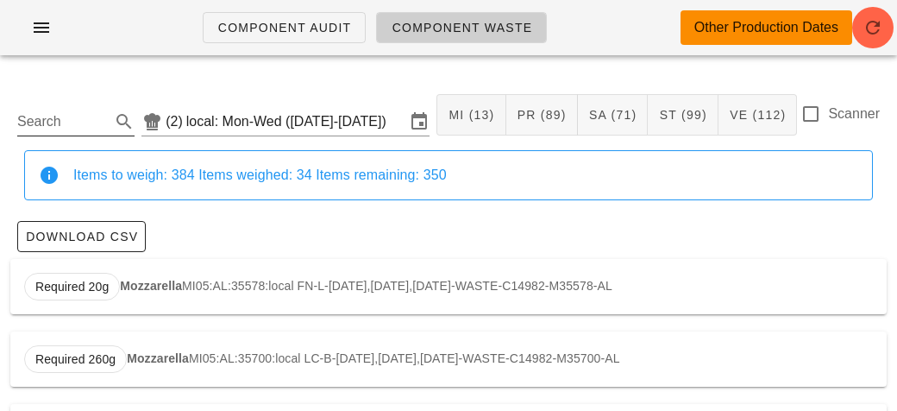
click at [69, 128] on input "Search" at bounding box center [62, 122] width 90 height 28
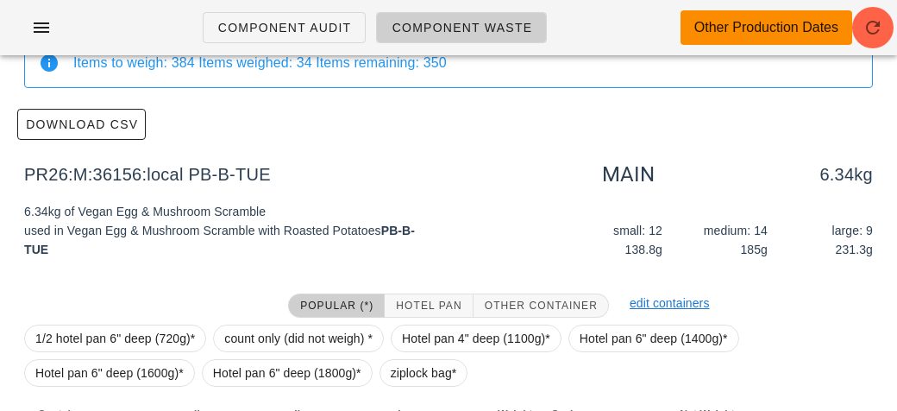
scroll to position [245, 0]
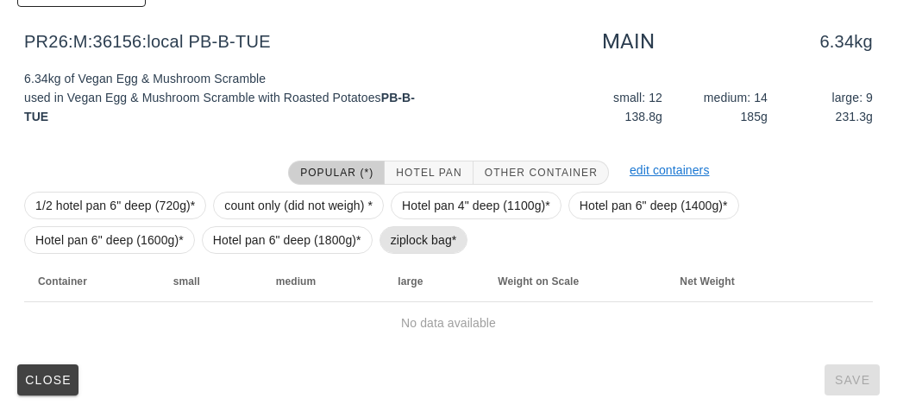
click at [385, 245] on span "ziplock bag*" at bounding box center [424, 240] width 89 height 28
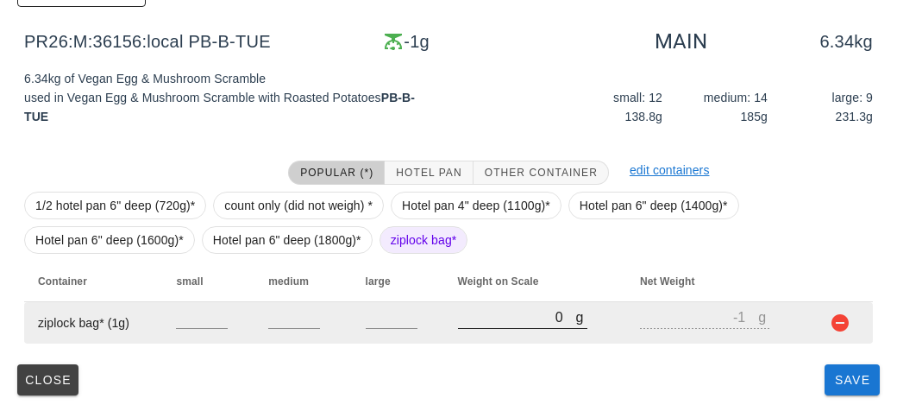
click at [463, 315] on input "0" at bounding box center [517, 316] width 118 height 22
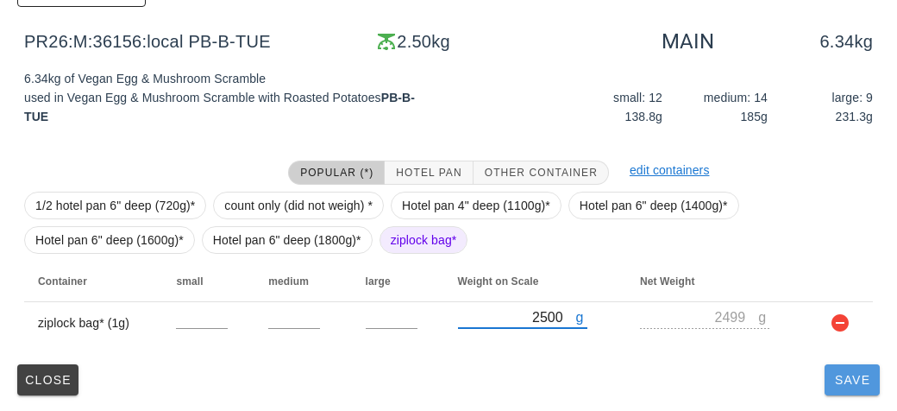
click at [832, 388] on button "Save" at bounding box center [852, 379] width 55 height 31
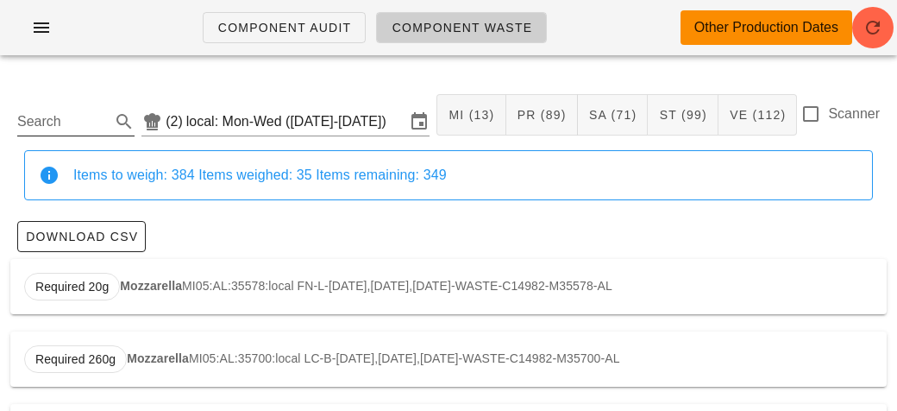
click at [35, 117] on input "Search" at bounding box center [62, 122] width 90 height 28
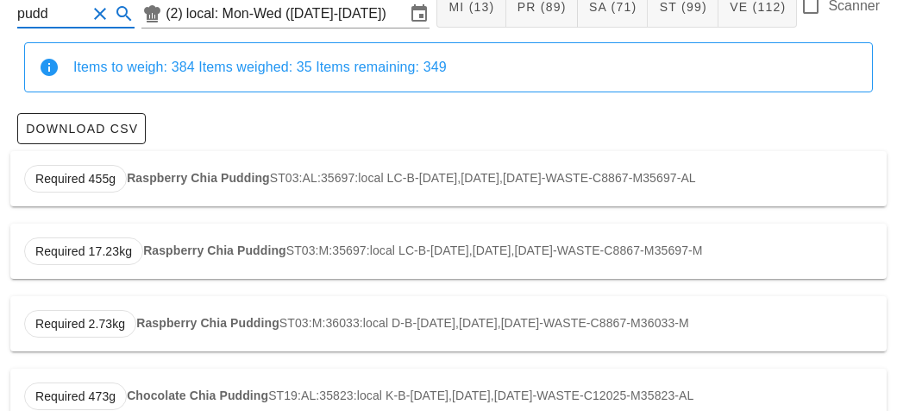
scroll to position [110, 0]
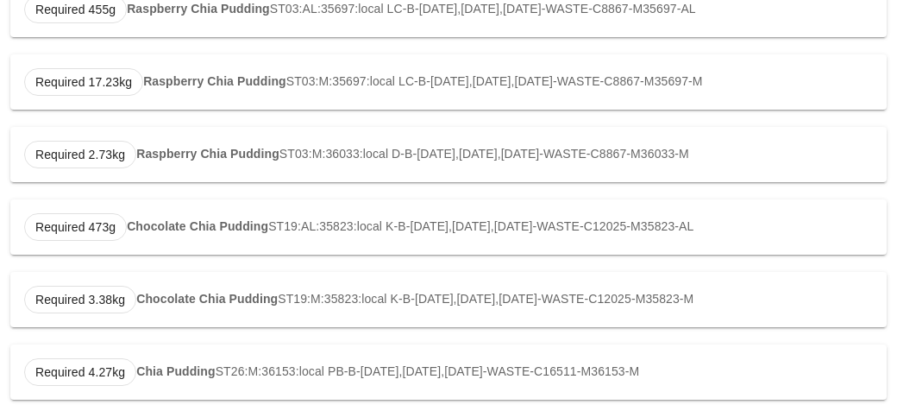
click at [162, 221] on strong "Chocolate Chia Pudding" at bounding box center [197, 226] width 141 height 14
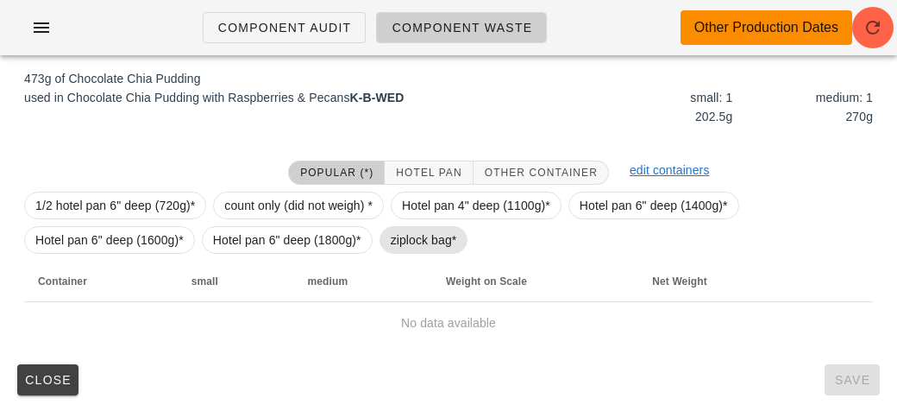
click at [407, 248] on span "ziplock bag*" at bounding box center [424, 240] width 66 height 26
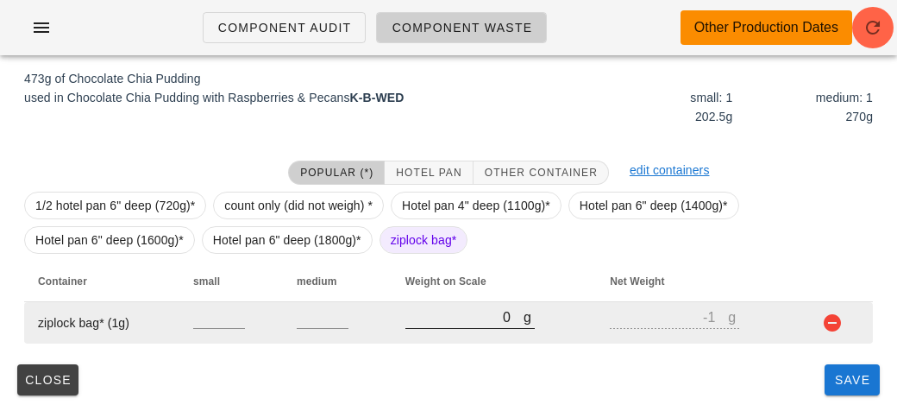
click at [449, 316] on input "0" at bounding box center [465, 316] width 118 height 22
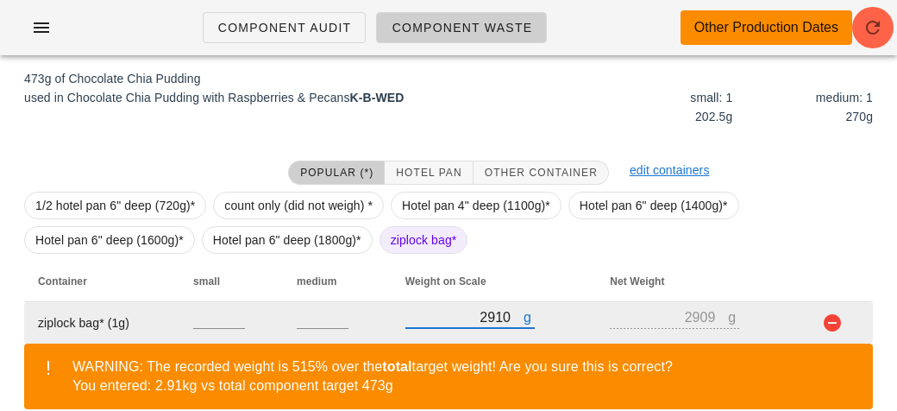
scroll to position [340, 0]
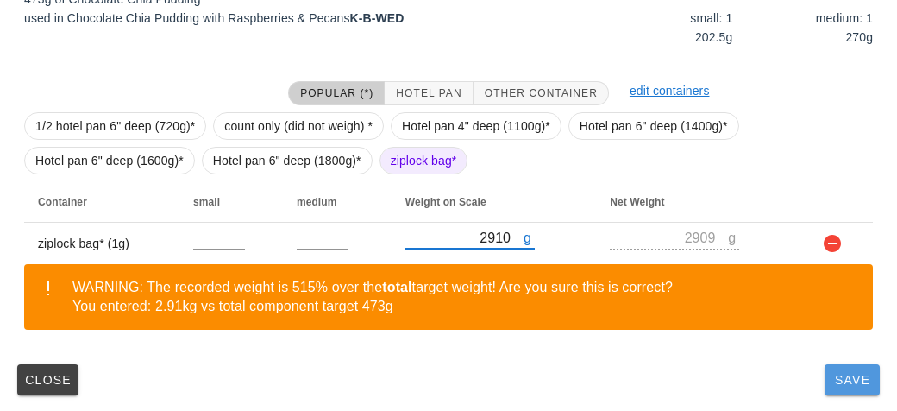
click at [839, 384] on span "Save" at bounding box center [852, 380] width 41 height 14
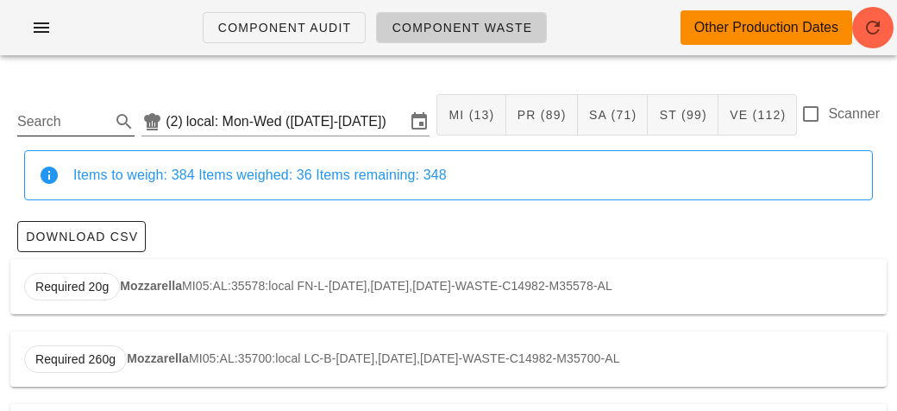
click at [61, 125] on input "Search" at bounding box center [62, 122] width 90 height 28
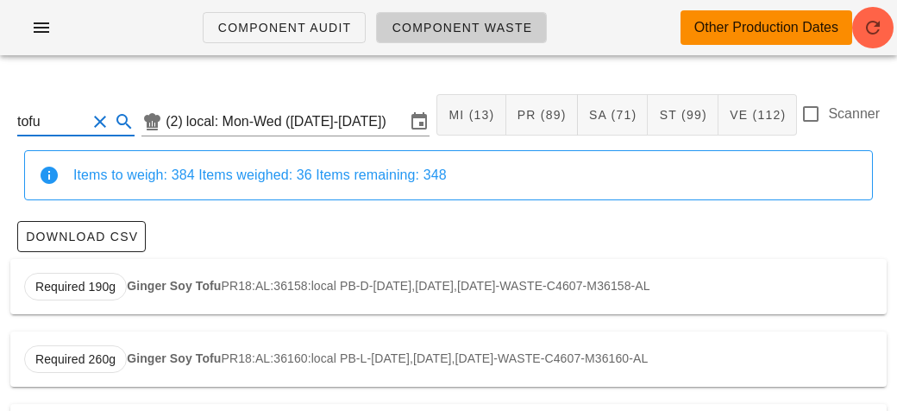
click at [141, 276] on div "Required 190g Ginger Soy Tofu PR18:AL:36158:local PB-D-[DATE],[DATE],[DATE]-WAS…" at bounding box center [448, 286] width 877 height 55
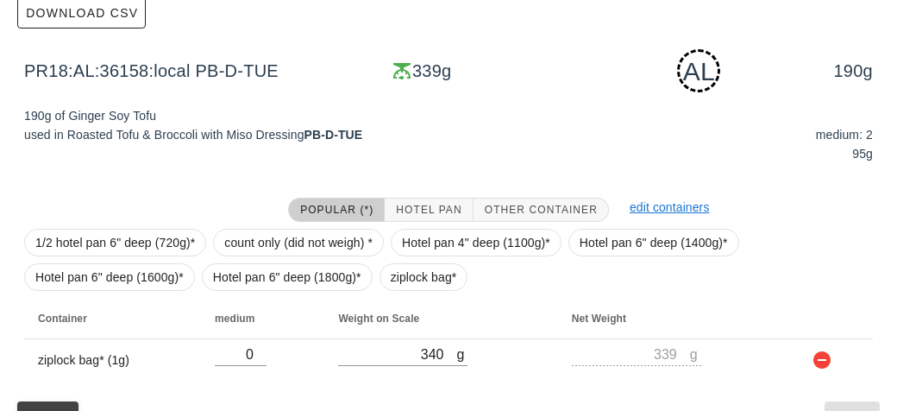
scroll to position [261, 0]
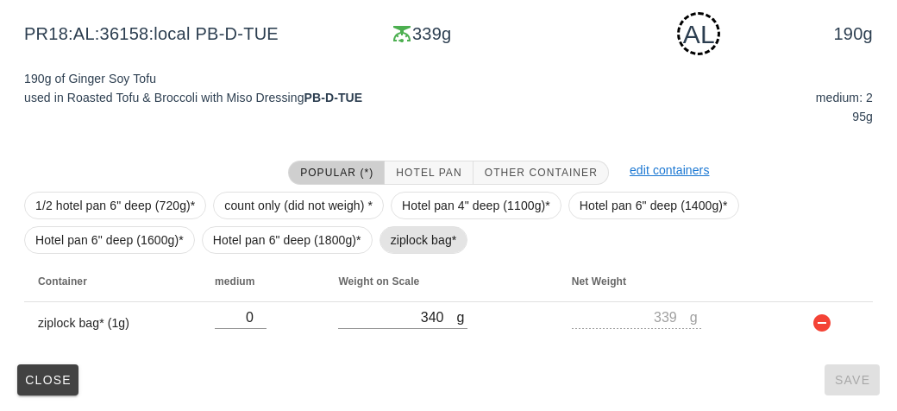
click at [399, 242] on span "ziplock bag*" at bounding box center [424, 240] width 66 height 26
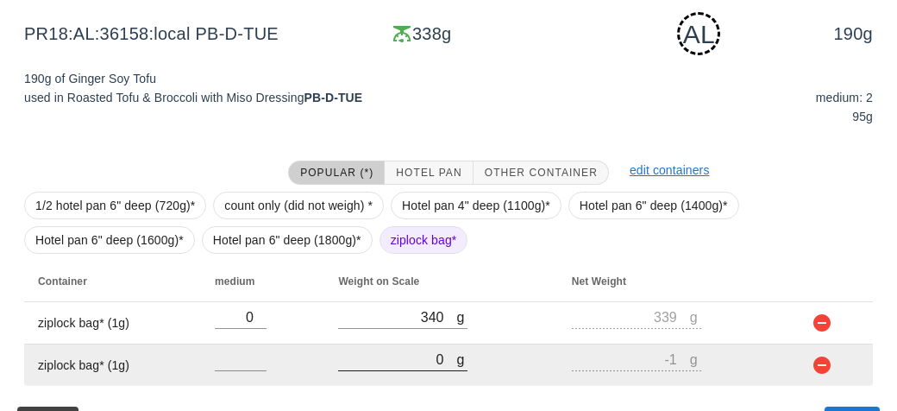
click at [396, 366] on input "0" at bounding box center [397, 359] width 118 height 22
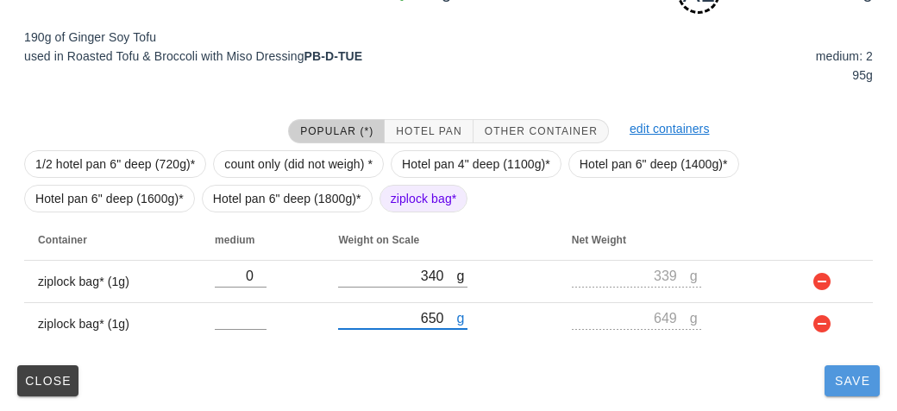
click at [855, 391] on button "Save" at bounding box center [852, 380] width 55 height 31
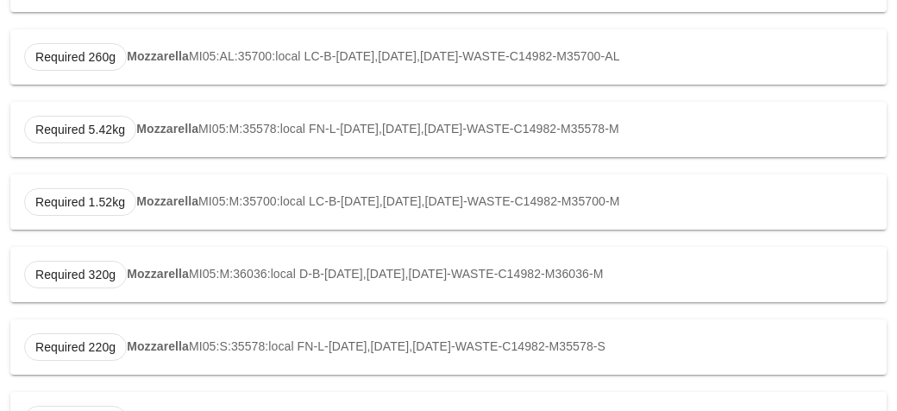
click at [839, 392] on div "Required 200g Mozzarella MI05:S:35700:local LC-B-[DATE],[DATE],[DATE]-WASTE-C14…" at bounding box center [448, 419] width 877 height 55
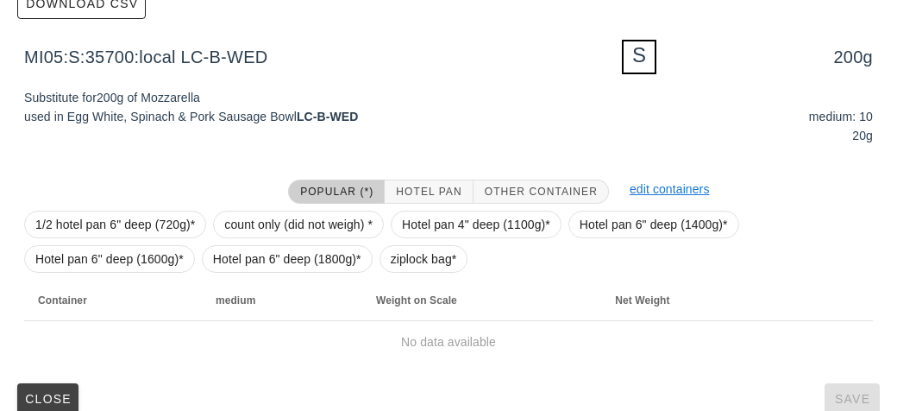
scroll to position [252, 0]
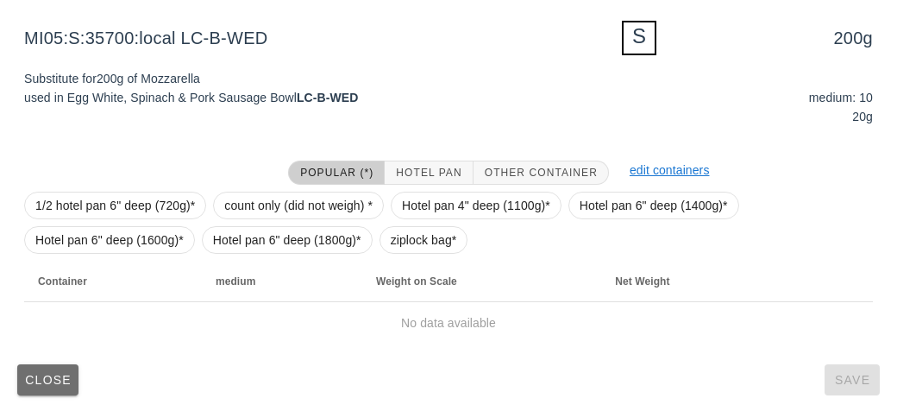
click at [31, 368] on button "Close" at bounding box center [47, 379] width 61 height 31
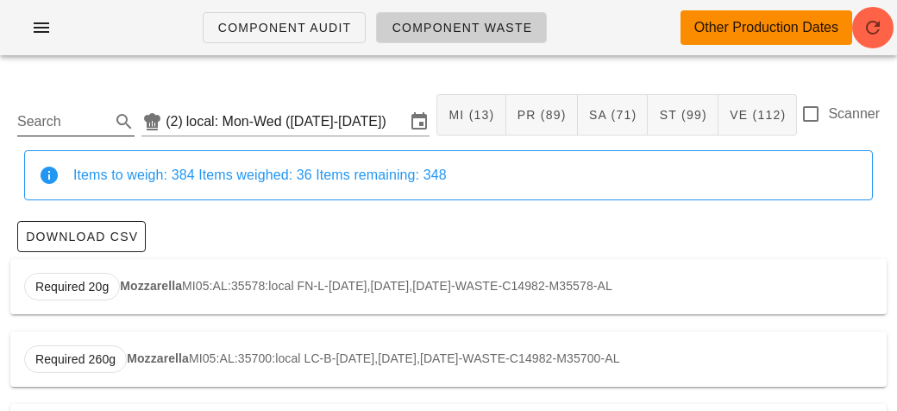
click at [72, 125] on input "Search" at bounding box center [62, 122] width 90 height 28
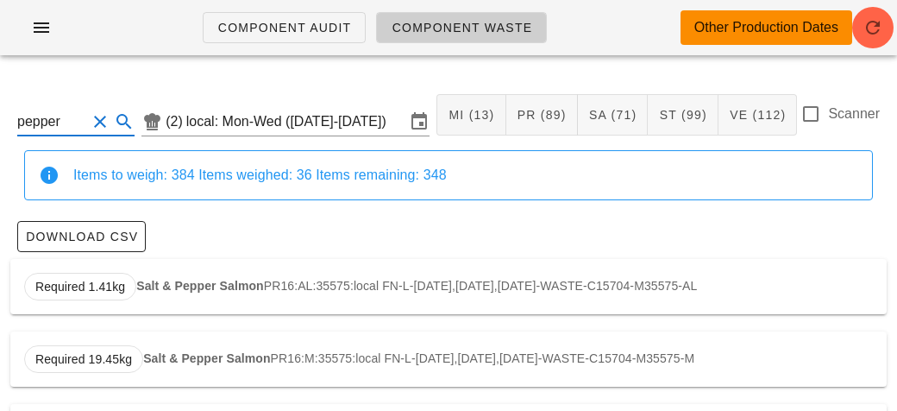
scroll to position [74, 0]
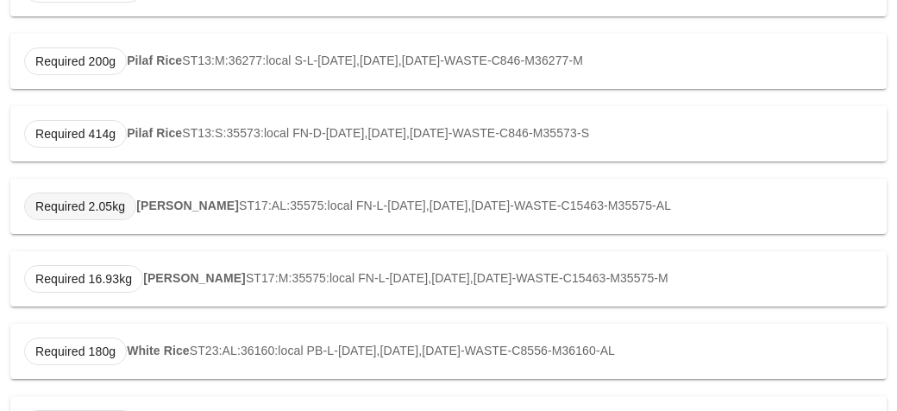
click at [129, 204] on span "Required 2.05kg" at bounding box center [80, 206] width 112 height 28
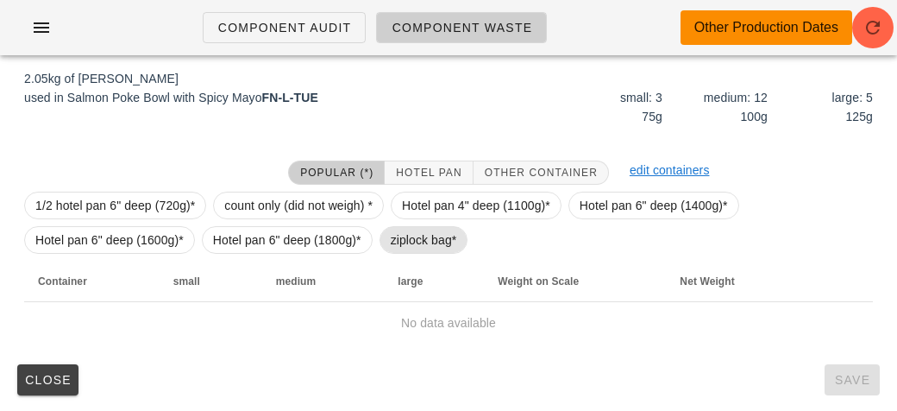
click at [391, 248] on span "ziplock bag*" at bounding box center [424, 240] width 66 height 26
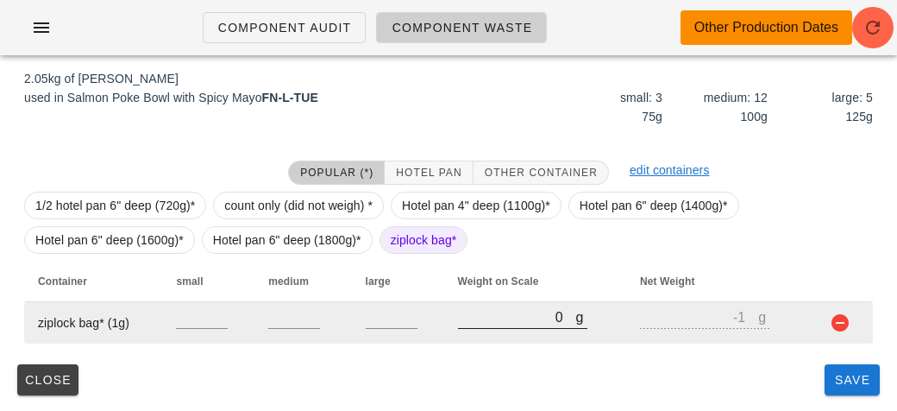
click at [473, 319] on input "0" at bounding box center [517, 316] width 118 height 22
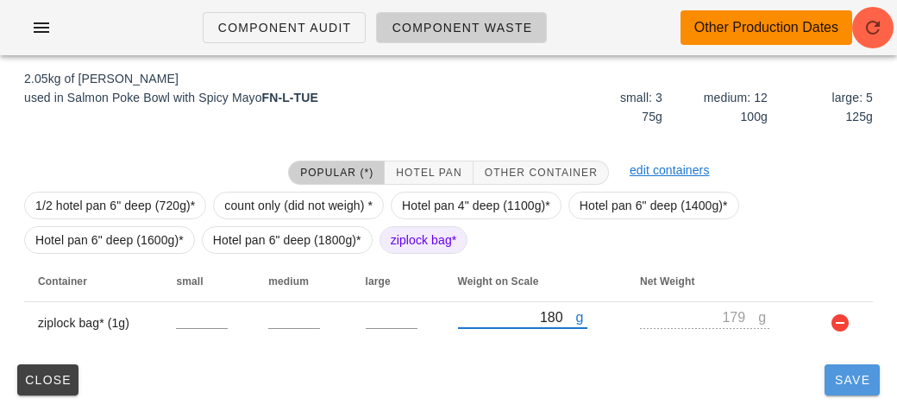
click at [855, 391] on button "Save" at bounding box center [852, 379] width 55 height 31
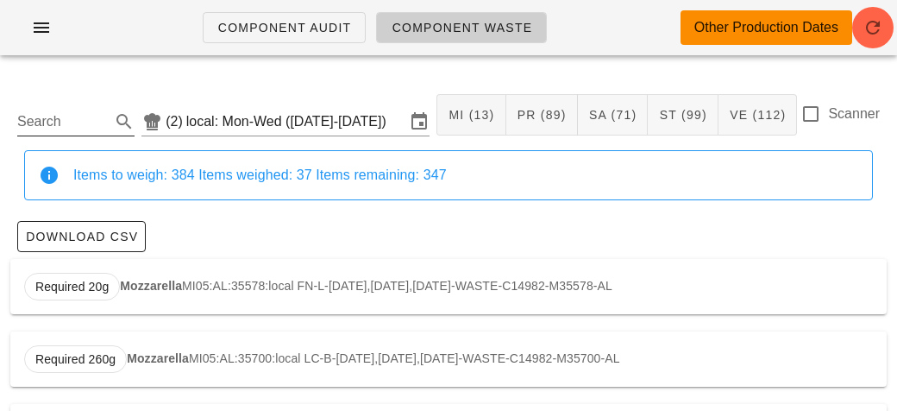
click at [63, 128] on input "Search" at bounding box center [62, 122] width 90 height 28
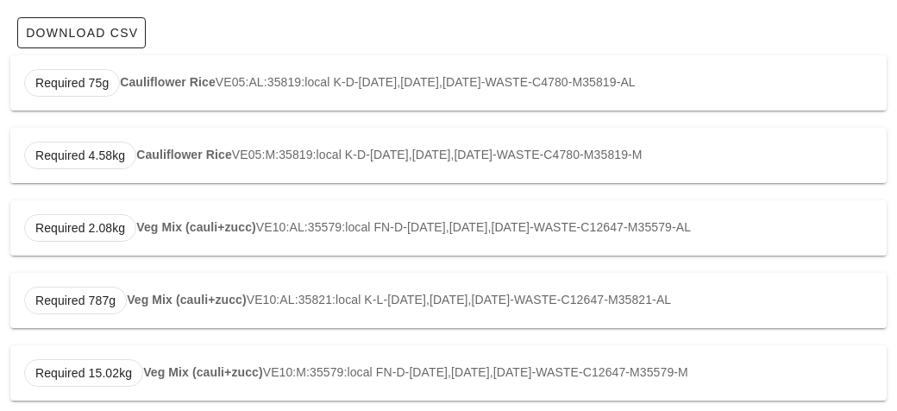
scroll to position [277, 0]
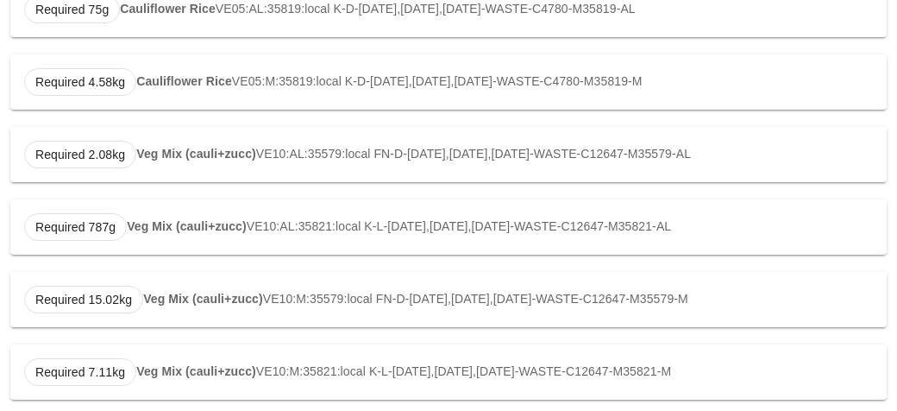
click at [176, 153] on strong "Veg Mix (cauli+zucc)" at bounding box center [196, 154] width 120 height 14
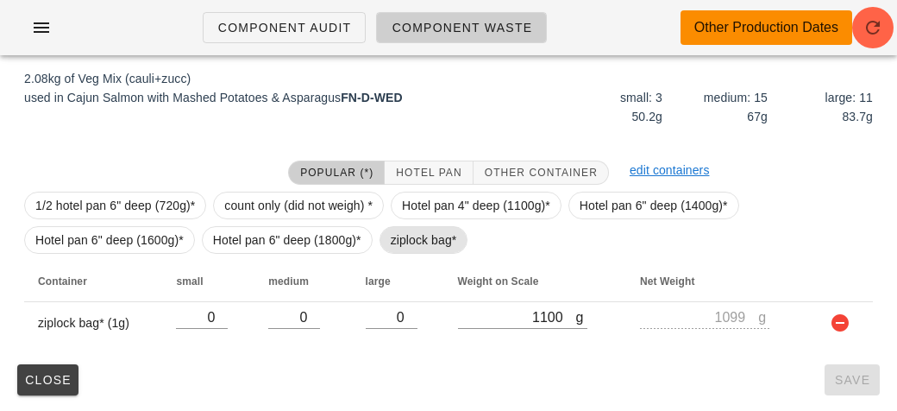
click at [386, 234] on span "ziplock bag*" at bounding box center [424, 240] width 89 height 28
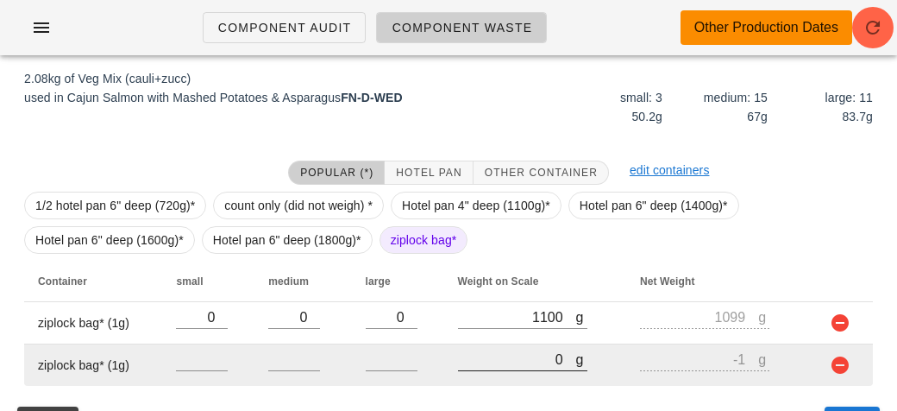
click at [489, 355] on input "0" at bounding box center [517, 359] width 118 height 22
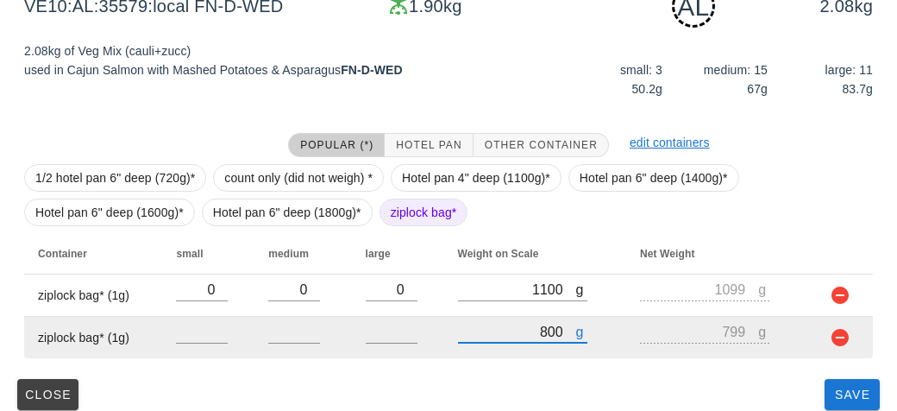
scroll to position [302, 0]
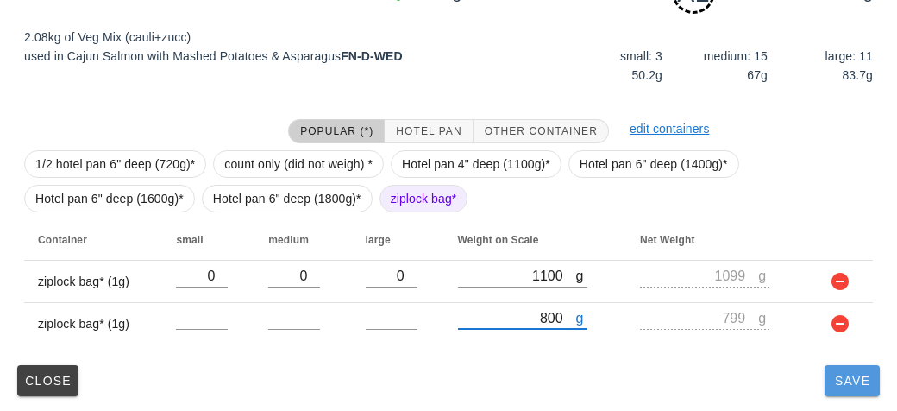
click at [852, 387] on button "Save" at bounding box center [852, 380] width 55 height 31
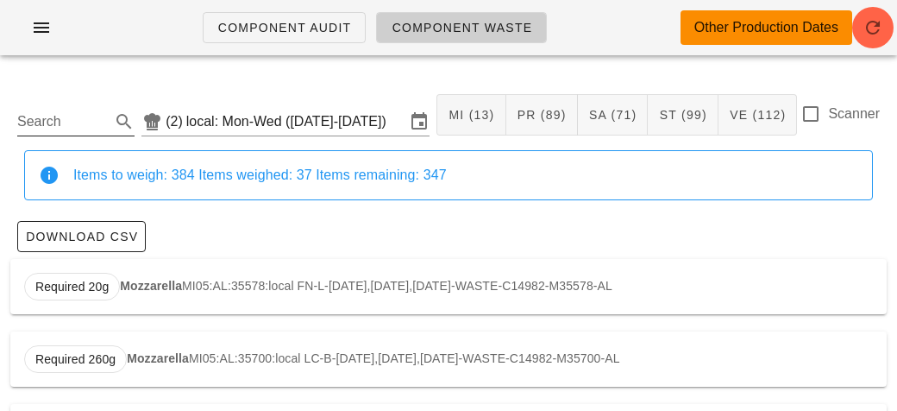
click at [49, 129] on input "Search" at bounding box center [62, 122] width 90 height 28
click at [119, 283] on span "Required 930g" at bounding box center [75, 287] width 103 height 28
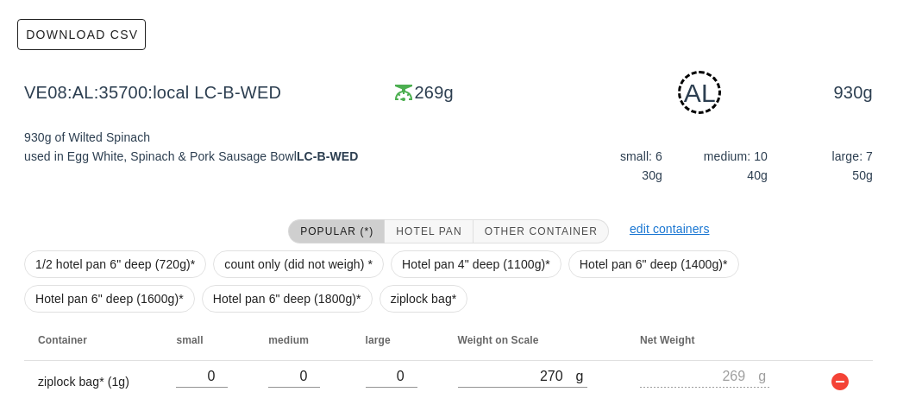
scroll to position [261, 0]
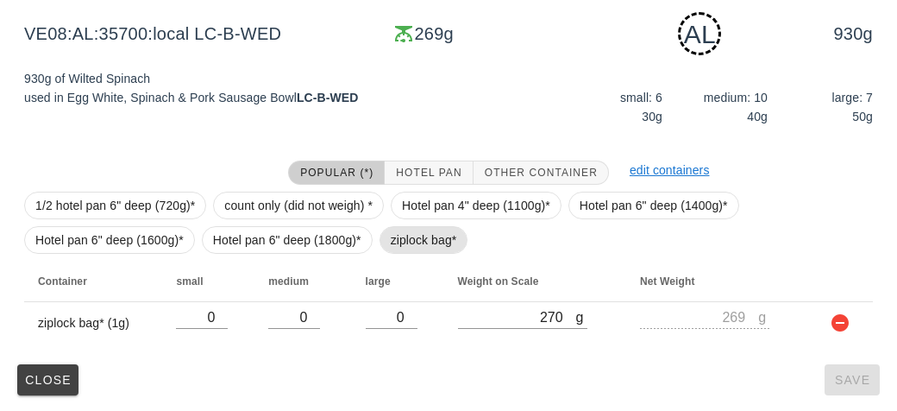
click at [400, 230] on span "ziplock bag*" at bounding box center [424, 240] width 66 height 26
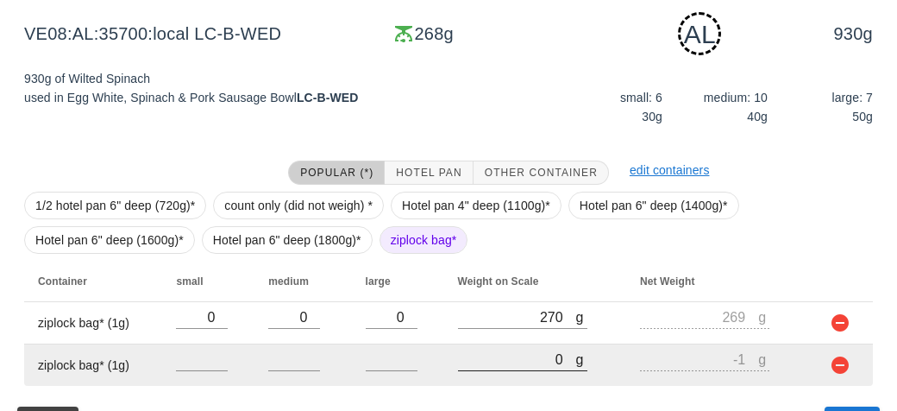
click at [495, 352] on input "0" at bounding box center [517, 359] width 118 height 22
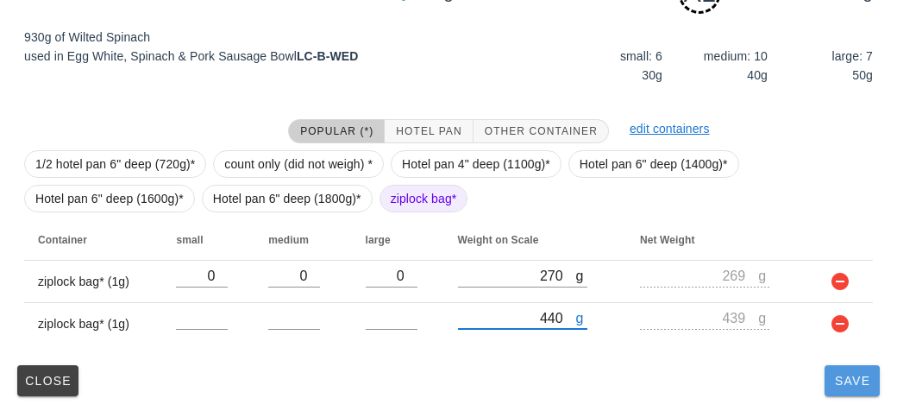
click at [835, 376] on span "Save" at bounding box center [852, 381] width 41 height 14
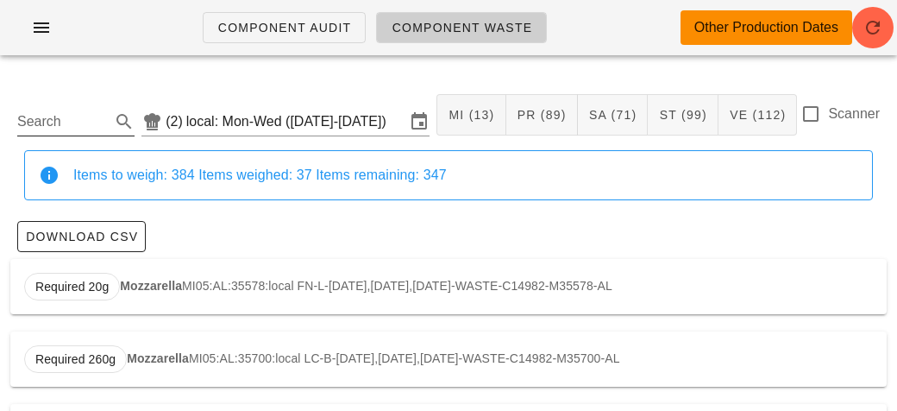
click at [27, 123] on input "Search" at bounding box center [62, 122] width 90 height 28
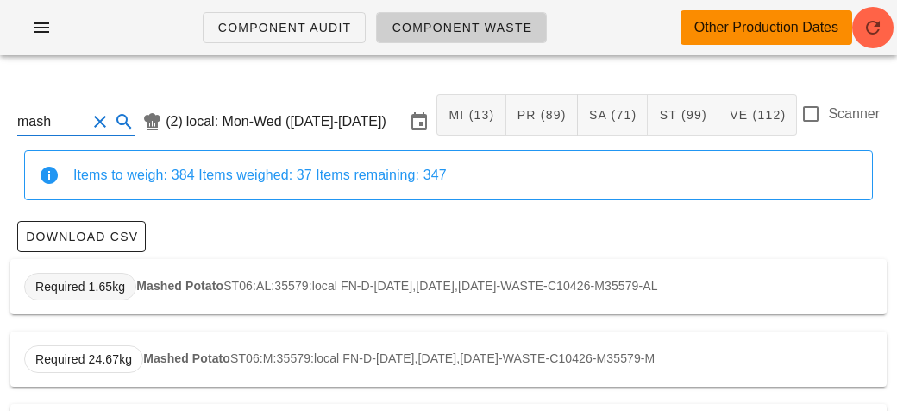
click at [129, 284] on span "Required 1.65kg" at bounding box center [80, 287] width 112 height 28
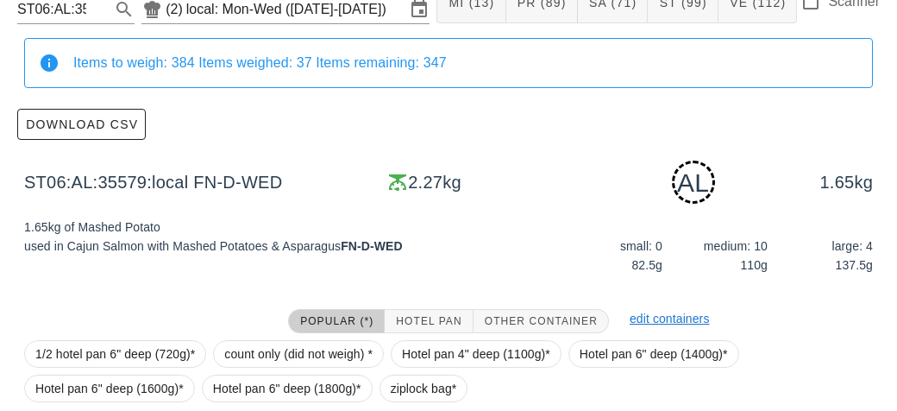
scroll to position [302, 0]
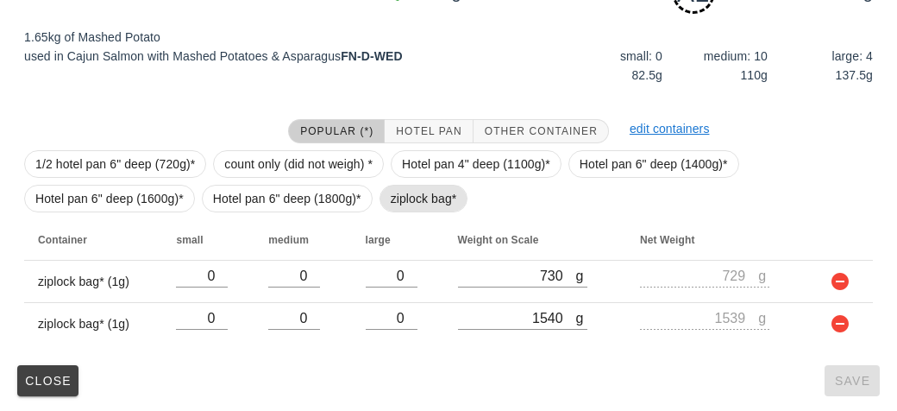
click at [412, 196] on span "ziplock bag*" at bounding box center [424, 198] width 66 height 26
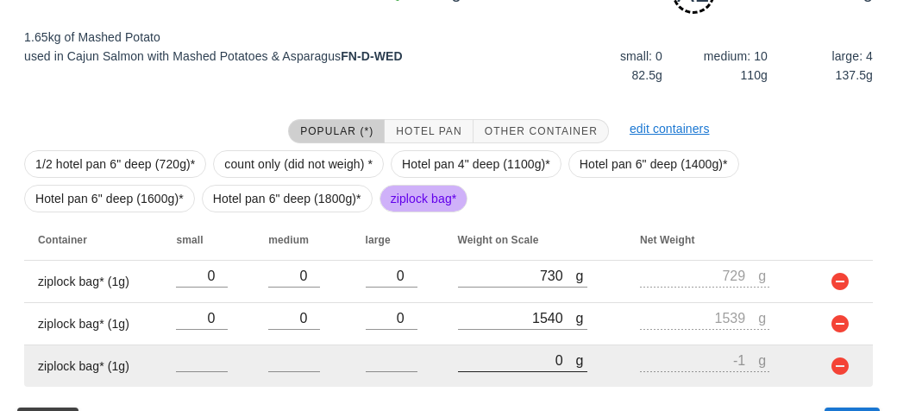
click at [490, 355] on input "0" at bounding box center [517, 360] width 118 height 22
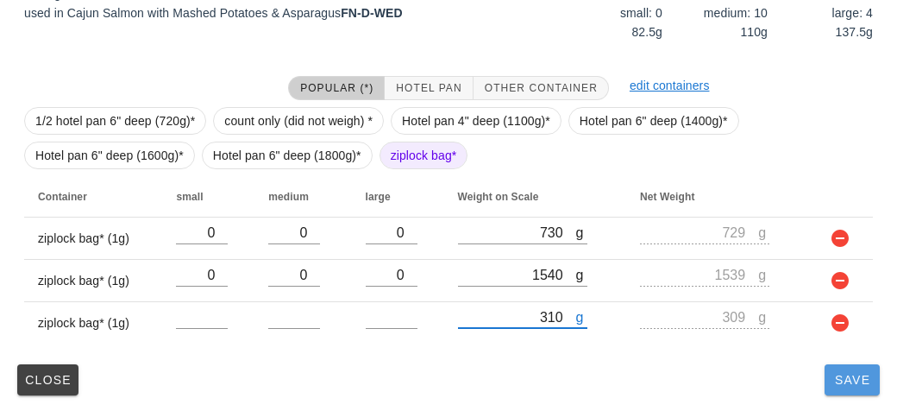
click at [839, 391] on button "Save" at bounding box center [852, 379] width 55 height 31
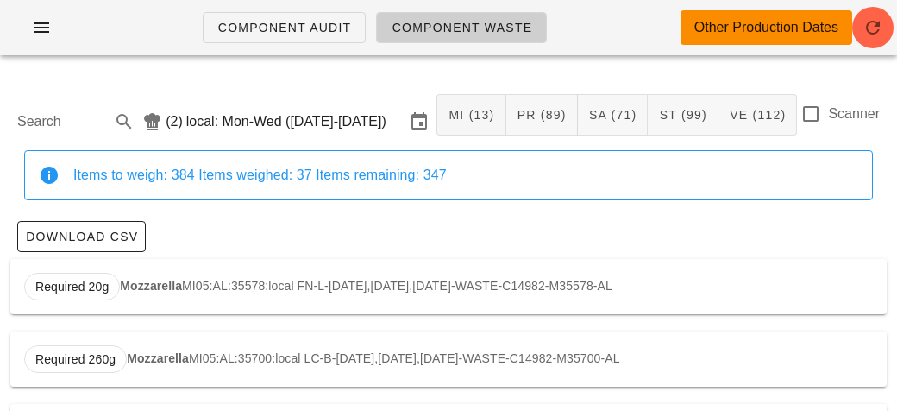
click at [22, 122] on input "Search" at bounding box center [62, 122] width 90 height 28
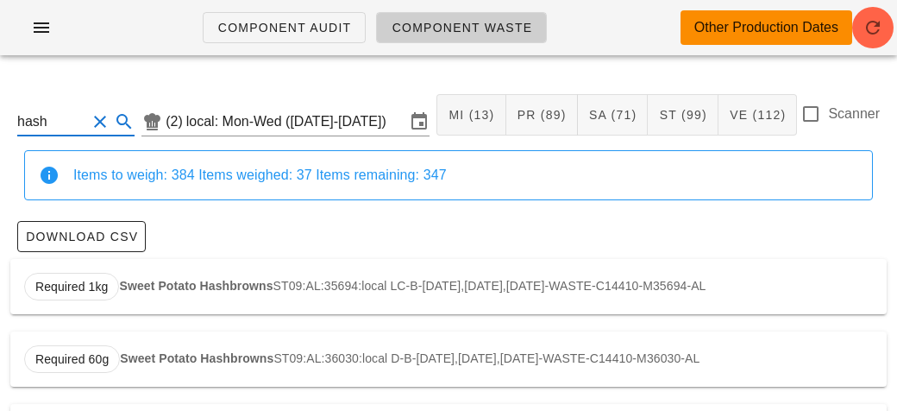
click at [127, 275] on div "Required 1kg Sweet Potato Hashbrowns ST09:AL:35694:local LC-B-[DATE],[DATE],[DA…" at bounding box center [448, 286] width 877 height 55
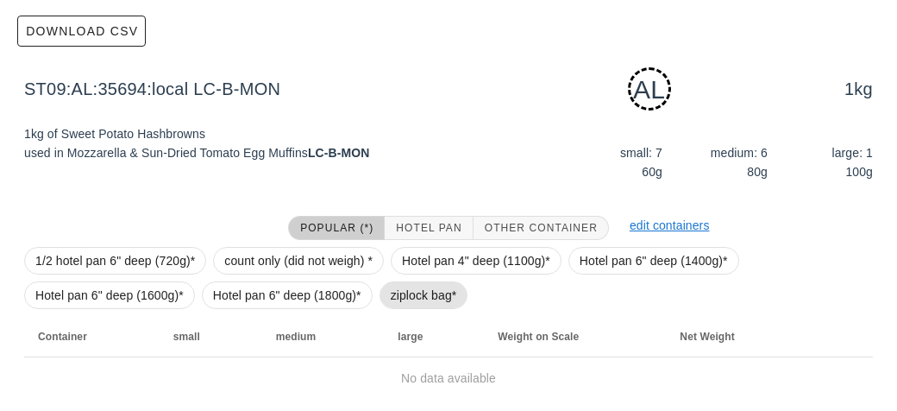
click at [417, 305] on span "ziplock bag*" at bounding box center [424, 295] width 66 height 26
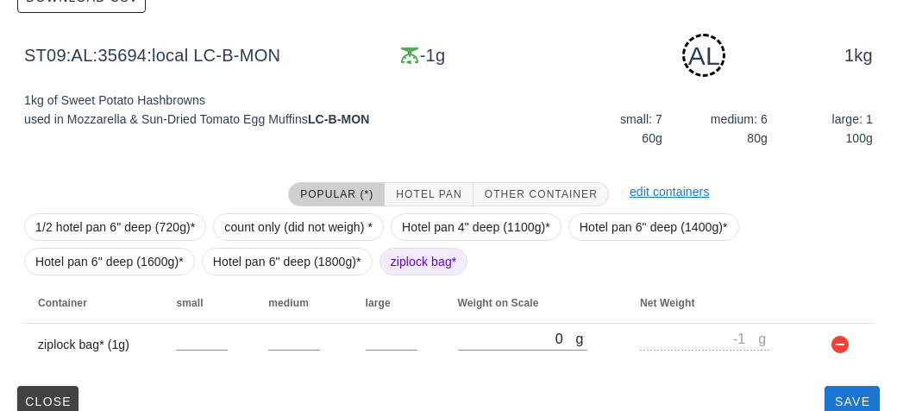
scroll to position [261, 0]
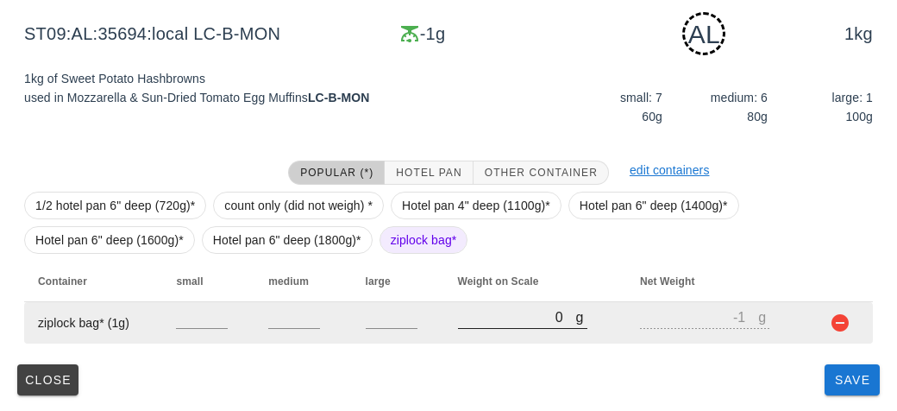
click at [484, 311] on input "0" at bounding box center [517, 316] width 118 height 22
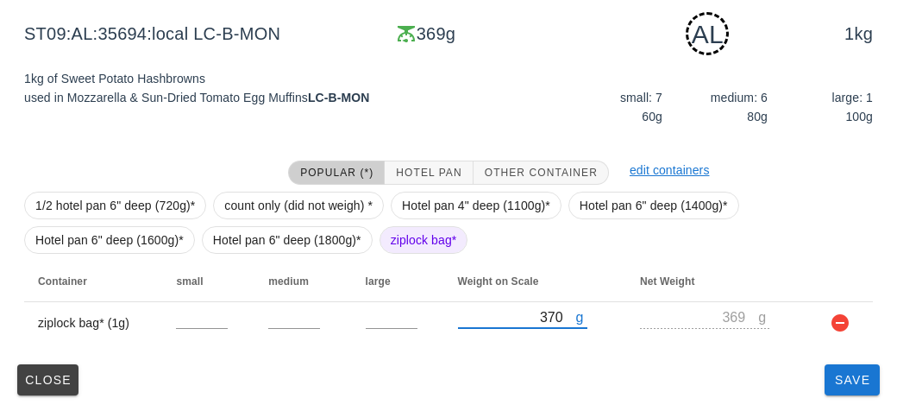
click at [840, 401] on div "ST09:AL:35694:local (2) local: Mon-Wed ([DATE]-[DATE]) MI (13) PR (89) SA (71) …" at bounding box center [448, 110] width 897 height 604
click at [865, 391] on button "Save" at bounding box center [852, 379] width 55 height 31
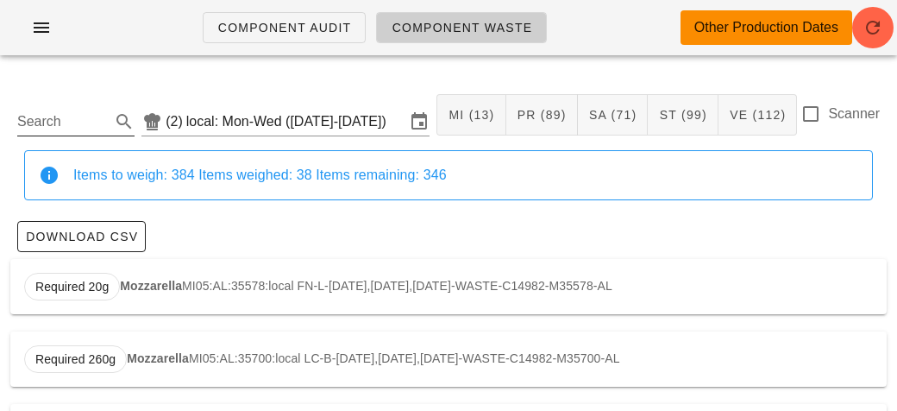
click at [33, 129] on input "Search" at bounding box center [62, 122] width 90 height 28
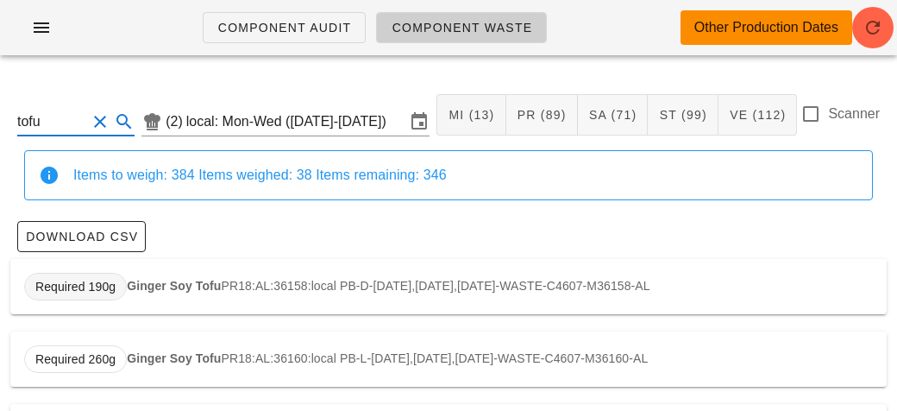
click at [110, 281] on span "Required 190g" at bounding box center [75, 287] width 80 height 26
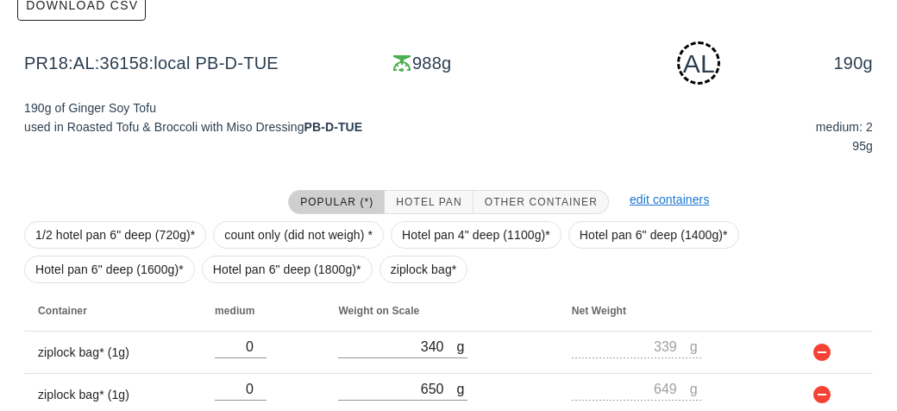
scroll to position [302, 0]
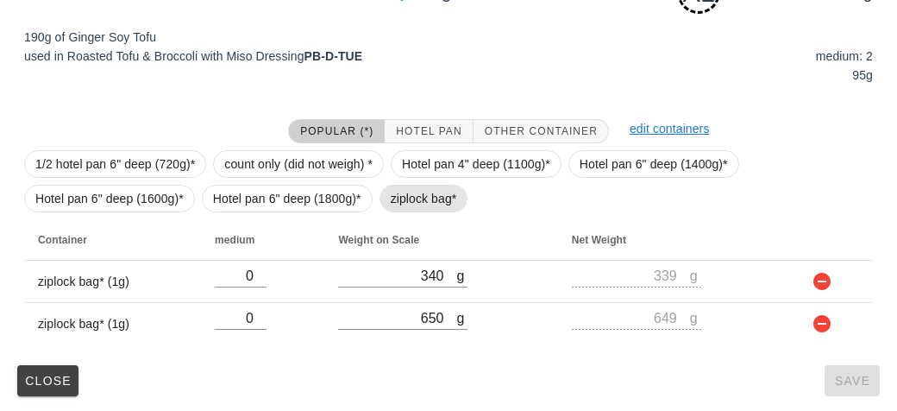
click at [397, 202] on span "ziplock bag*" at bounding box center [424, 198] width 66 height 26
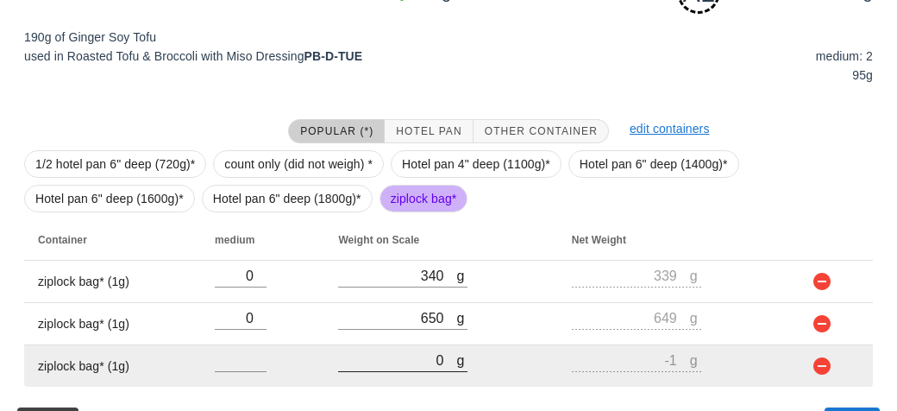
click at [406, 352] on input "0" at bounding box center [397, 360] width 118 height 22
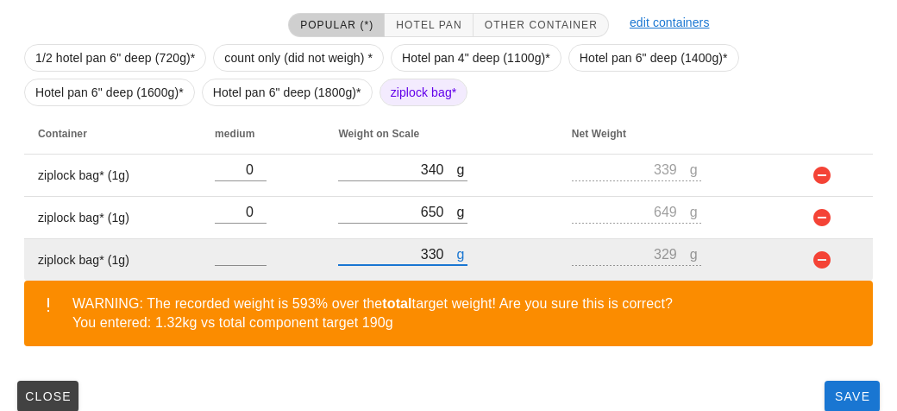
scroll to position [424, 0]
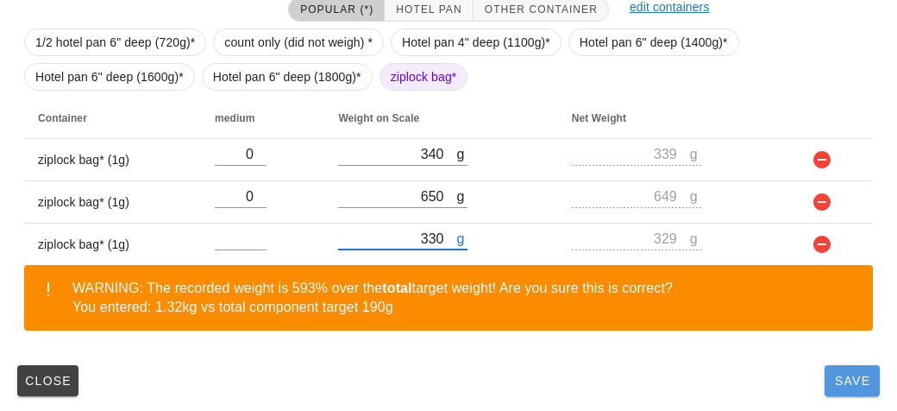
click at [852, 377] on span "Save" at bounding box center [852, 381] width 41 height 14
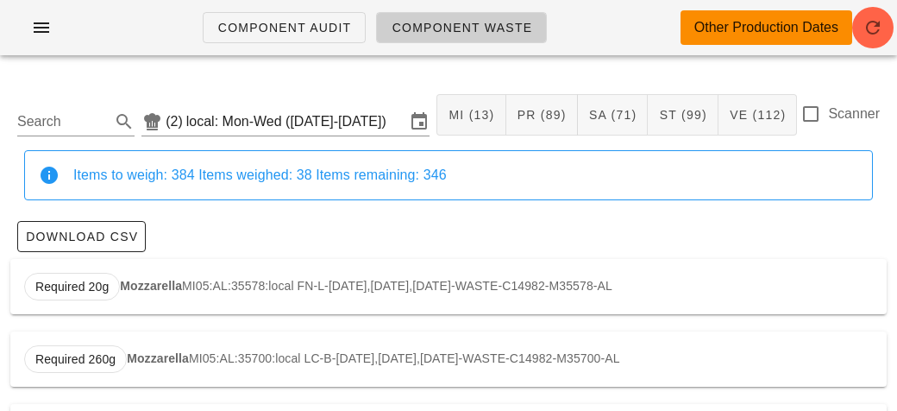
click at [77, 90] on div "Search (2) local: Mon-Wed ([DATE]-[DATE]) MI (13) PR (89) SA (71) ST (99) VE (1…" at bounding box center [448, 114] width 877 height 71
click at [44, 123] on input "Search" at bounding box center [62, 122] width 90 height 28
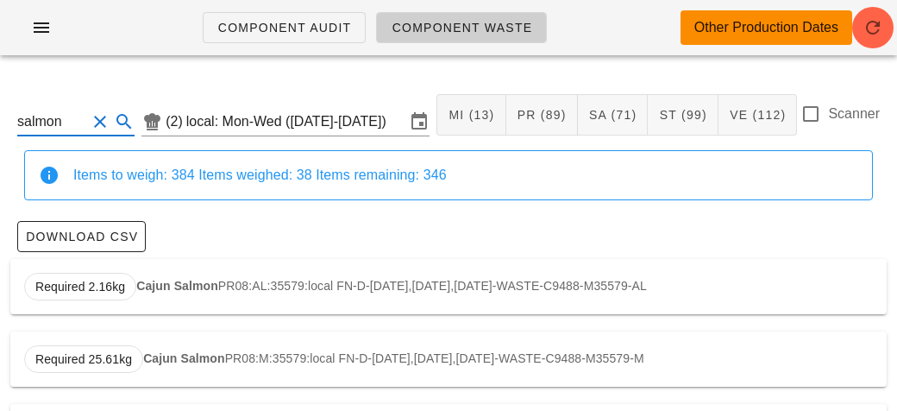
click at [134, 276] on div "Required 2.16kg Cajun Salmon PR08:AL:35579:local FN-D-[DATE],[DATE],[DATE]-WAST…" at bounding box center [448, 286] width 877 height 55
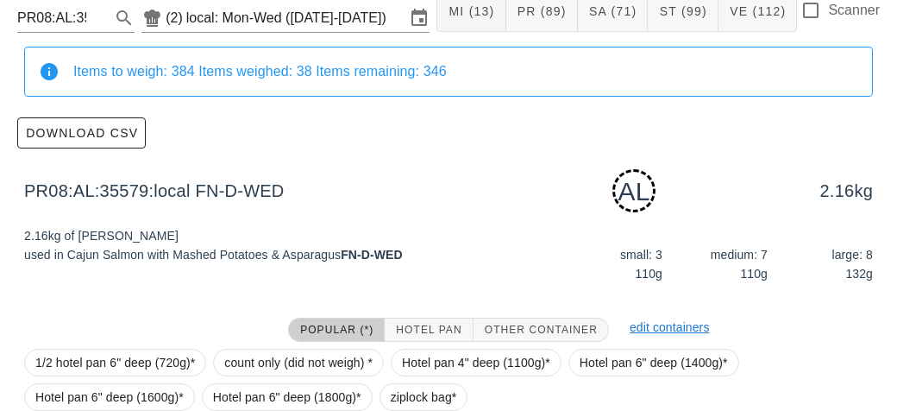
scroll to position [261, 0]
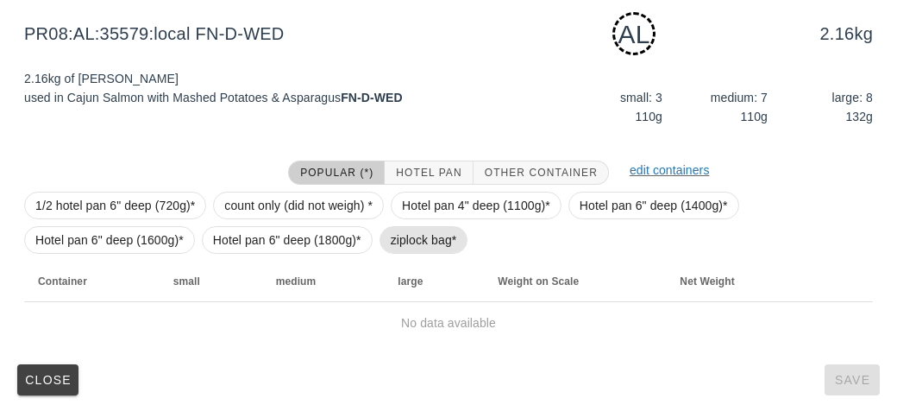
click at [381, 239] on span "ziplock bag*" at bounding box center [424, 240] width 89 height 28
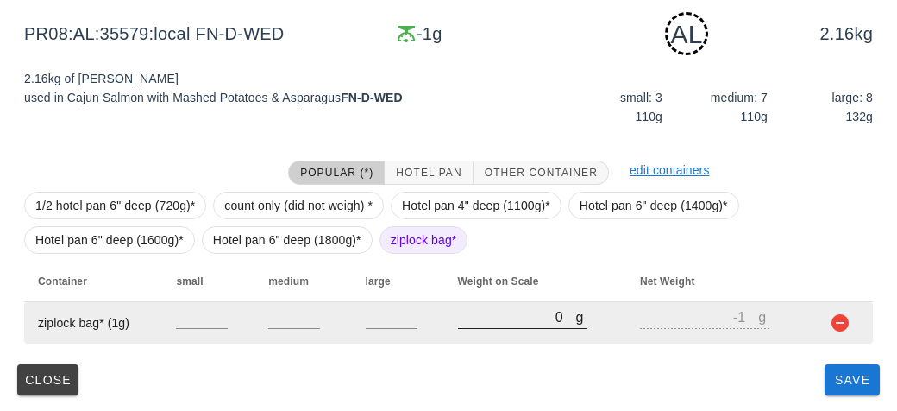
click at [477, 324] on input "0" at bounding box center [517, 316] width 118 height 22
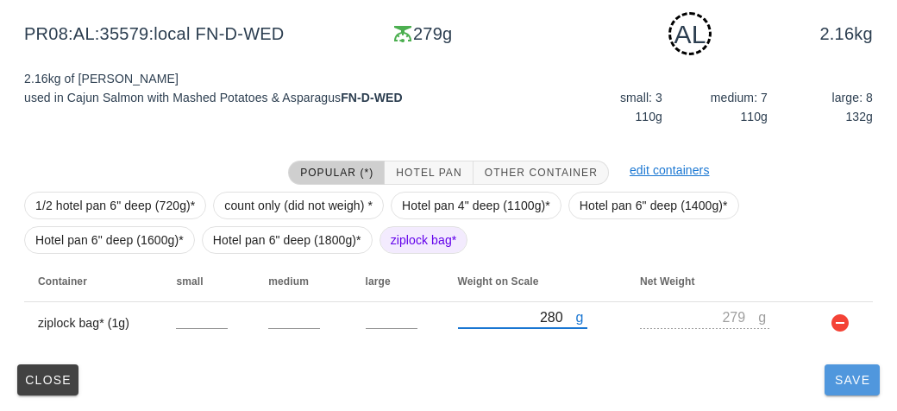
click at [852, 374] on span "Save" at bounding box center [852, 380] width 41 height 14
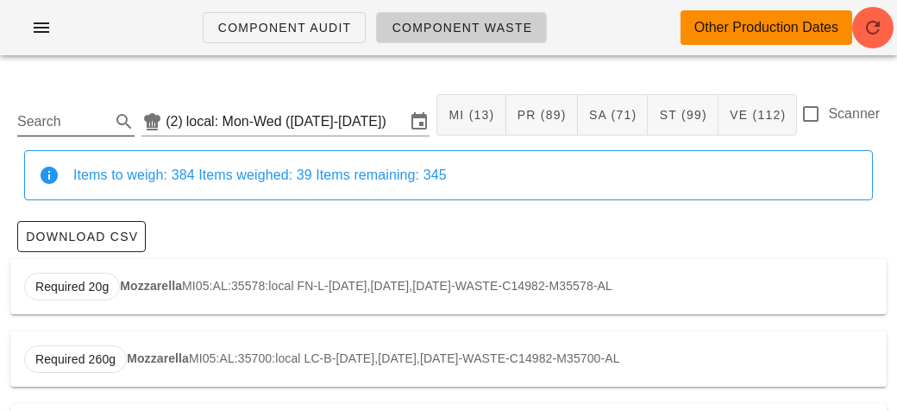
click at [46, 116] on input "Search" at bounding box center [62, 122] width 90 height 28
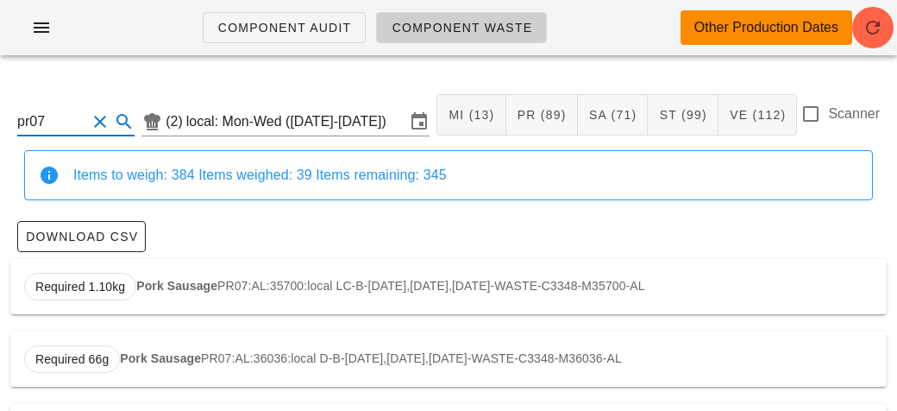
click at [173, 283] on strong "Pork Sausage" at bounding box center [176, 286] width 81 height 14
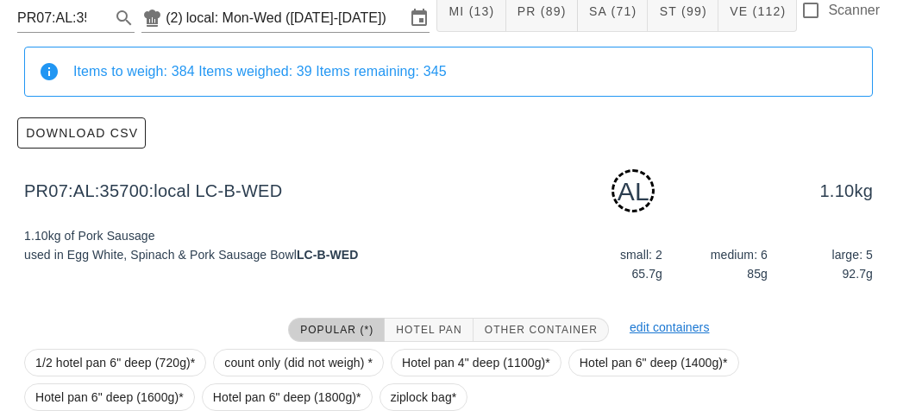
scroll to position [261, 0]
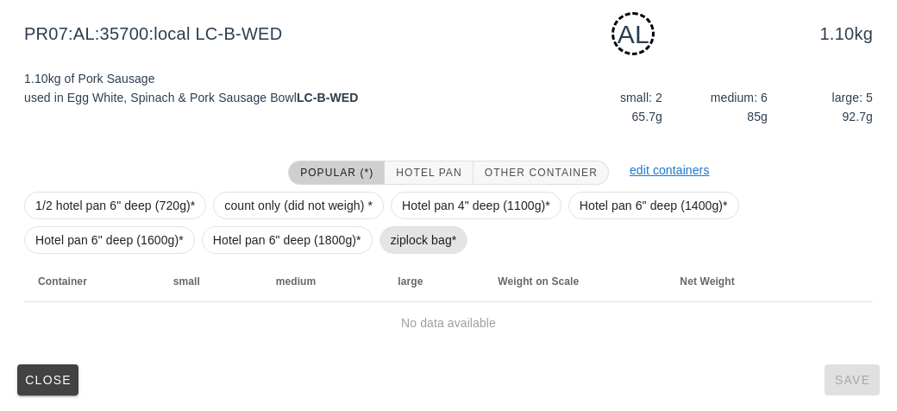
click at [402, 238] on span "ziplock bag*" at bounding box center [424, 240] width 66 height 26
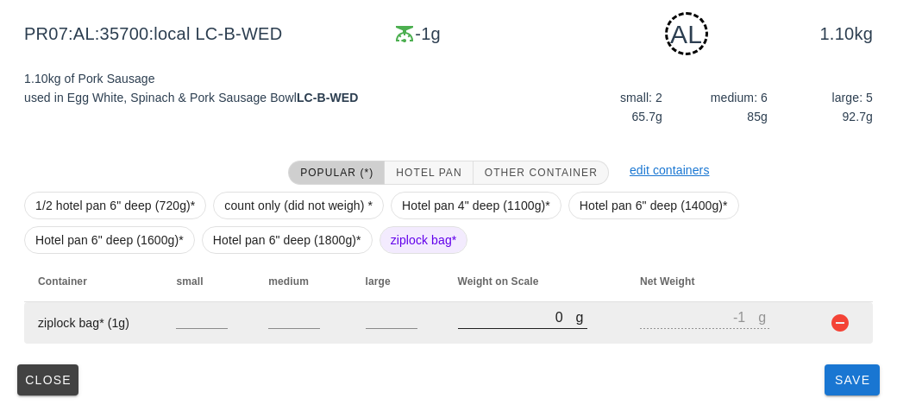
click at [471, 319] on input "0" at bounding box center [517, 316] width 118 height 22
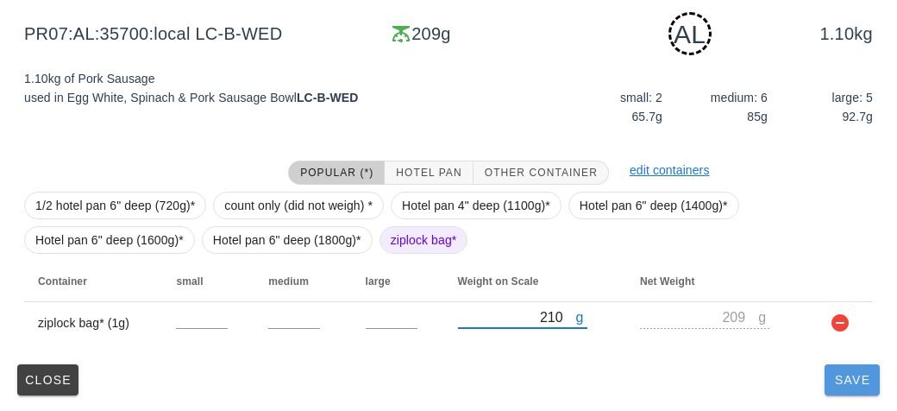
click at [840, 383] on span "Save" at bounding box center [852, 380] width 41 height 14
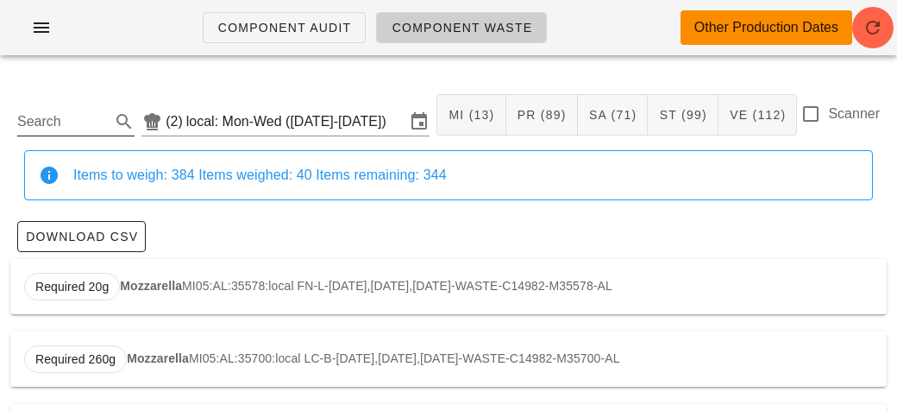
click at [54, 122] on input "Search" at bounding box center [62, 122] width 90 height 28
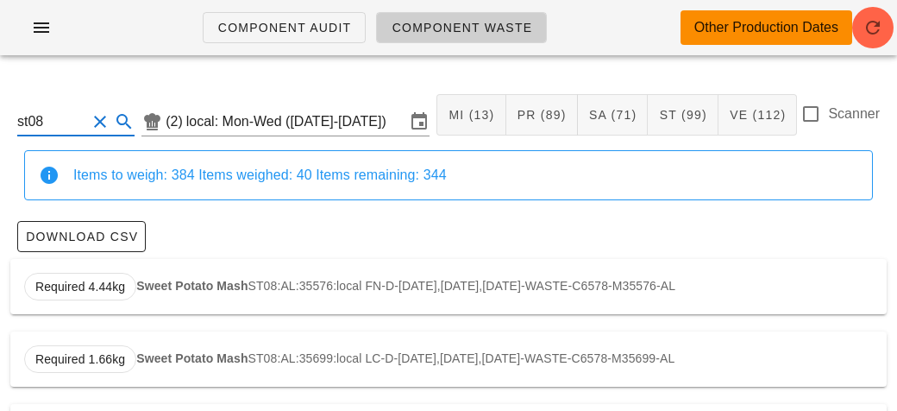
click at [160, 286] on strong "Sweet Potato Mash" at bounding box center [191, 286] width 111 height 14
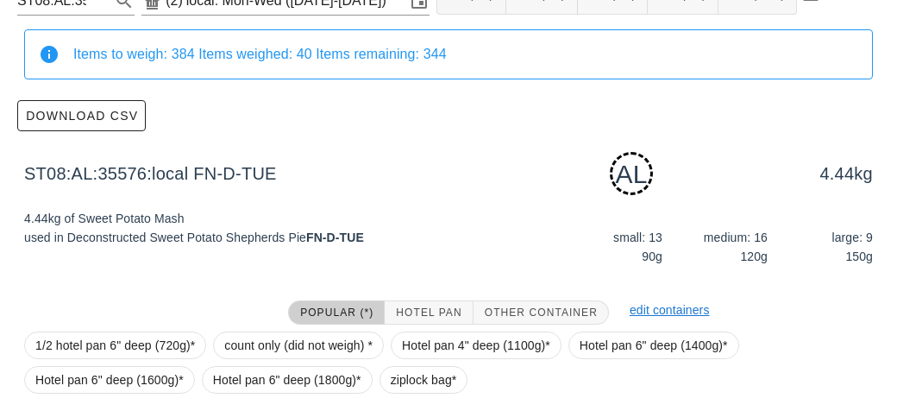
scroll to position [261, 0]
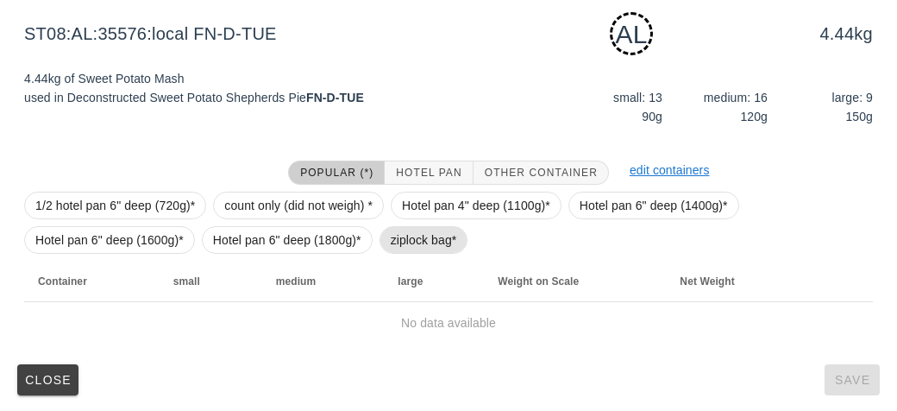
click at [387, 243] on span "ziplock bag*" at bounding box center [424, 240] width 89 height 28
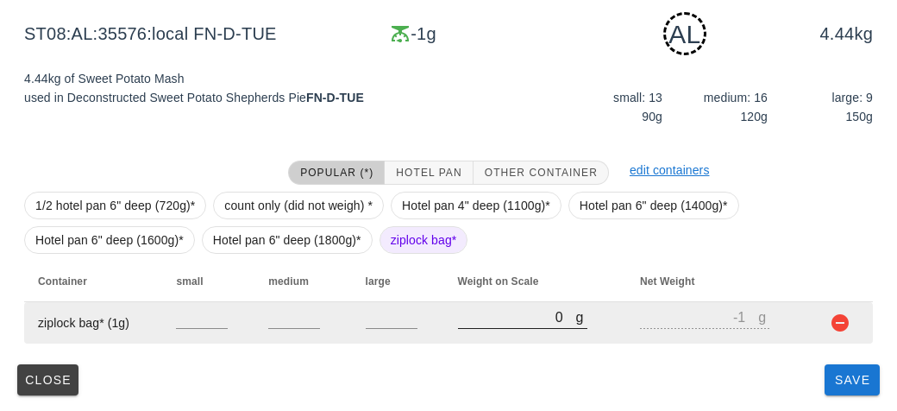
click at [468, 322] on input "0" at bounding box center [517, 316] width 118 height 22
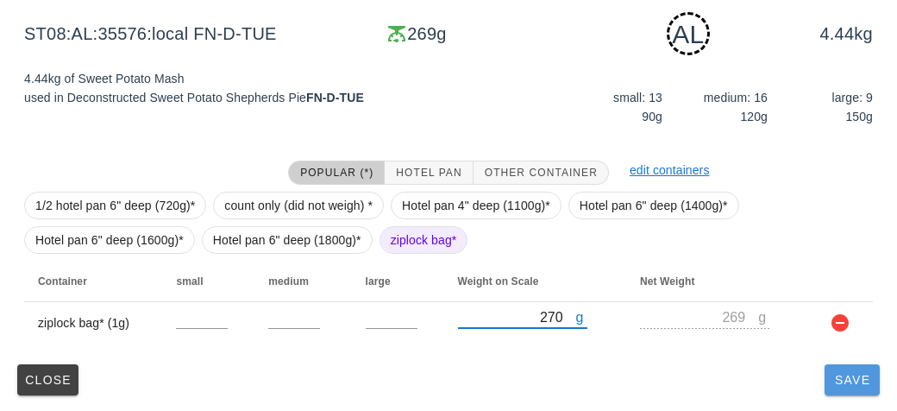
click at [846, 382] on span "Save" at bounding box center [852, 380] width 41 height 14
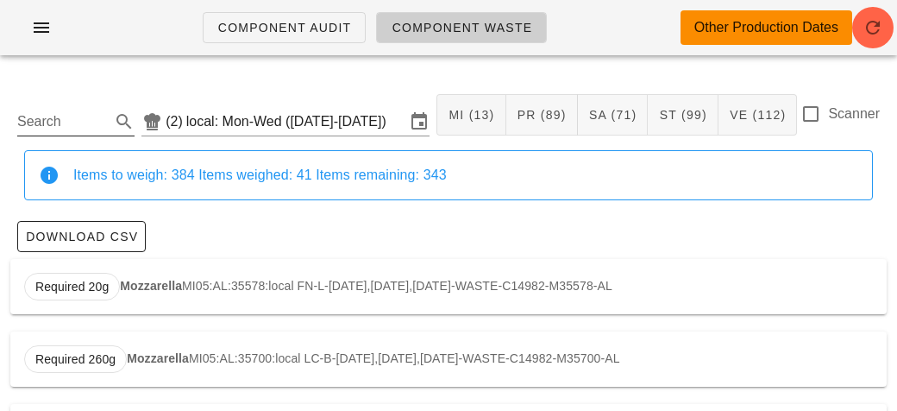
click at [46, 118] on input "Search" at bounding box center [62, 122] width 90 height 28
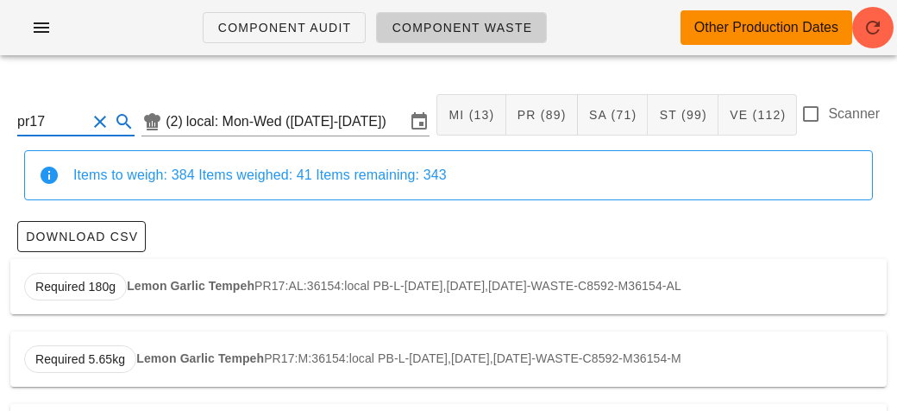
click at [149, 286] on strong "Lemon Garlic Tempeh" at bounding box center [191, 286] width 128 height 14
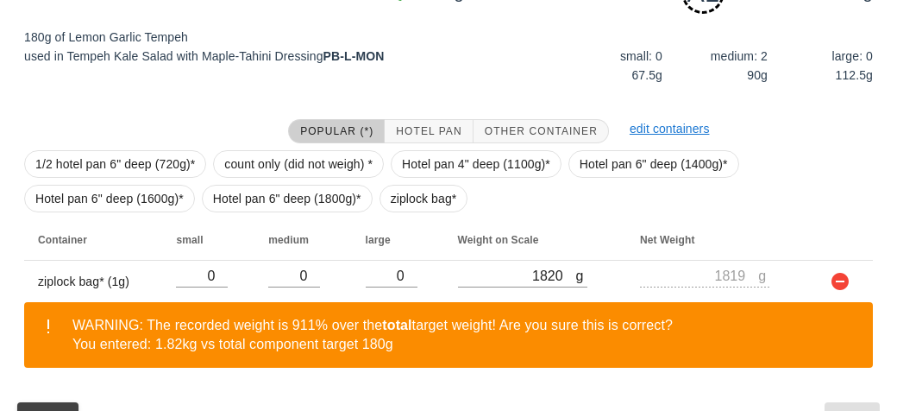
scroll to position [340, 0]
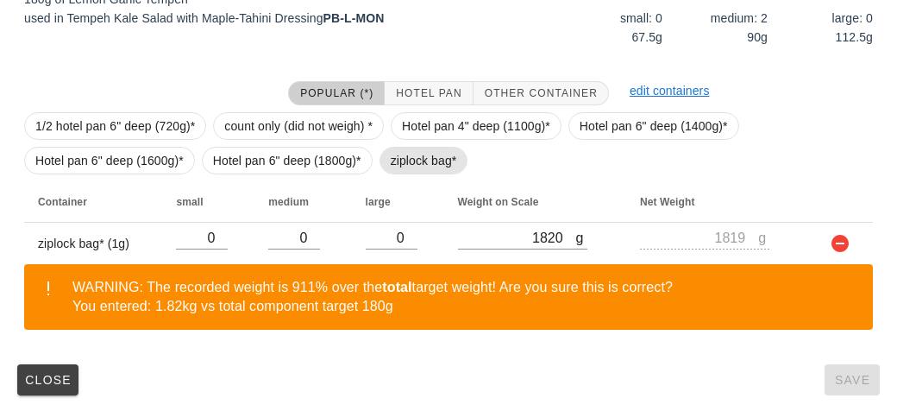
click at [395, 161] on span "ziplock bag*" at bounding box center [424, 161] width 66 height 26
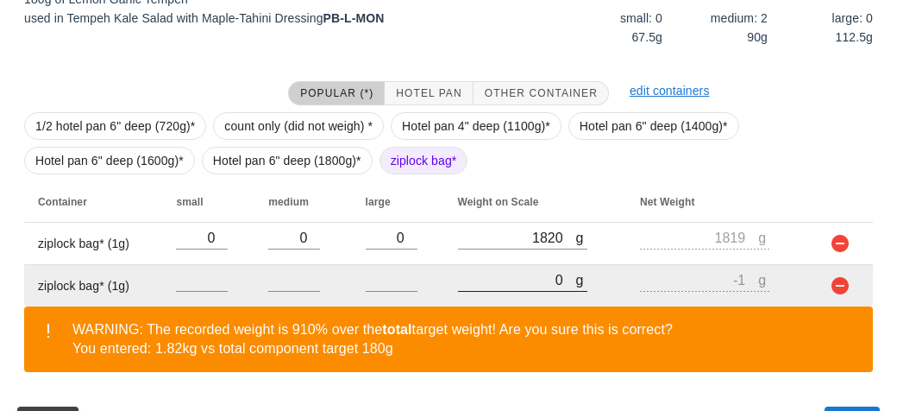
click at [486, 287] on input "0" at bounding box center [517, 279] width 118 height 22
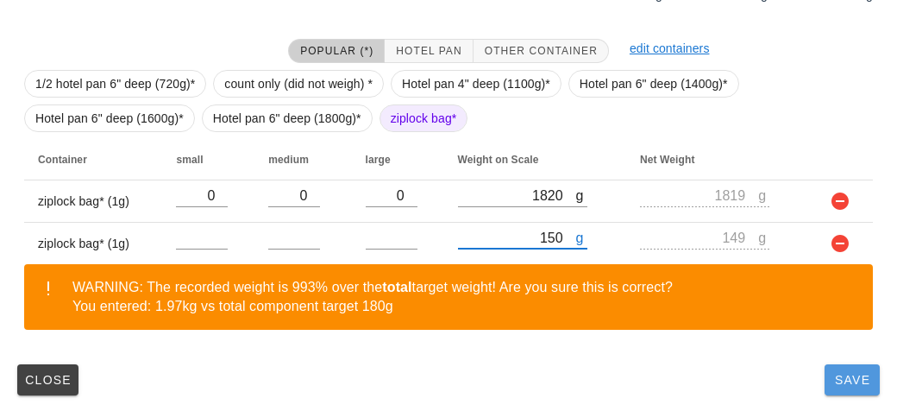
click at [845, 390] on button "Save" at bounding box center [852, 379] width 55 height 31
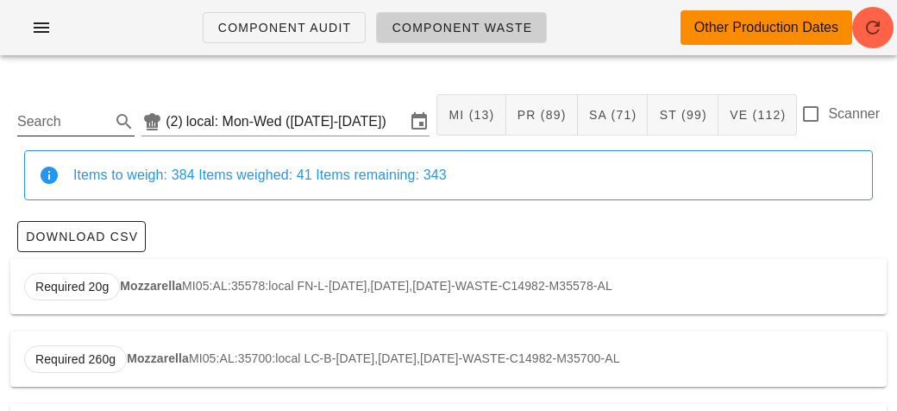
click at [66, 128] on input "Search" at bounding box center [62, 122] width 90 height 28
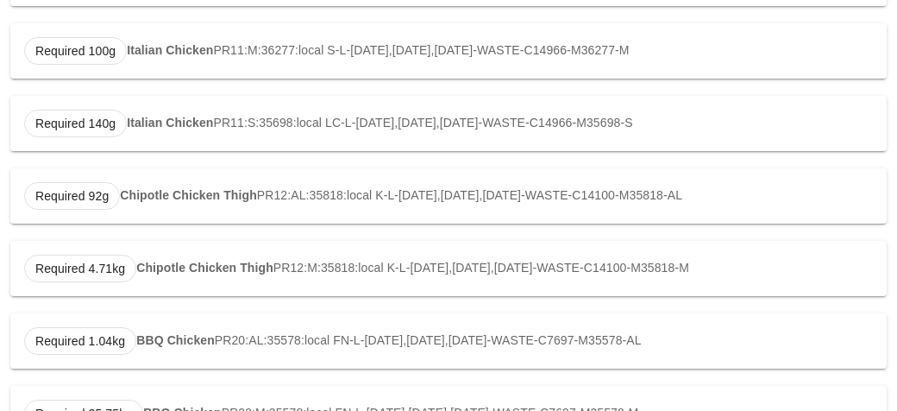
click at [132, 188] on strong "Chipotle Chicken Thigh" at bounding box center [188, 195] width 137 height 14
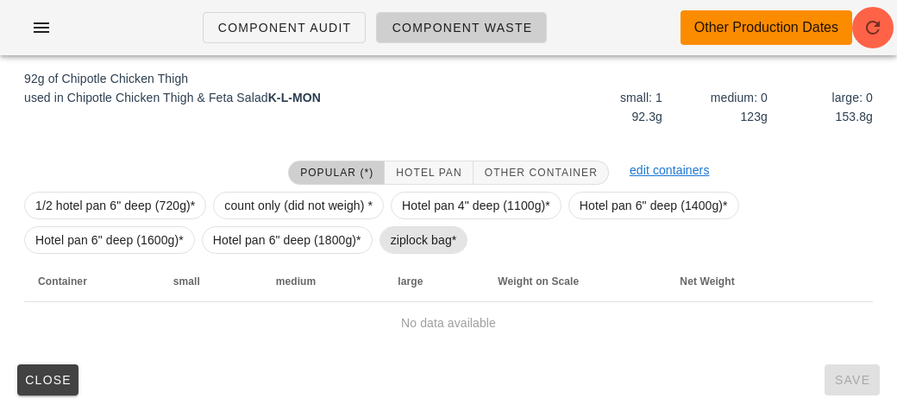
click at [406, 248] on span "ziplock bag*" at bounding box center [424, 240] width 66 height 26
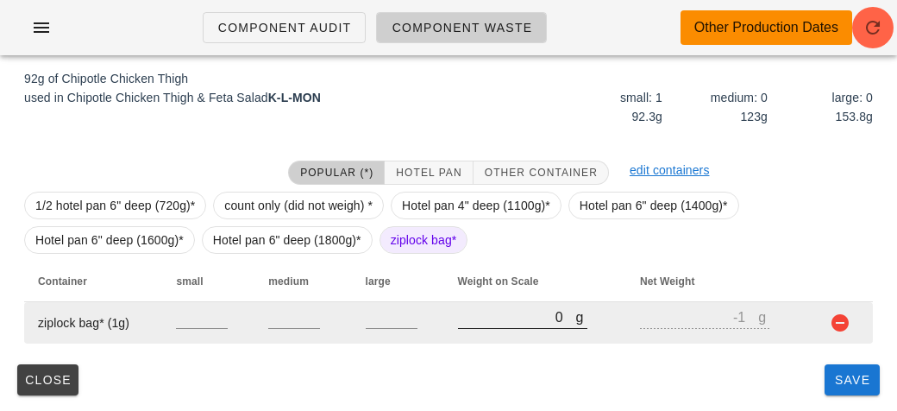
click at [476, 324] on input "0" at bounding box center [517, 316] width 118 height 22
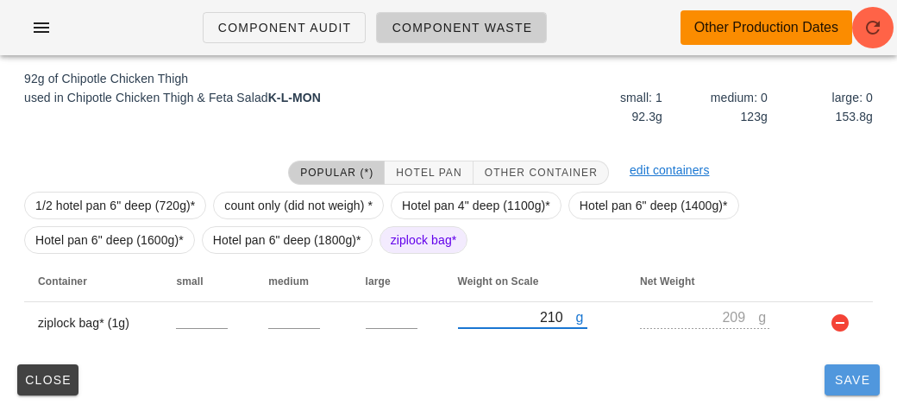
click at [829, 381] on button "Save" at bounding box center [852, 379] width 55 height 31
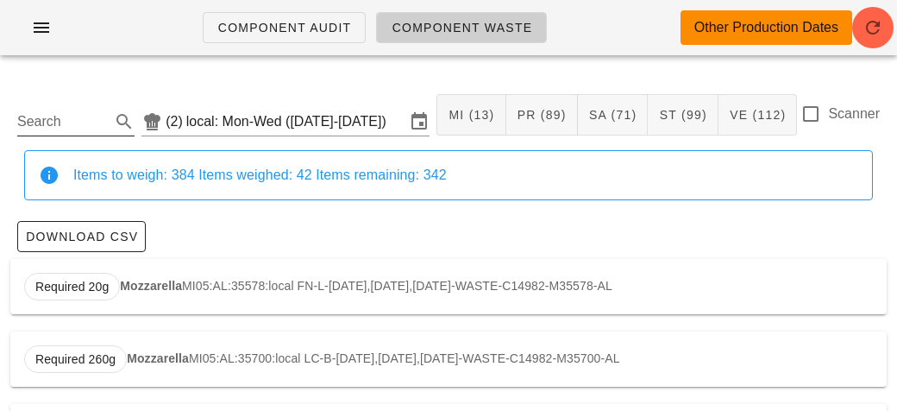
click at [51, 117] on input "Search" at bounding box center [62, 122] width 90 height 28
click at [115, 274] on span "Required 11.93kg" at bounding box center [83, 287] width 97 height 26
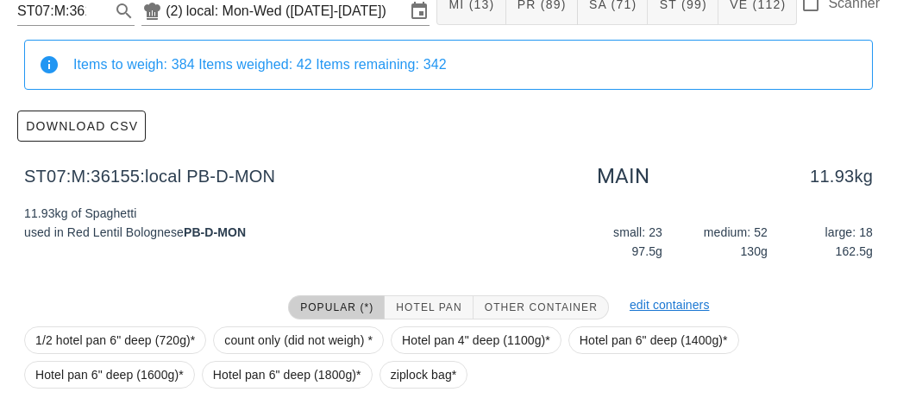
scroll to position [245, 0]
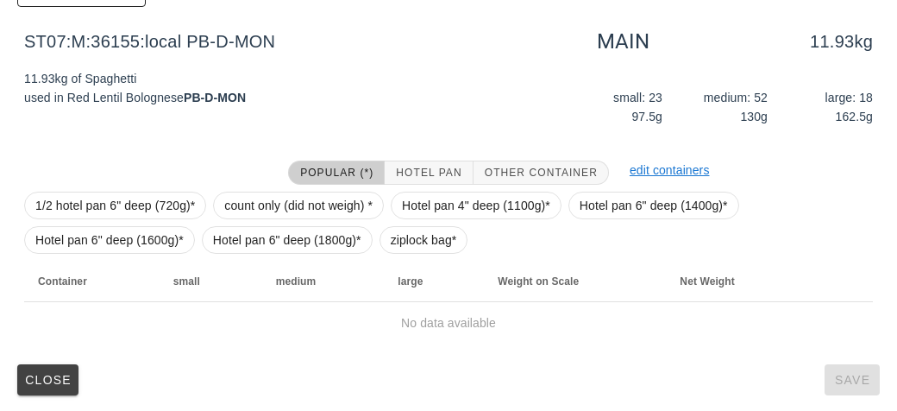
click at [377, 230] on div "1/2 hotel pan 6" deep (720g)* count only (did not weigh) * Hotel pan 4" deep (1…" at bounding box center [448, 223] width 849 height 76
click at [391, 238] on span "ziplock bag*" at bounding box center [424, 240] width 66 height 26
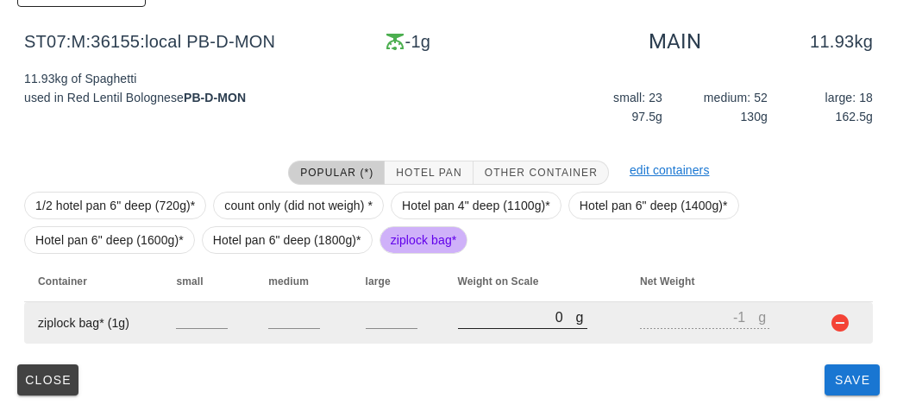
click at [460, 311] on input "0" at bounding box center [517, 316] width 118 height 22
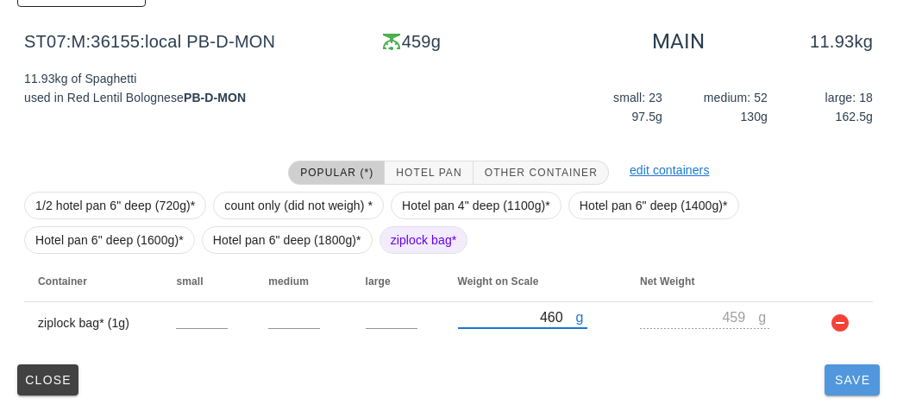
click at [837, 368] on button "Save" at bounding box center [852, 379] width 55 height 31
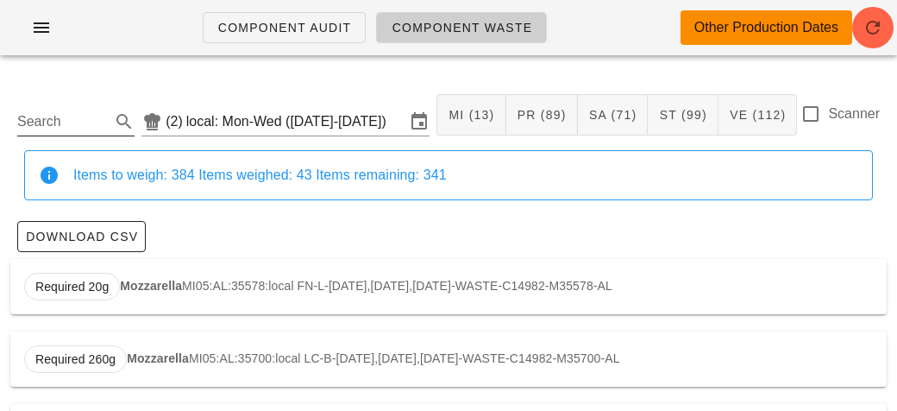
click at [57, 114] on input "Search" at bounding box center [62, 122] width 90 height 28
click at [176, 279] on strong "Wilted Kale" at bounding box center [160, 286] width 66 height 14
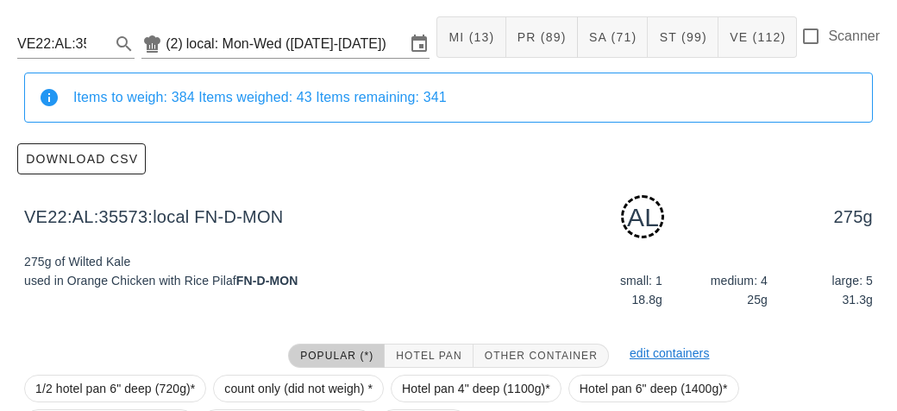
scroll to position [261, 0]
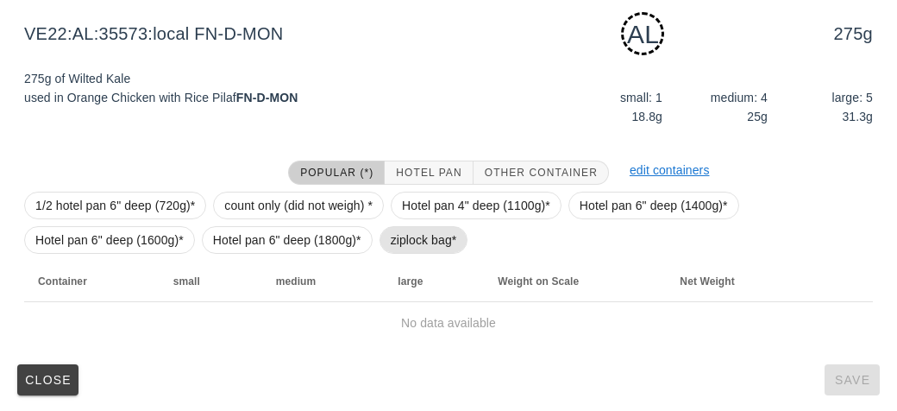
click at [405, 230] on span "ziplock bag*" at bounding box center [424, 240] width 66 height 26
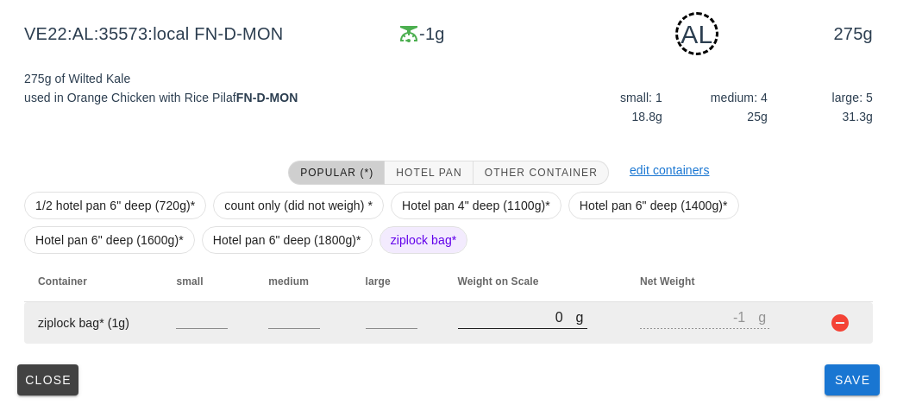
click at [506, 307] on input "0" at bounding box center [517, 316] width 118 height 22
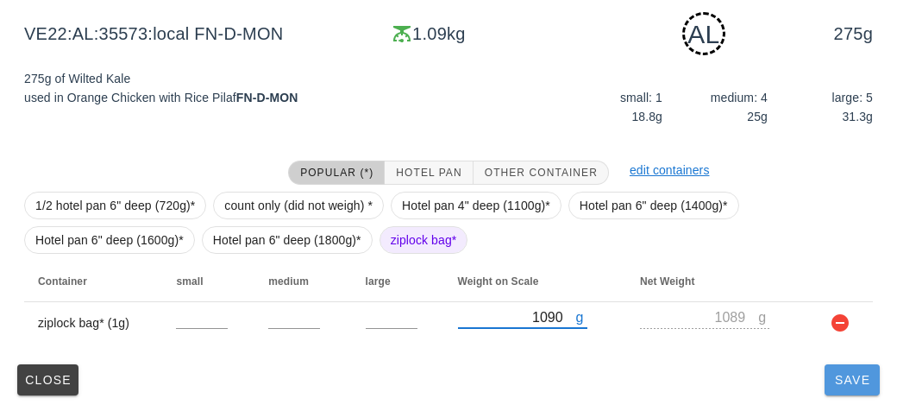
click at [839, 389] on button "Save" at bounding box center [852, 379] width 55 height 31
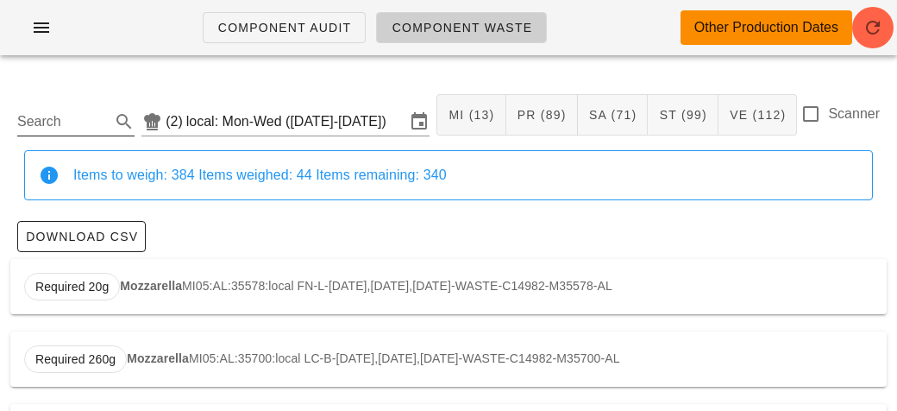
click at [64, 121] on input "Search" at bounding box center [62, 122] width 90 height 28
click at [160, 297] on div "Required 175g Braised Beef PR01:AL:35696:local LC-D-[DATE],[DATE],[DATE]-WASTE-…" at bounding box center [448, 286] width 877 height 55
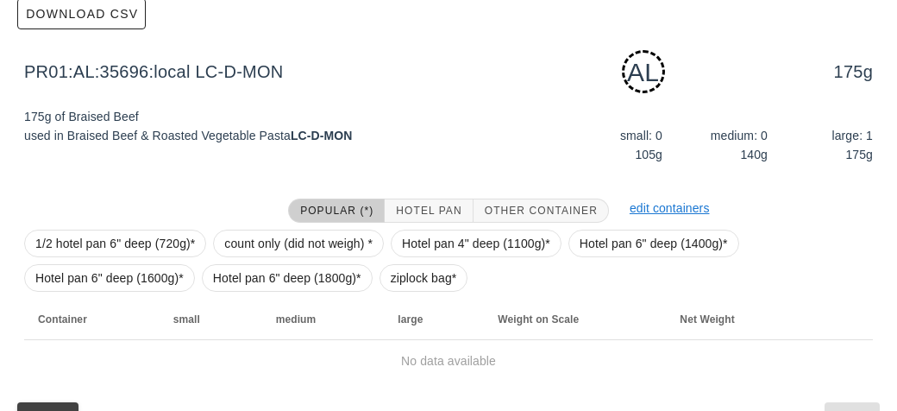
scroll to position [261, 0]
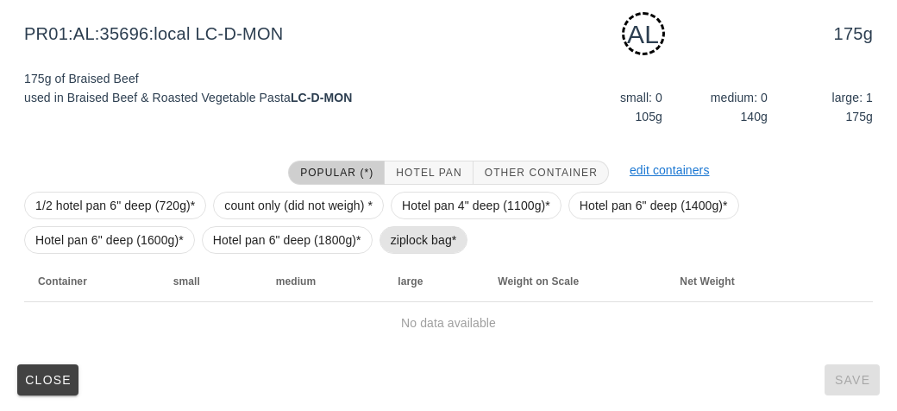
click at [384, 233] on span "ziplock bag*" at bounding box center [424, 240] width 89 height 28
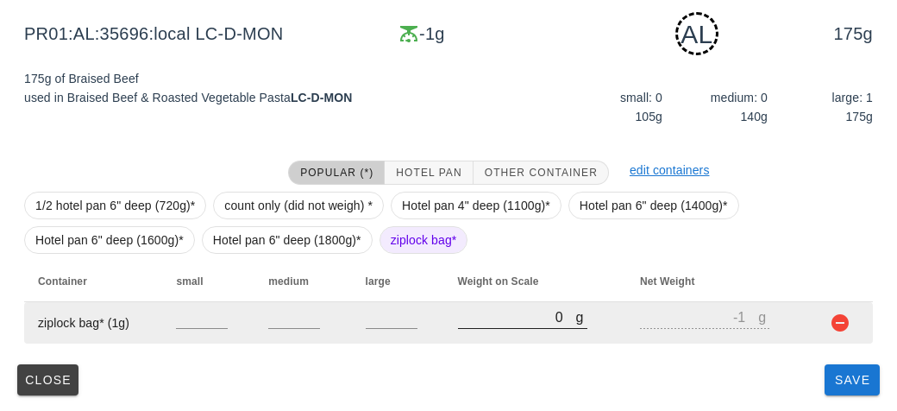
click at [474, 322] on input "0" at bounding box center [517, 316] width 118 height 22
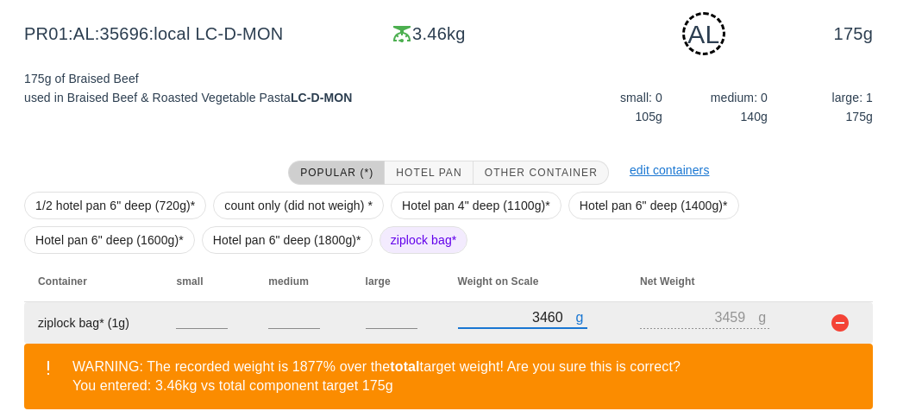
scroll to position [340, 0]
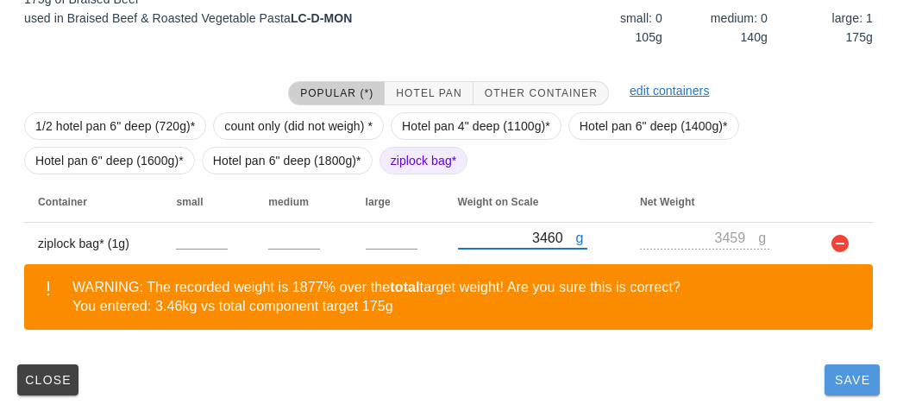
click at [833, 387] on button "Save" at bounding box center [852, 379] width 55 height 31
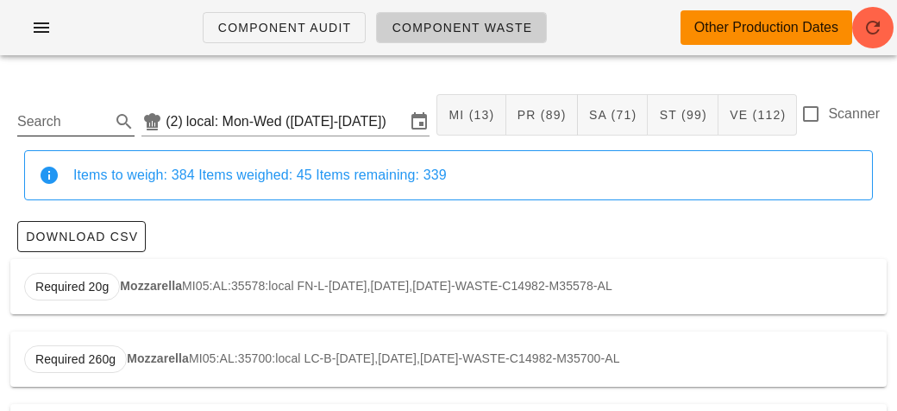
click at [70, 115] on input "Search" at bounding box center [62, 122] width 90 height 28
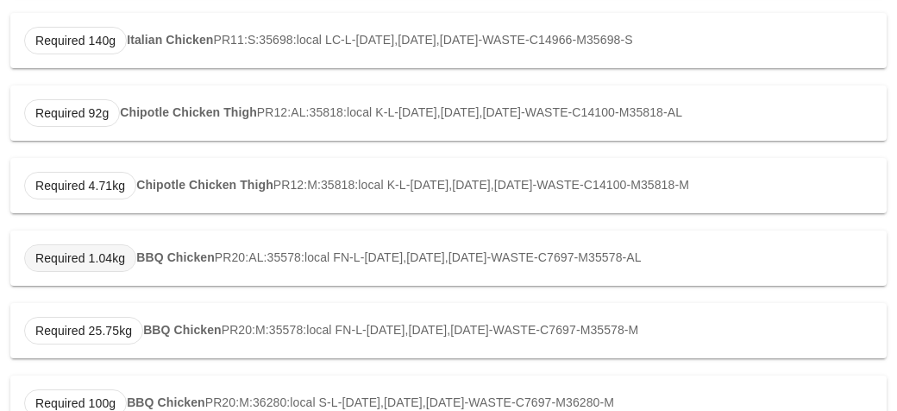
click at [131, 248] on span "Required 1.04kg" at bounding box center [80, 258] width 112 height 28
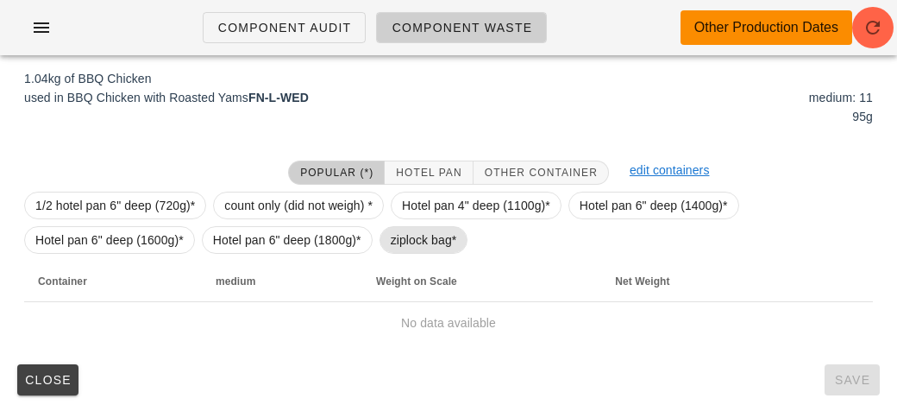
click at [386, 240] on span "ziplock bag*" at bounding box center [424, 240] width 89 height 28
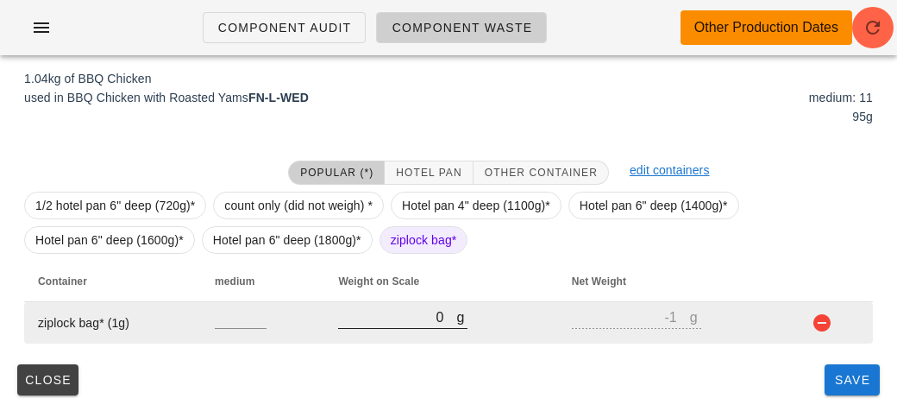
click at [445, 316] on input "0" at bounding box center [397, 316] width 118 height 22
click at [368, 322] on input "0" at bounding box center [397, 316] width 118 height 22
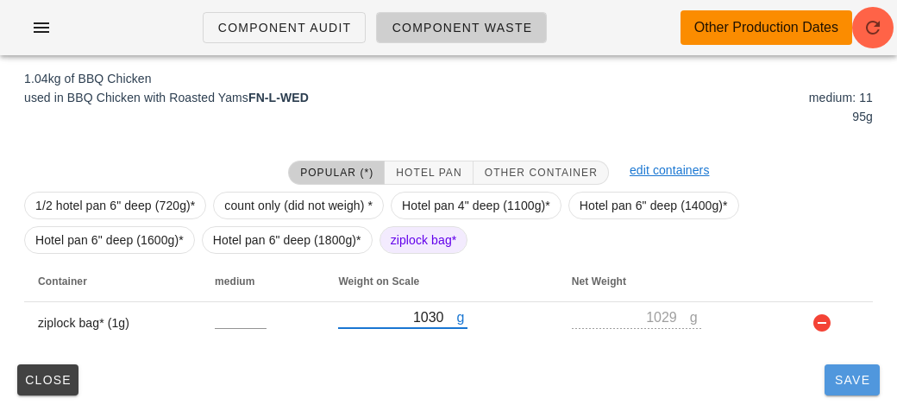
click at [845, 377] on span "Save" at bounding box center [852, 380] width 41 height 14
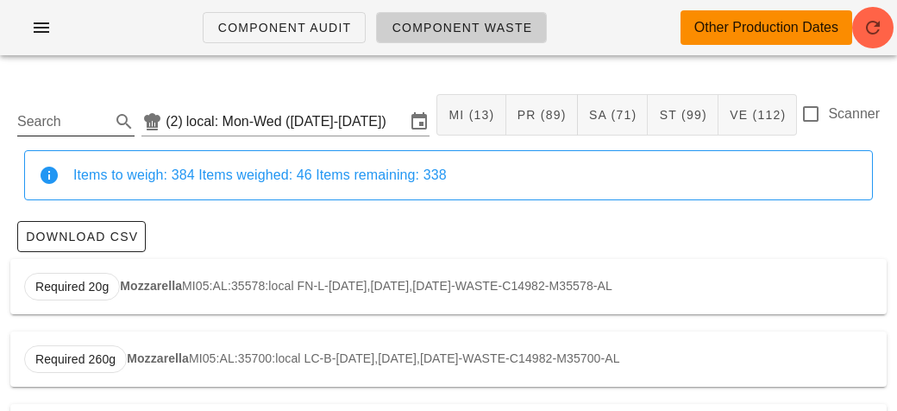
click at [41, 123] on input "Search" at bounding box center [62, 122] width 90 height 28
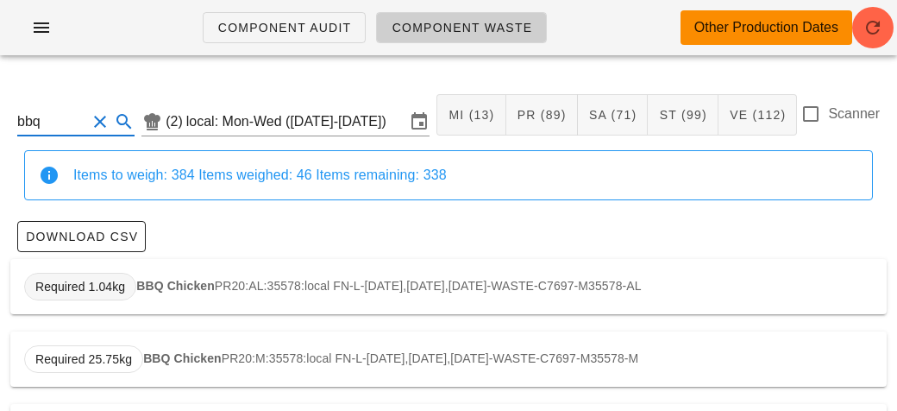
click at [129, 275] on span "Required 1.04kg" at bounding box center [80, 287] width 112 height 28
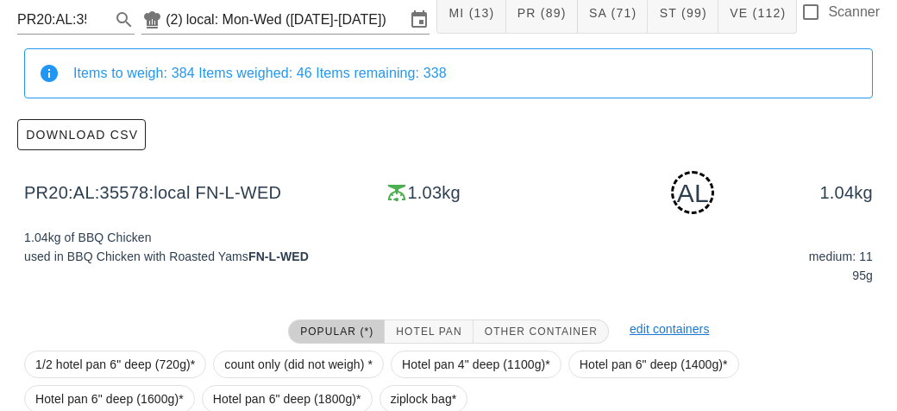
scroll to position [261, 0]
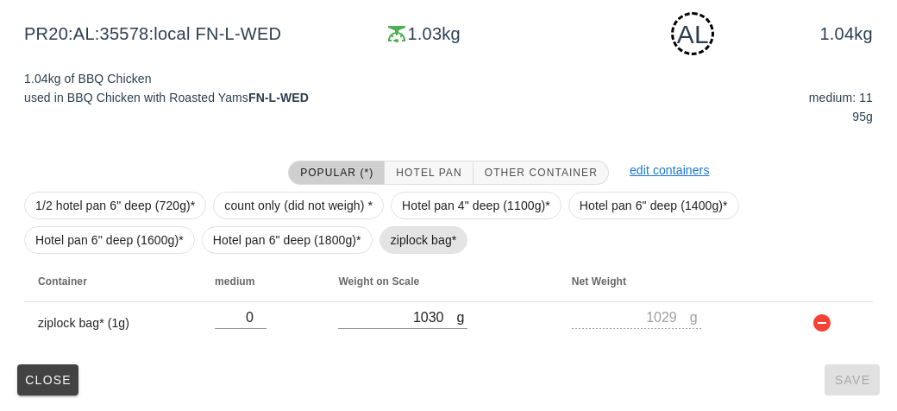
click at [400, 236] on span "ziplock bag*" at bounding box center [424, 240] width 66 height 26
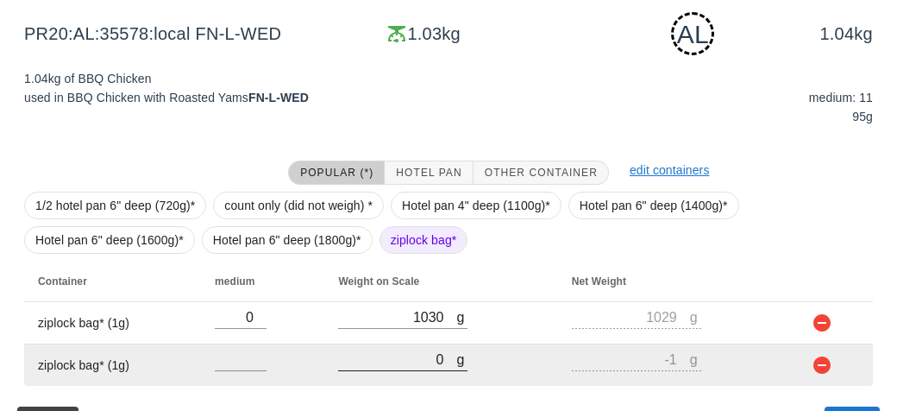
click at [402, 363] on input "0" at bounding box center [397, 359] width 118 height 22
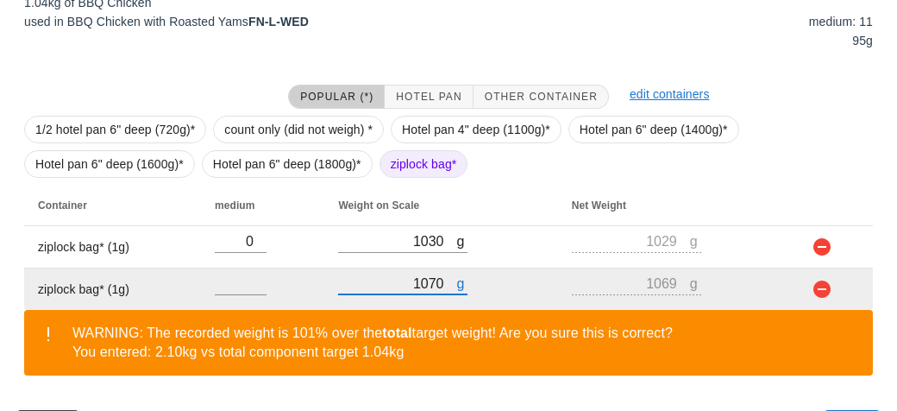
scroll to position [382, 0]
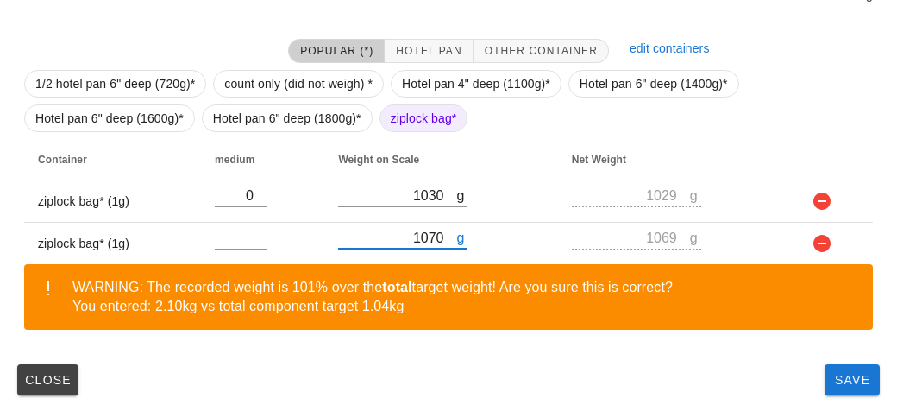
click at [817, 387] on div "Close Save" at bounding box center [448, 379] width 877 height 45
click at [846, 374] on span "Save" at bounding box center [852, 380] width 41 height 14
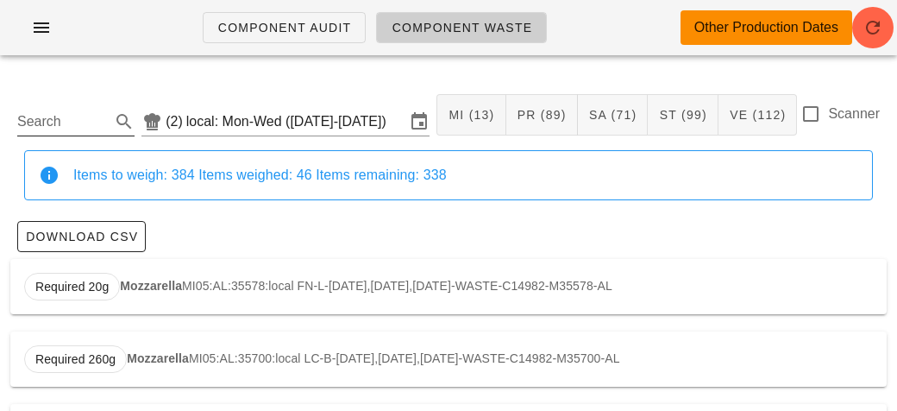
click at [34, 125] on input "Search" at bounding box center [62, 122] width 90 height 28
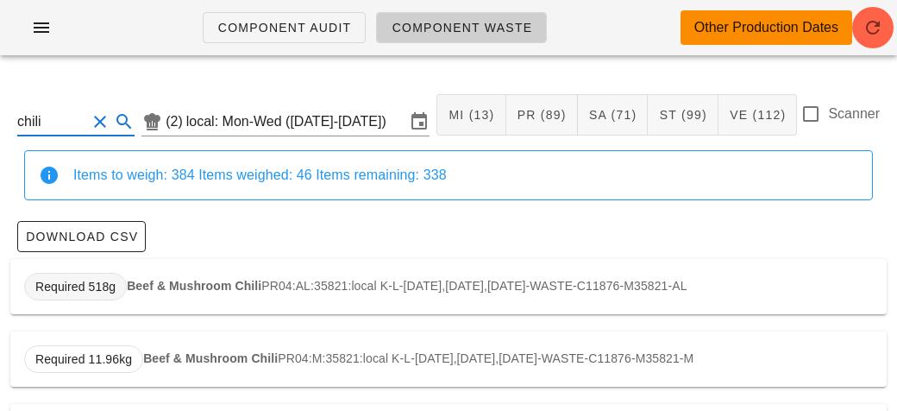
click at [114, 284] on span "Required 518g" at bounding box center [75, 287] width 80 height 26
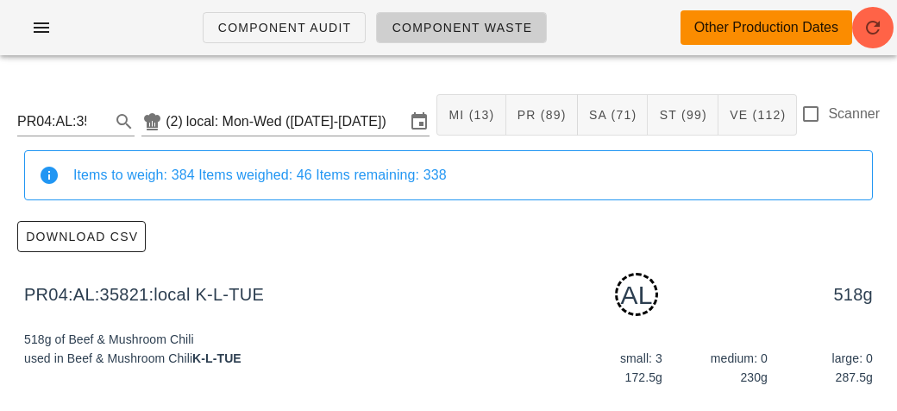
scroll to position [74, 0]
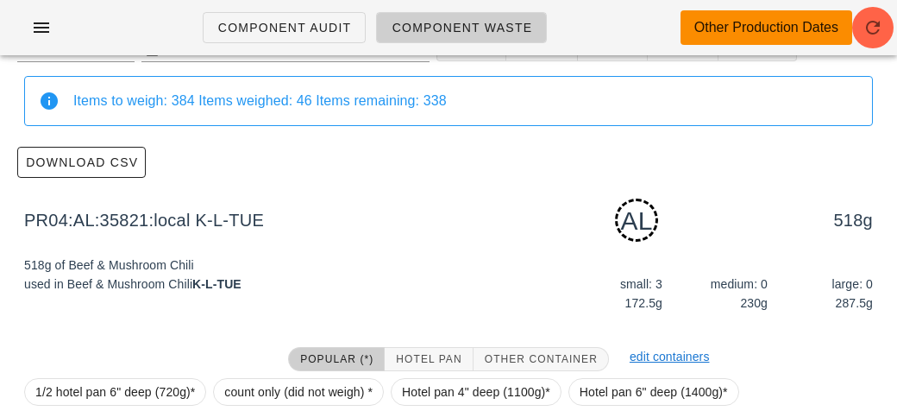
click at [209, 286] on strong "K-L-TUE" at bounding box center [216, 284] width 49 height 14
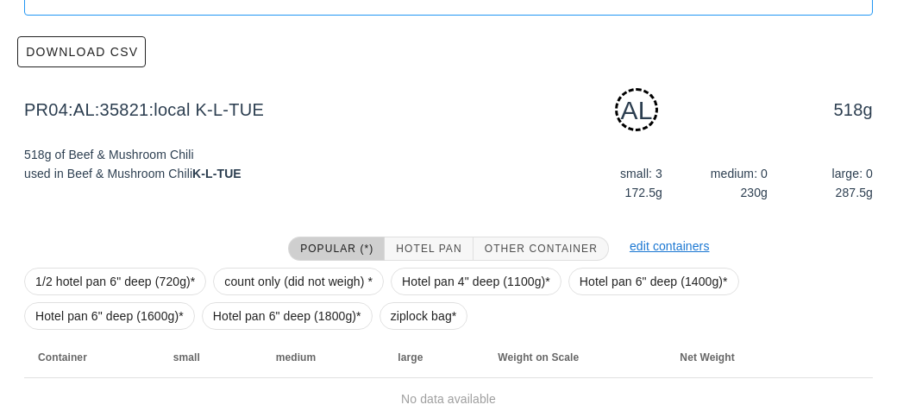
scroll to position [261, 0]
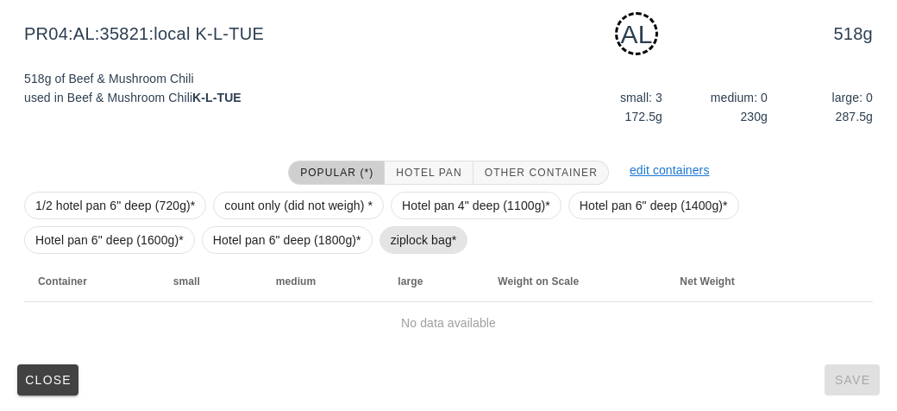
click at [414, 244] on span "ziplock bag*" at bounding box center [424, 240] width 66 height 26
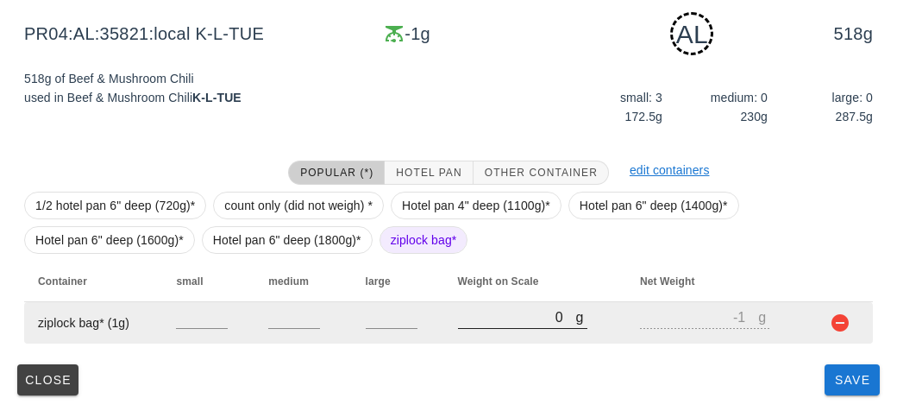
click at [458, 336] on div at bounding box center [522, 337] width 129 height 12
click at [459, 335] on div at bounding box center [522, 337] width 129 height 12
click at [513, 337] on div at bounding box center [522, 337] width 129 height 12
click at [487, 324] on input "0" at bounding box center [517, 316] width 118 height 22
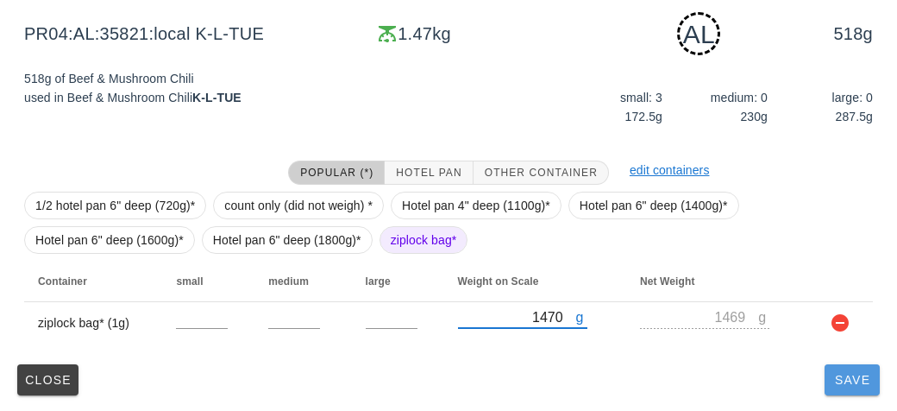
click at [846, 391] on button "Save" at bounding box center [852, 379] width 55 height 31
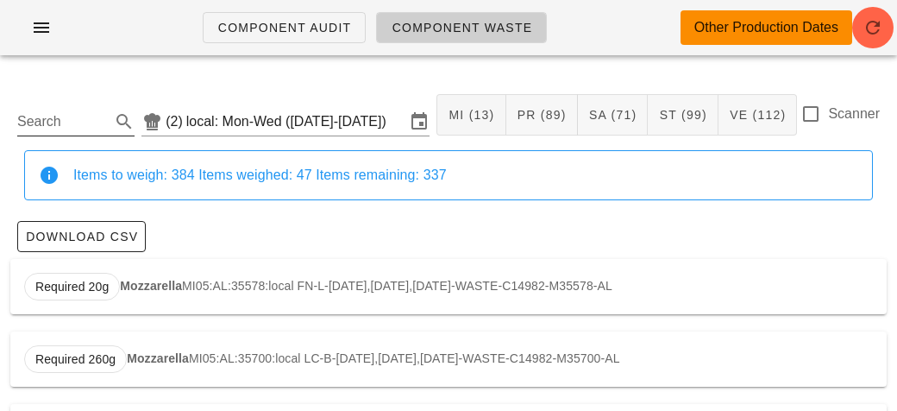
click at [63, 115] on input "Search" at bounding box center [62, 122] width 90 height 28
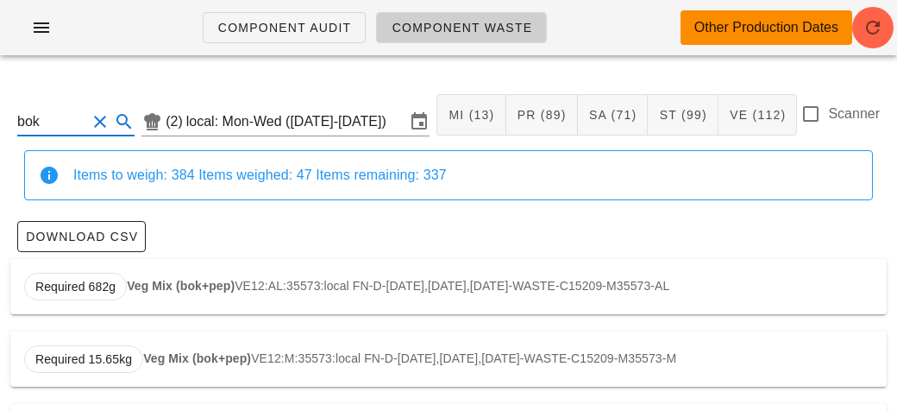
click at [184, 280] on strong "Veg Mix (bok+pep)" at bounding box center [181, 286] width 108 height 14
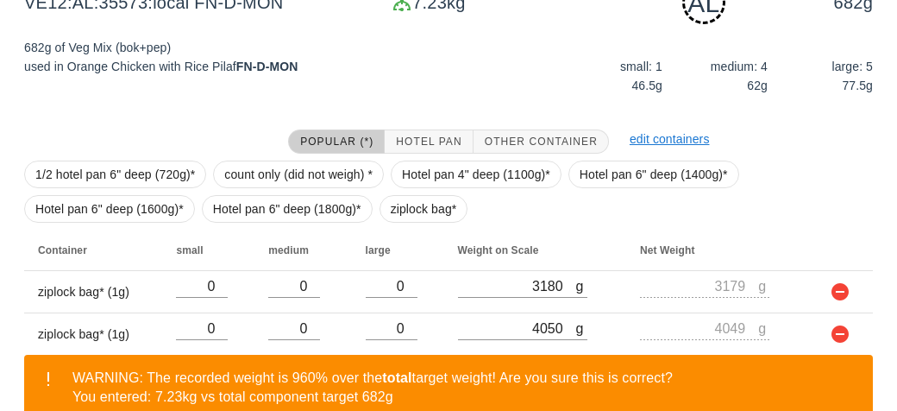
scroll to position [292, 0]
click at [407, 216] on span "ziplock bag*" at bounding box center [424, 209] width 66 height 26
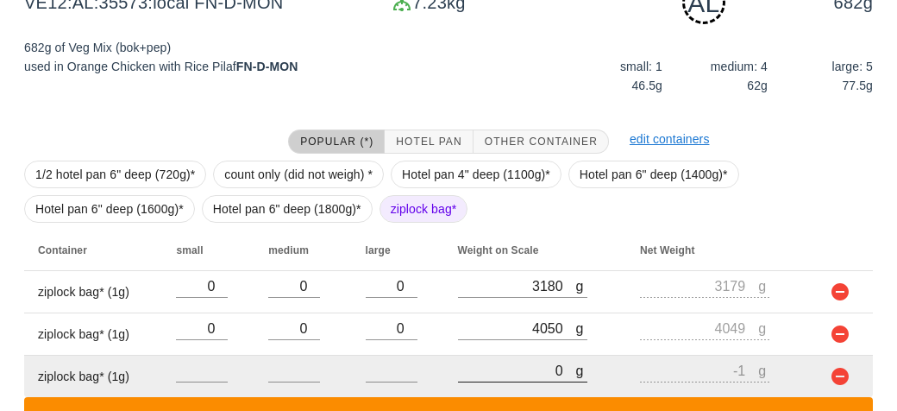
click at [523, 371] on input "0" at bounding box center [517, 370] width 118 height 22
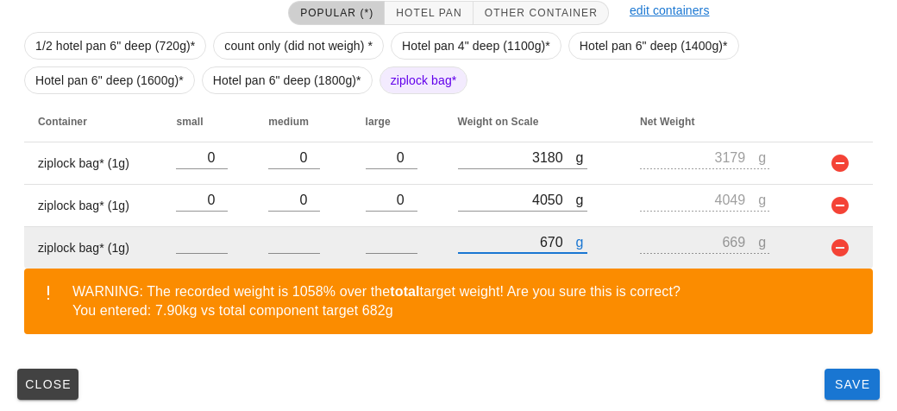
scroll to position [424, 0]
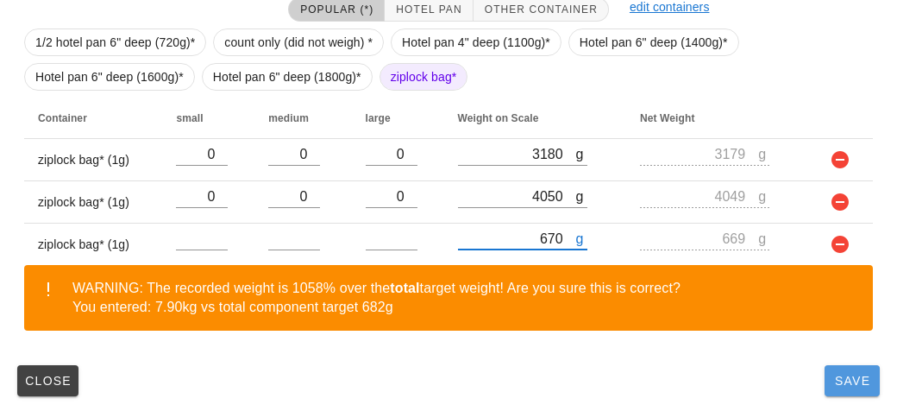
click at [838, 376] on span "Save" at bounding box center [852, 381] width 41 height 14
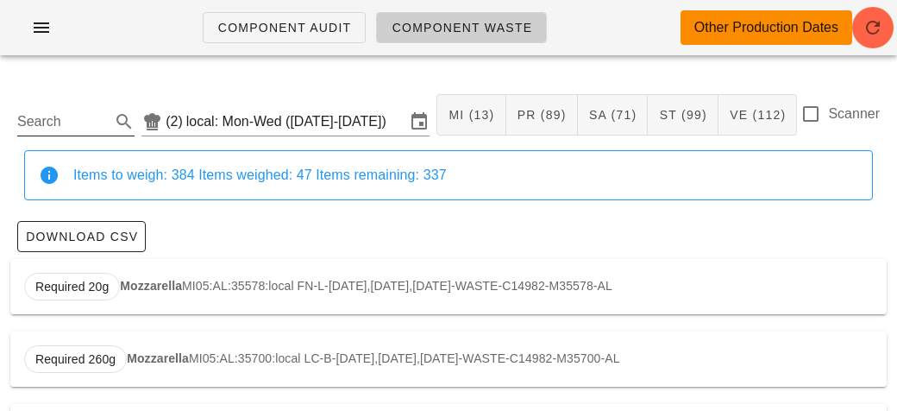
click at [79, 117] on input "Search" at bounding box center [62, 122] width 90 height 28
click at [71, 124] on input "text" at bounding box center [62, 122] width 90 height 28
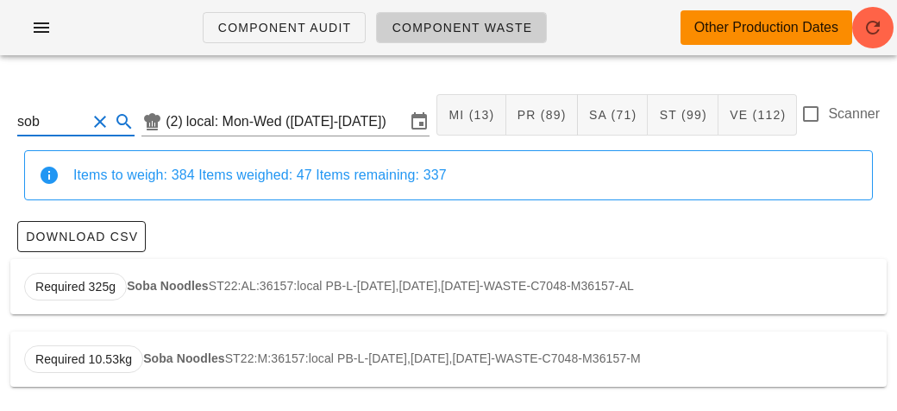
click at [184, 275] on div "Required 325g Soba Noodles ST22:AL:36157:local PB-L-[DATE],[DATE],[DATE]-WASTE-…" at bounding box center [448, 286] width 877 height 55
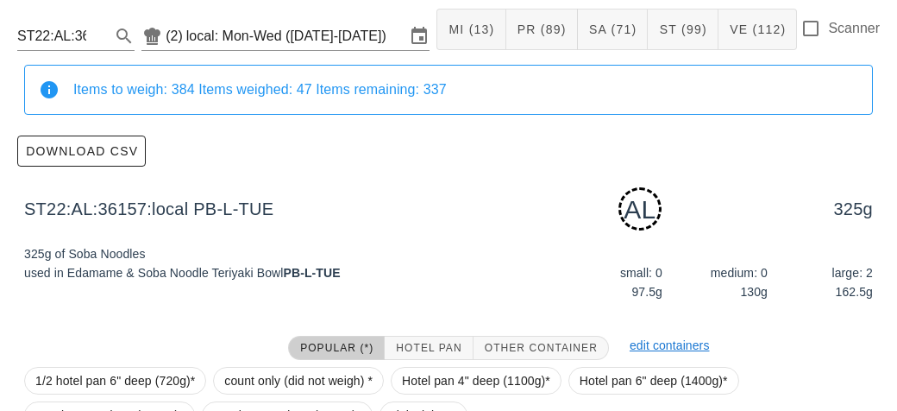
scroll to position [261, 0]
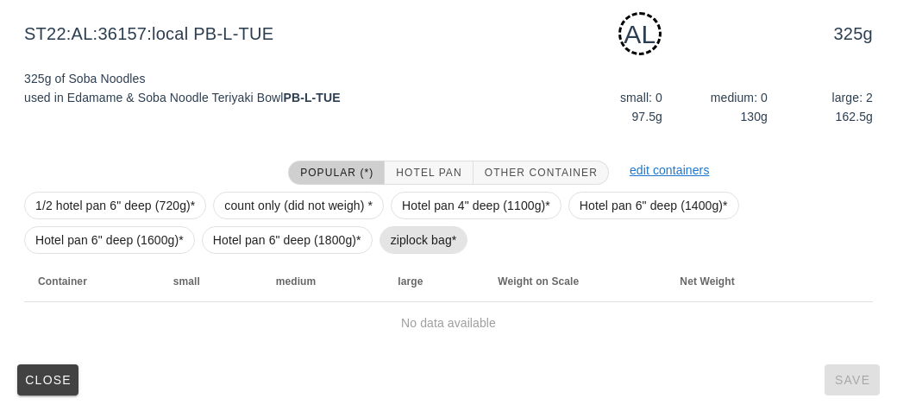
click at [414, 234] on span "ziplock bag*" at bounding box center [424, 240] width 66 height 26
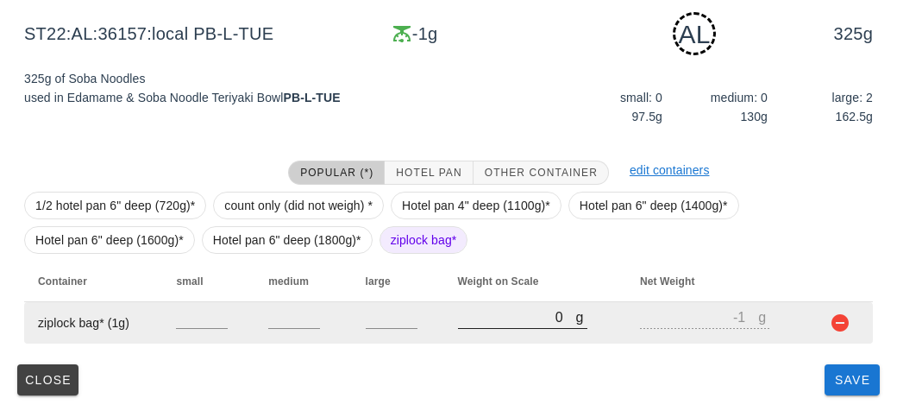
click at [475, 320] on input "0" at bounding box center [517, 316] width 118 height 22
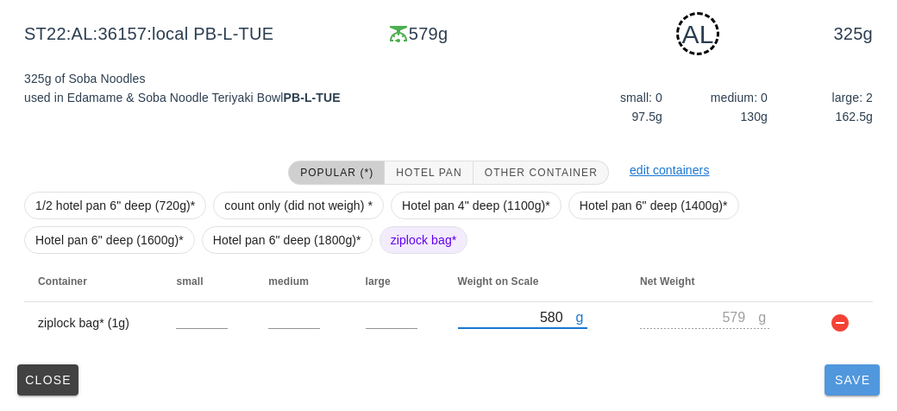
click at [858, 382] on span "Save" at bounding box center [852, 380] width 41 height 14
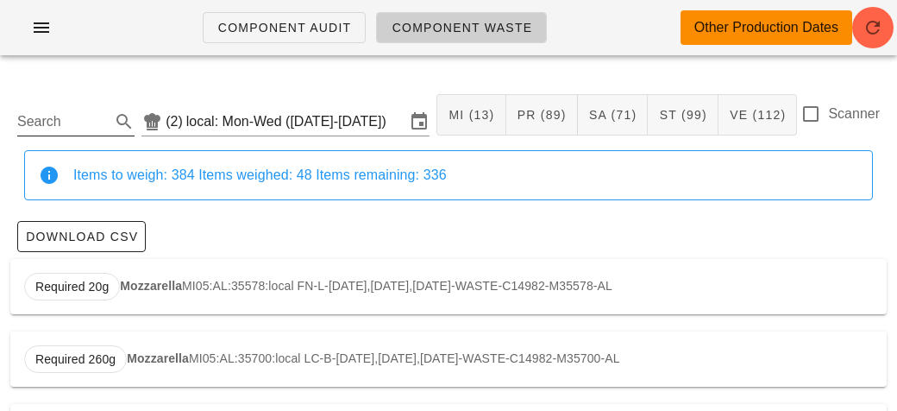
click at [73, 129] on input "Search" at bounding box center [62, 122] width 90 height 28
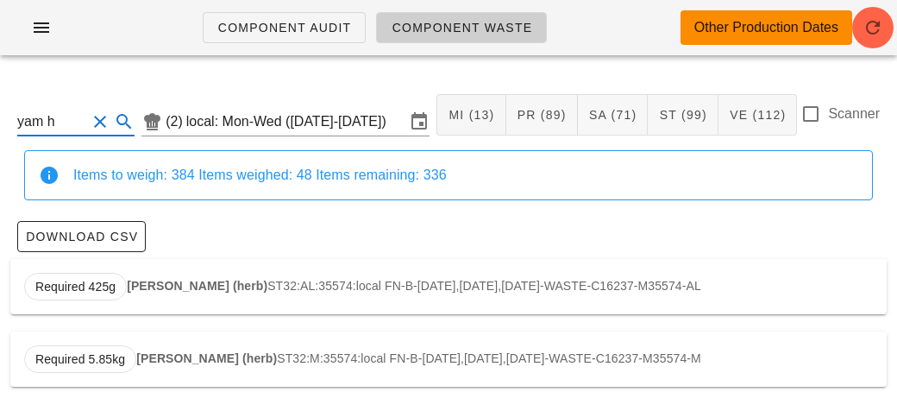
click at [173, 294] on div "Required 425g Yam Hashbrowns (herb) ST32:AL:35574:local FN-B-[DATE],[DATE],[DAT…" at bounding box center [448, 286] width 877 height 55
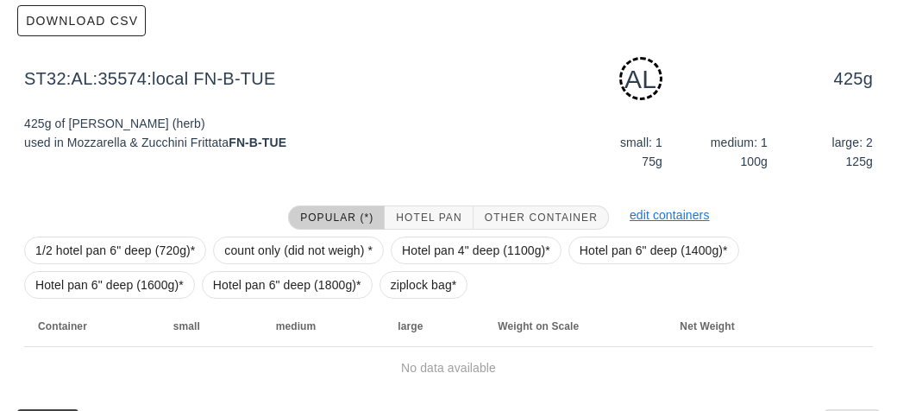
scroll to position [261, 0]
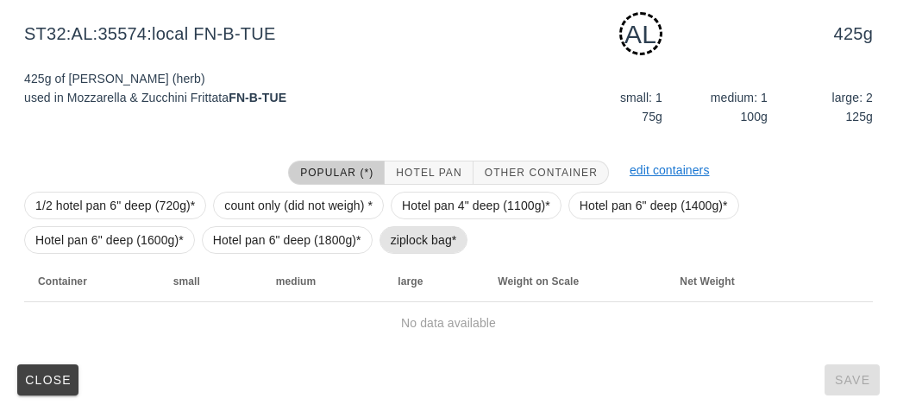
click at [385, 236] on span "ziplock bag*" at bounding box center [424, 240] width 89 height 28
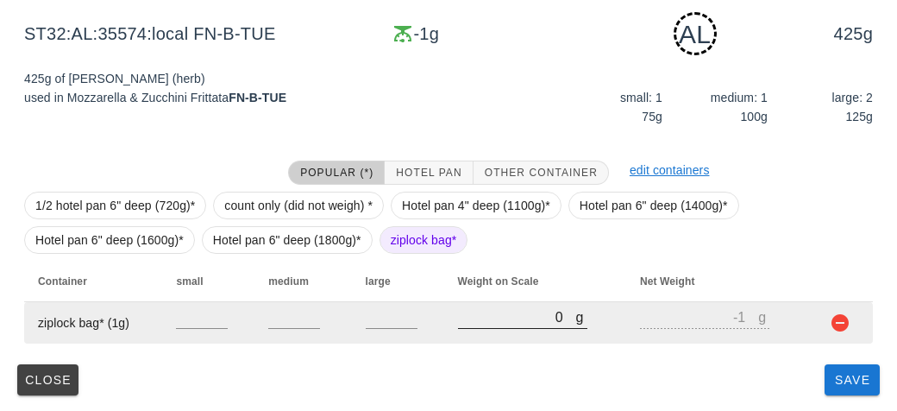
click at [489, 311] on input "0" at bounding box center [517, 316] width 118 height 22
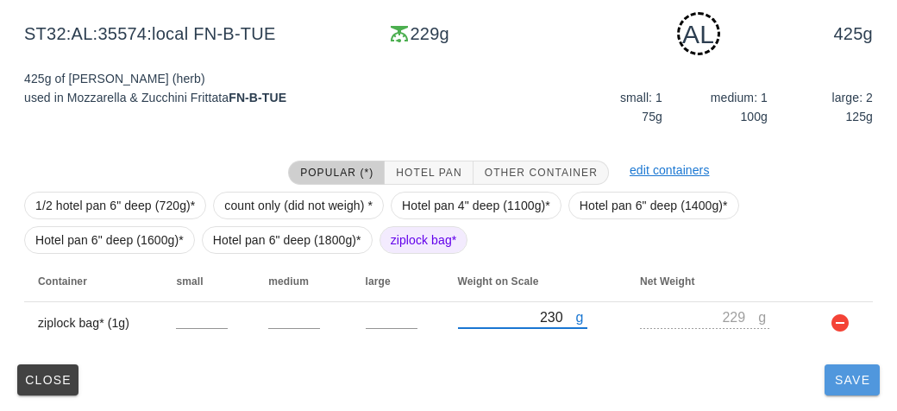
click at [844, 373] on span "Save" at bounding box center [852, 380] width 41 height 14
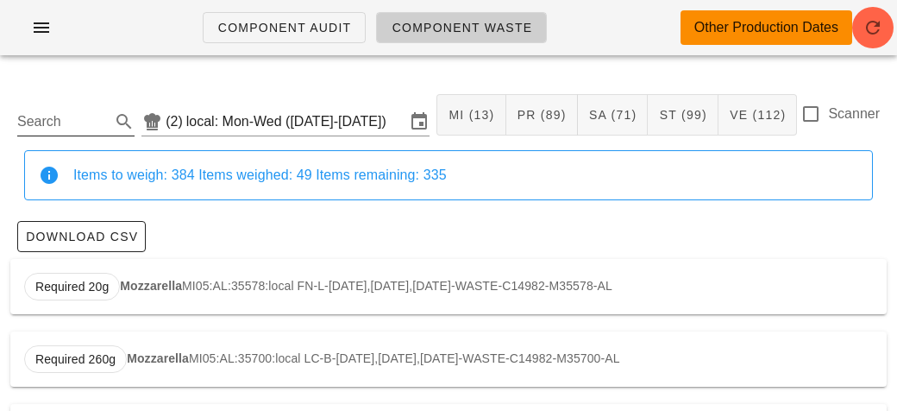
click at [50, 121] on input "Search" at bounding box center [62, 122] width 90 height 28
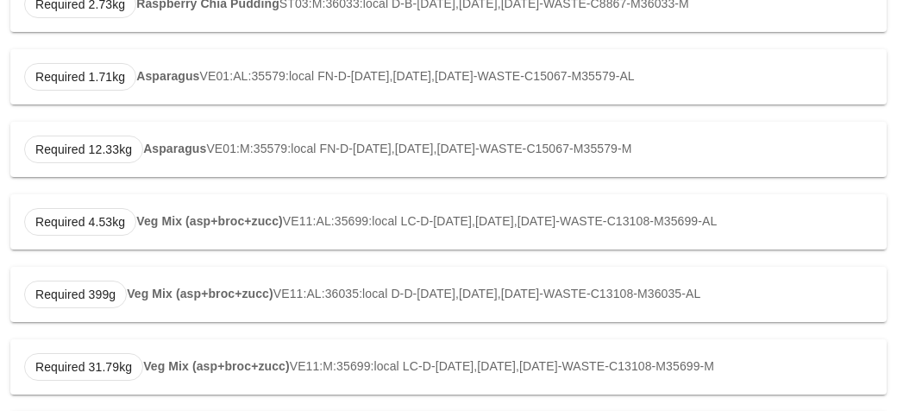
scroll to position [864, 0]
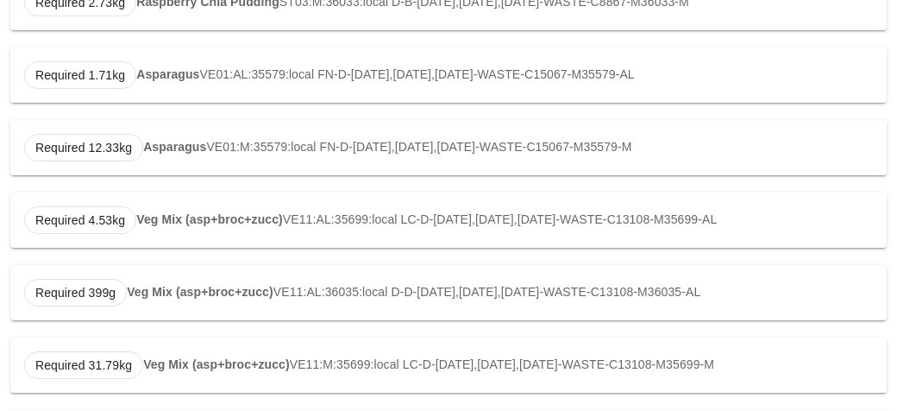
click at [186, 226] on strong "Veg Mix (asp+broc+zucc)" at bounding box center [209, 219] width 147 height 14
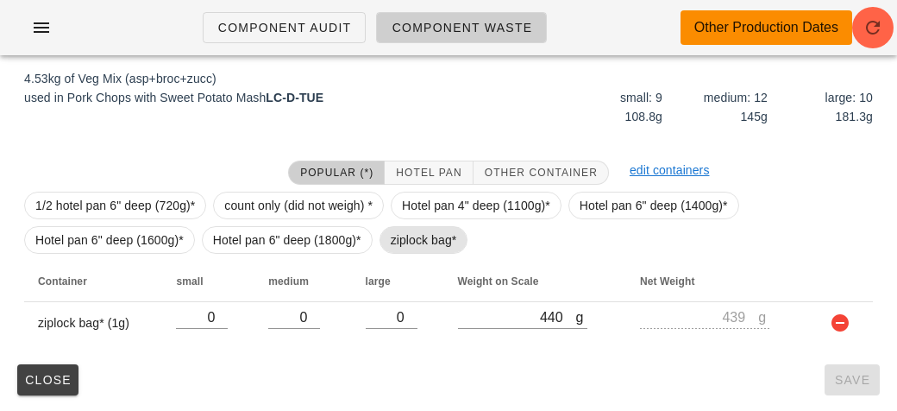
click at [412, 242] on span "ziplock bag*" at bounding box center [424, 240] width 66 height 26
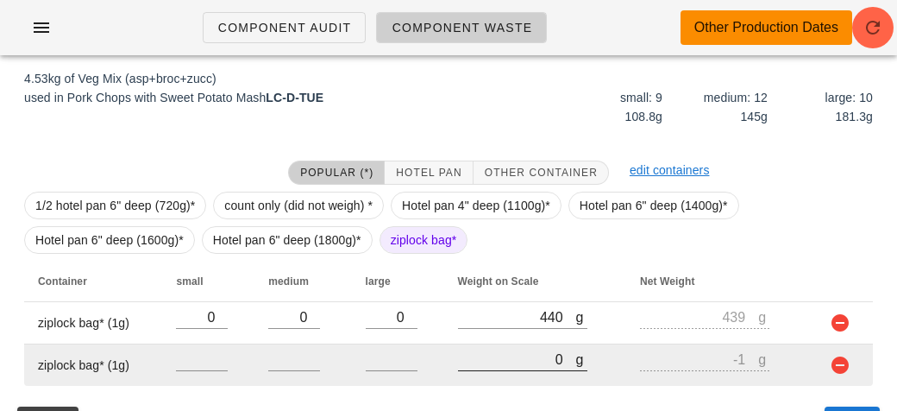
click at [522, 366] on input "0" at bounding box center [517, 359] width 118 height 22
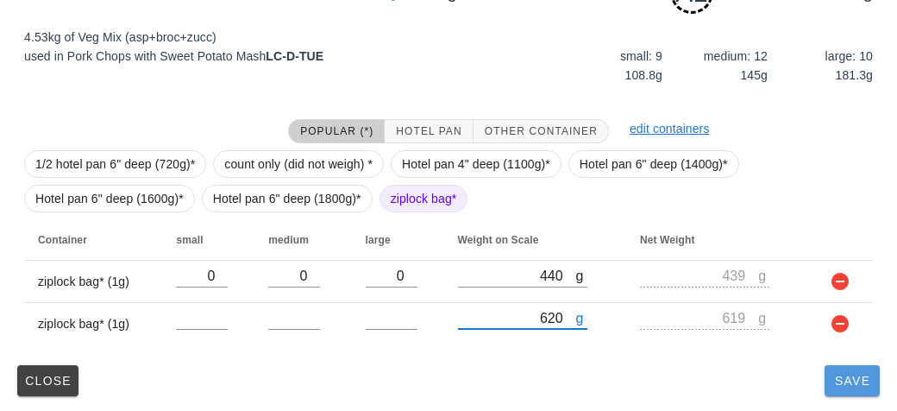
click at [866, 393] on button "Save" at bounding box center [852, 380] width 55 height 31
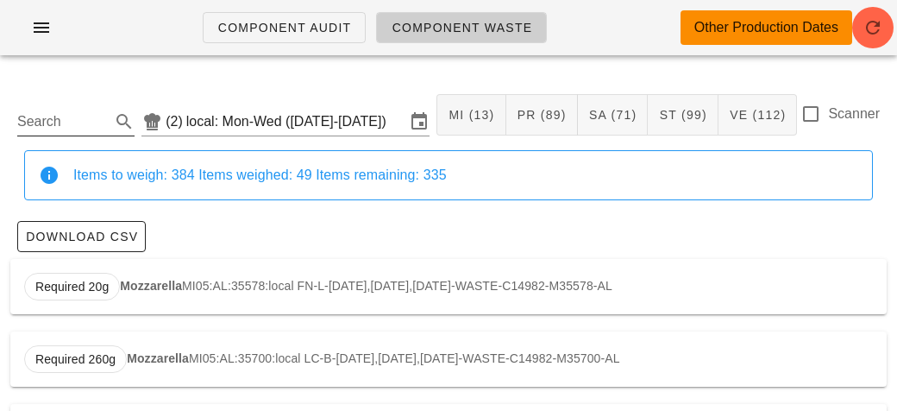
click at [44, 127] on input "Search" at bounding box center [62, 122] width 90 height 28
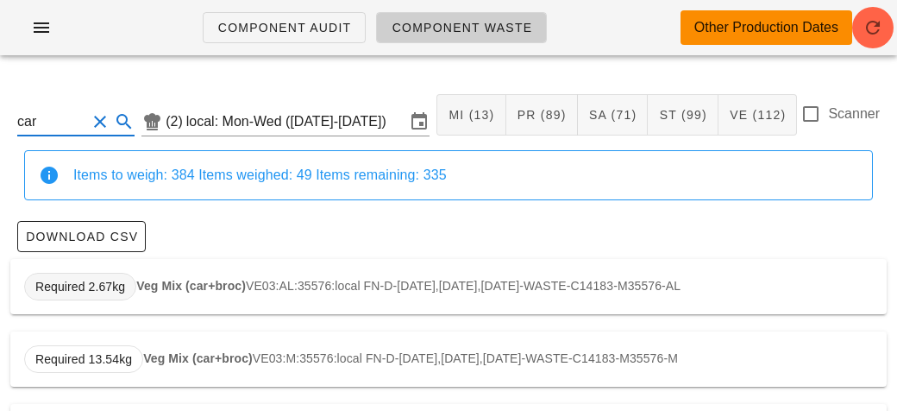
click at [129, 274] on span "Required 2.67kg" at bounding box center [80, 287] width 112 height 28
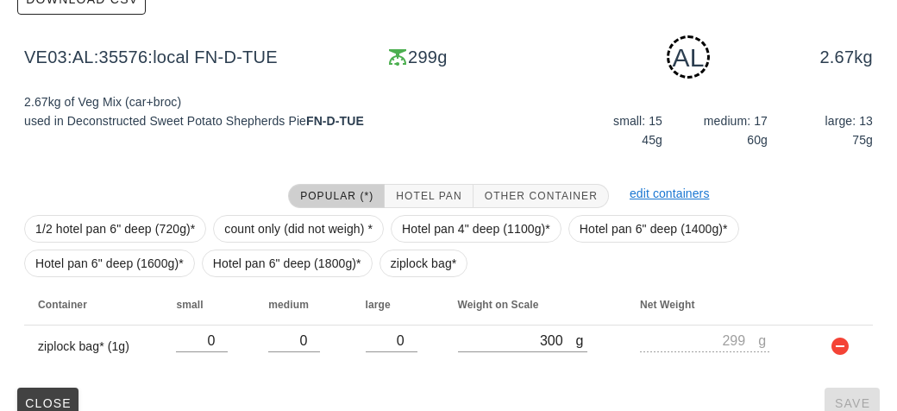
scroll to position [261, 0]
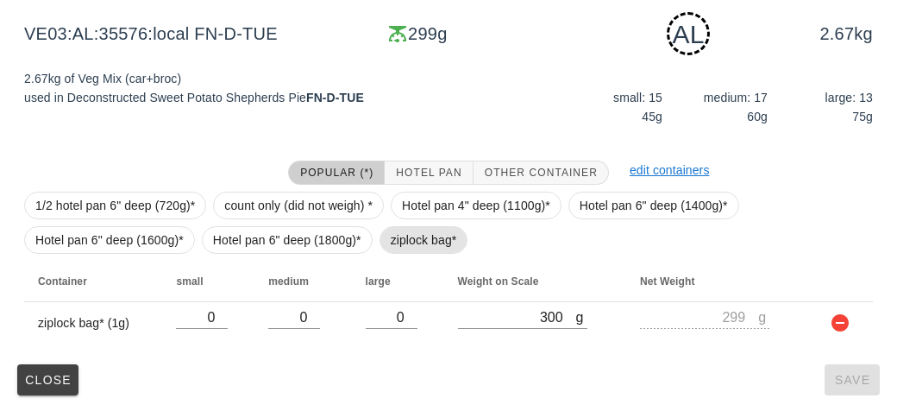
click at [412, 242] on span "ziplock bag*" at bounding box center [424, 240] width 66 height 26
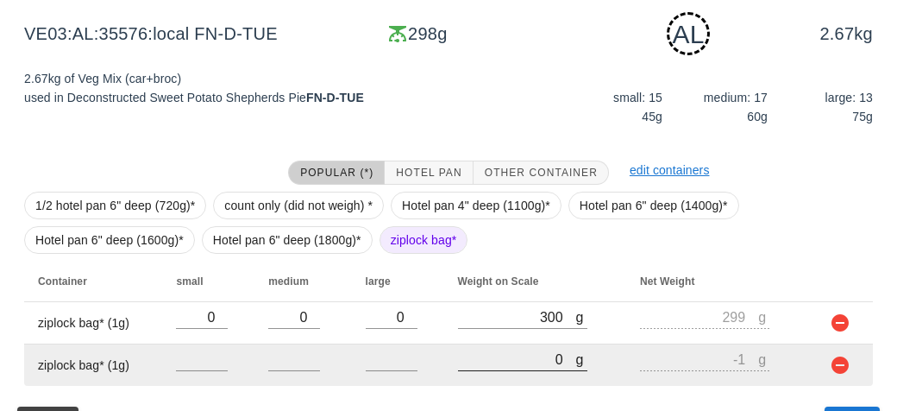
click at [493, 357] on input "0" at bounding box center [517, 359] width 118 height 22
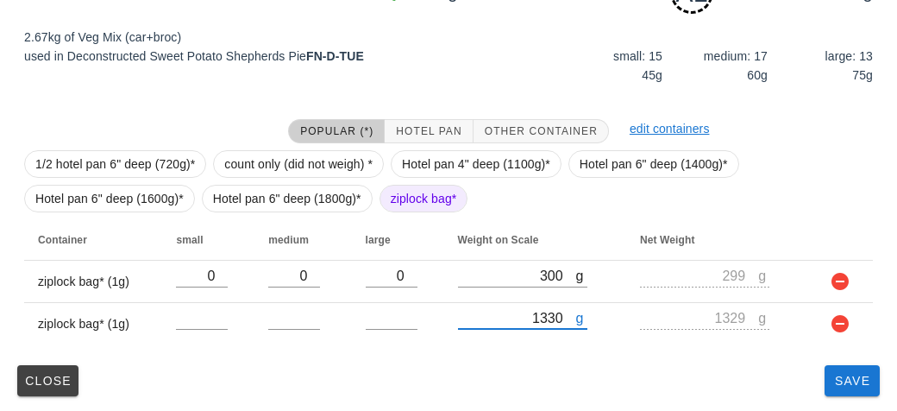
click at [505, 354] on div "Popular (*) Hotel Pan Other Container edit containers 1/2 hotel pan 6" deep (72…" at bounding box center [448, 231] width 877 height 253
click at [410, 196] on span "ziplock bag*" at bounding box center [424, 198] width 66 height 26
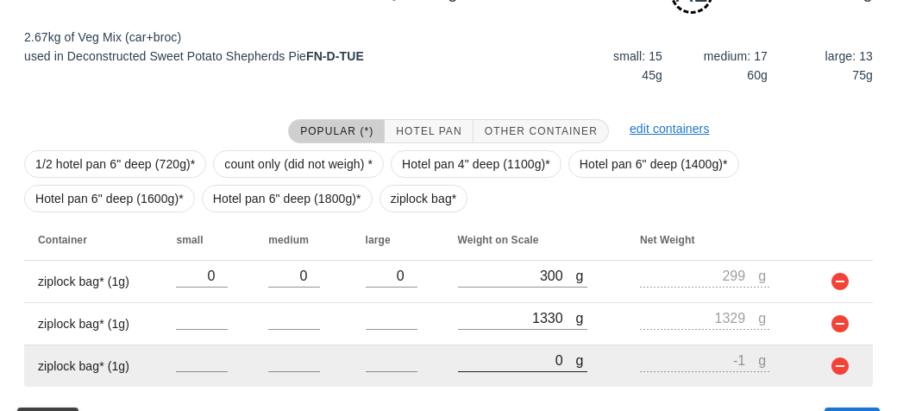
click at [518, 366] on input "0" at bounding box center [517, 360] width 118 height 22
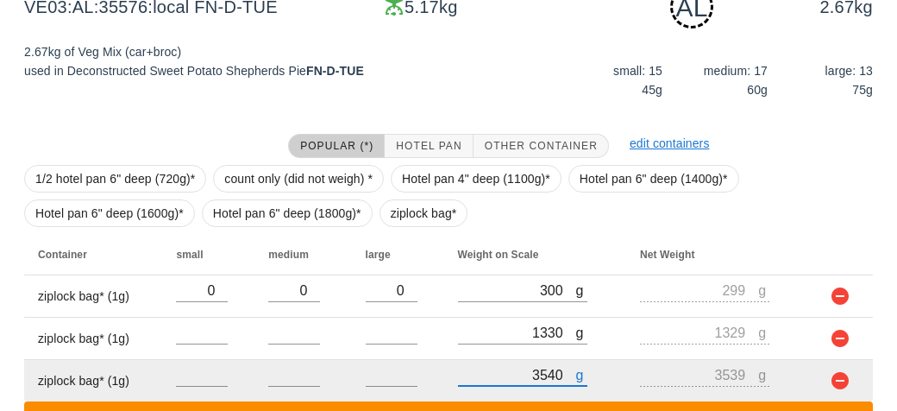
scroll to position [424, 0]
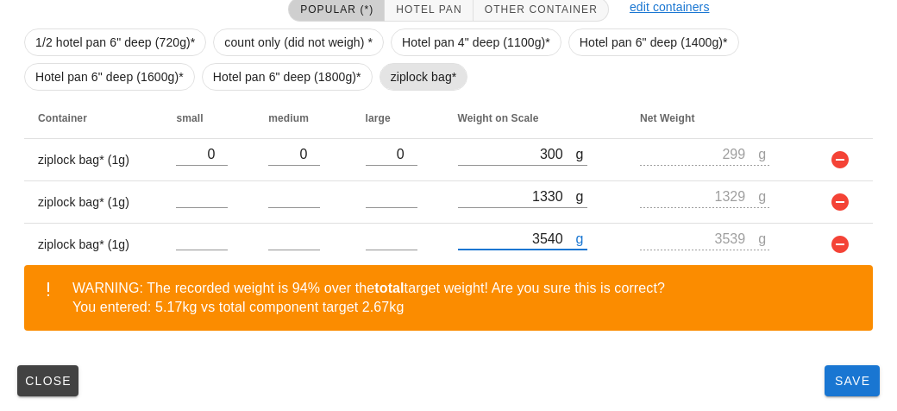
click at [399, 73] on span "ziplock bag*" at bounding box center [424, 77] width 66 height 26
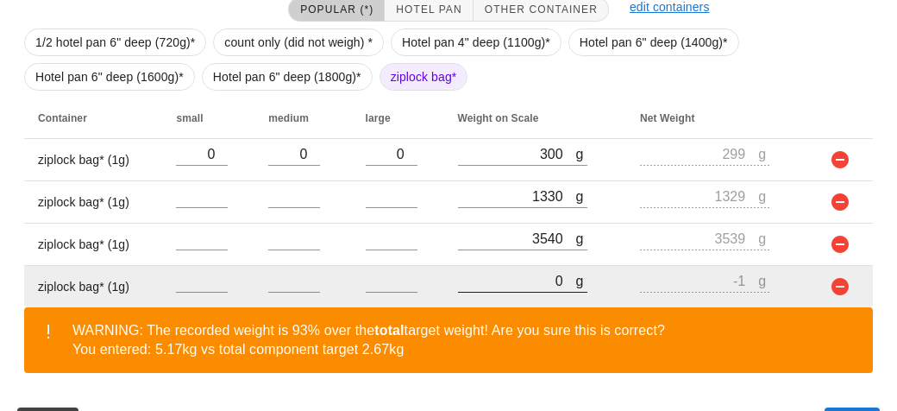
click at [500, 269] on input "0" at bounding box center [517, 280] width 118 height 22
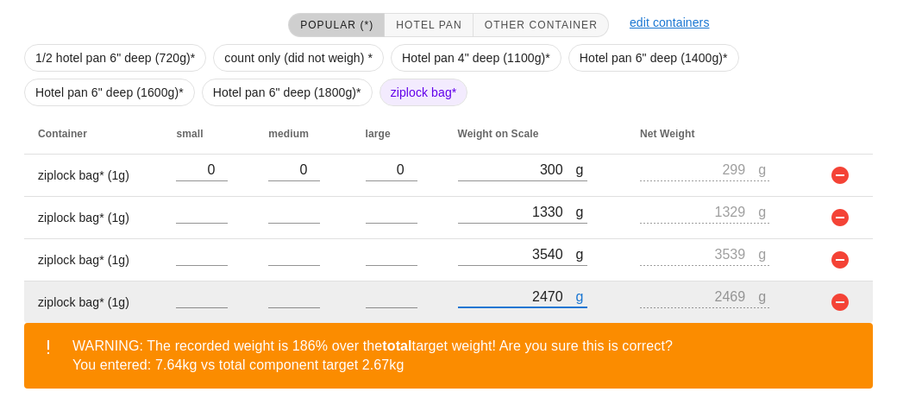
scroll to position [466, 0]
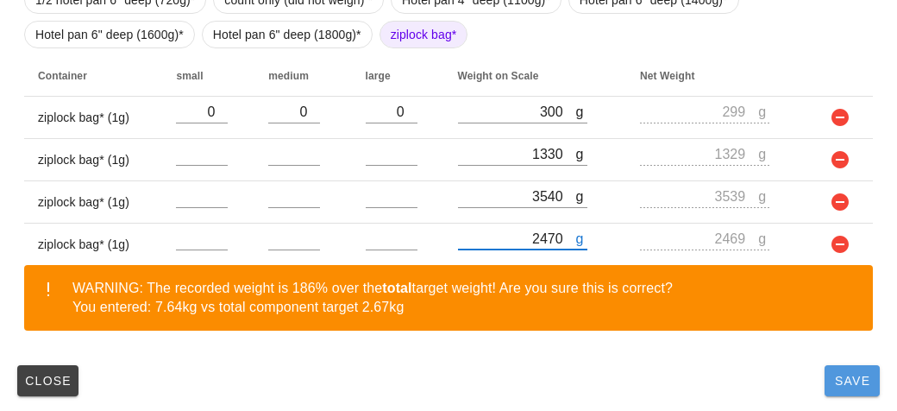
click at [839, 378] on span "Save" at bounding box center [852, 381] width 41 height 14
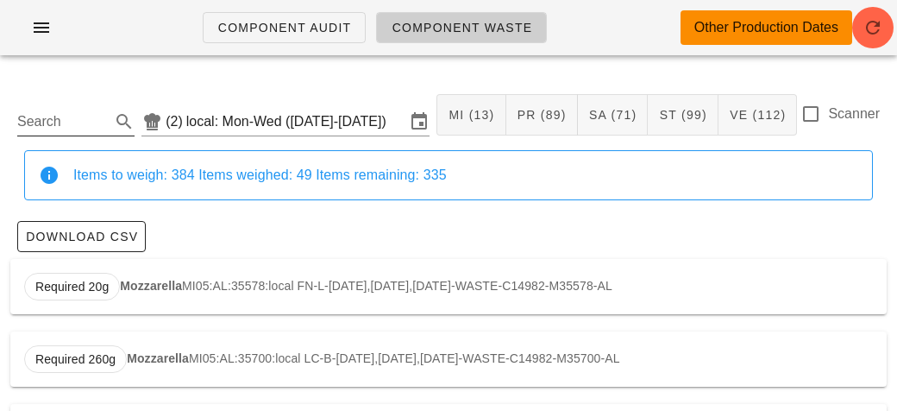
click at [47, 118] on input "Search" at bounding box center [62, 122] width 90 height 28
click at [145, 275] on div "Required 1.71kg Asparagus VE01:AL:35579:local FN-D-[DATE],[DATE],[DATE]-WASTE-C…" at bounding box center [448, 286] width 877 height 55
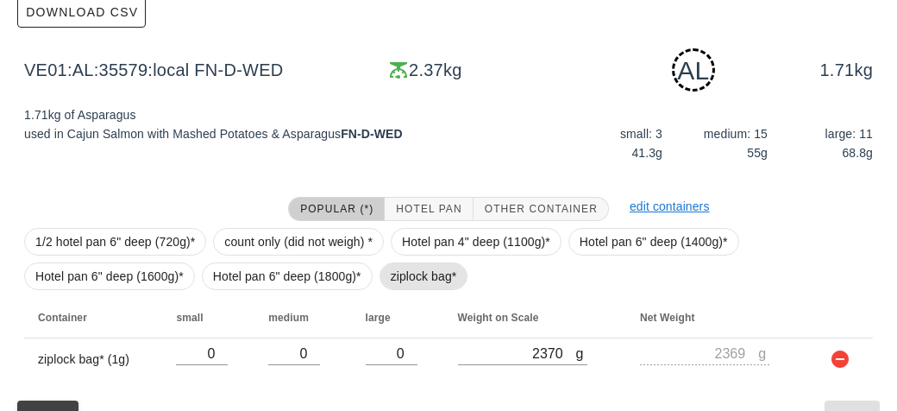
click at [412, 283] on span "ziplock bag*" at bounding box center [424, 276] width 66 height 26
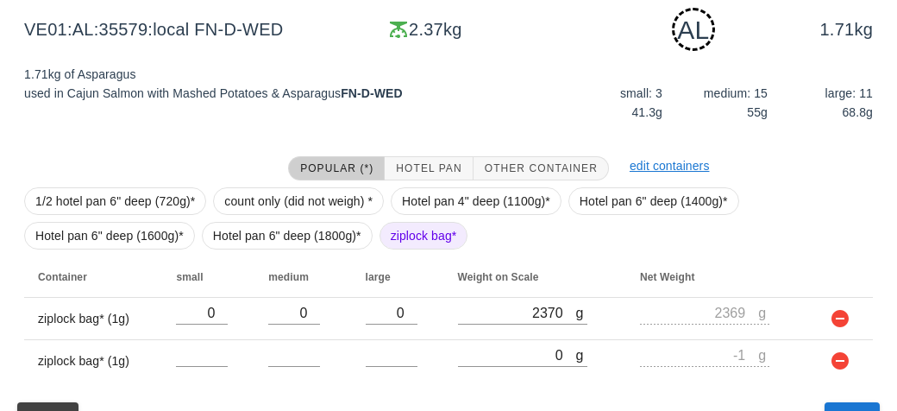
scroll to position [266, 0]
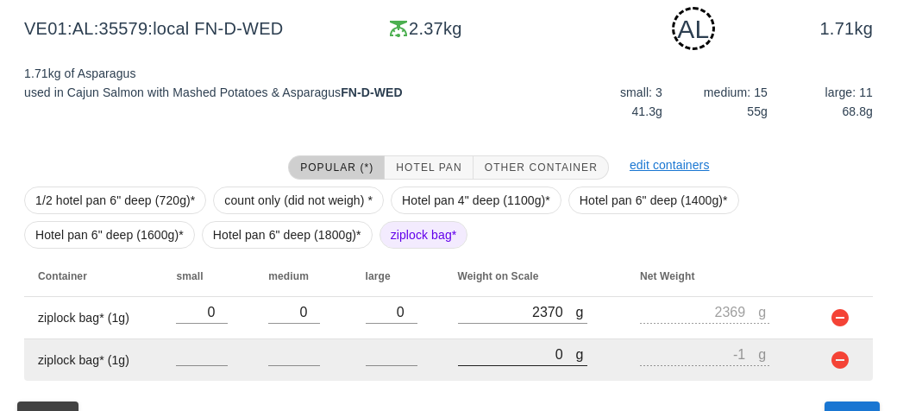
click at [512, 343] on input "0" at bounding box center [517, 354] width 118 height 22
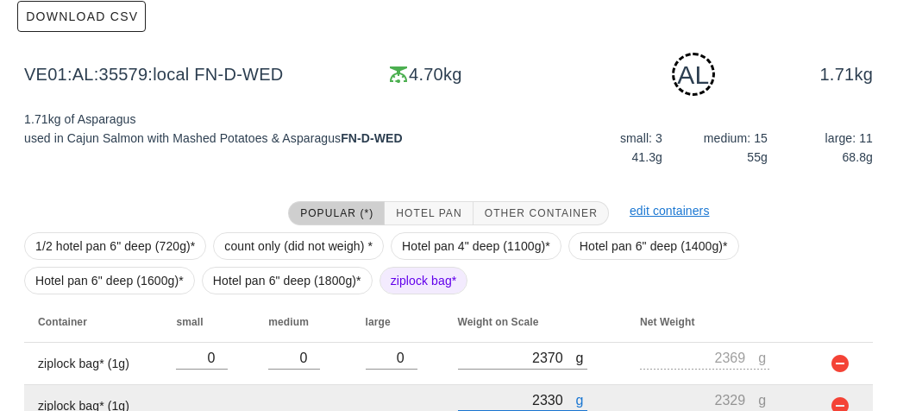
scroll to position [382, 0]
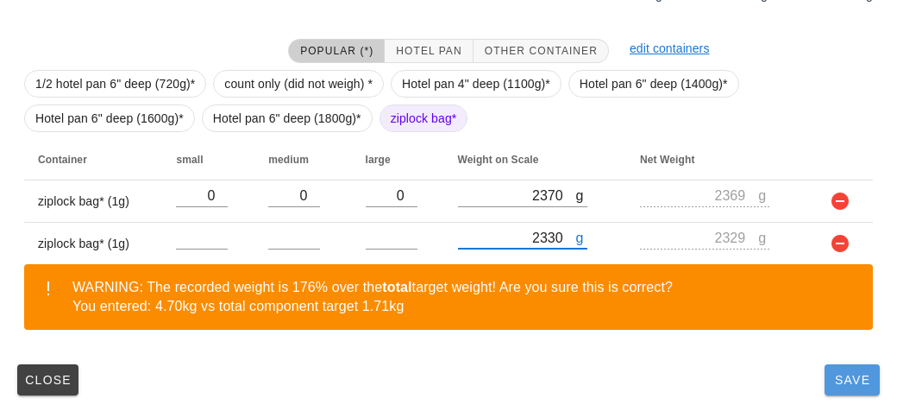
click at [856, 388] on button "Save" at bounding box center [852, 379] width 55 height 31
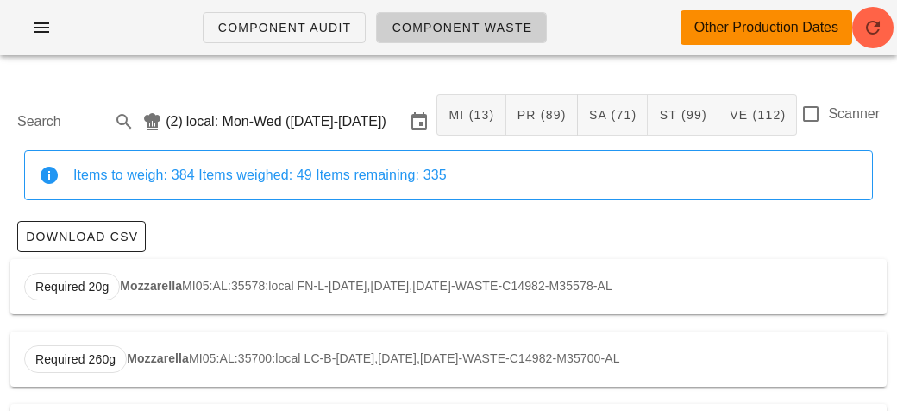
click at [30, 121] on input "Search" at bounding box center [62, 122] width 90 height 28
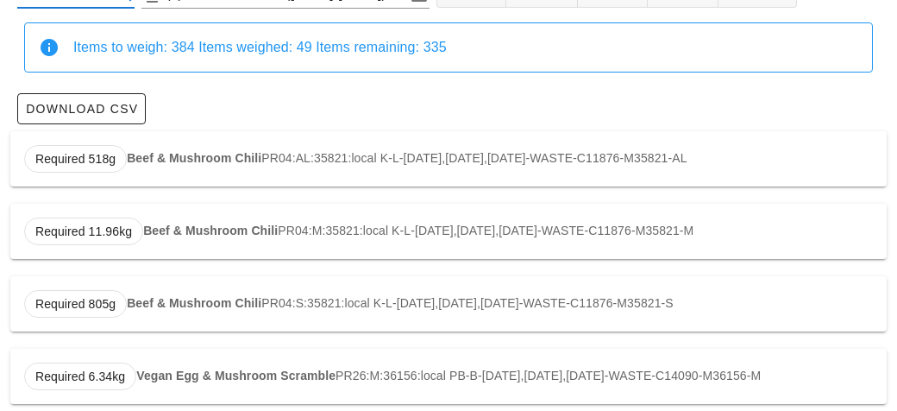
scroll to position [147, 0]
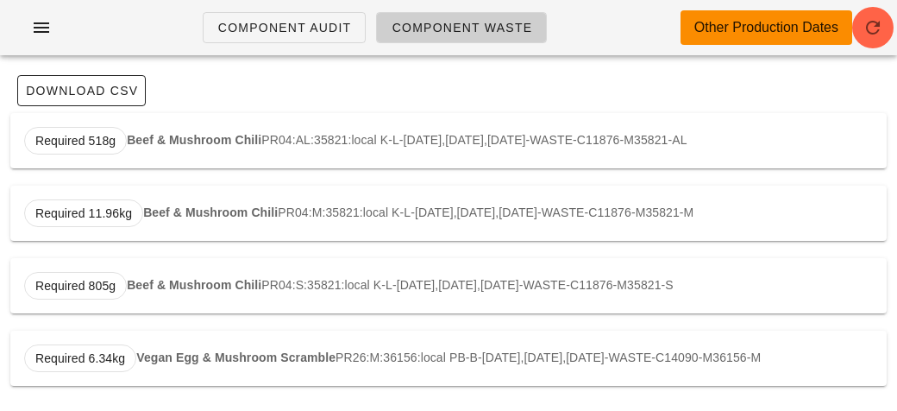
scroll to position [112, 0]
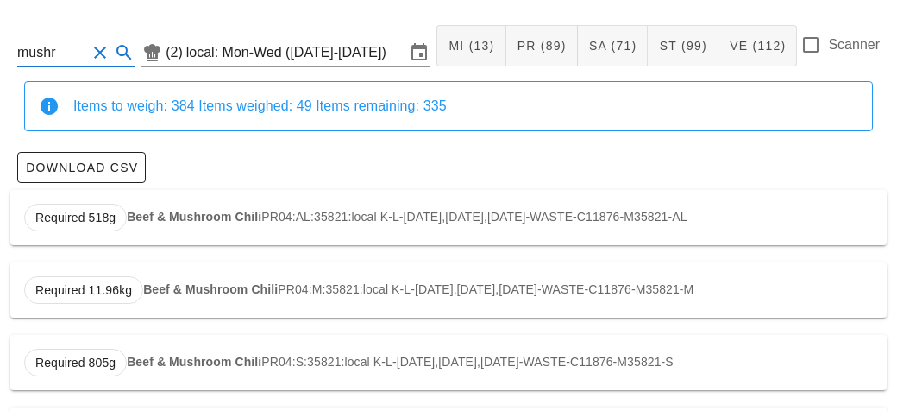
scroll to position [70, 0]
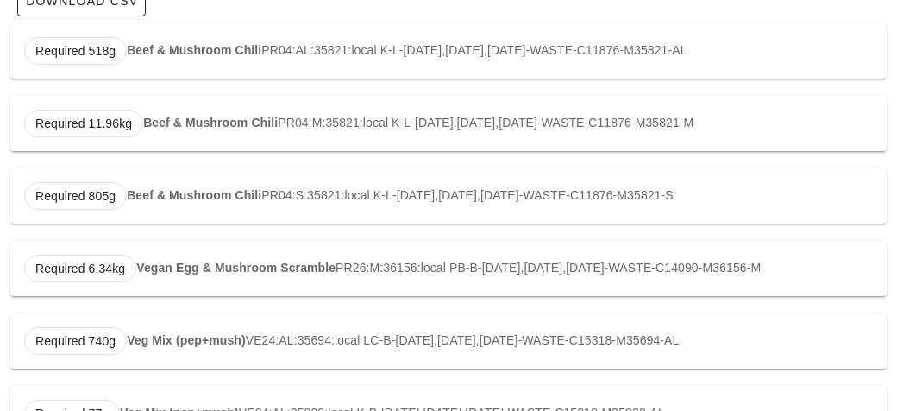
scroll to position [236, 0]
click at [180, 340] on strong "Veg Mix (pep+mush)" at bounding box center [186, 339] width 119 height 14
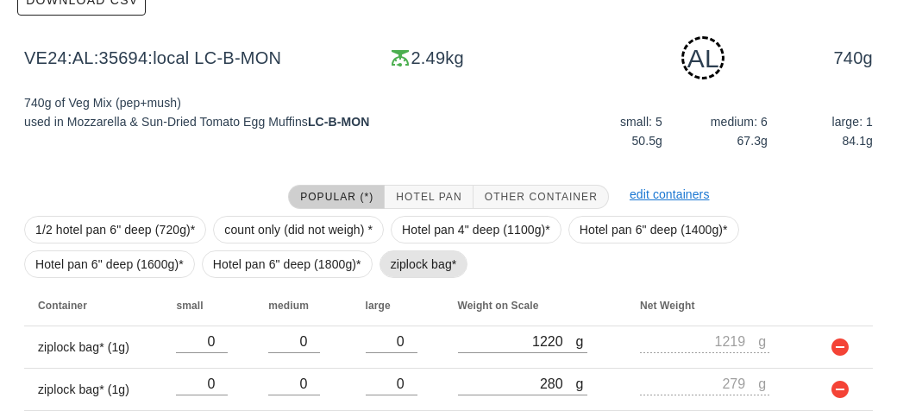
click at [391, 261] on span "ziplock bag*" at bounding box center [424, 264] width 66 height 26
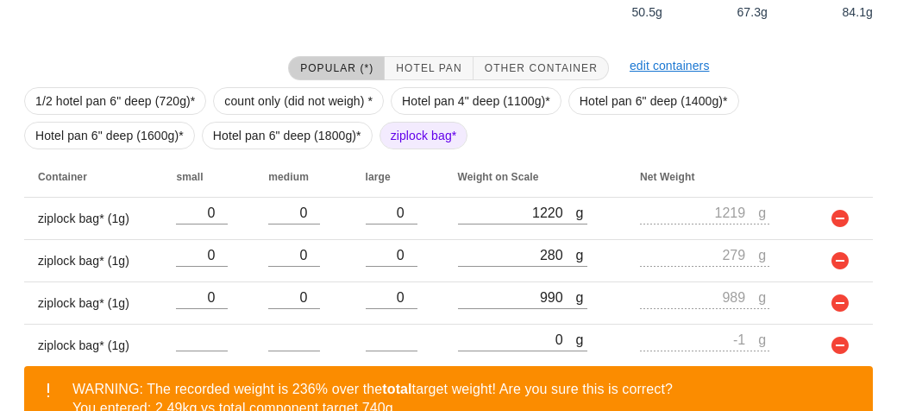
scroll to position [466, 0]
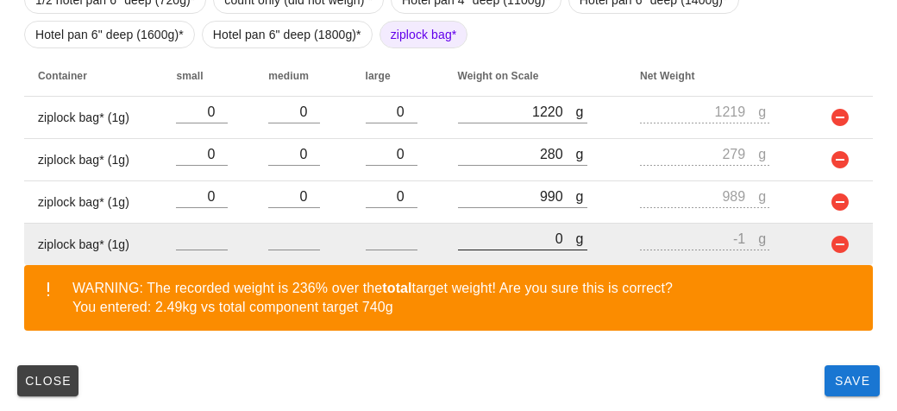
click at [498, 243] on input "0" at bounding box center [517, 238] width 118 height 22
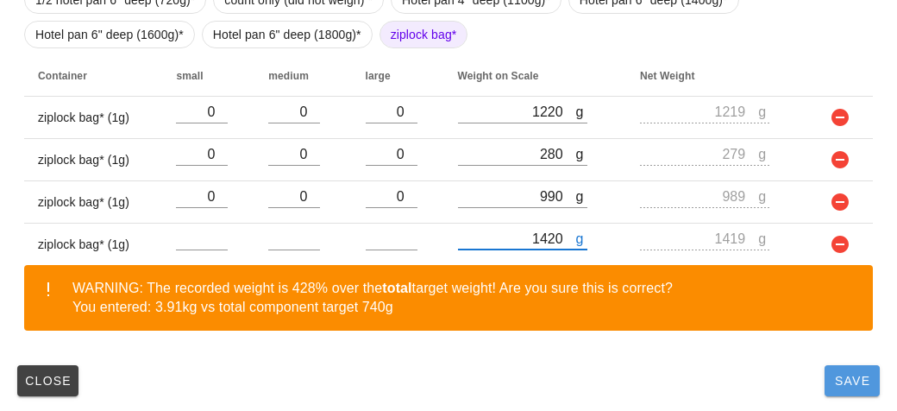
click at [849, 388] on button "Save" at bounding box center [852, 380] width 55 height 31
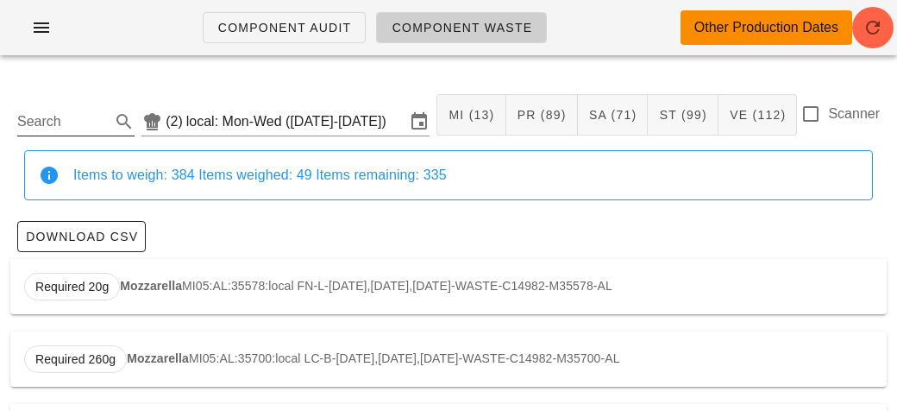
click at [59, 120] on input "Search" at bounding box center [62, 122] width 90 height 28
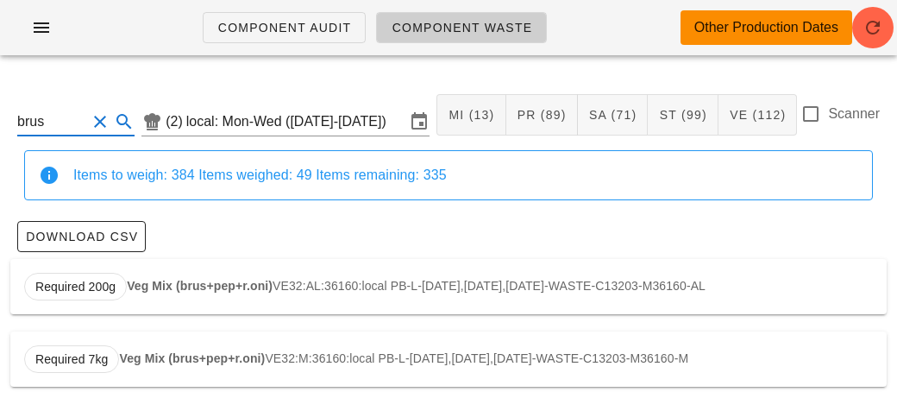
click at [158, 292] on div "Required 200g Veg Mix (brus+pep+r.oni) VE32:AL:36160:local PB-L-[DATE],[DATE],[…" at bounding box center [448, 286] width 877 height 55
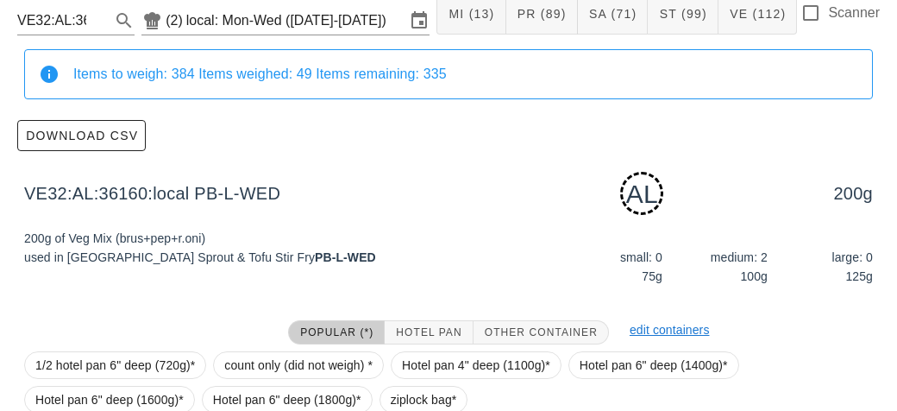
scroll to position [261, 0]
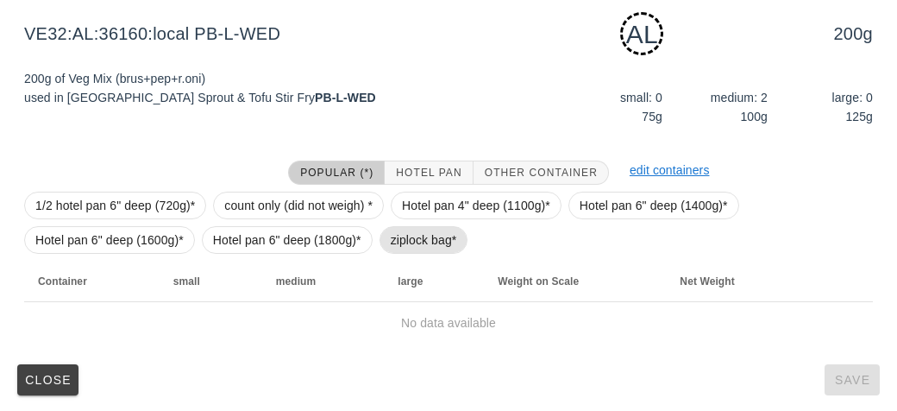
click at [396, 242] on span "ziplock bag*" at bounding box center [424, 240] width 66 height 26
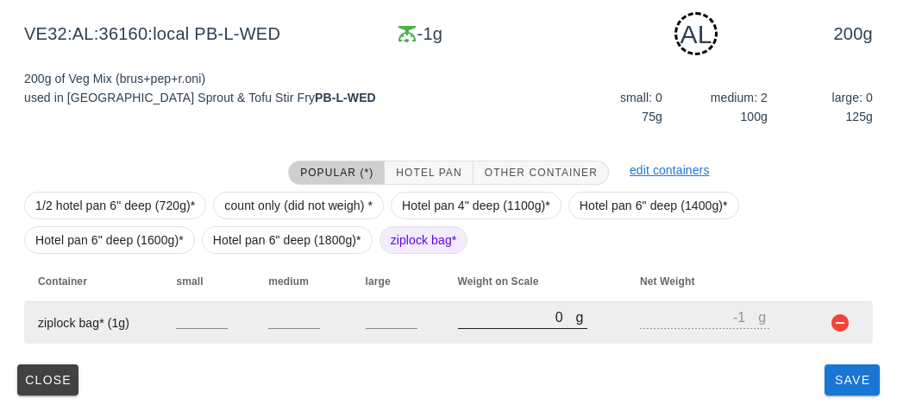
click at [483, 322] on input "0" at bounding box center [517, 316] width 118 height 22
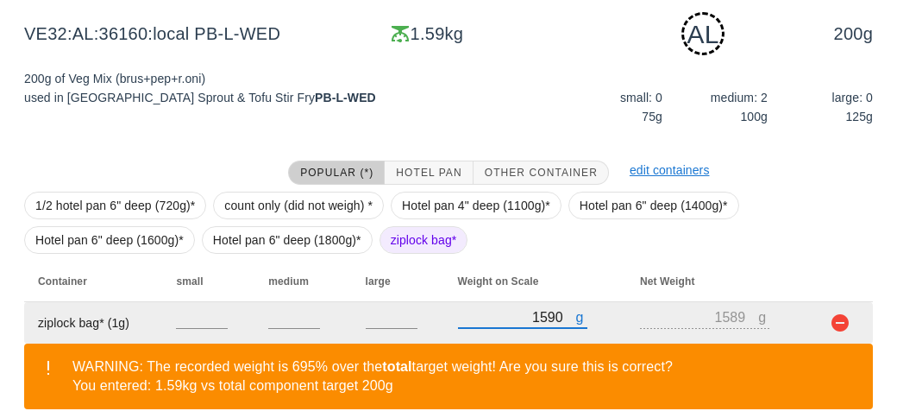
scroll to position [340, 0]
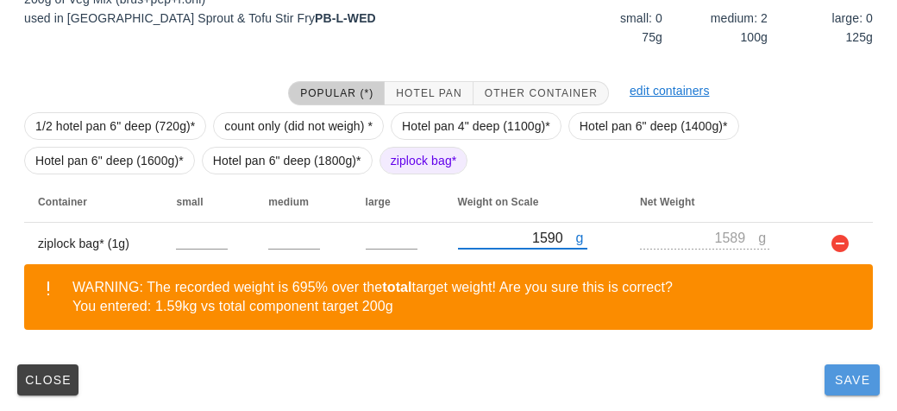
click at [844, 390] on button "Save" at bounding box center [852, 379] width 55 height 31
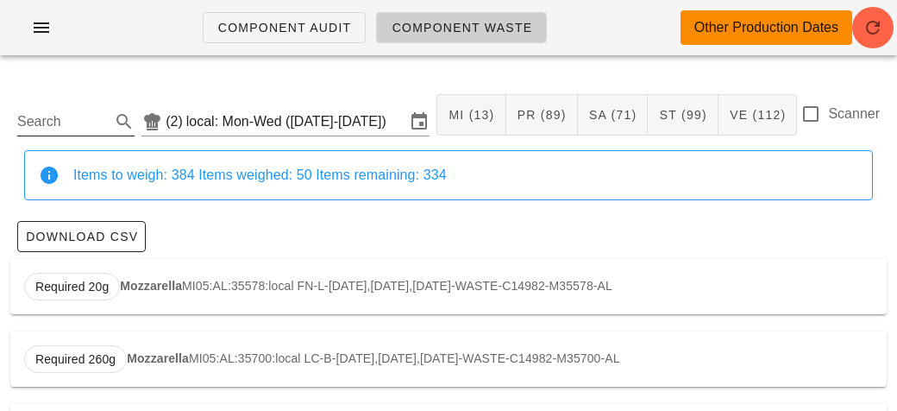
click at [71, 110] on input "Search" at bounding box center [62, 122] width 90 height 28
click at [113, 273] on div "Required 75g Cauliflower Rice VE05:AL:35819:local K-D-[DATE],[DATE],[DATE]-WAST…" at bounding box center [448, 286] width 877 height 55
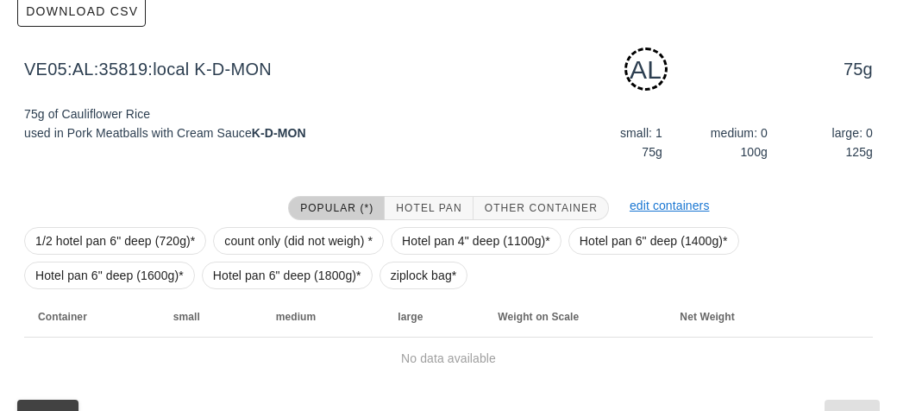
scroll to position [261, 0]
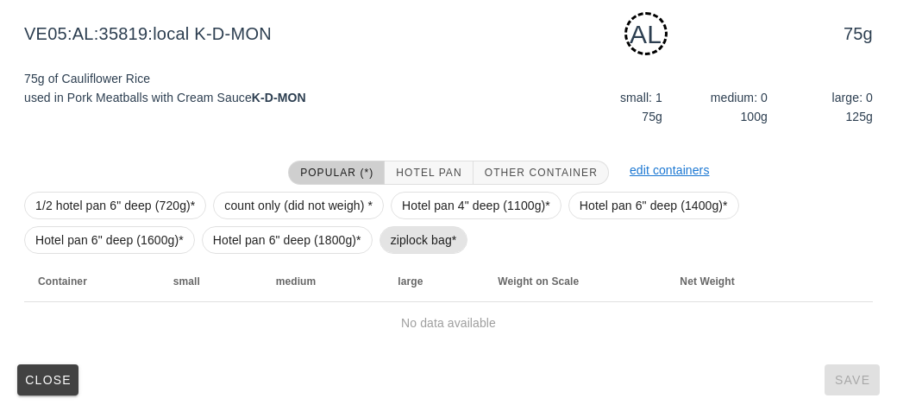
click at [420, 239] on span "ziplock bag*" at bounding box center [424, 240] width 66 height 26
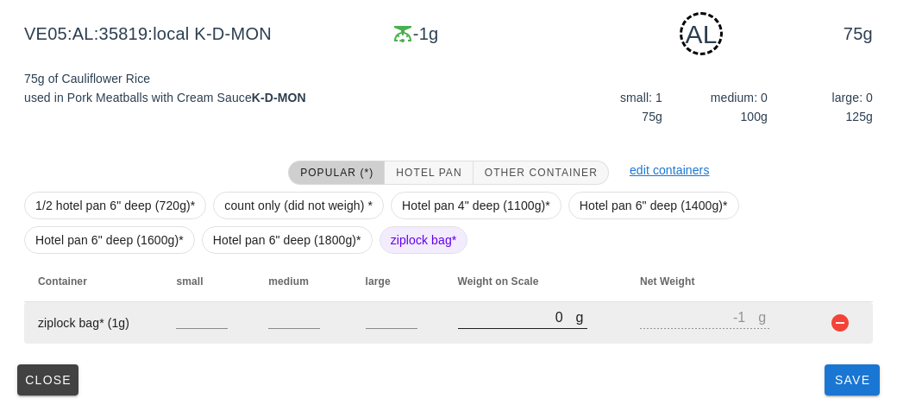
click at [500, 319] on input "0" at bounding box center [517, 316] width 118 height 22
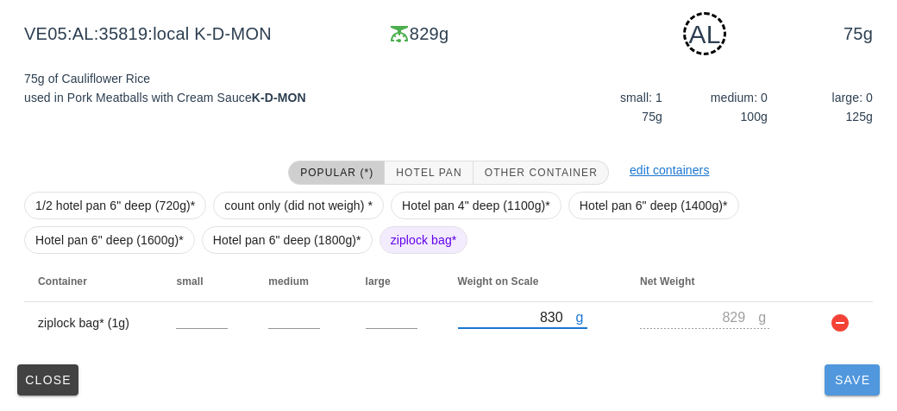
click at [856, 386] on button "Save" at bounding box center [852, 379] width 55 height 31
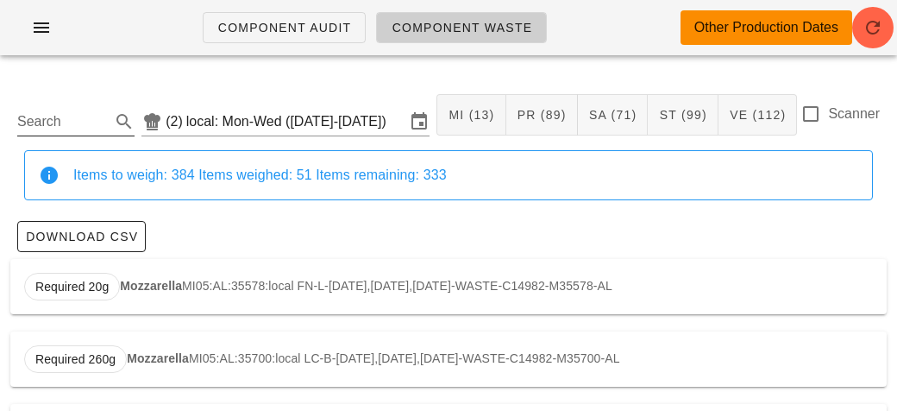
click at [40, 120] on input "Search" at bounding box center [62, 122] width 90 height 28
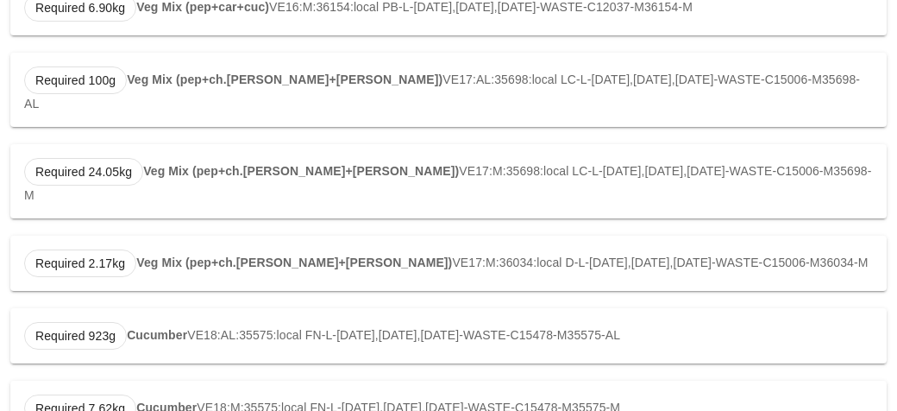
scroll to position [871, 0]
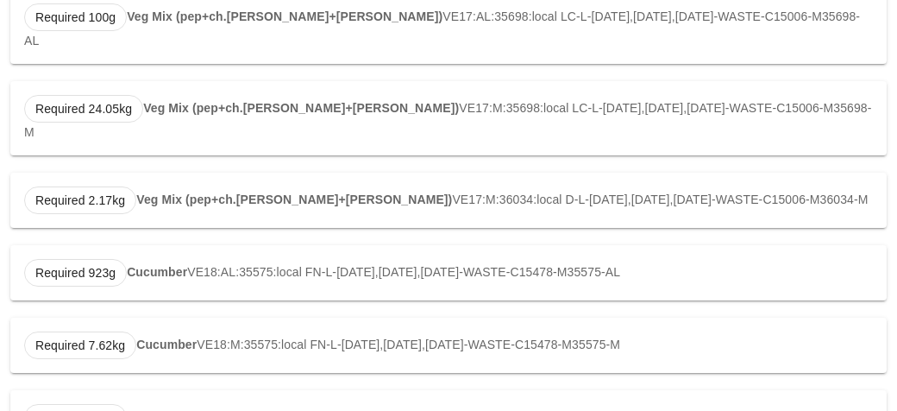
click at [125, 245] on div "Required 923g Cucumber VE18:AL:35575:local FN-L-[DATE],[DATE],[DATE]-WASTE-C154…" at bounding box center [448, 272] width 877 height 55
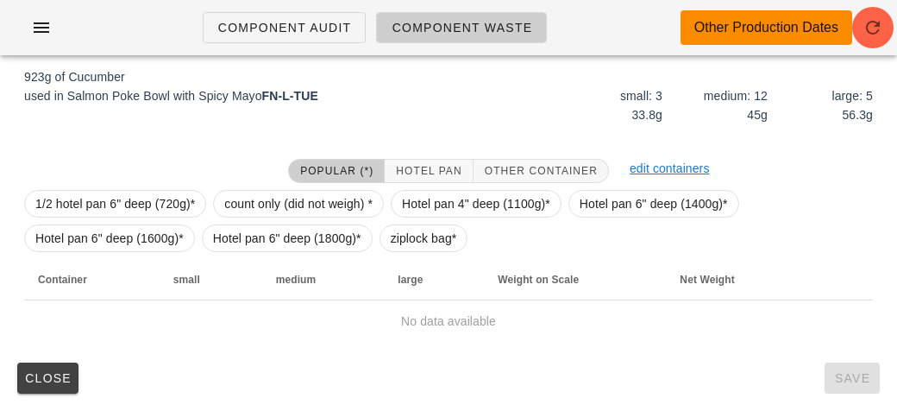
scroll to position [261, 0]
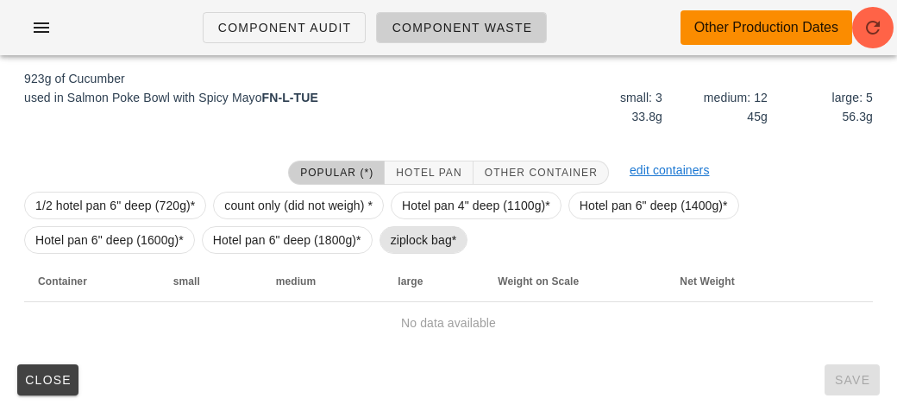
click at [404, 238] on span "ziplock bag*" at bounding box center [424, 240] width 66 height 26
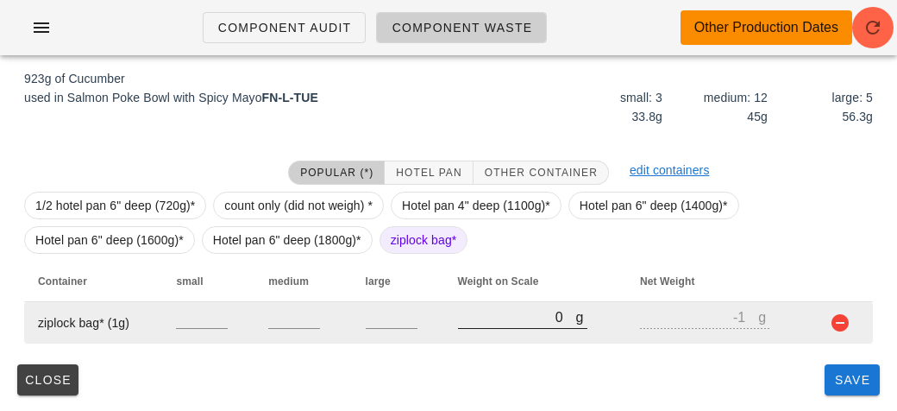
click at [481, 318] on input "0" at bounding box center [517, 316] width 118 height 22
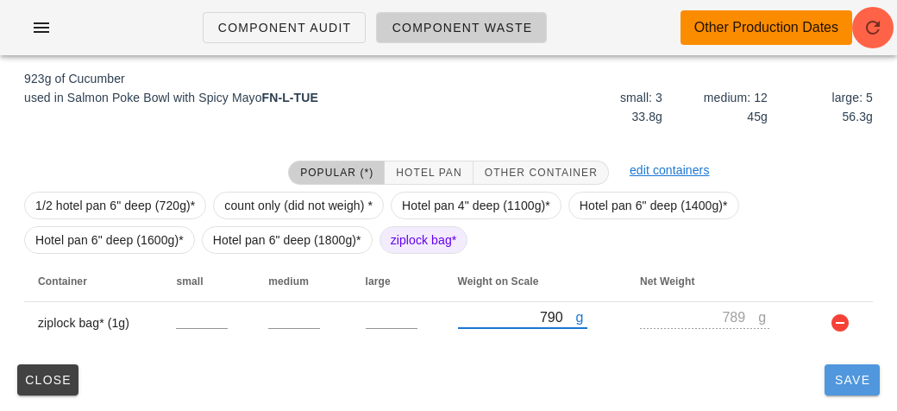
click at [834, 377] on span "Save" at bounding box center [852, 380] width 41 height 14
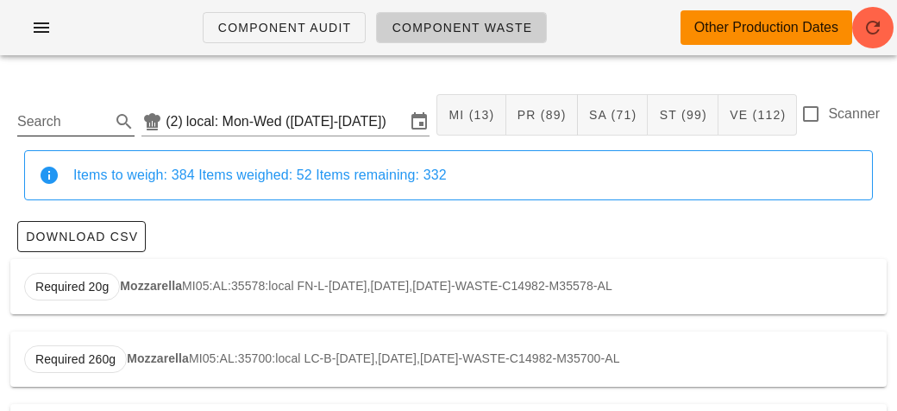
click at [46, 123] on input "Search" at bounding box center [62, 122] width 90 height 28
click at [161, 290] on strong "Herb Cod" at bounding box center [154, 286] width 55 height 14
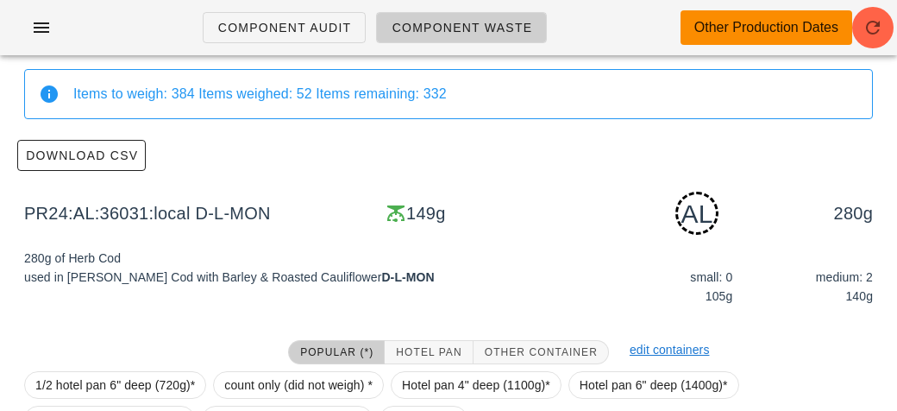
scroll to position [261, 0]
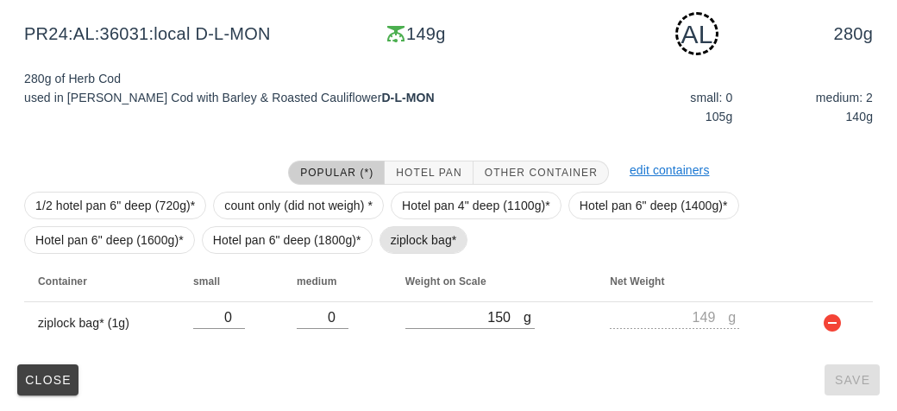
click at [439, 244] on span "ziplock bag*" at bounding box center [424, 240] width 66 height 26
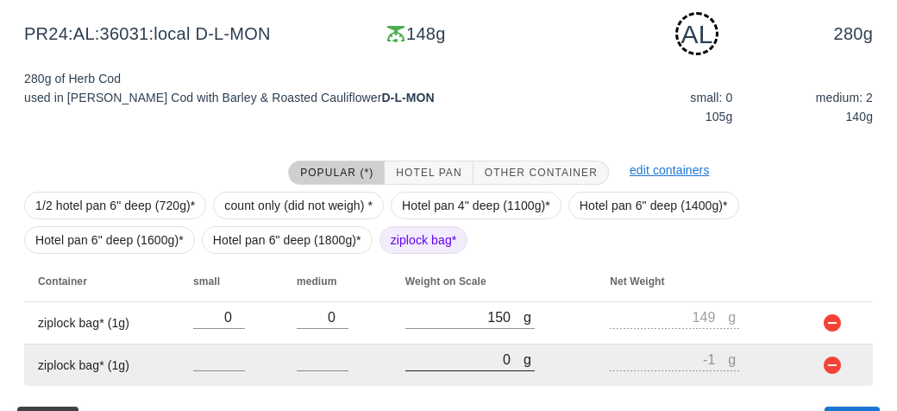
click at [446, 349] on input "0" at bounding box center [465, 359] width 118 height 22
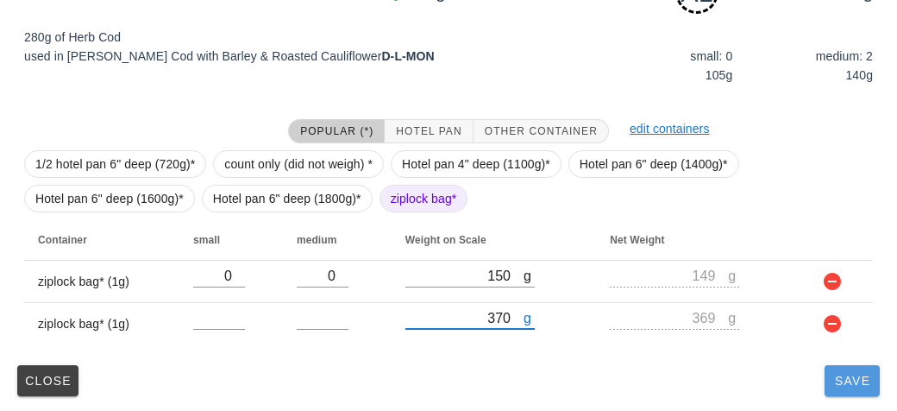
click at [868, 382] on span "Save" at bounding box center [852, 381] width 41 height 14
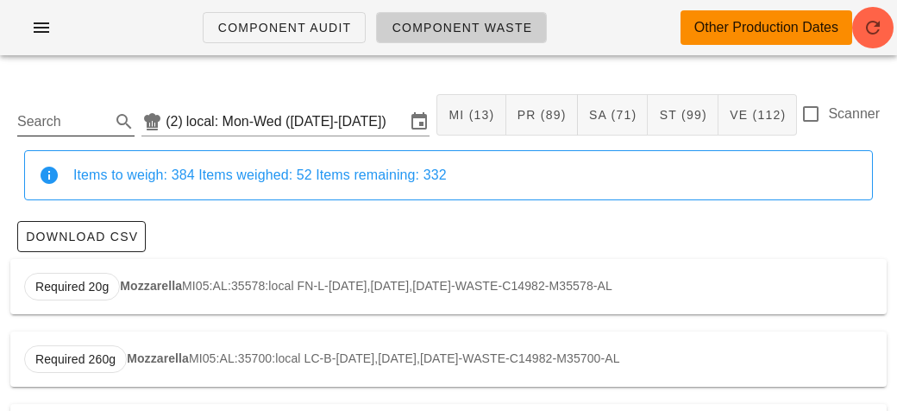
click at [41, 134] on input "Search" at bounding box center [62, 122] width 90 height 28
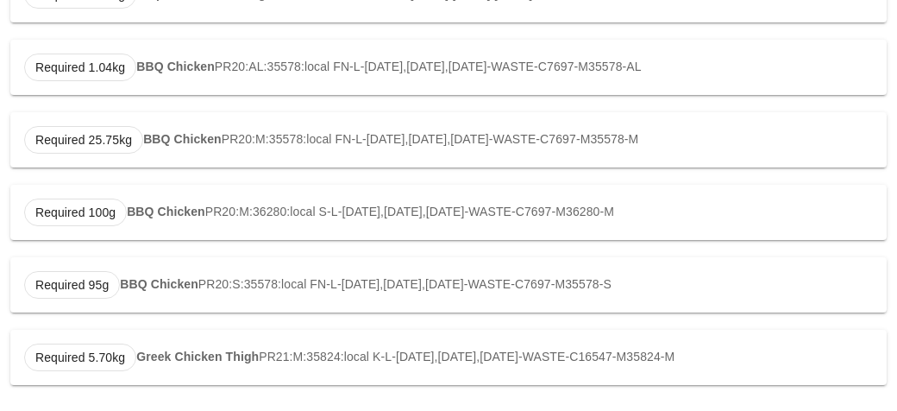
click at [151, 369] on div "Required 5.70kg Greek Chicken Thigh PR21:M:35824:local K-L-[DATE],[DATE],[DATE]…" at bounding box center [448, 357] width 877 height 55
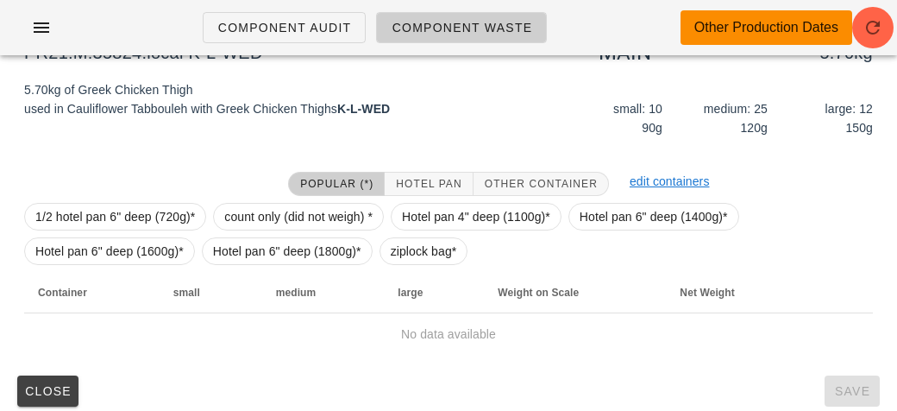
scroll to position [228, 0]
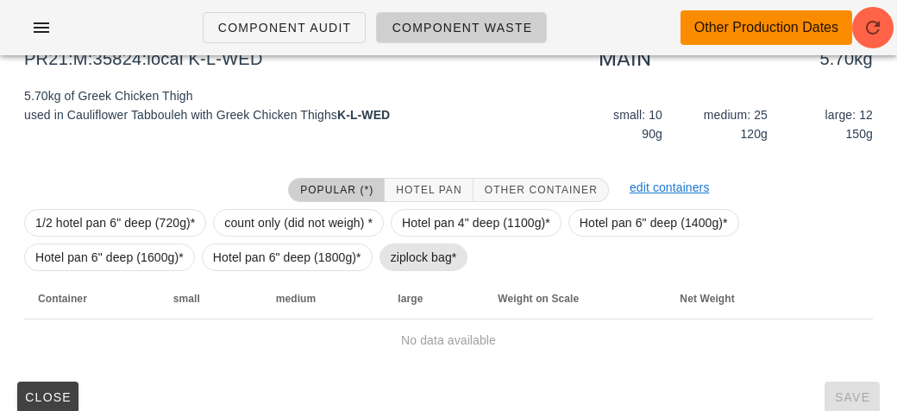
click at [412, 265] on span "ziplock bag*" at bounding box center [424, 257] width 66 height 26
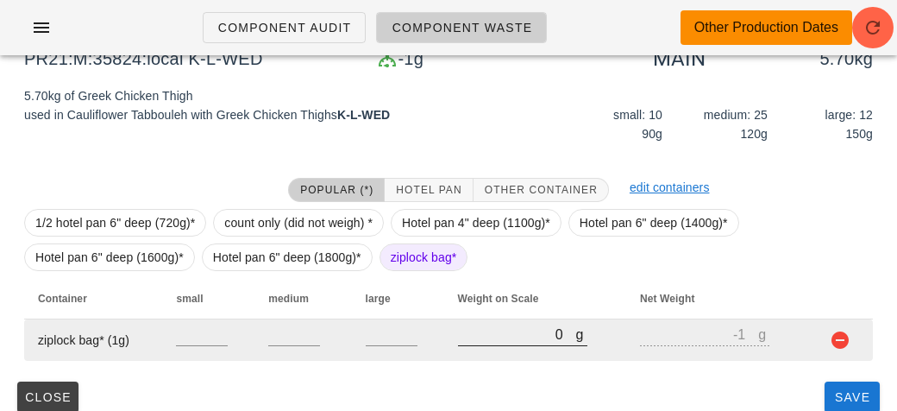
click at [507, 340] on input "0" at bounding box center [517, 334] width 118 height 22
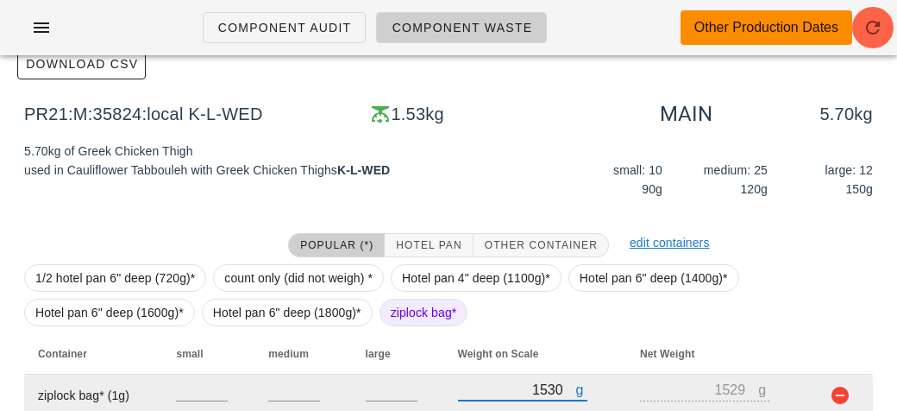
scroll to position [245, 0]
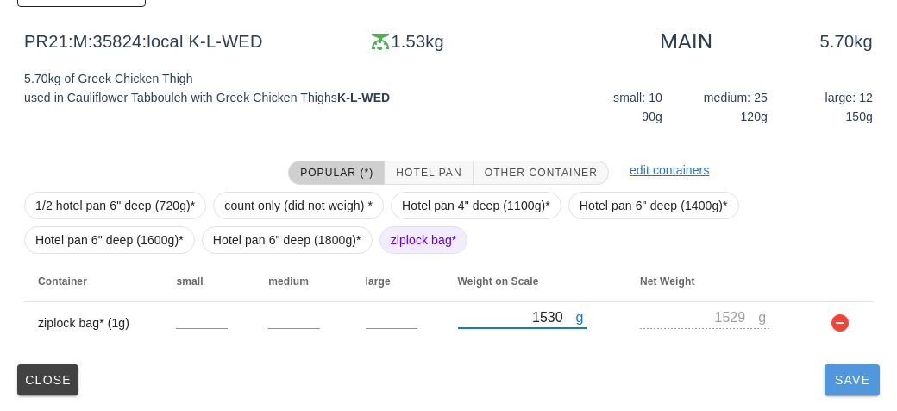
click at [842, 382] on span "Save" at bounding box center [852, 380] width 41 height 14
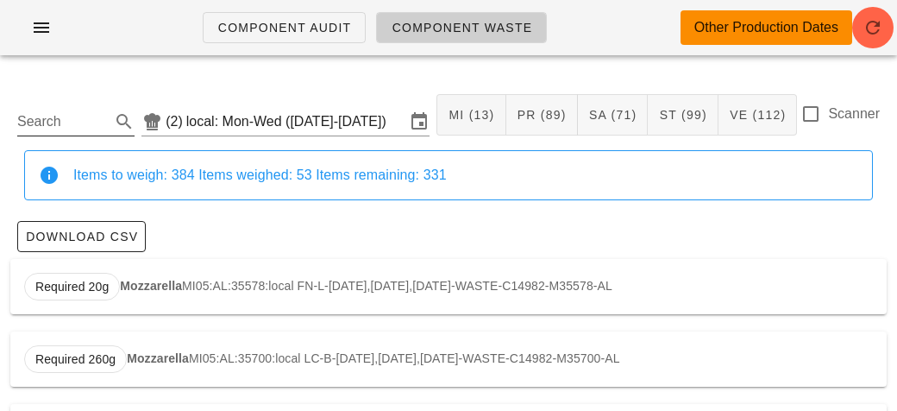
click at [83, 116] on input "Search" at bounding box center [62, 122] width 90 height 28
click at [808, 120] on div at bounding box center [810, 113] width 29 height 29
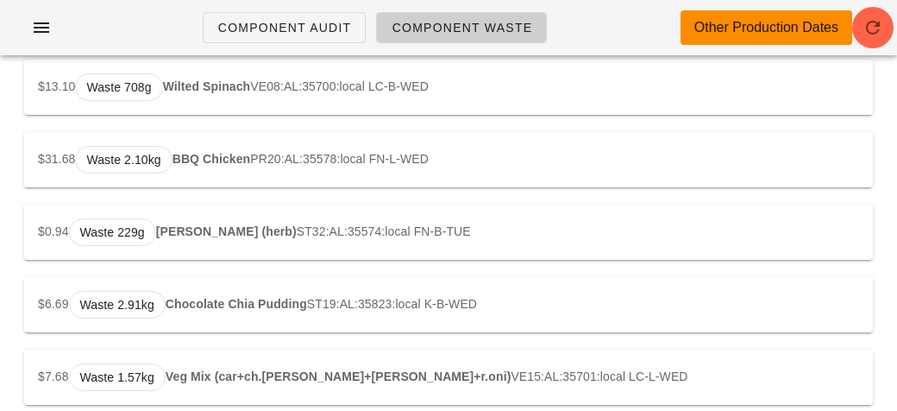
scroll to position [2107, 0]
